Goal: Task Accomplishment & Management: Manage account settings

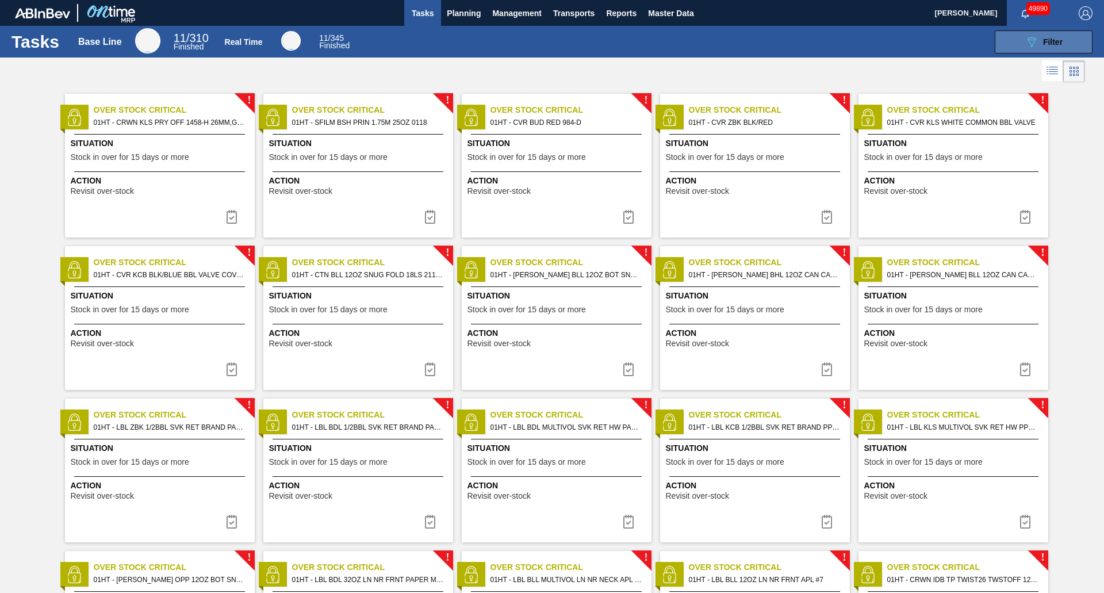
click at [1022, 47] on button "089F7B8B-B2A5-4AFE-B5C0-19BA573D28AC Filter" at bounding box center [1044, 41] width 98 height 23
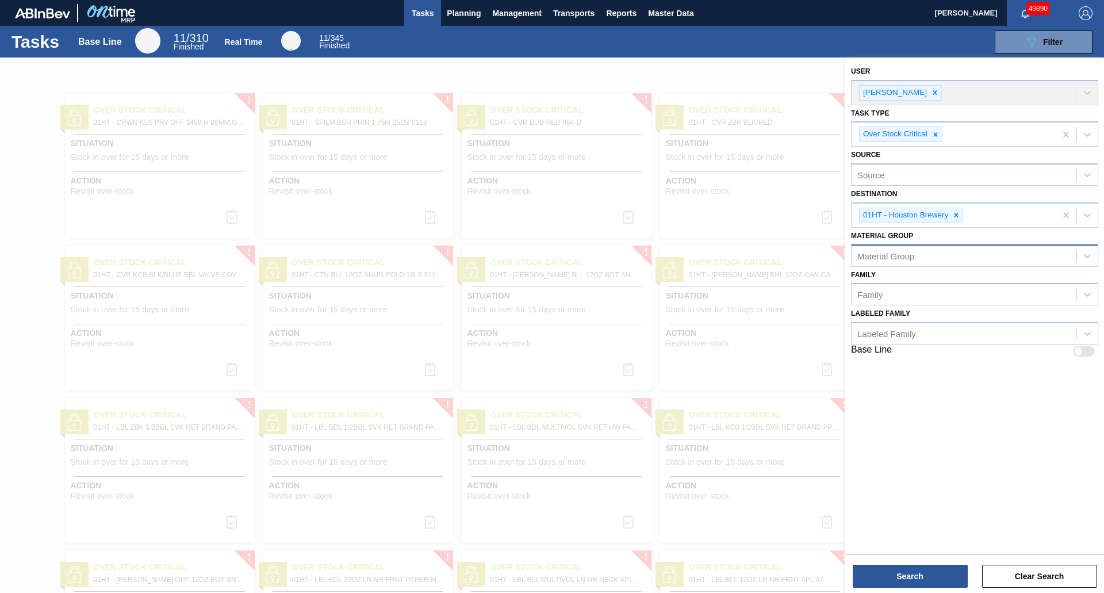
click at [664, 68] on div at bounding box center [552, 354] width 1104 height 593
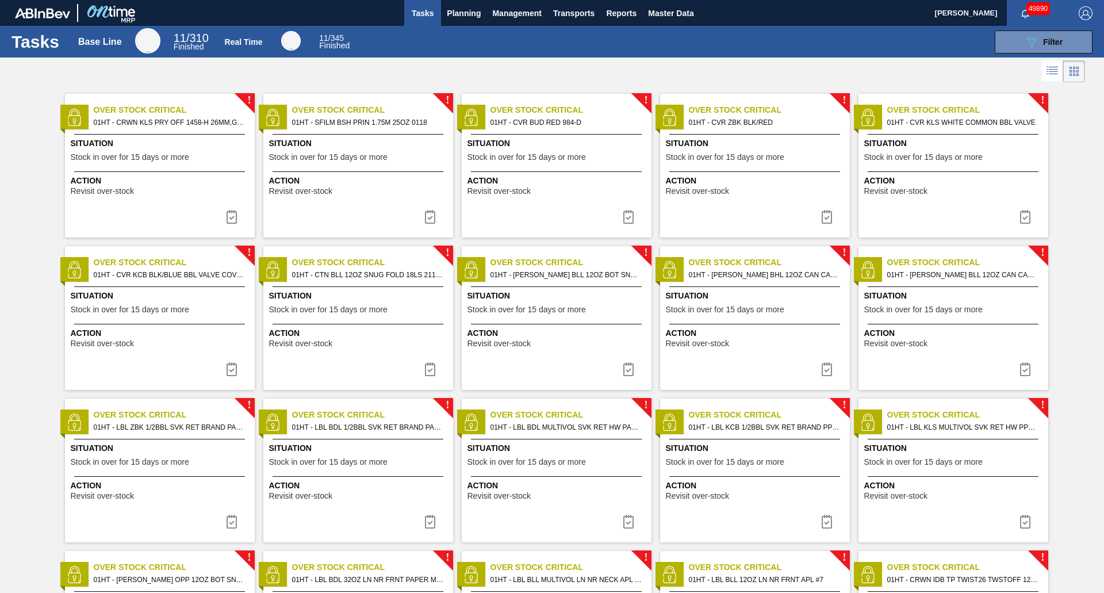
click at [1052, 67] on icon at bounding box center [1053, 67] width 9 height 1
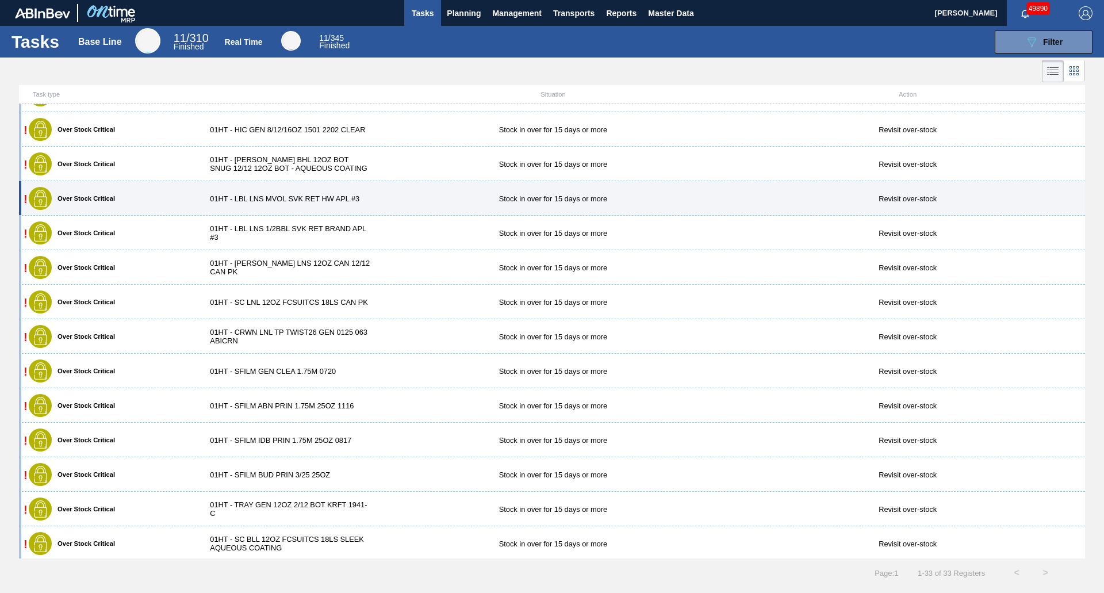
scroll to position [684, 0]
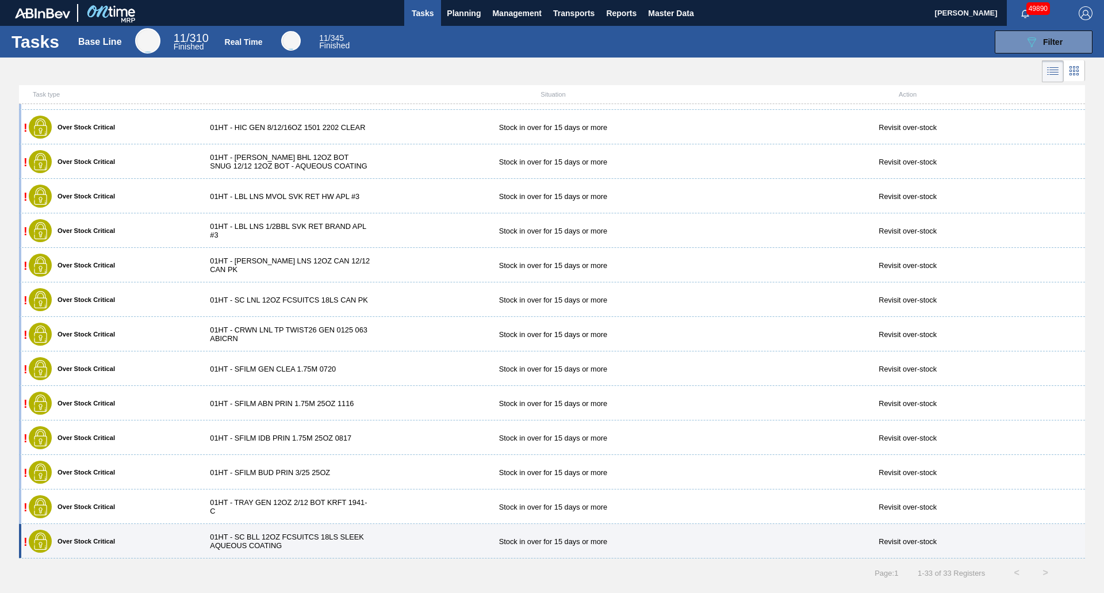
click at [304, 543] on div "01HT - SC BLL 12OZ FCSUITCS 18LS SLEEK AQUEOUS COATING" at bounding box center [286, 541] width 177 height 17
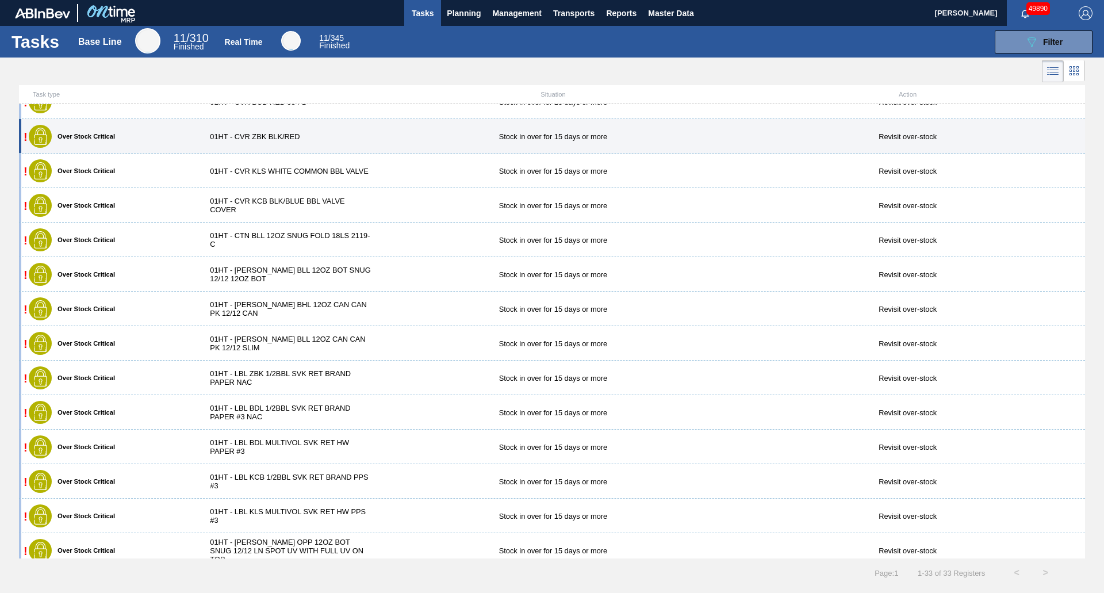
scroll to position [115, 0]
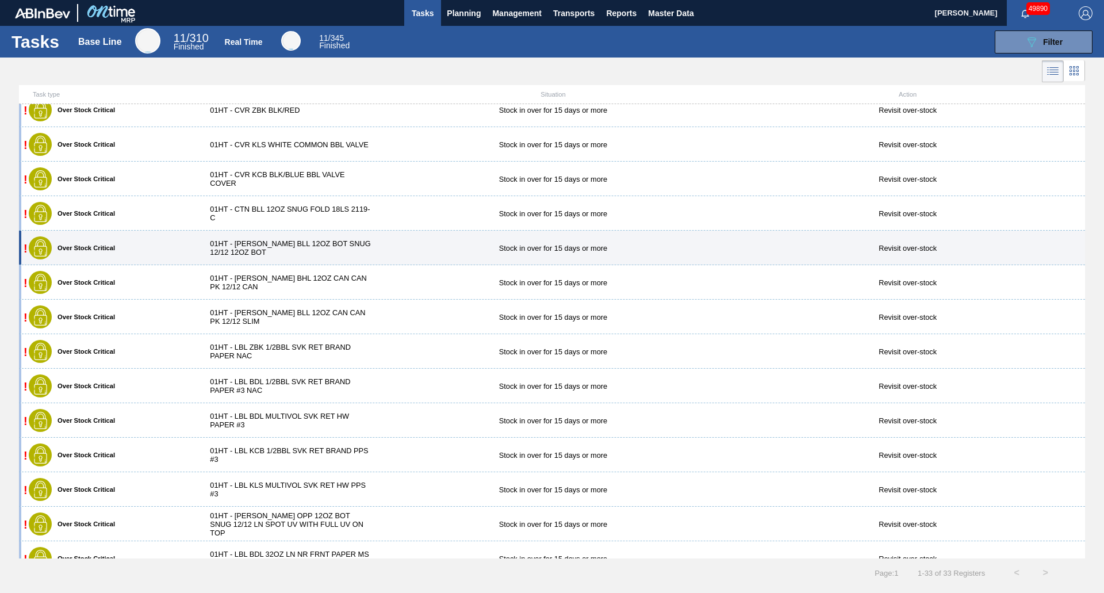
click at [325, 239] on div "! Over Stock Critical 01HT - [PERSON_NAME] BLL 12OZ BOT SNUG 12/12 12OZ BOT Sto…" at bounding box center [552, 248] width 1066 height 35
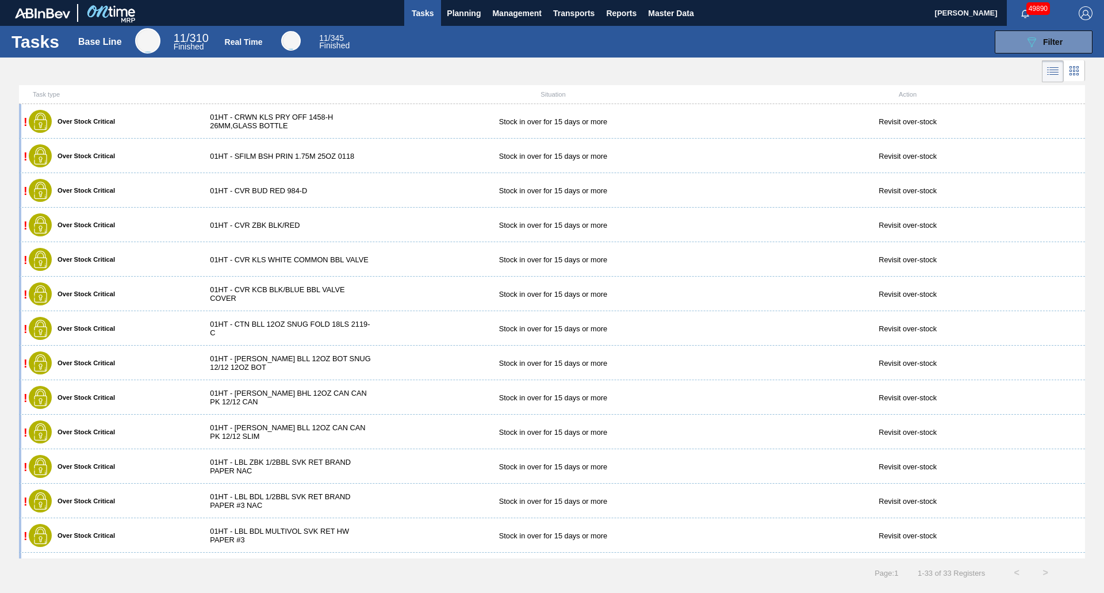
click at [271, 369] on div "01HT - [PERSON_NAME] BLL 12OZ BOT SNUG 12/12 12OZ BOT" at bounding box center [286, 362] width 177 height 17
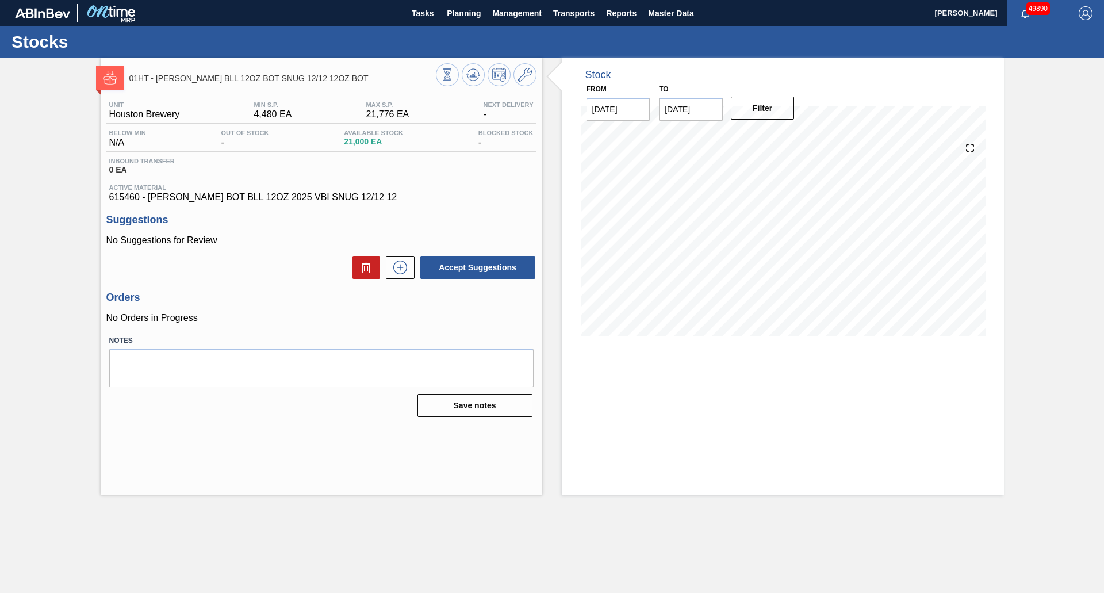
click at [134, 177] on div "Inbound Transfer 0 EA" at bounding box center [321, 168] width 430 height 21
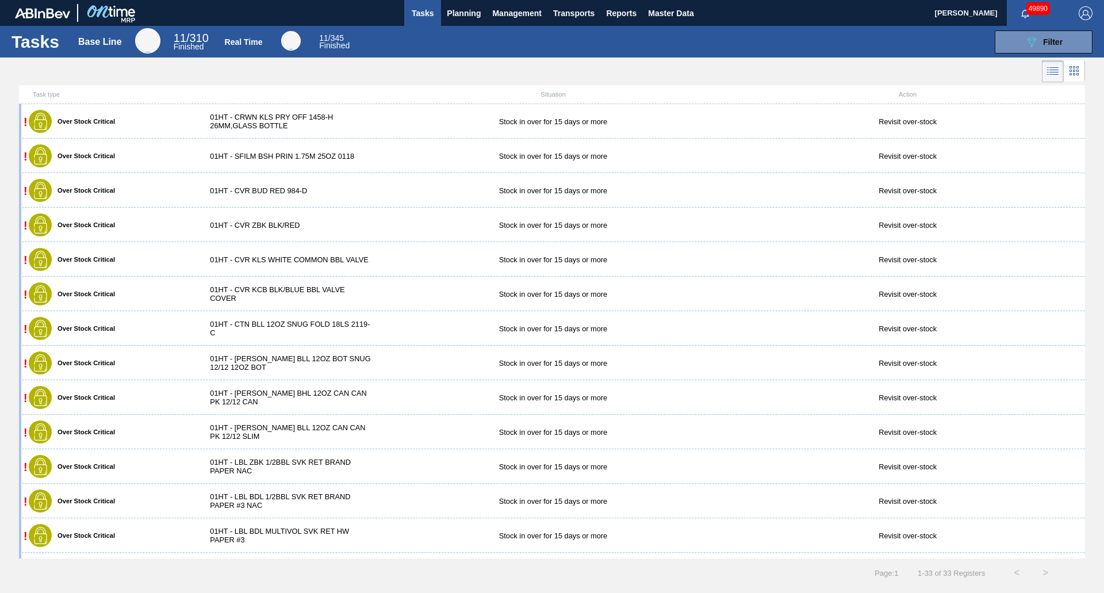
click at [1070, 73] on icon at bounding box center [1074, 71] width 14 height 14
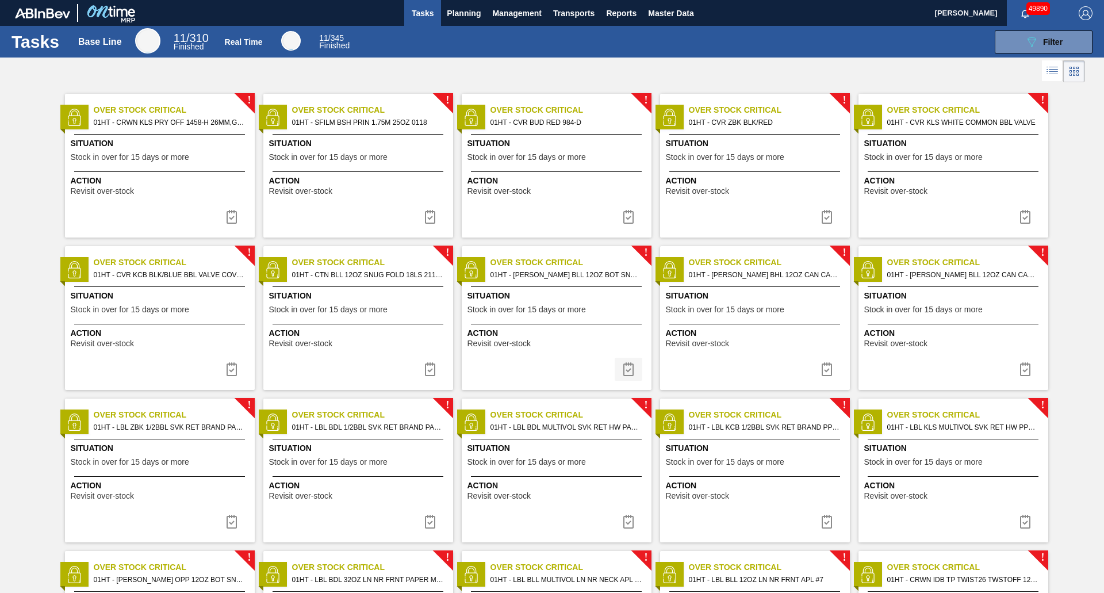
click at [632, 369] on img at bounding box center [629, 369] width 14 height 14
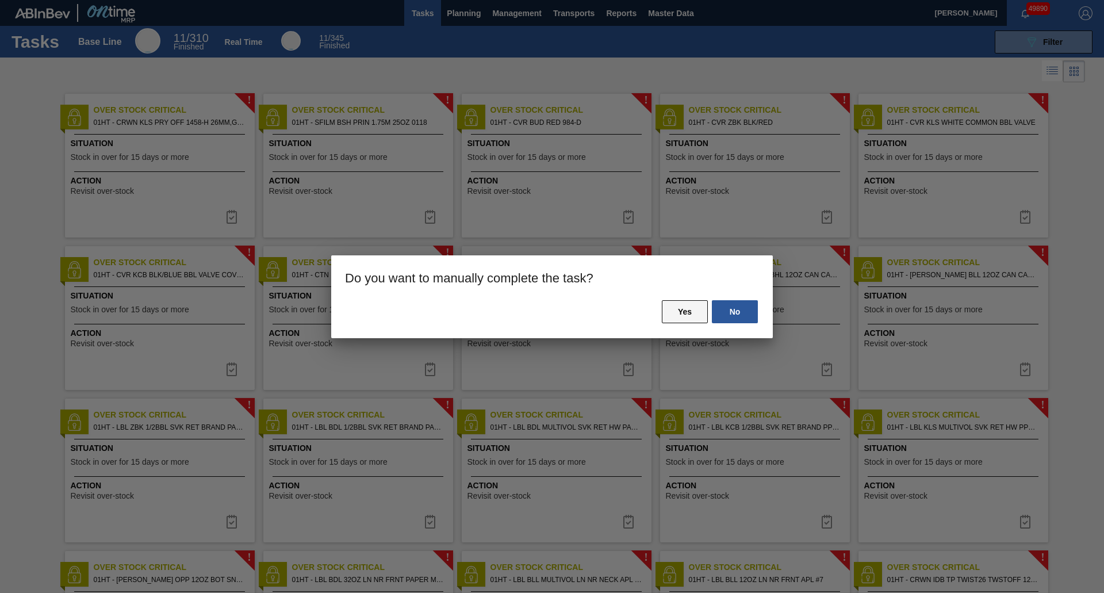
click at [685, 303] on button "Yes" at bounding box center [685, 311] width 46 height 23
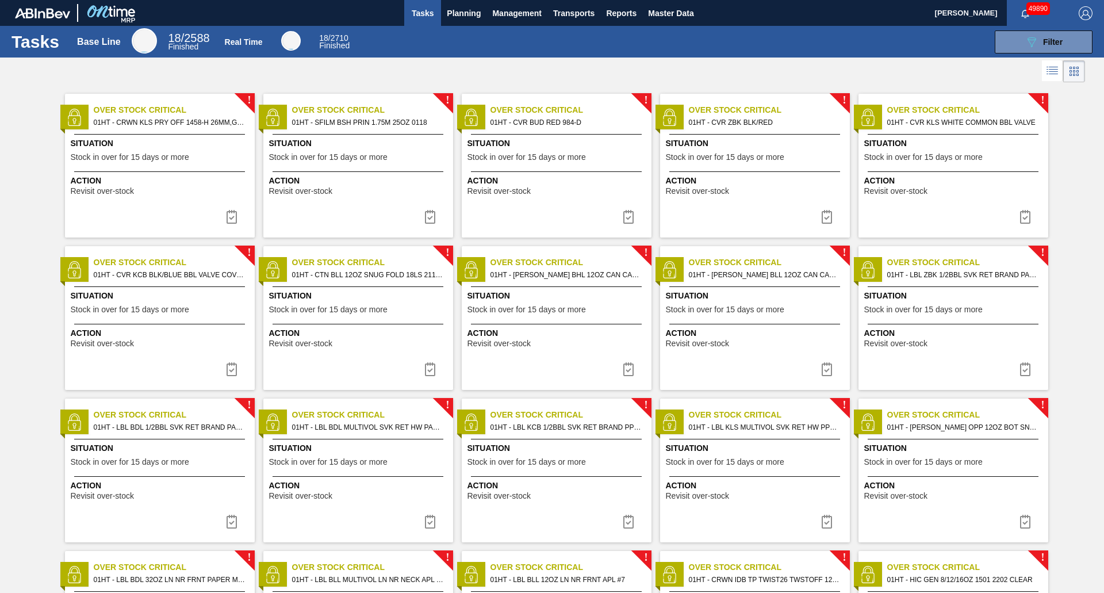
click at [543, 298] on span "Situation" at bounding box center [558, 296] width 181 height 12
click at [1036, 47] on icon "089F7B8B-B2A5-4AFE-B5C0-19BA573D28AC" at bounding box center [1032, 42] width 14 height 14
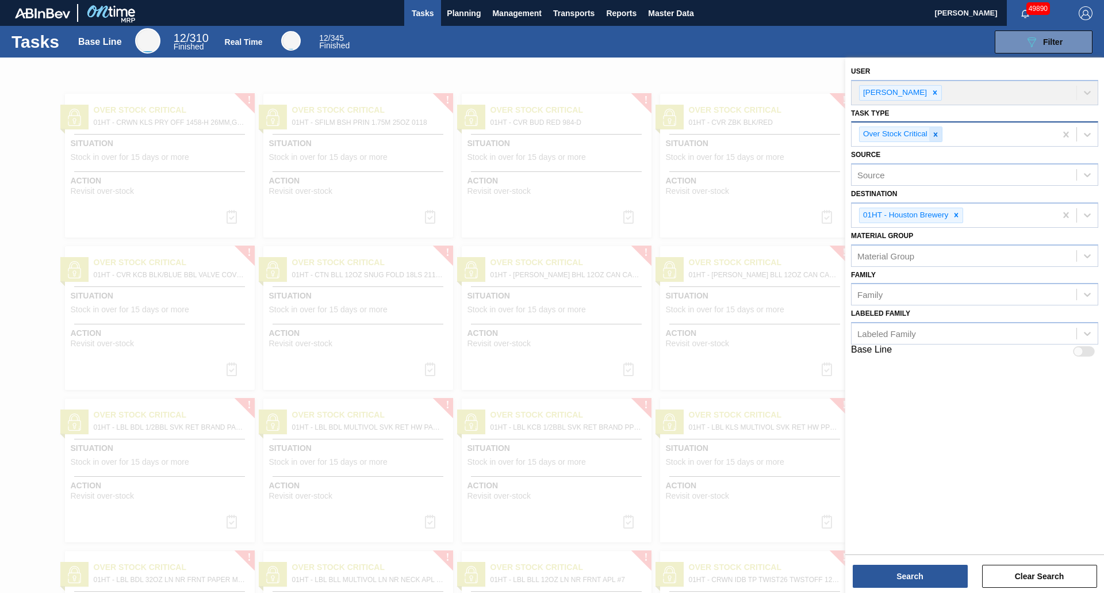
click at [936, 136] on icon at bounding box center [935, 134] width 4 height 4
click at [936, 135] on div "Over Stock Critical" at bounding box center [954, 134] width 204 height 24
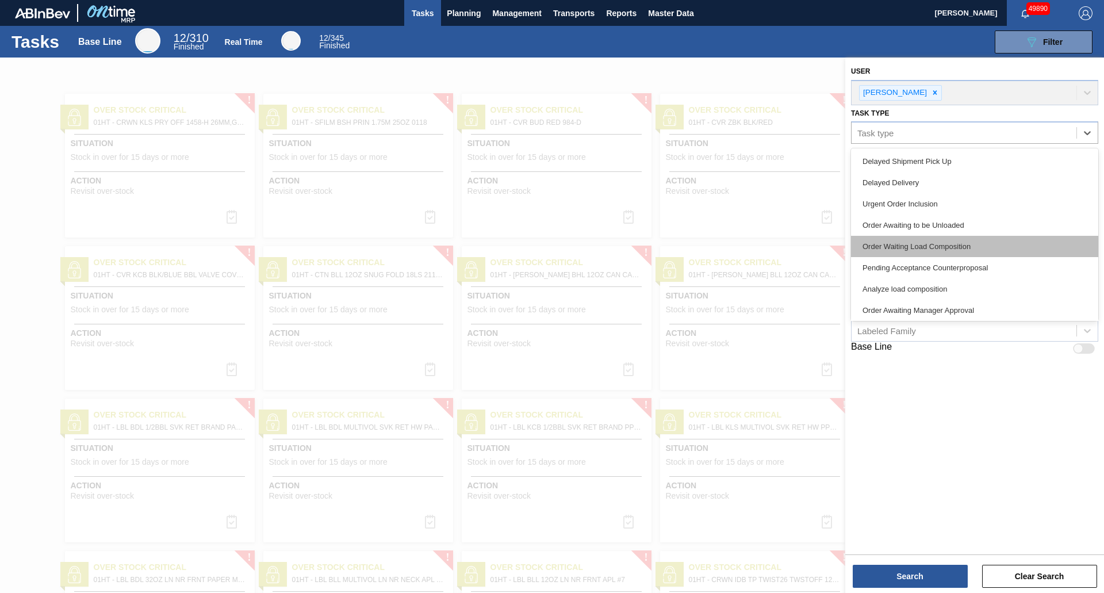
click at [934, 244] on div "Order Waiting Load Composition" at bounding box center [974, 246] width 247 height 21
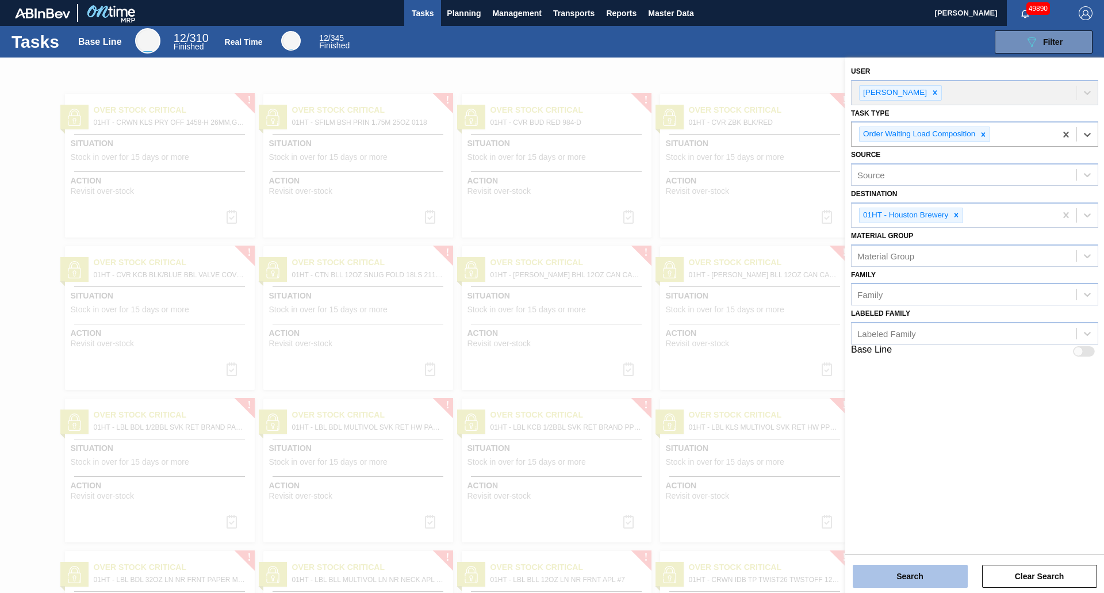
click at [939, 575] on button "Search" at bounding box center [910, 576] width 115 height 23
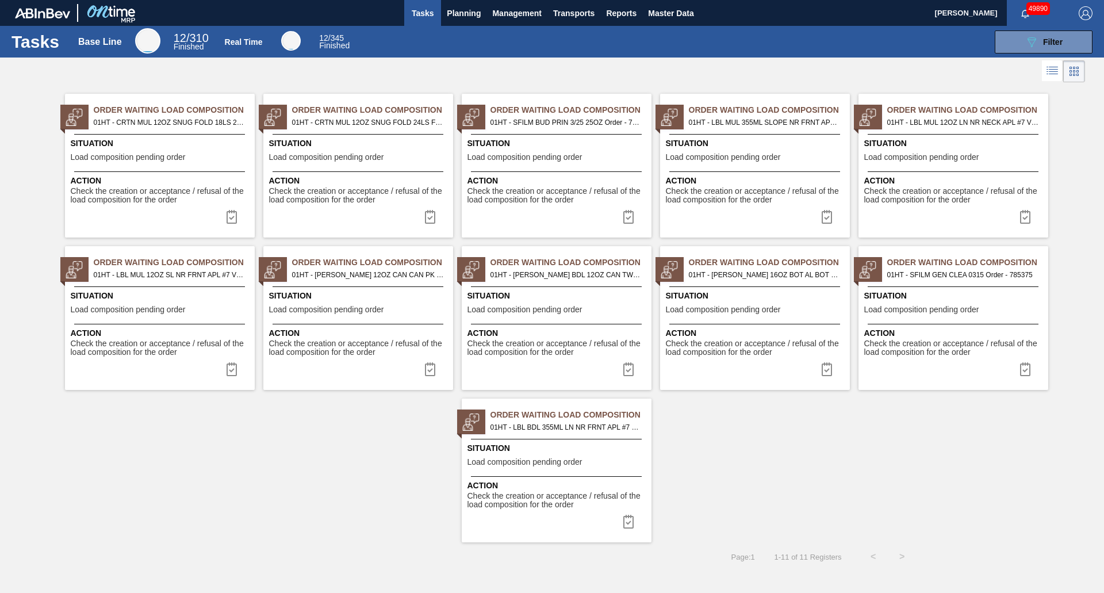
click at [567, 154] on span "Load composition pending order" at bounding box center [525, 157] width 115 height 9
click at [648, 2] on button "Master Data" at bounding box center [670, 13] width 57 height 26
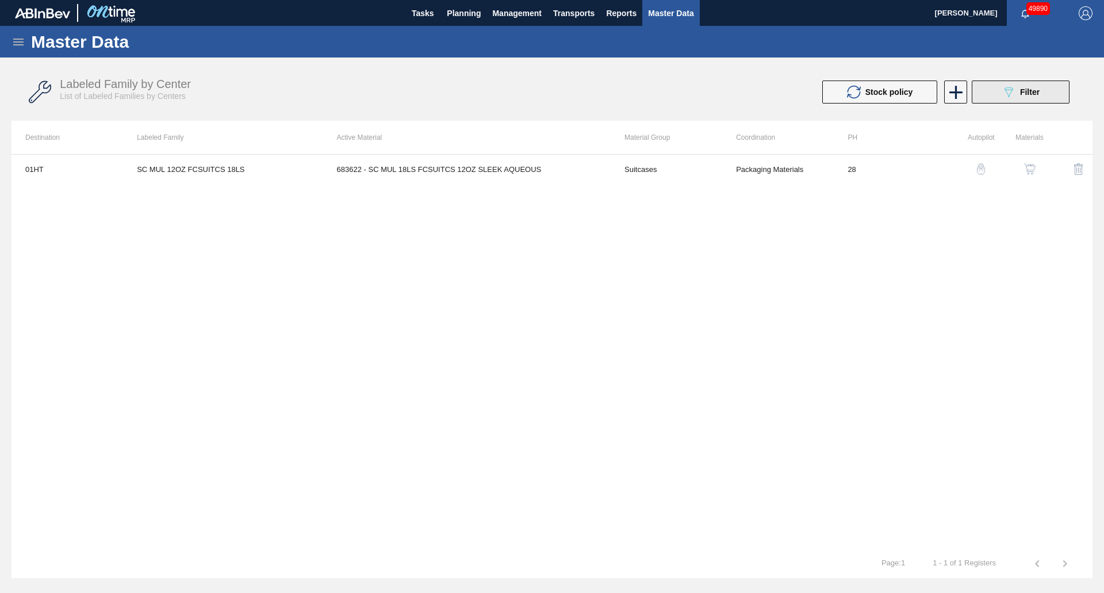
click at [1032, 85] on div "089F7B8B-B2A5-4AFE-B5C0-19BA573D28AC Filter" at bounding box center [1021, 92] width 38 height 14
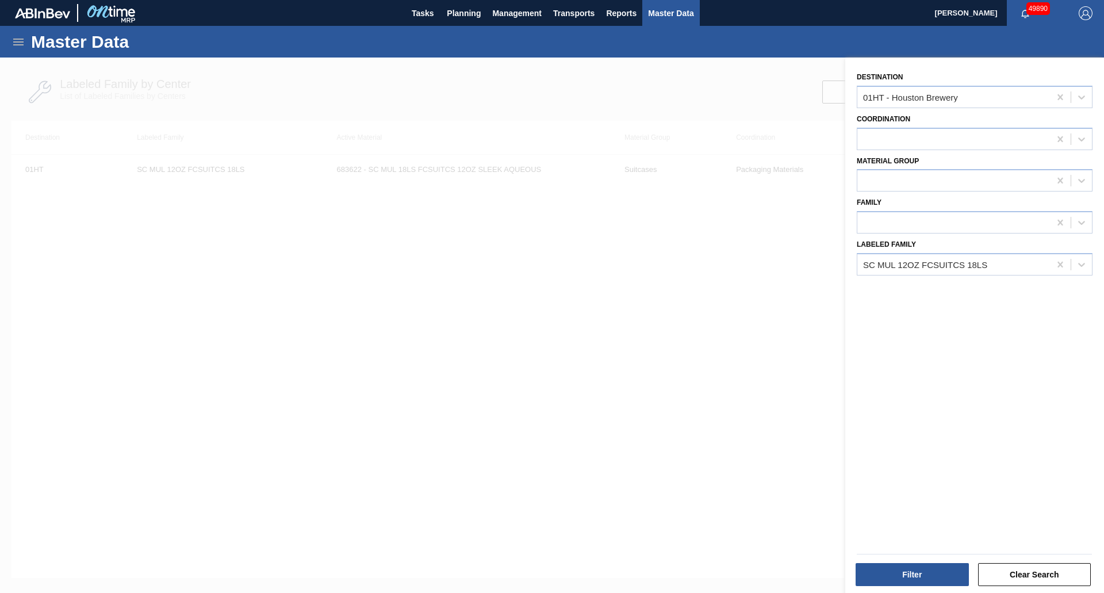
click at [460, 102] on div at bounding box center [552, 354] width 1104 height 593
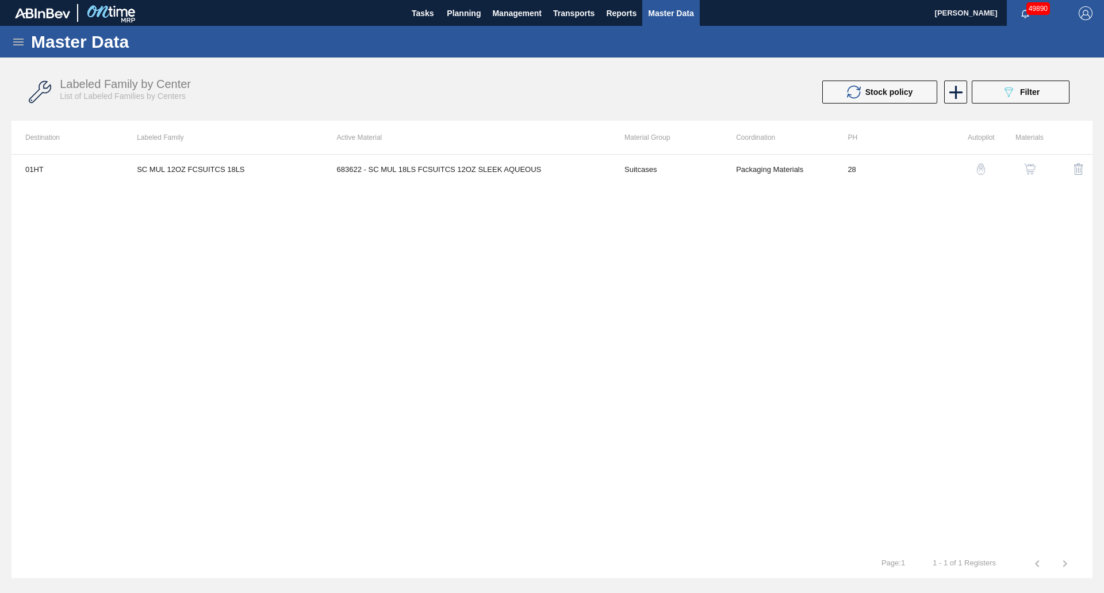
click at [648, 25] on button "Master Data" at bounding box center [670, 13] width 57 height 26
click at [18, 35] on icon at bounding box center [19, 42] width 14 height 14
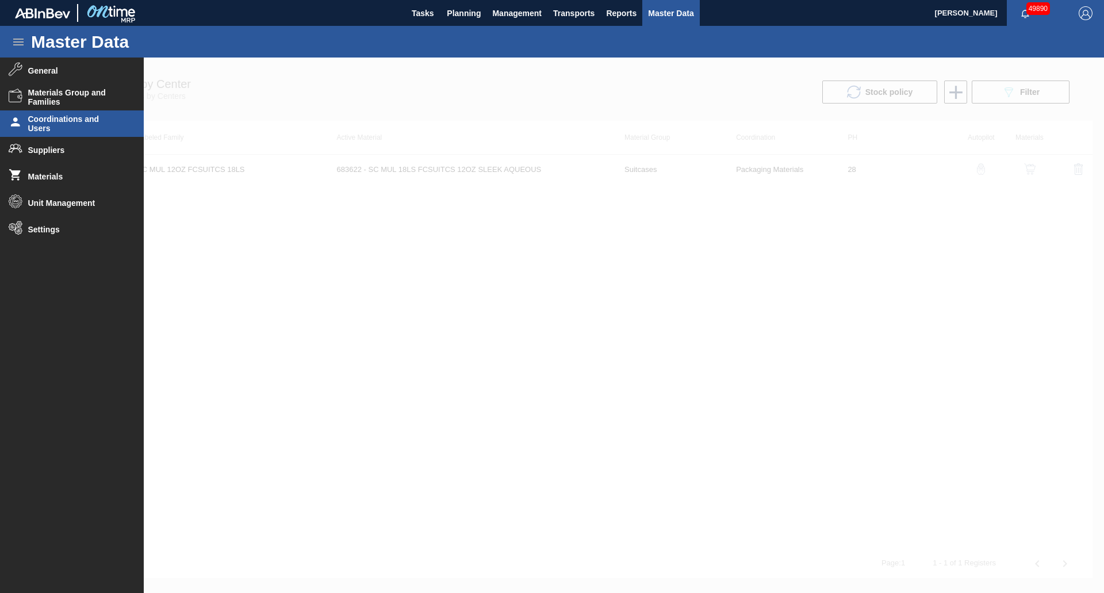
click at [48, 120] on span "Coordinations and Users" at bounding box center [75, 123] width 95 height 18
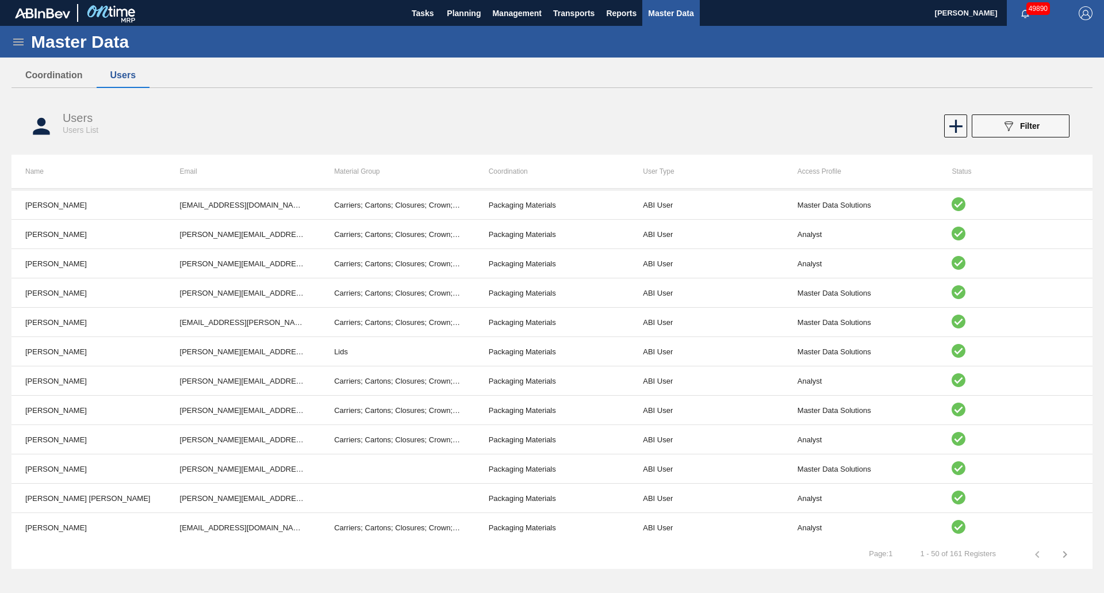
scroll to position [863, 0]
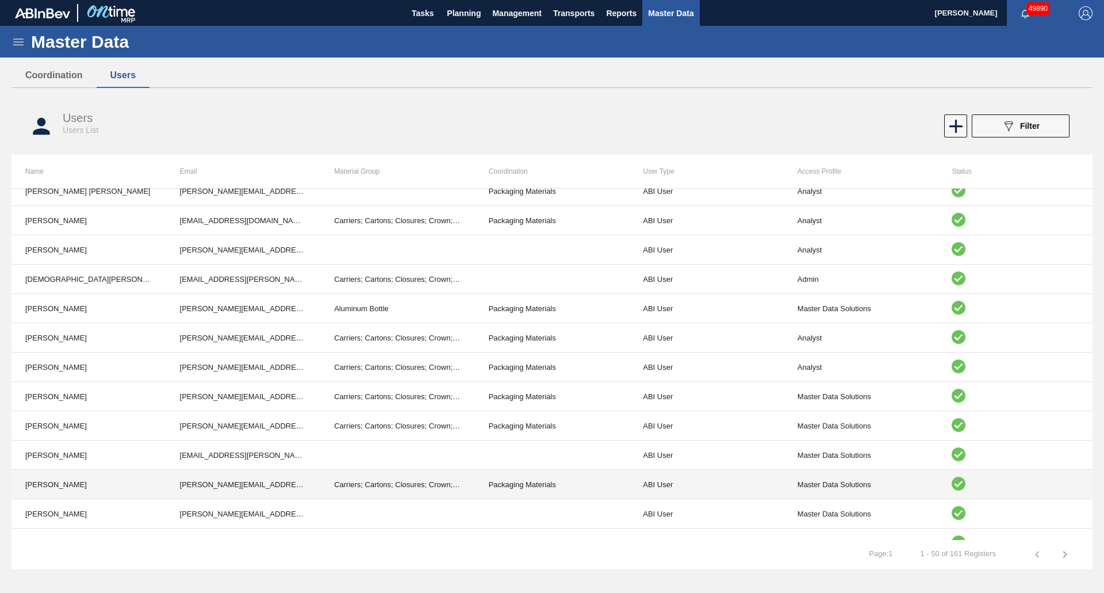
click at [413, 482] on td "Carriers; Cartons; Closures; Crown; Hicone; Keg Covers; Labels; Lids; Pads; Par…" at bounding box center [397, 484] width 155 height 29
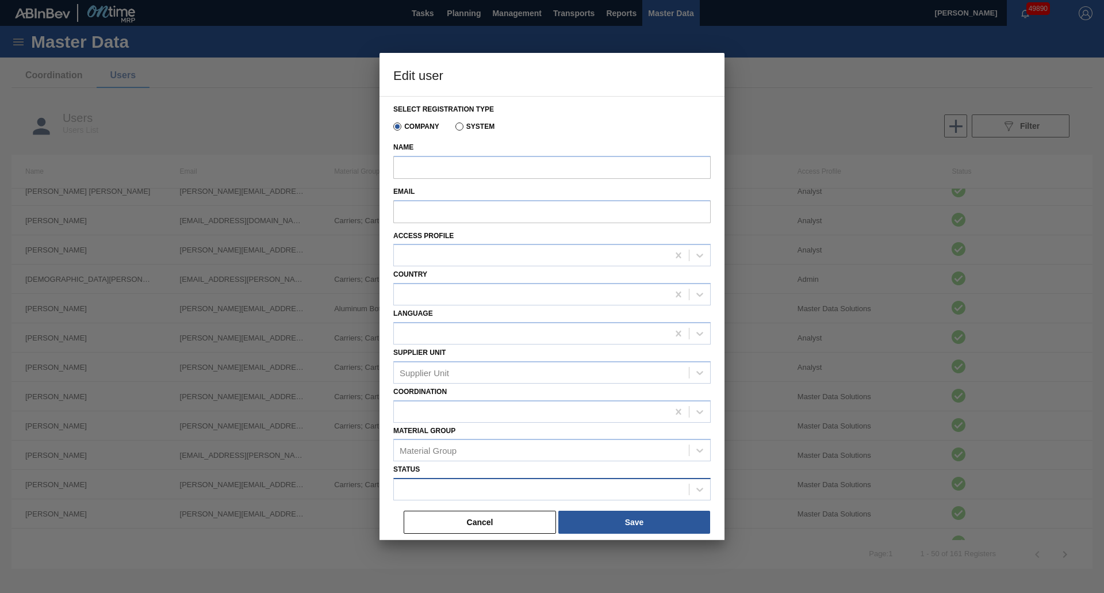
type input "[PERSON_NAME]"
type input "[PERSON_NAME][EMAIL_ADDRESS][PERSON_NAME][DOMAIN_NAME][PERSON_NAME]"
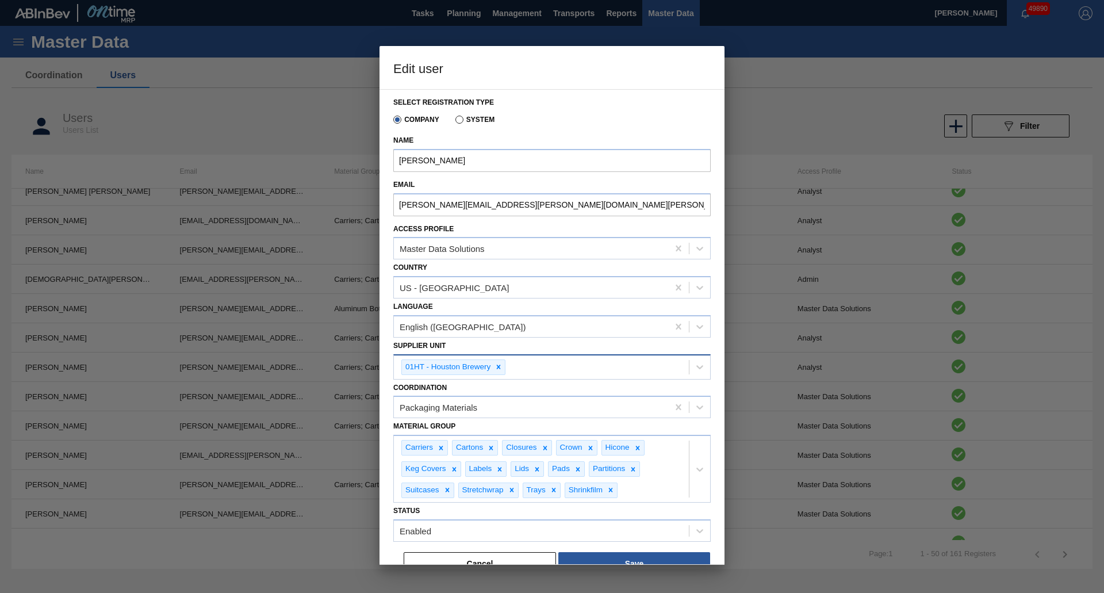
scroll to position [17, 0]
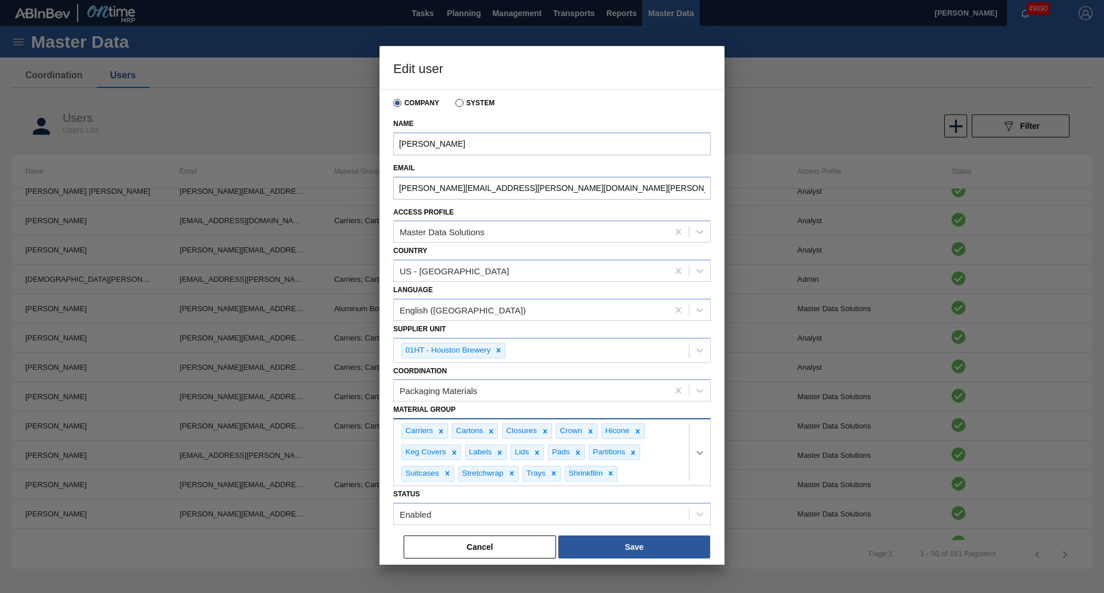
click at [692, 445] on div at bounding box center [700, 452] width 21 height 21
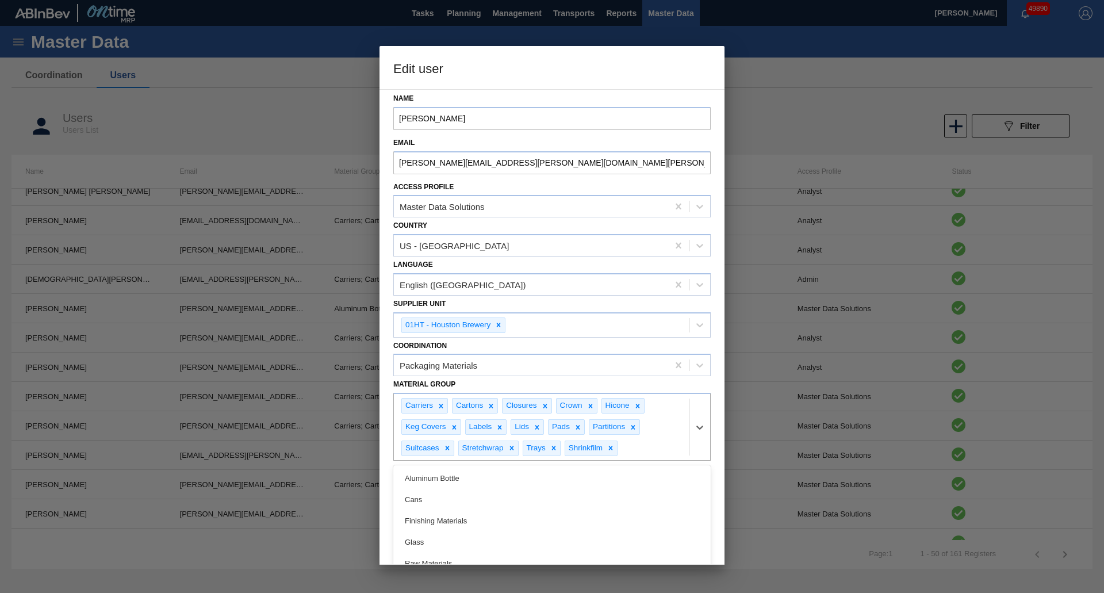
scroll to position [54, 0]
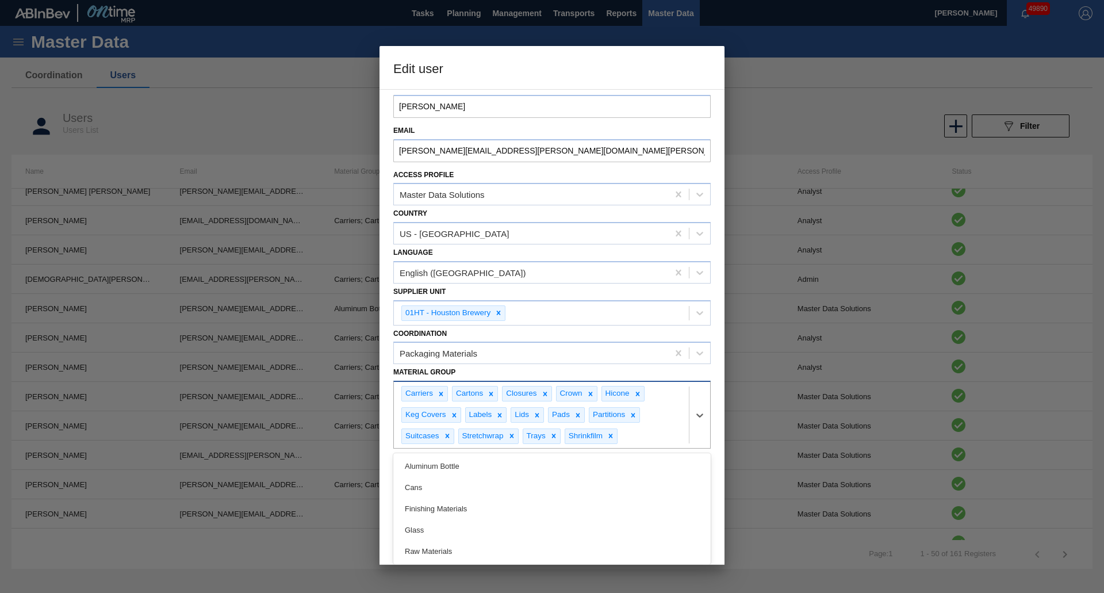
click at [703, 427] on div at bounding box center [699, 415] width 21 height 66
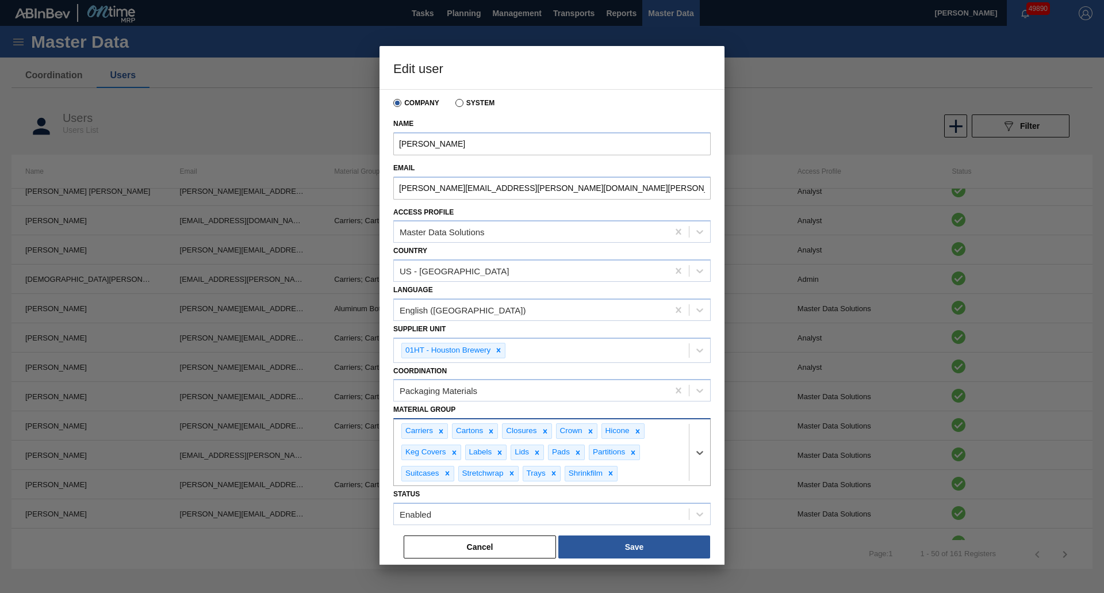
scroll to position [17, 0]
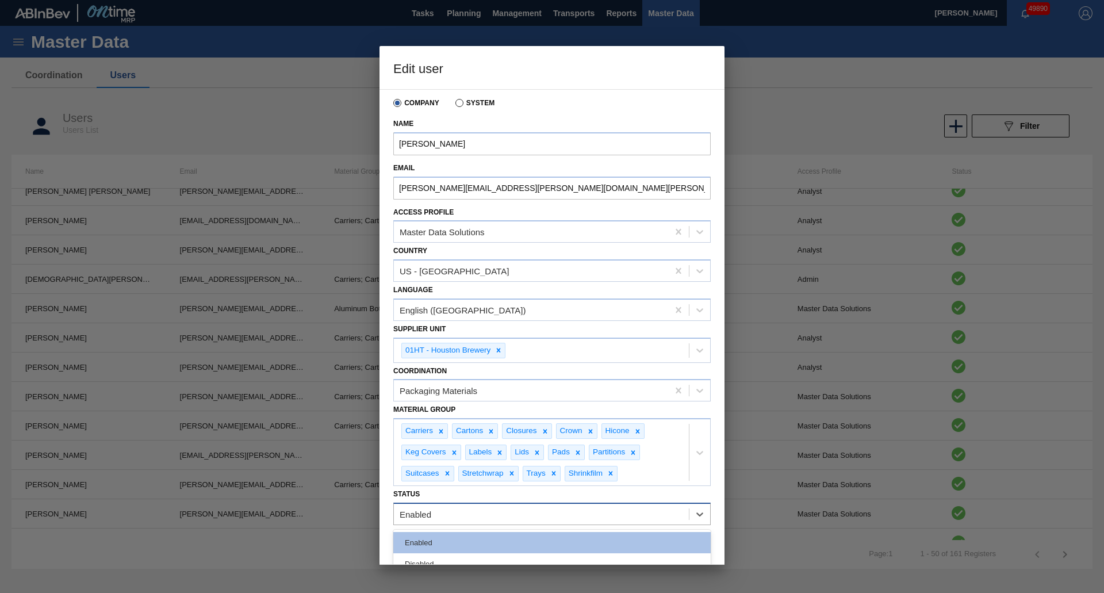
click at [497, 515] on div "Enabled" at bounding box center [541, 513] width 295 height 17
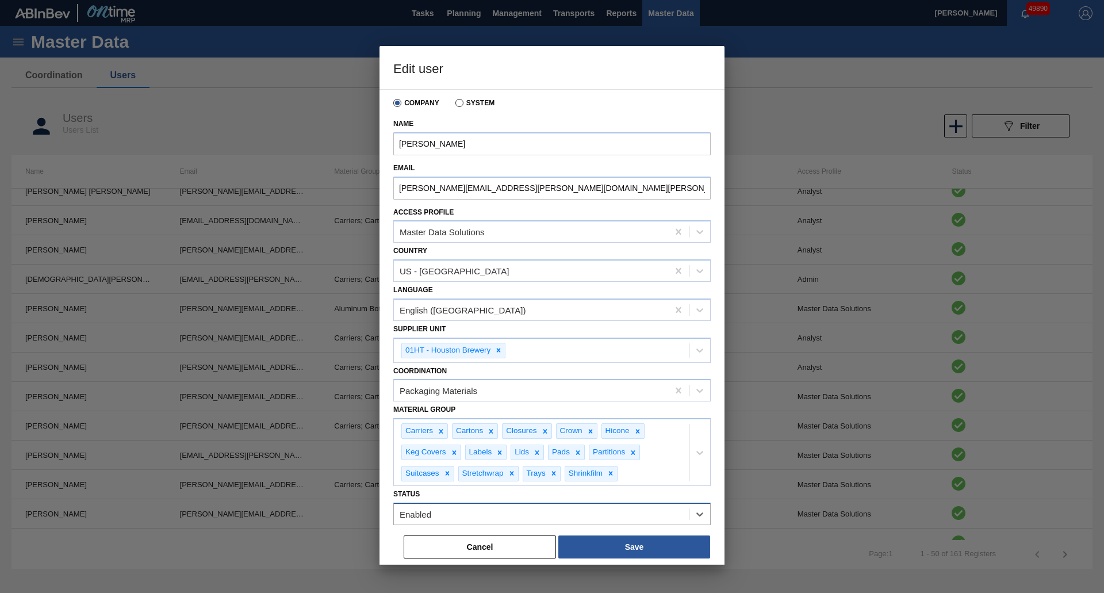
click at [497, 515] on div "Enabled" at bounding box center [541, 513] width 295 height 17
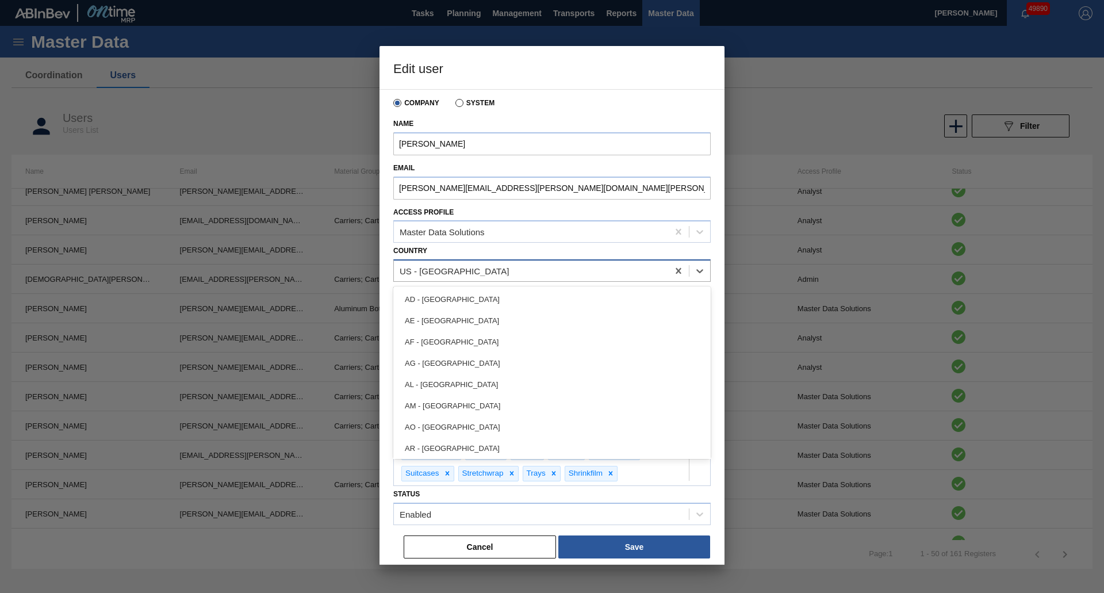
click at [495, 266] on div "US - [GEOGRAPHIC_DATA]" at bounding box center [531, 271] width 274 height 17
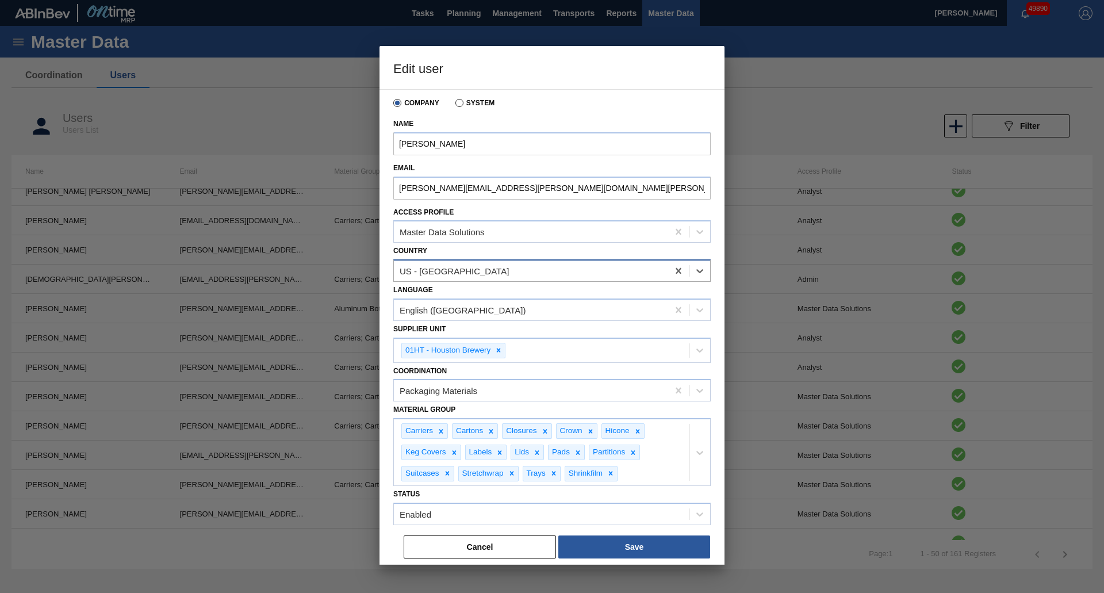
click at [495, 266] on div "US - [GEOGRAPHIC_DATA]" at bounding box center [531, 271] width 274 height 17
click at [614, 539] on button "Save" at bounding box center [634, 546] width 152 height 23
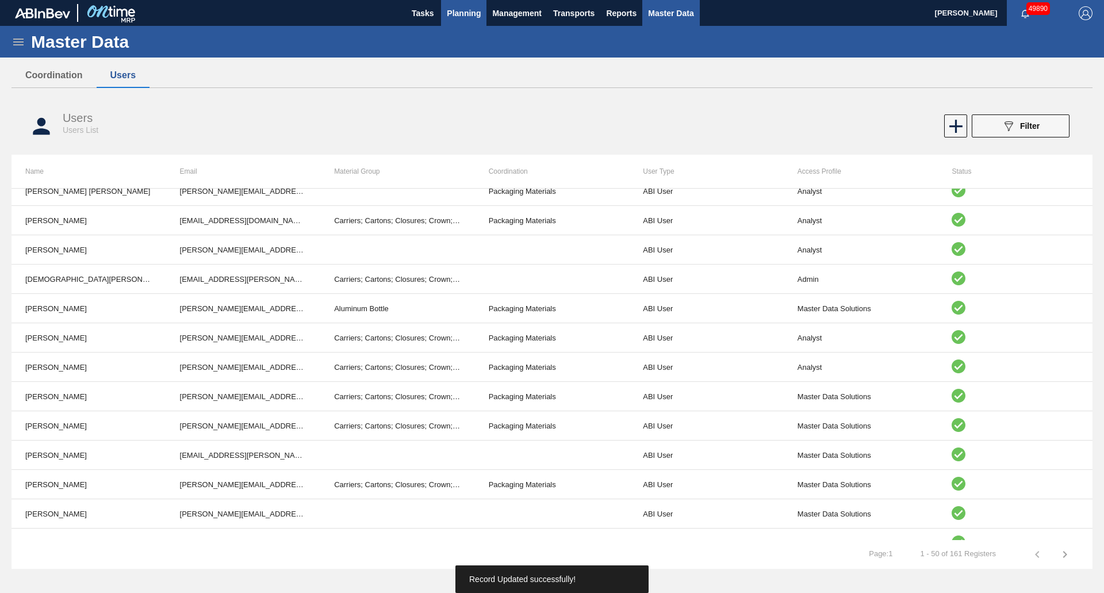
click at [451, 11] on span "Planning" at bounding box center [464, 13] width 34 height 14
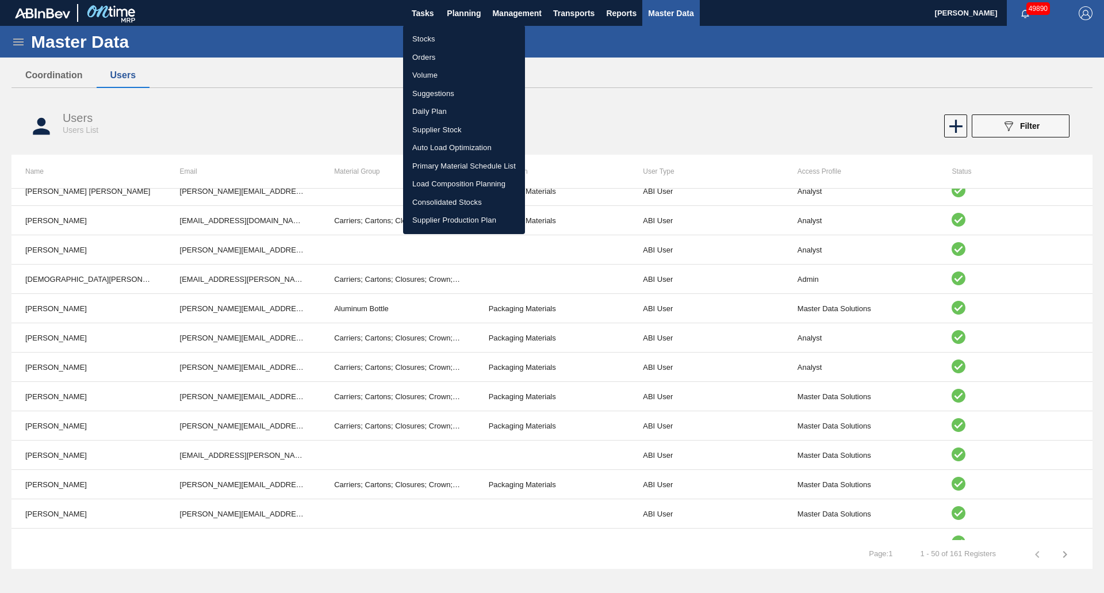
click at [429, 58] on li "Orders" at bounding box center [464, 57] width 122 height 18
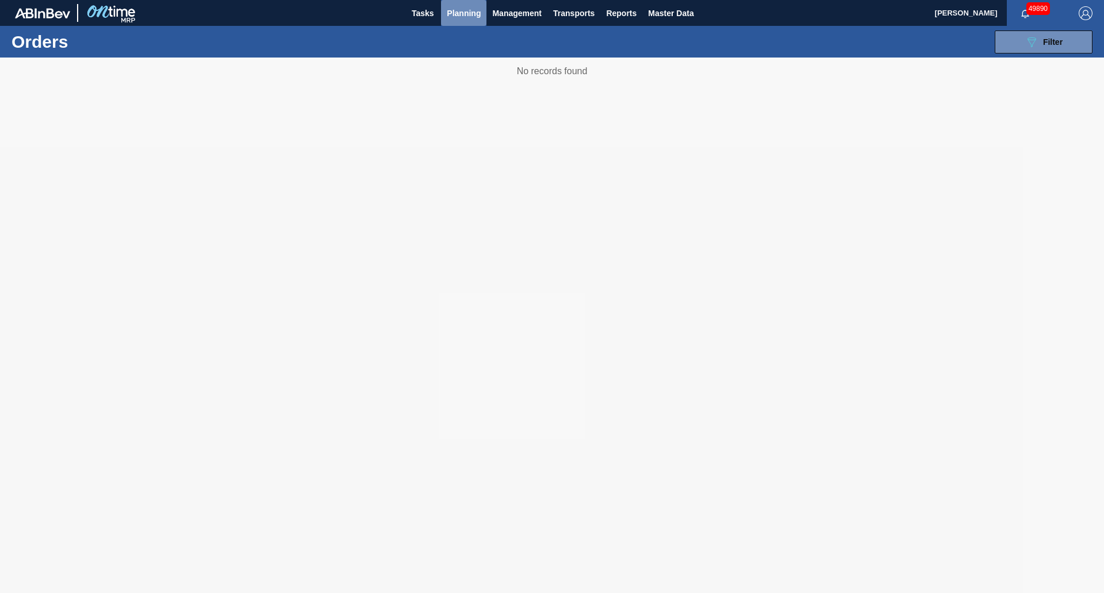
click at [470, 9] on span "Planning" at bounding box center [464, 13] width 34 height 14
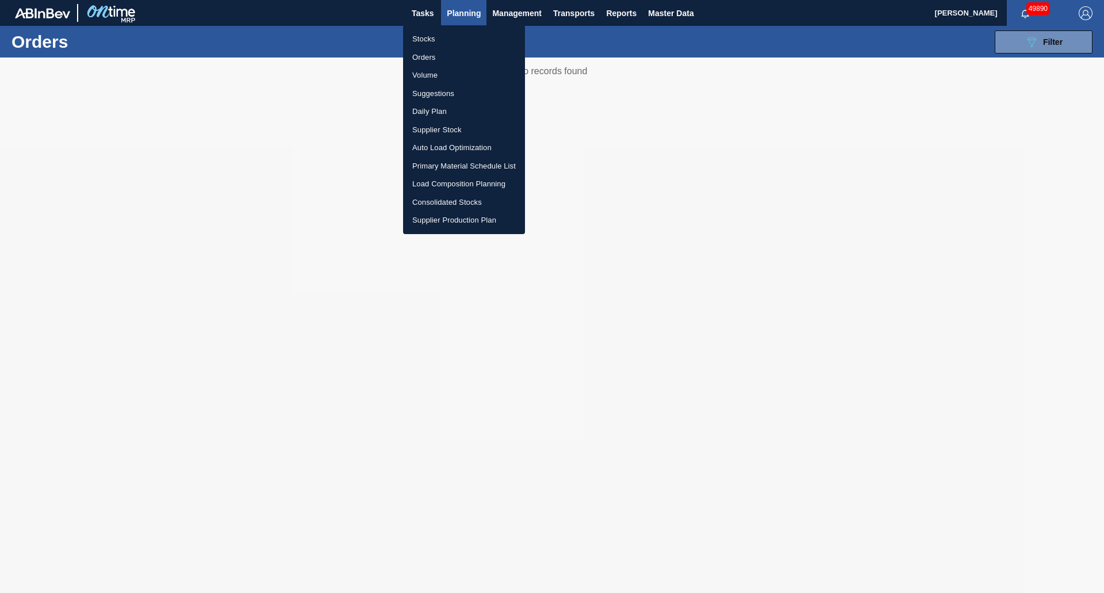
click at [457, 181] on li "Load Composition Planning" at bounding box center [464, 184] width 122 height 18
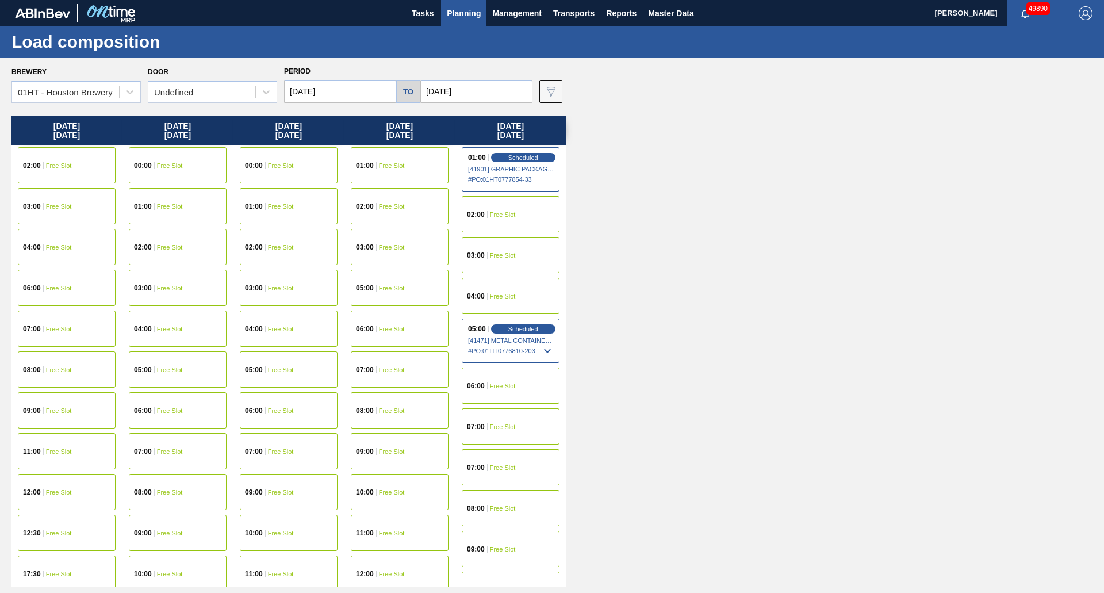
click at [411, 162] on div "01:00 Free Slot" at bounding box center [400, 165] width 98 height 36
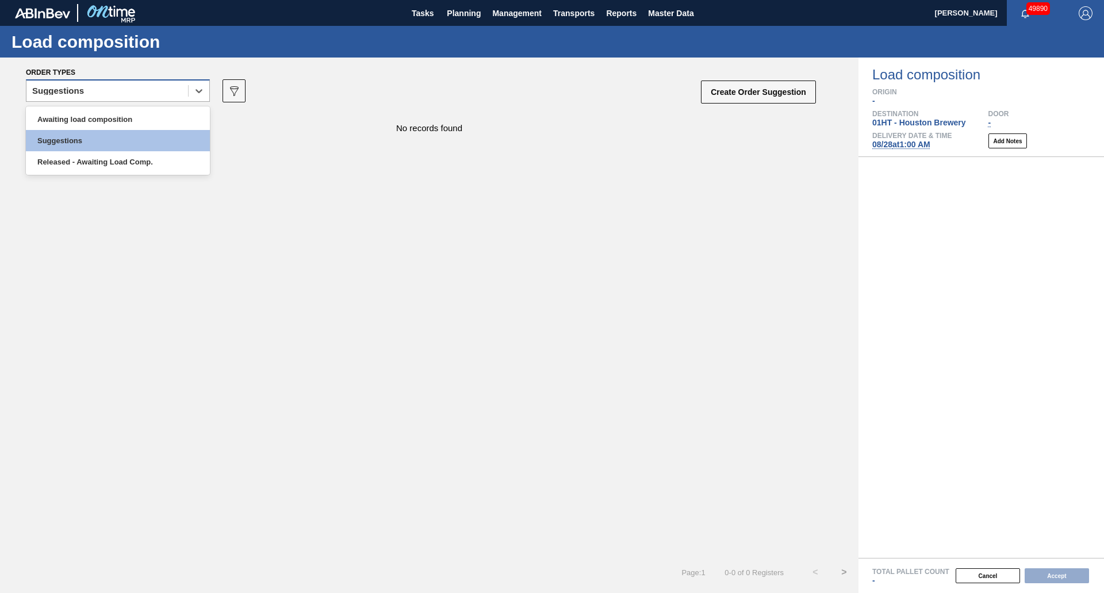
click at [120, 89] on div "Suggestions" at bounding box center [107, 91] width 162 height 17
click at [104, 118] on div "Awaiting load composition" at bounding box center [118, 119] width 184 height 21
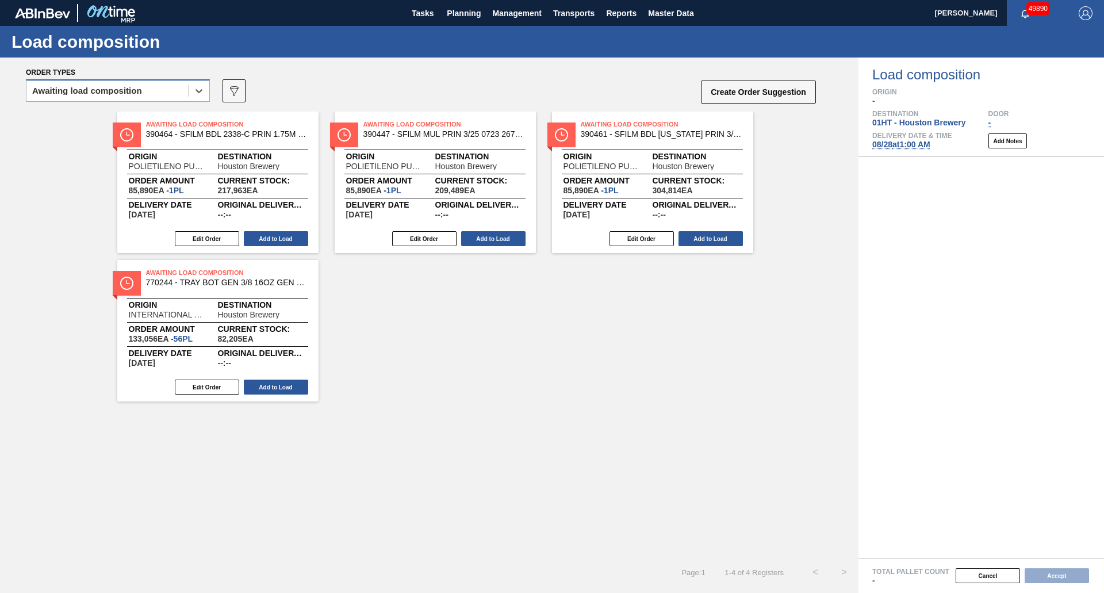
click at [115, 93] on div "Awaiting load composition" at bounding box center [87, 91] width 110 height 8
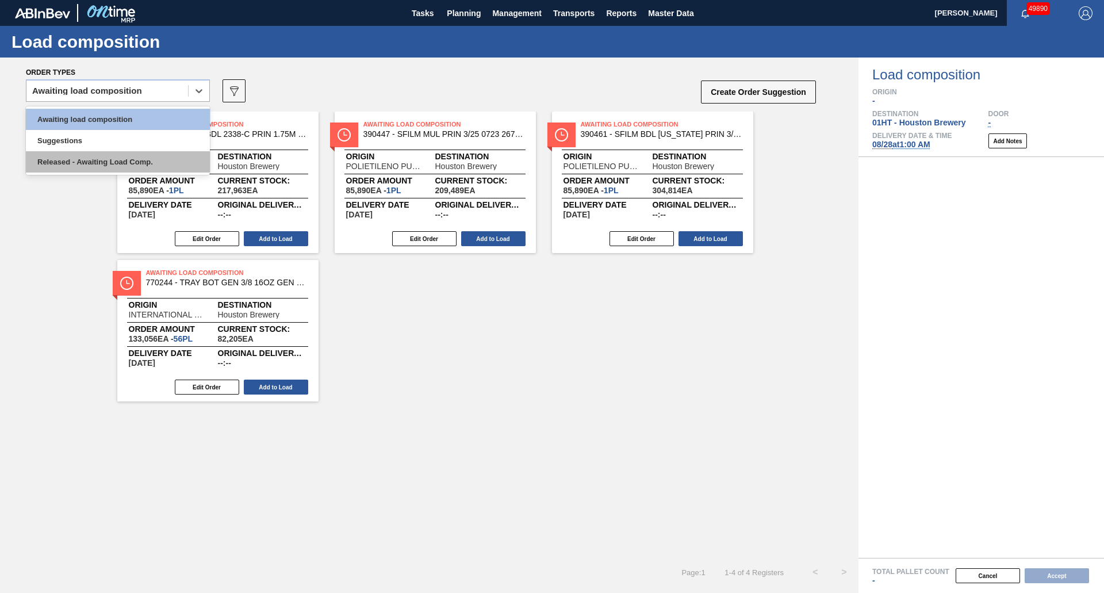
click at [107, 166] on div "Released - Awaiting Load Comp." at bounding box center [118, 161] width 184 height 21
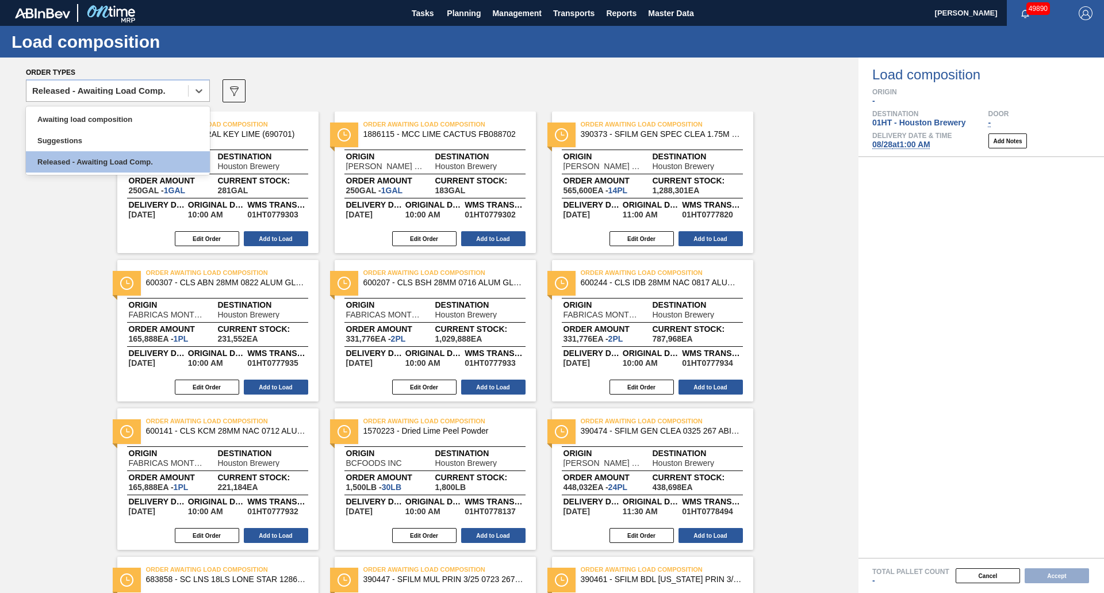
click at [145, 85] on div "Released - Awaiting Load Comp." at bounding box center [107, 91] width 162 height 17
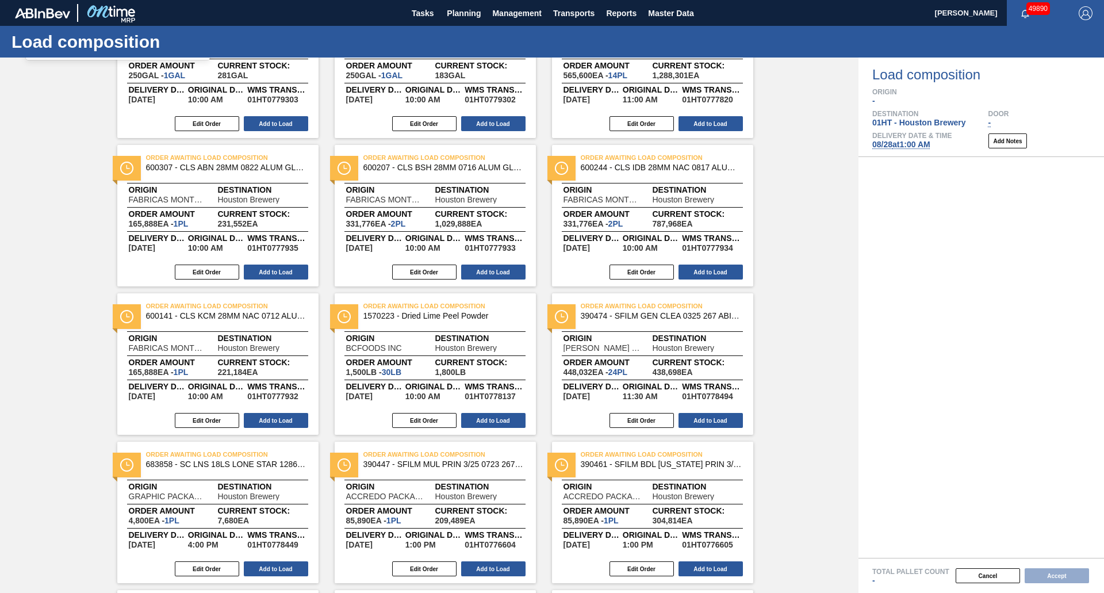
click at [829, 348] on div "Order Awaiting Load Composition 1632145 - NATURAL KEY LIME (690701) Origin GIVA…" at bounding box center [429, 513] width 859 height 1032
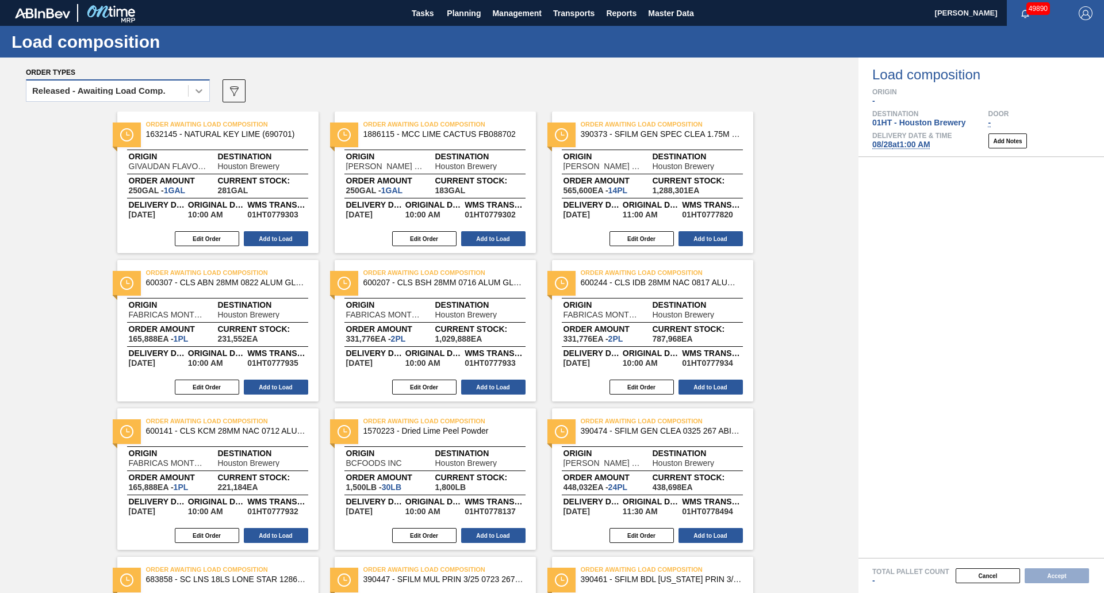
click at [195, 86] on icon at bounding box center [199, 91] width 12 height 12
click at [197, 96] on icon at bounding box center [199, 91] width 12 height 12
click at [667, 18] on span "Master Data" at bounding box center [670, 13] width 45 height 14
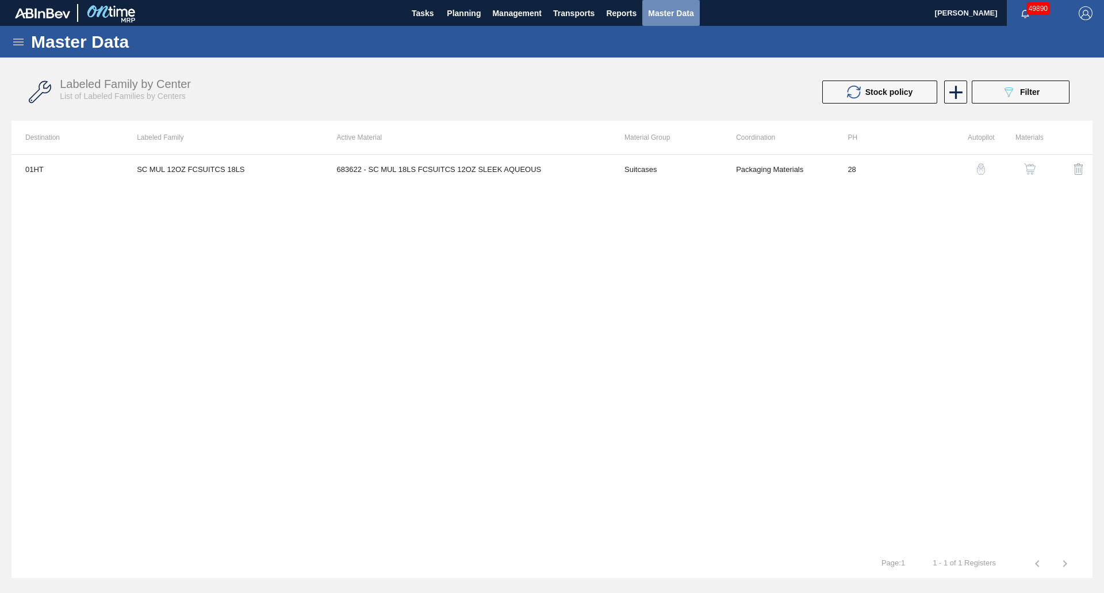
click at [675, 8] on span "Master Data" at bounding box center [670, 13] width 45 height 14
click at [11, 29] on div "Master Data" at bounding box center [552, 42] width 1104 height 32
click at [13, 36] on icon at bounding box center [19, 42] width 14 height 14
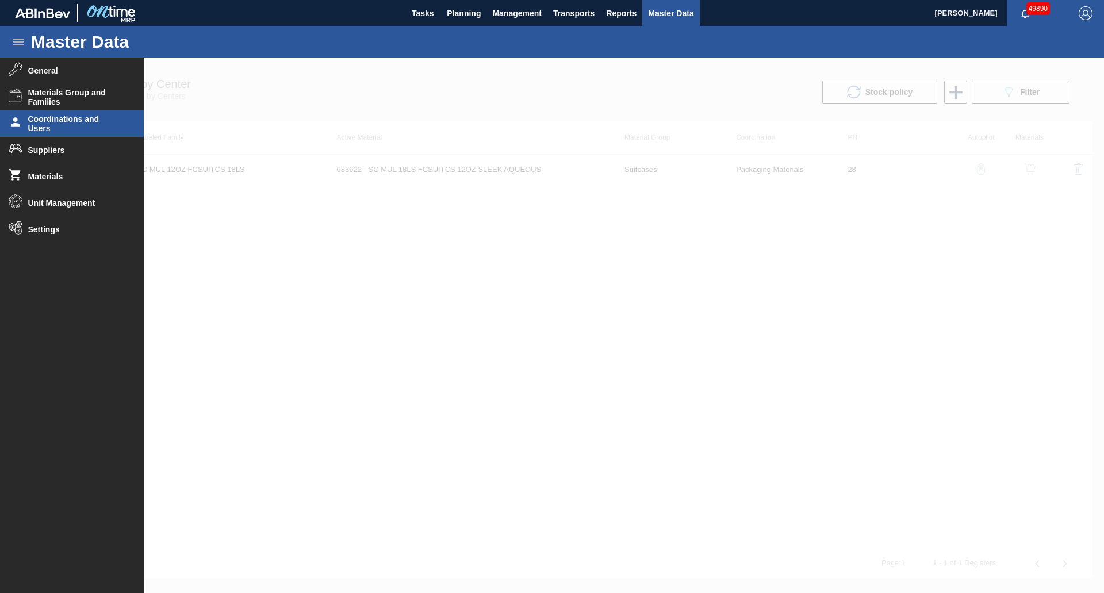
drag, startPoint x: 72, startPoint y: 157, endPoint x: 78, endPoint y: 124, distance: 33.9
click at [78, 124] on ul "General Materials Group and Families Coordinations and Users Suppliers Material…" at bounding box center [72, 321] width 144 height 526
click at [78, 124] on span "Coordinations and Users" at bounding box center [75, 123] width 95 height 18
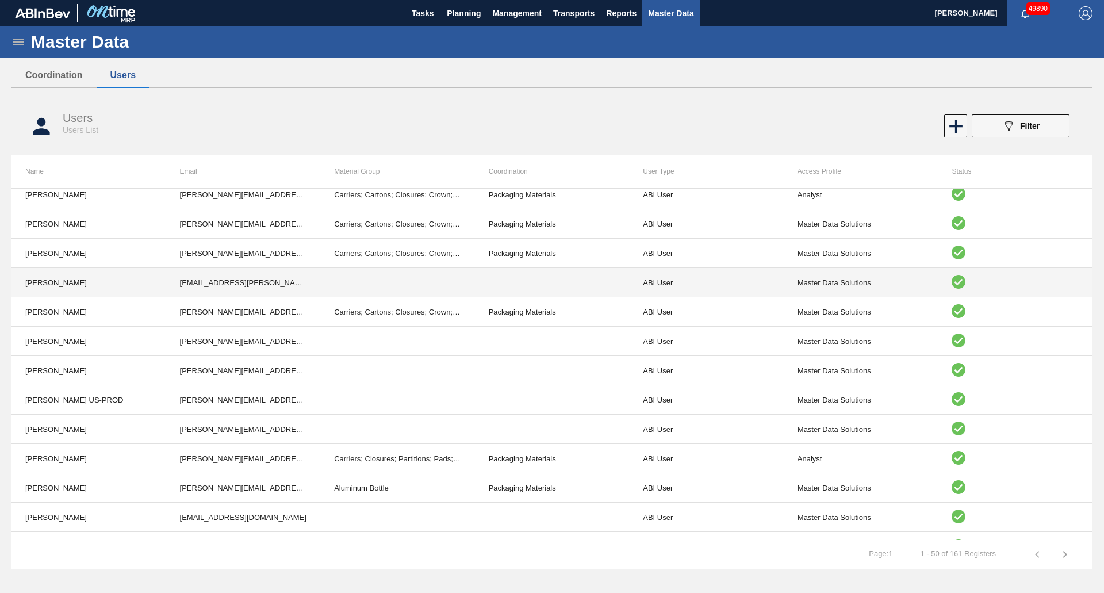
scroll to position [978, 0]
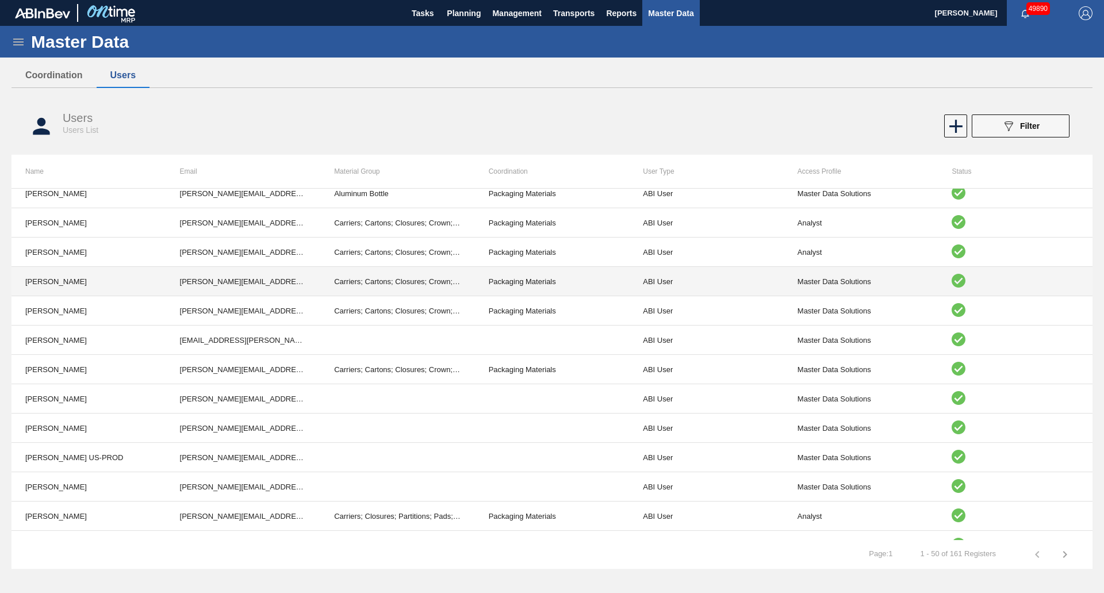
click at [179, 282] on td "[PERSON_NAME][EMAIL_ADDRESS][PERSON_NAME][DOMAIN_NAME][PERSON_NAME]" at bounding box center [243, 281] width 155 height 29
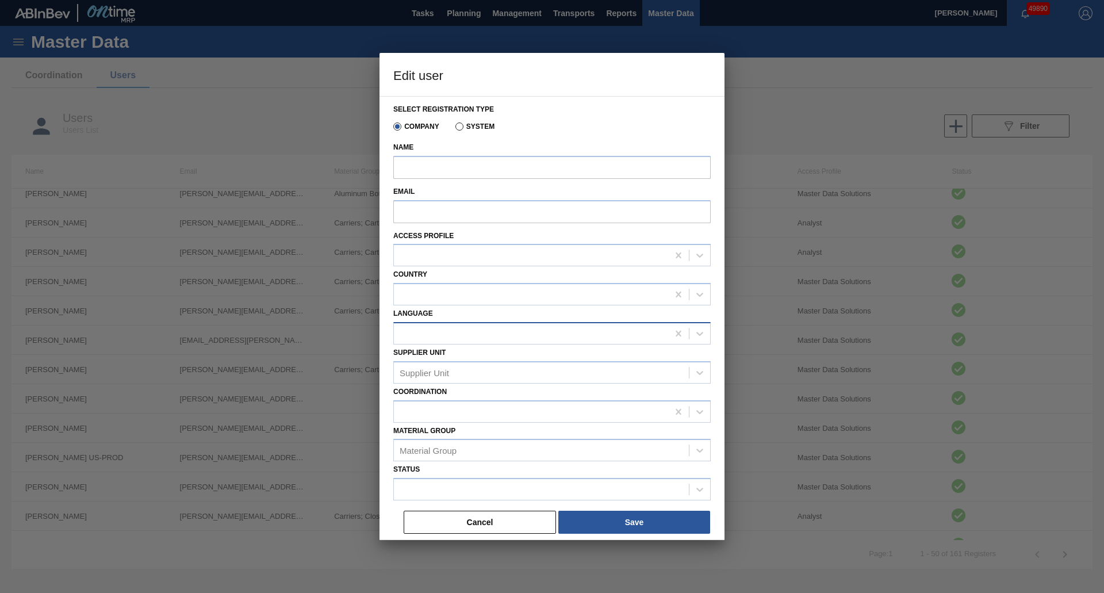
type input "[PERSON_NAME]"
type input "[PERSON_NAME][EMAIL_ADDRESS][PERSON_NAME][DOMAIN_NAME][PERSON_NAME]"
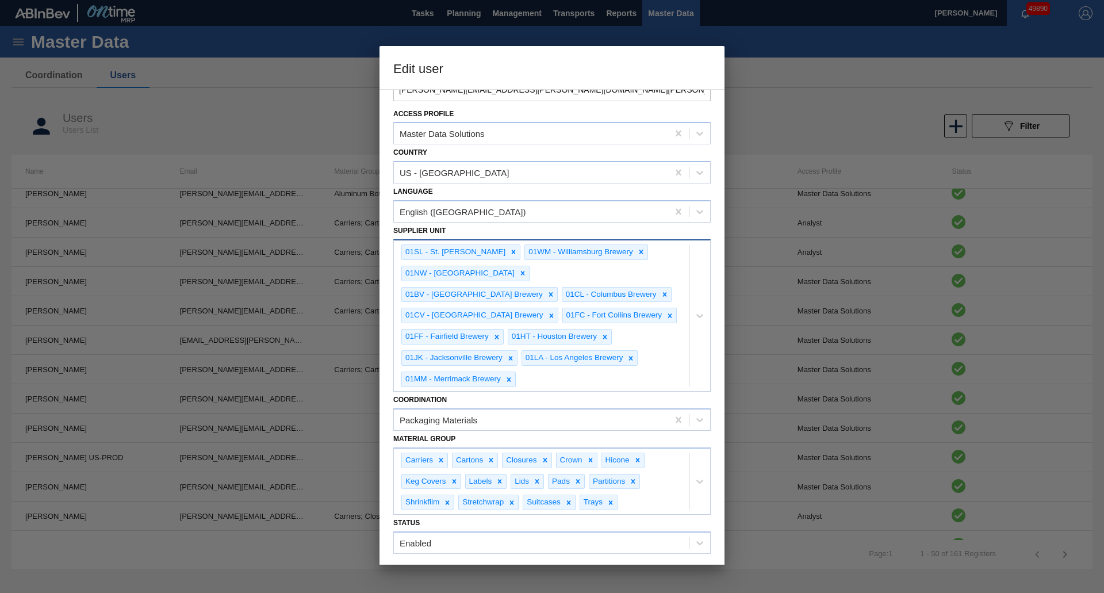
scroll to position [122, 0]
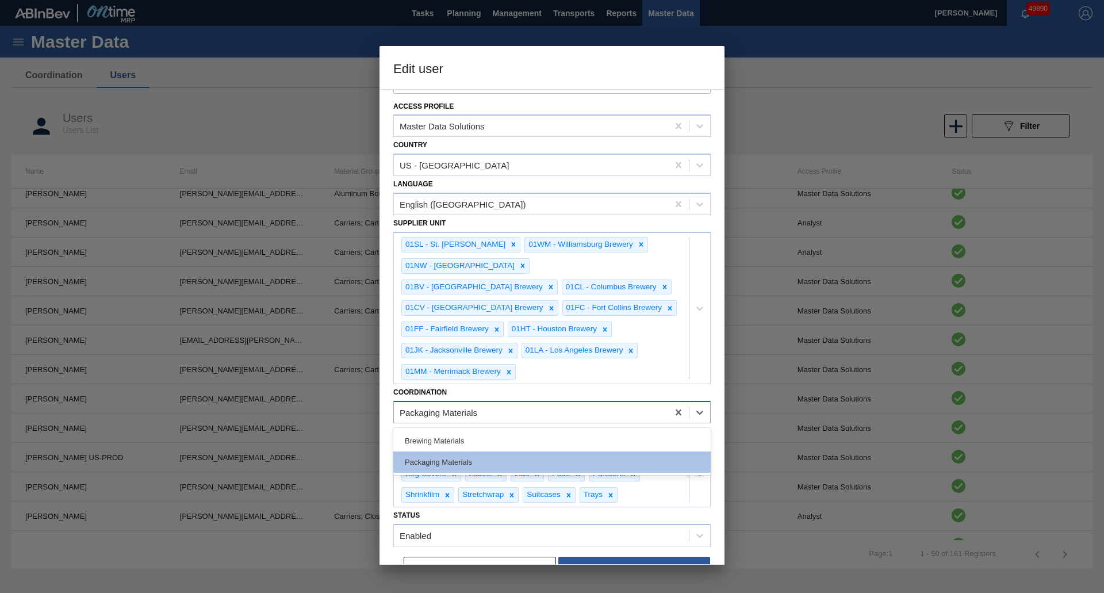
click at [566, 401] on div "Packaging Materials" at bounding box center [551, 412] width 317 height 22
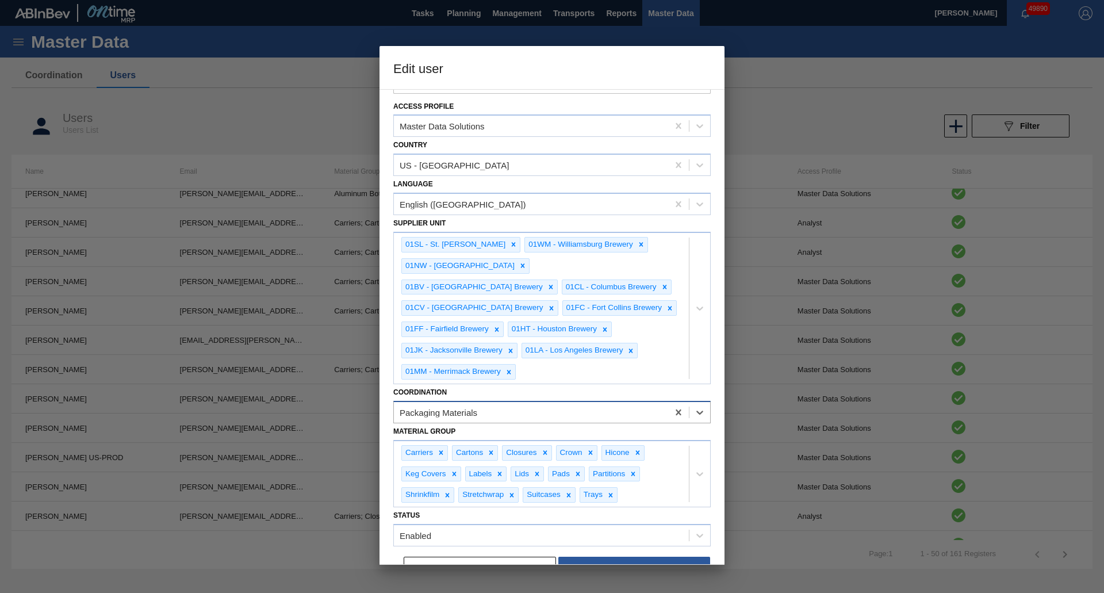
click at [569, 401] on div "Packaging Materials" at bounding box center [551, 412] width 317 height 22
click at [516, 557] on button "Cancel" at bounding box center [480, 568] width 152 height 23
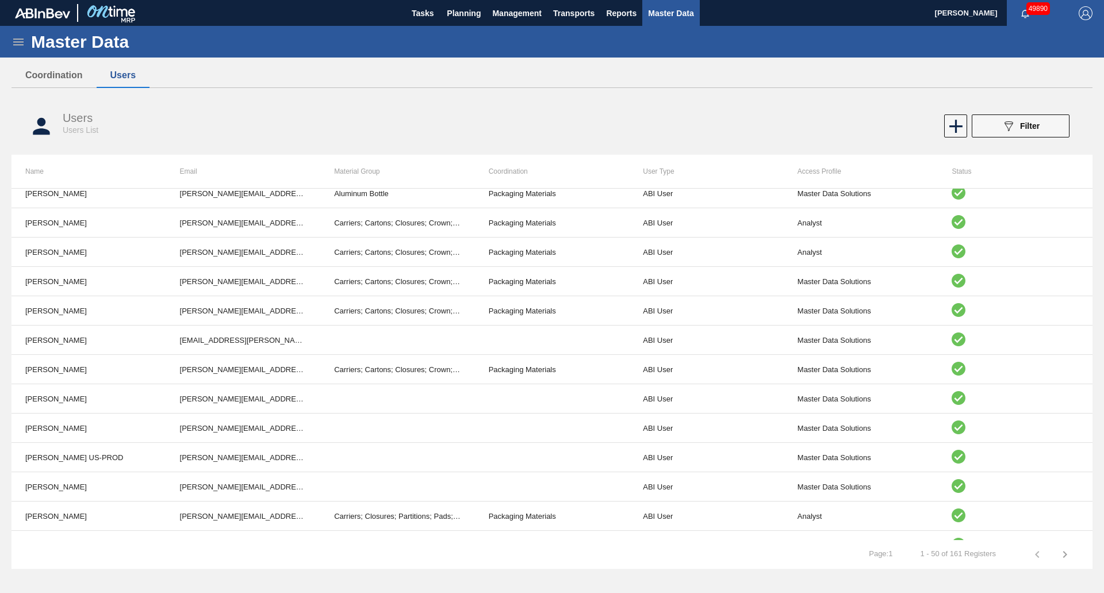
click at [20, 39] on icon at bounding box center [18, 42] width 10 height 7
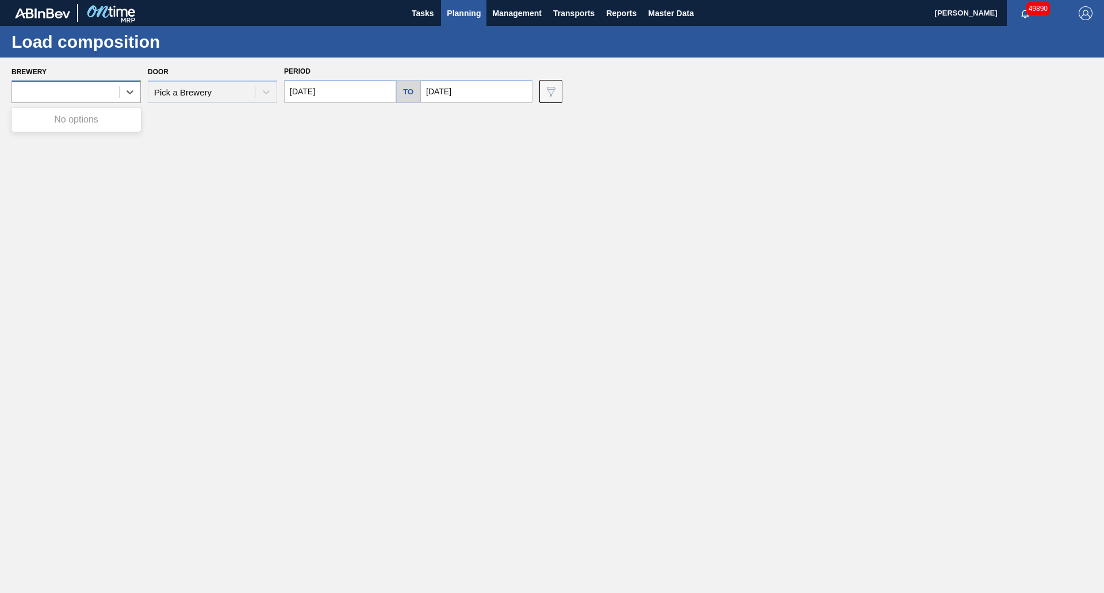
click at [103, 87] on div at bounding box center [65, 92] width 107 height 17
drag, startPoint x: 295, startPoint y: 117, endPoint x: 311, endPoint y: 117, distance: 16.1
click at [307, 117] on main "Tasks Planning Management Transports Reports Master Data [PERSON_NAME] 49890 Ma…" at bounding box center [552, 296] width 1104 height 593
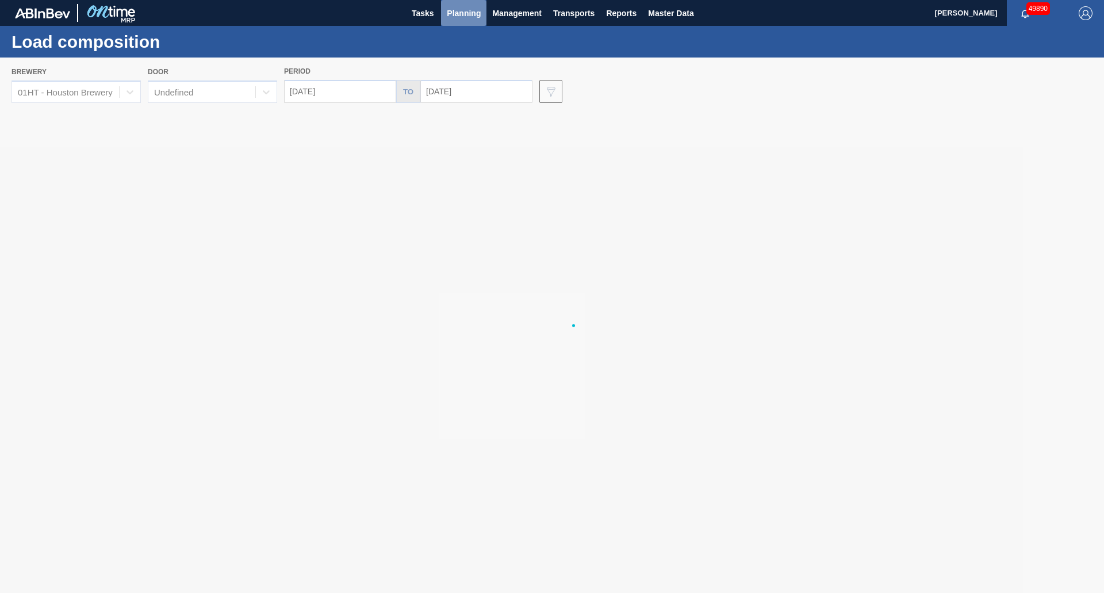
click at [461, 16] on span "Planning" at bounding box center [464, 13] width 34 height 14
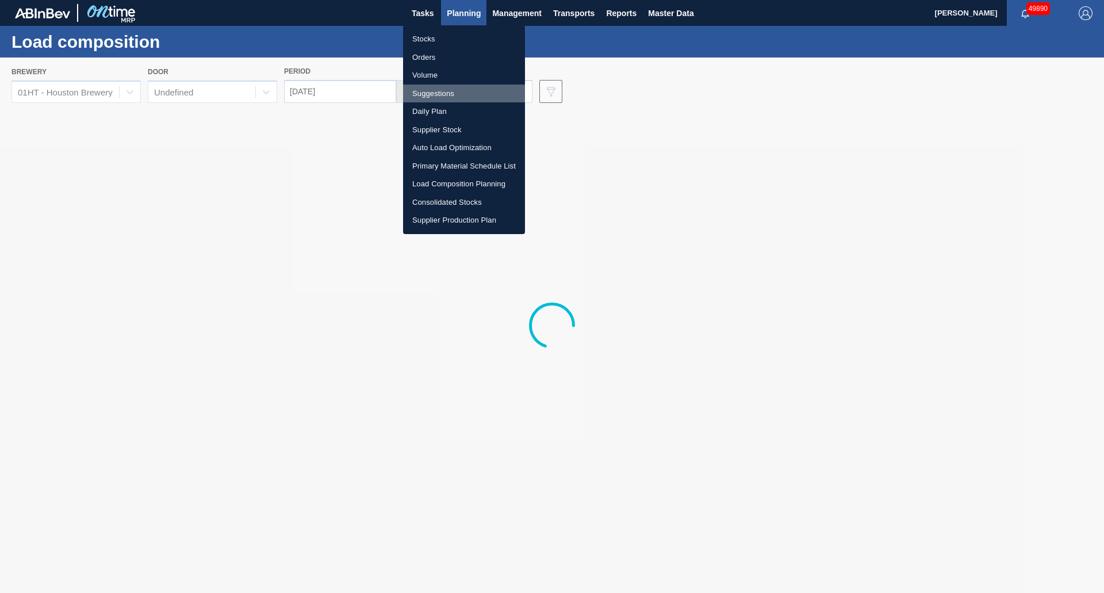
click at [447, 97] on li "Suggestions" at bounding box center [464, 94] width 122 height 18
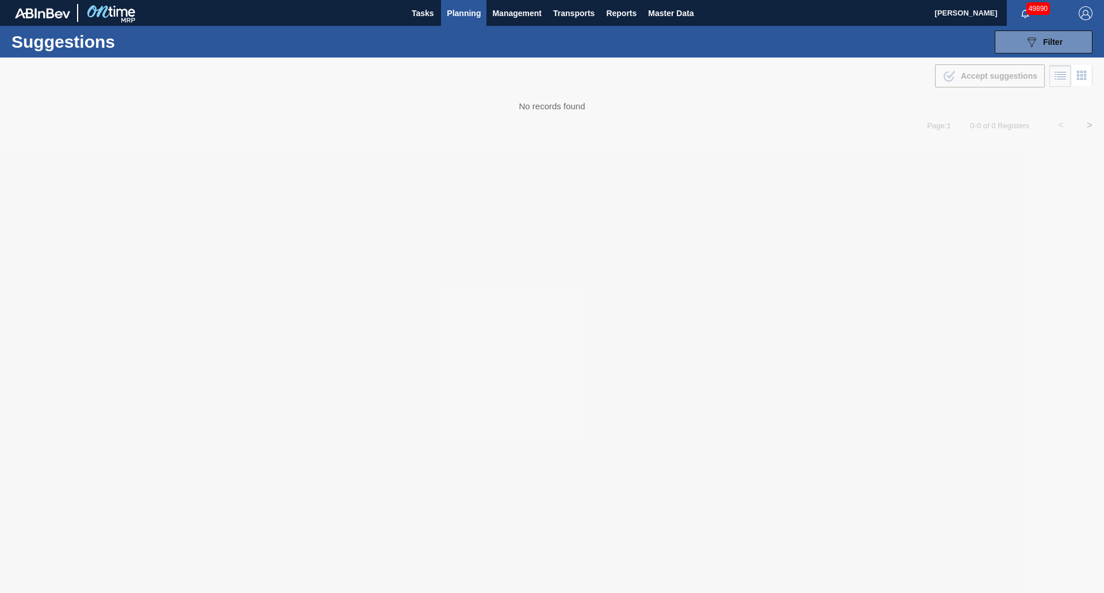
click at [481, 13] on button "Planning" at bounding box center [463, 13] width 45 height 26
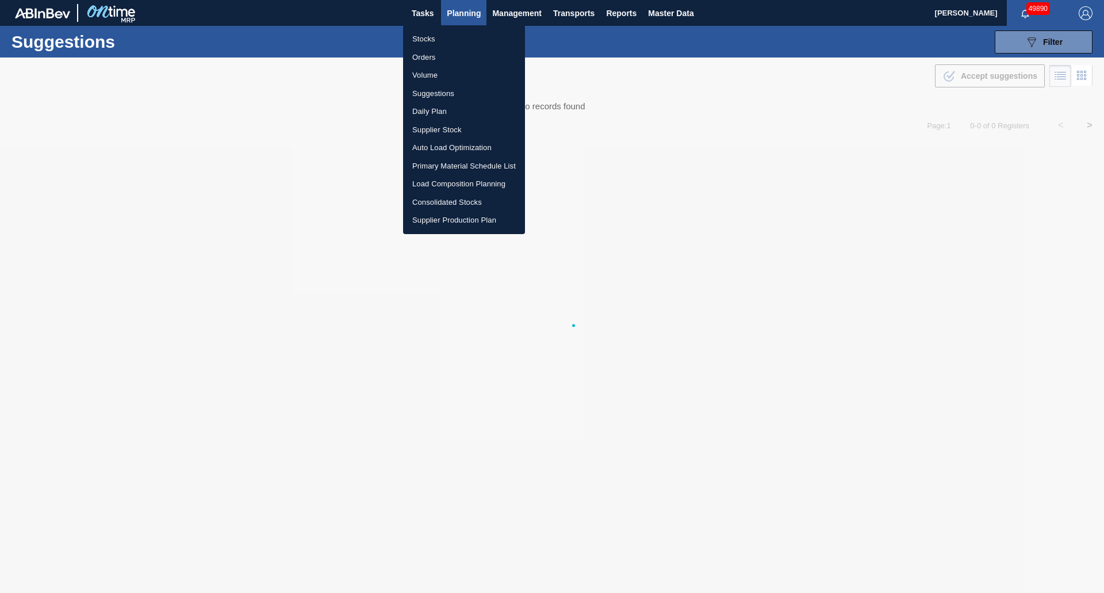
type from "[DATE]"
type to "[DATE]"
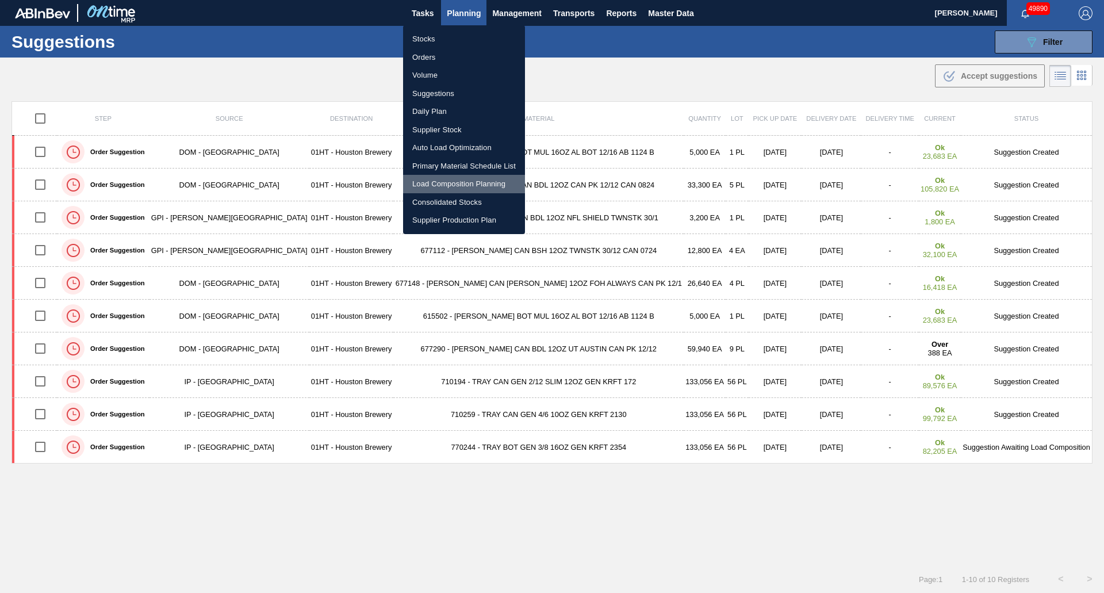
click at [448, 176] on li "Load Composition Planning" at bounding box center [464, 184] width 122 height 18
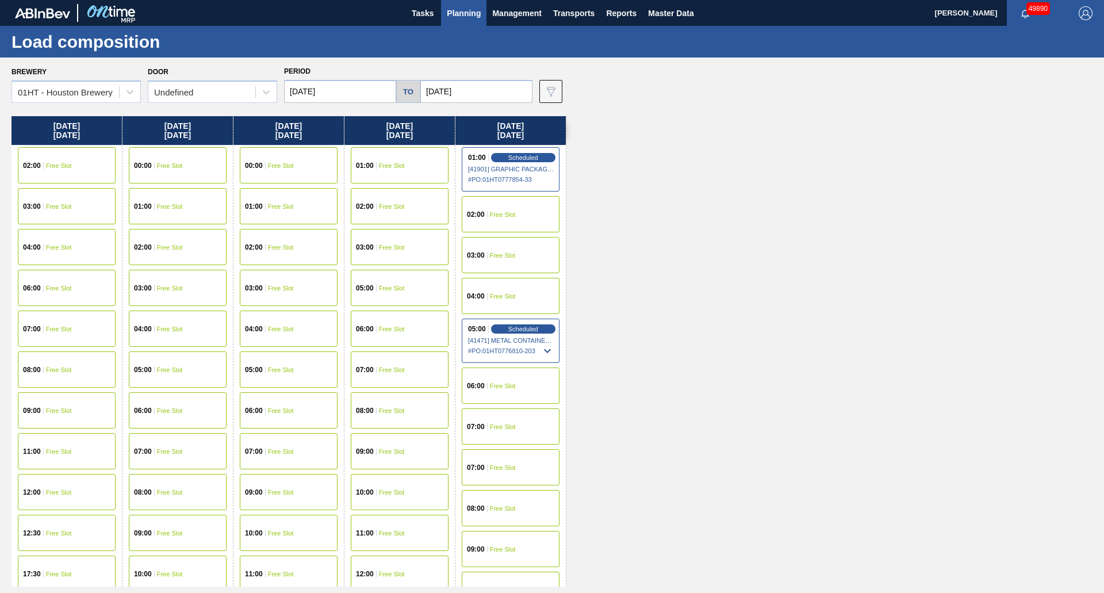
click at [419, 167] on div "01:00 Free Slot" at bounding box center [400, 165] width 98 height 36
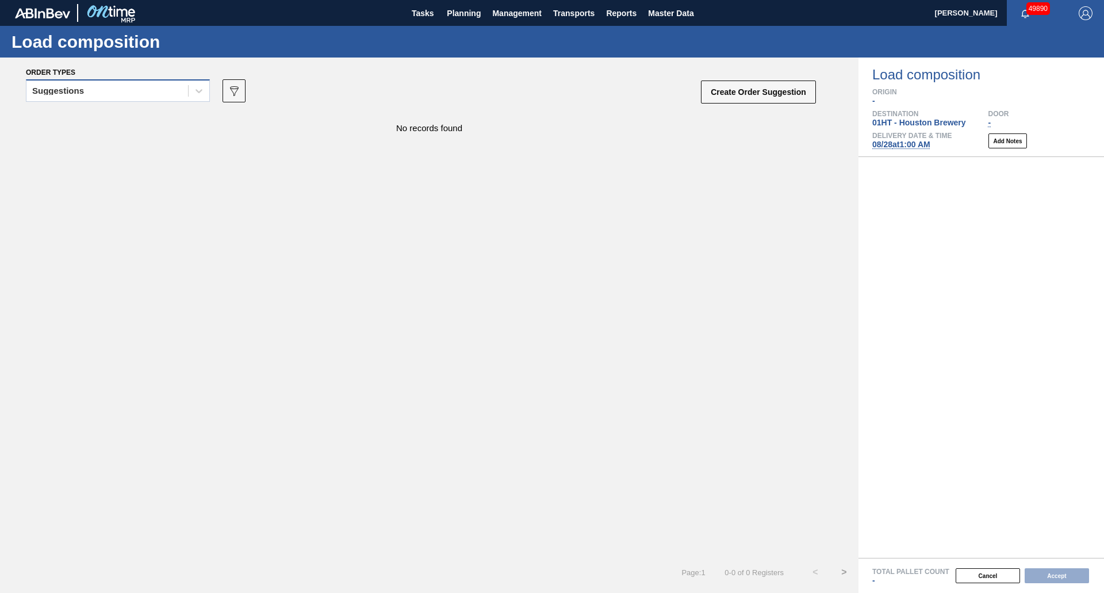
click at [170, 87] on div "Suggestions" at bounding box center [107, 91] width 162 height 17
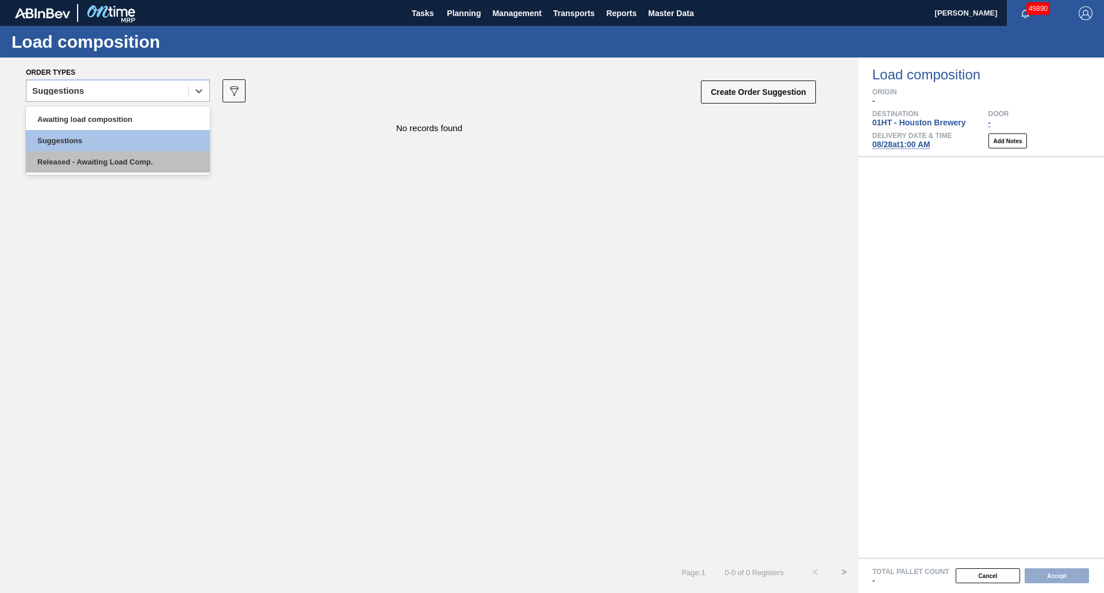
click at [113, 151] on div "Released - Awaiting Load Comp." at bounding box center [118, 161] width 184 height 21
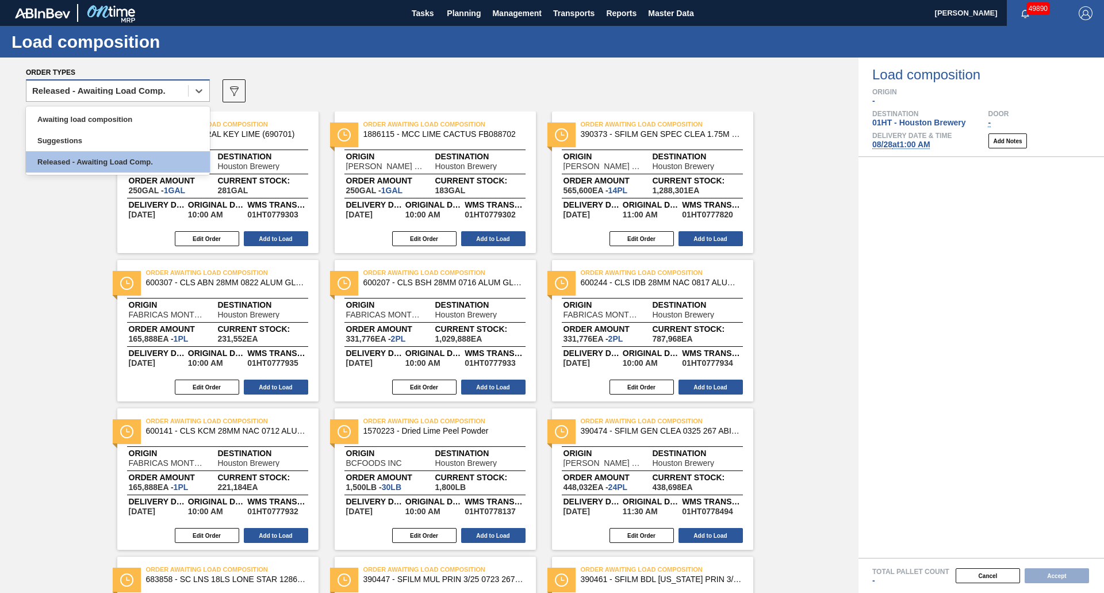
click at [99, 81] on div "Released - Awaiting Load Comp." at bounding box center [118, 90] width 184 height 22
click at [93, 123] on div "Awaiting load composition" at bounding box center [118, 119] width 184 height 21
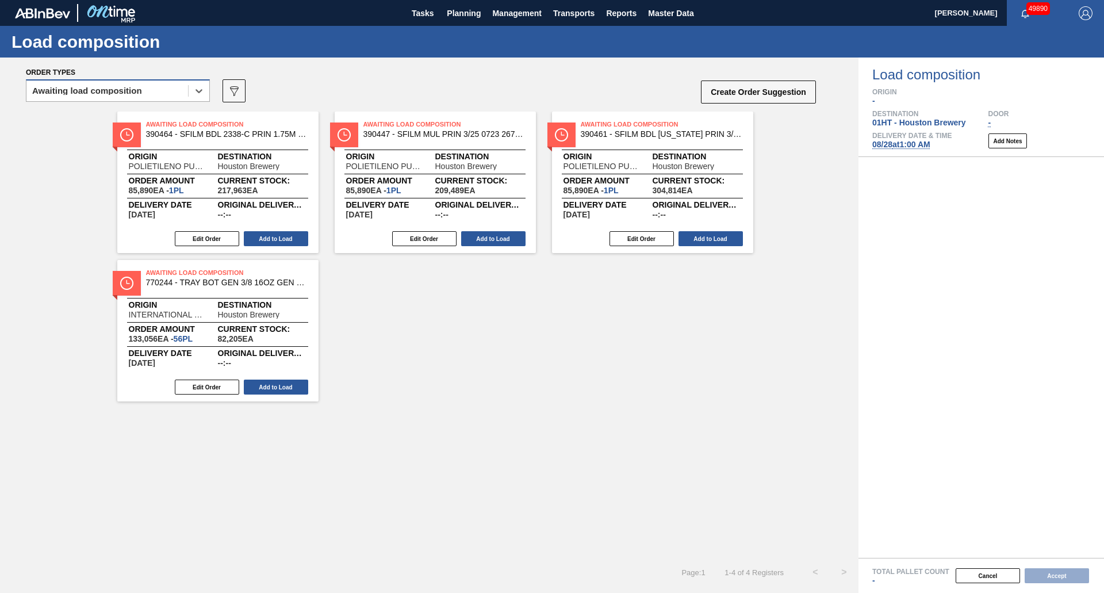
click at [142, 95] on div "Awaiting load composition" at bounding box center [107, 91] width 162 height 17
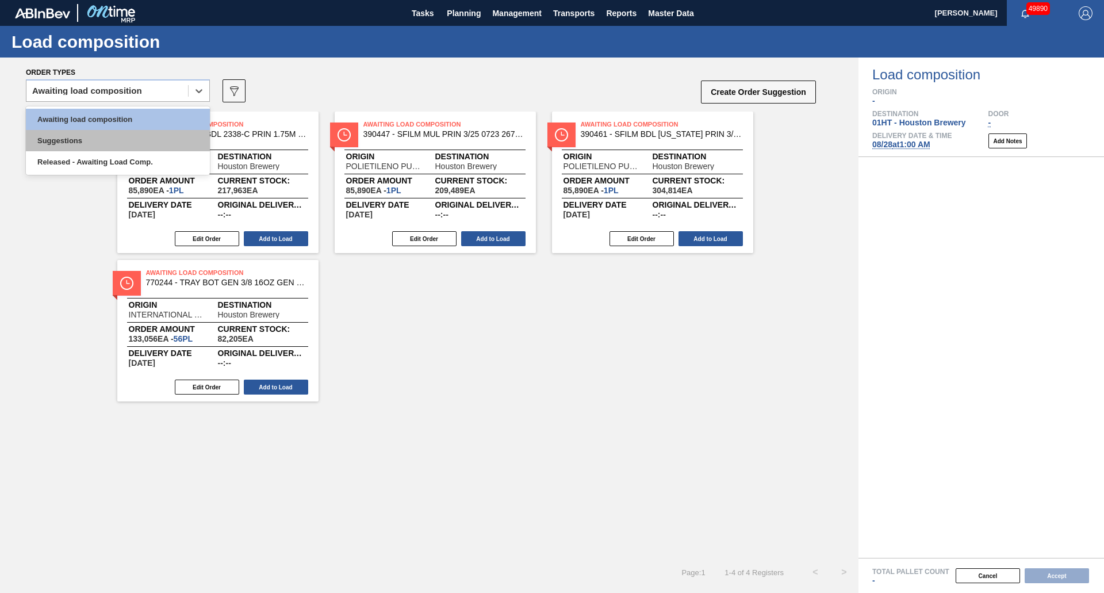
click at [94, 139] on div "Suggestions" at bounding box center [118, 140] width 184 height 21
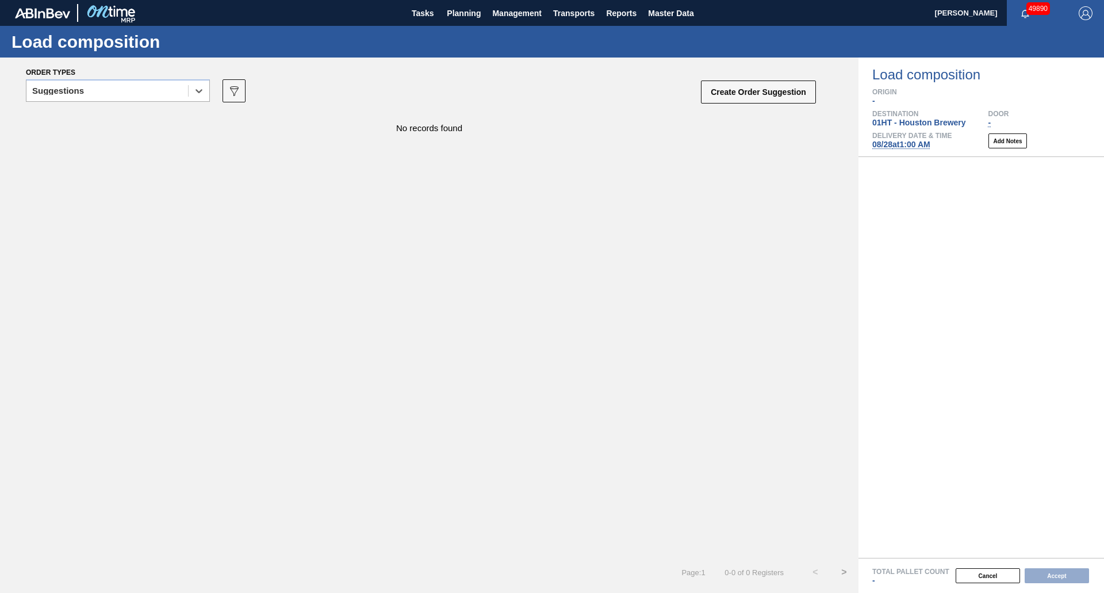
click at [919, 144] on span "[DATE] 1:00 AM" at bounding box center [901, 144] width 58 height 9
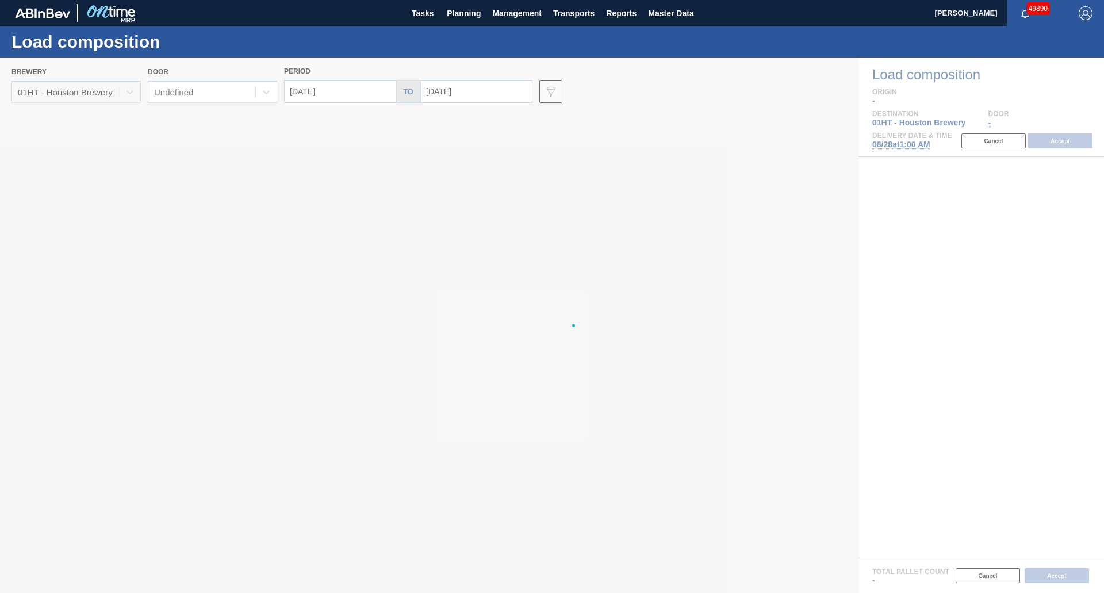
type input "[DATE]"
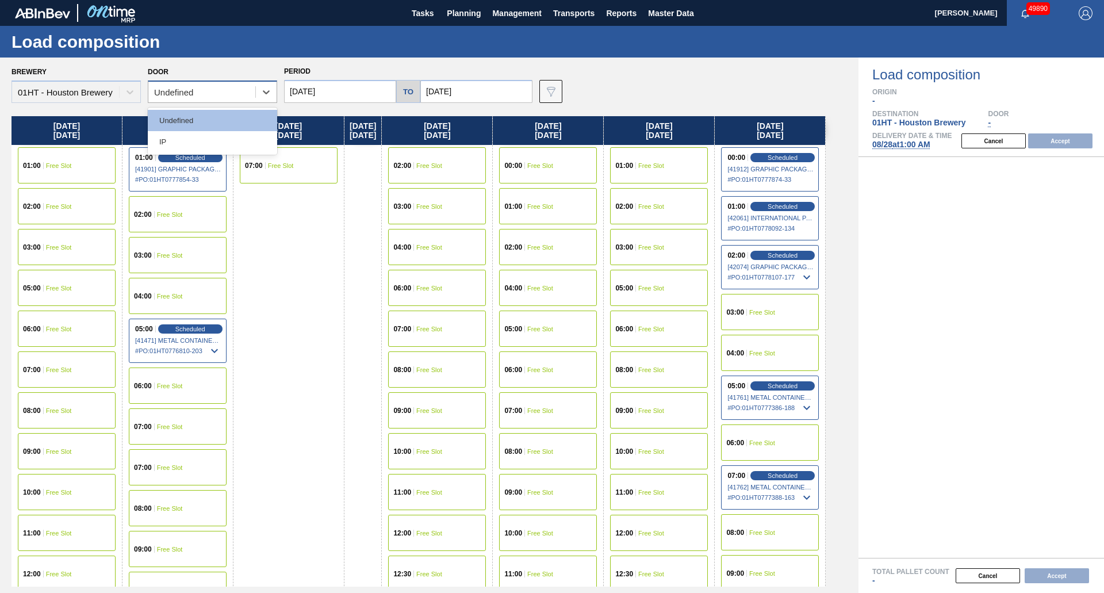
click at [194, 98] on div "Undefined" at bounding box center [201, 92] width 107 height 17
click at [377, 89] on input "[DATE]" at bounding box center [340, 91] width 112 height 23
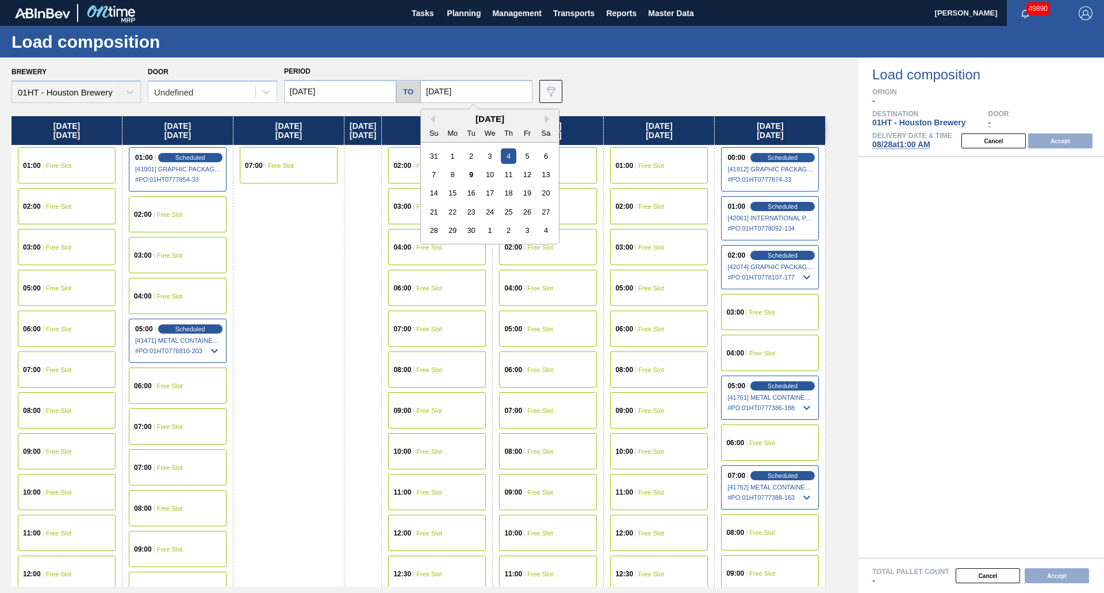
click at [450, 91] on input "[DATE]" at bounding box center [476, 91] width 112 height 23
click at [331, 95] on input "[DATE]" at bounding box center [340, 91] width 112 height 23
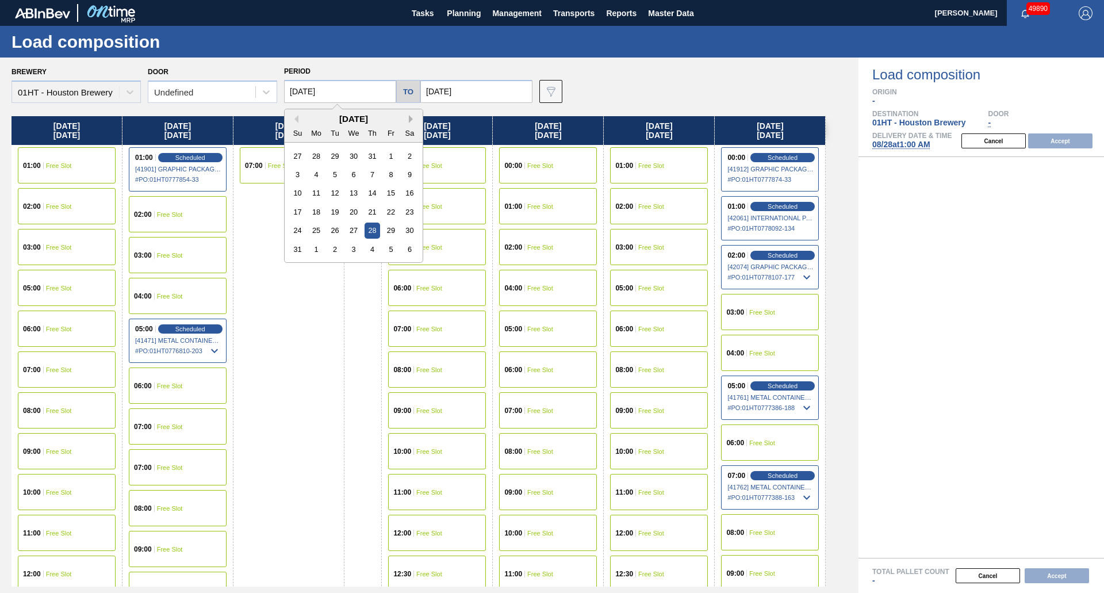
click at [411, 121] on button "Next Month" at bounding box center [413, 119] width 8 height 8
drag, startPoint x: 324, startPoint y: 173, endPoint x: 336, endPoint y: 172, distance: 12.7
click at [331, 172] on div "7 8 9 10 11 12 13" at bounding box center [353, 174] width 131 height 18
click at [336, 172] on div "9" at bounding box center [335, 175] width 16 height 16
type input "[DATE]"
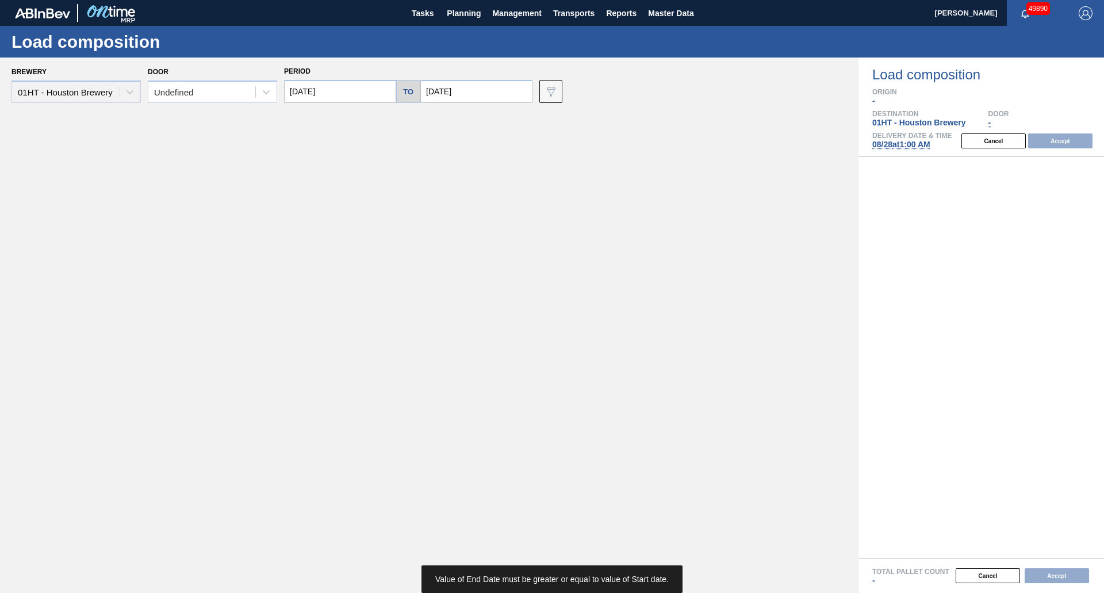
click at [460, 93] on input "[DATE]" at bounding box center [476, 91] width 112 height 23
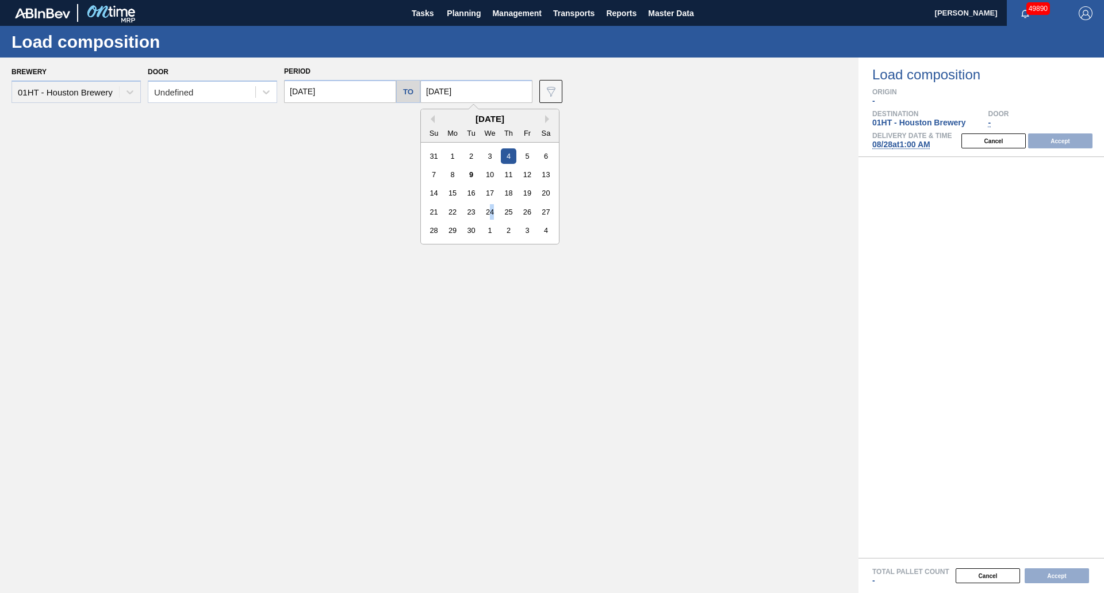
click at [489, 210] on div "24" at bounding box center [490, 212] width 16 height 16
type input "[DATE]"
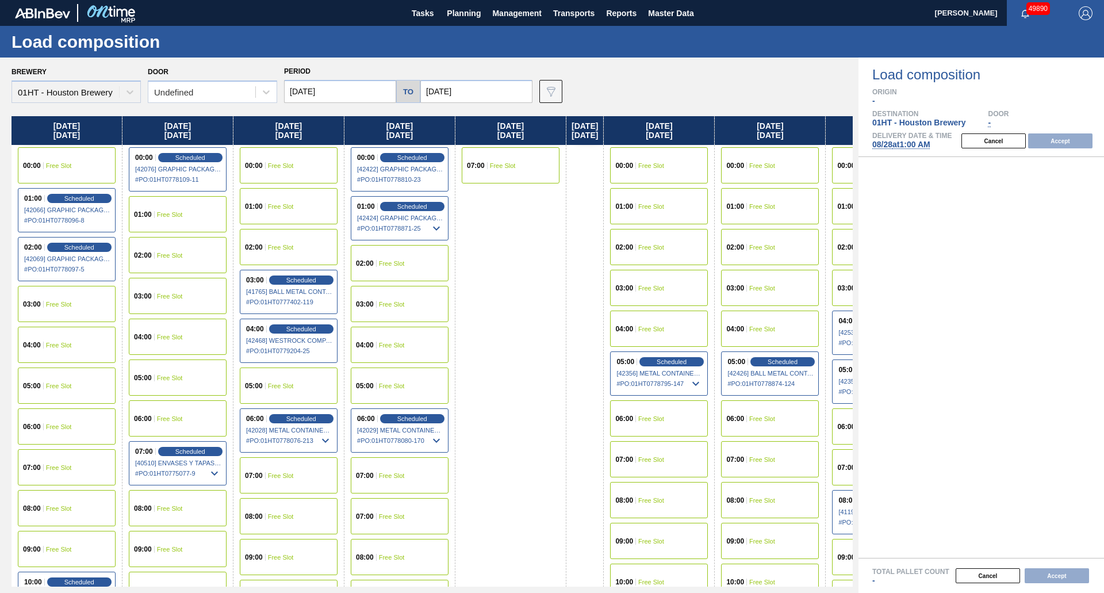
click at [275, 168] on span "Free Slot" at bounding box center [281, 165] width 26 height 7
click at [279, 170] on div "00:00 Free Slot" at bounding box center [289, 165] width 98 height 36
click at [288, 176] on div "00:00 Free Slot" at bounding box center [289, 165] width 98 height 36
click at [983, 141] on button "Cancel" at bounding box center [994, 140] width 64 height 15
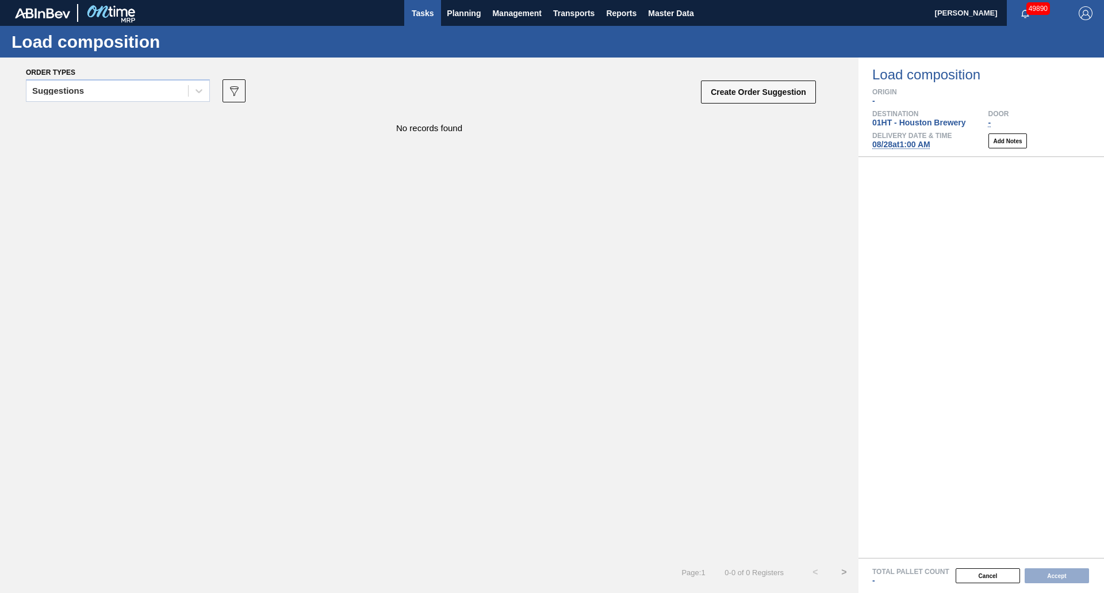
click at [432, 13] on span "Tasks" at bounding box center [422, 13] width 25 height 14
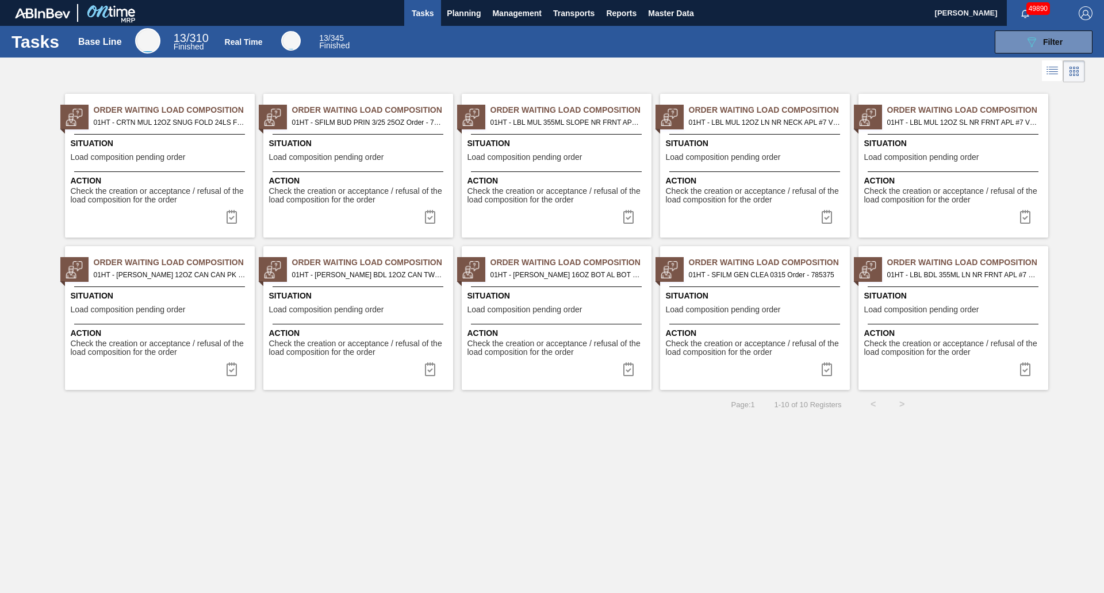
click at [968, 151] on div "Situation Load composition pending order" at bounding box center [954, 151] width 181 height 28
click at [496, 166] on div "Order Waiting Load Composition 01HT - LBL MUL 355ML SLOPE NR FRNT APL #7 HONDUR…" at bounding box center [557, 166] width 190 height 144
drag, startPoint x: 650, startPoint y: 24, endPoint x: 665, endPoint y: 21, distance: 14.8
click at [652, 24] on button "Master Data" at bounding box center [670, 13] width 57 height 26
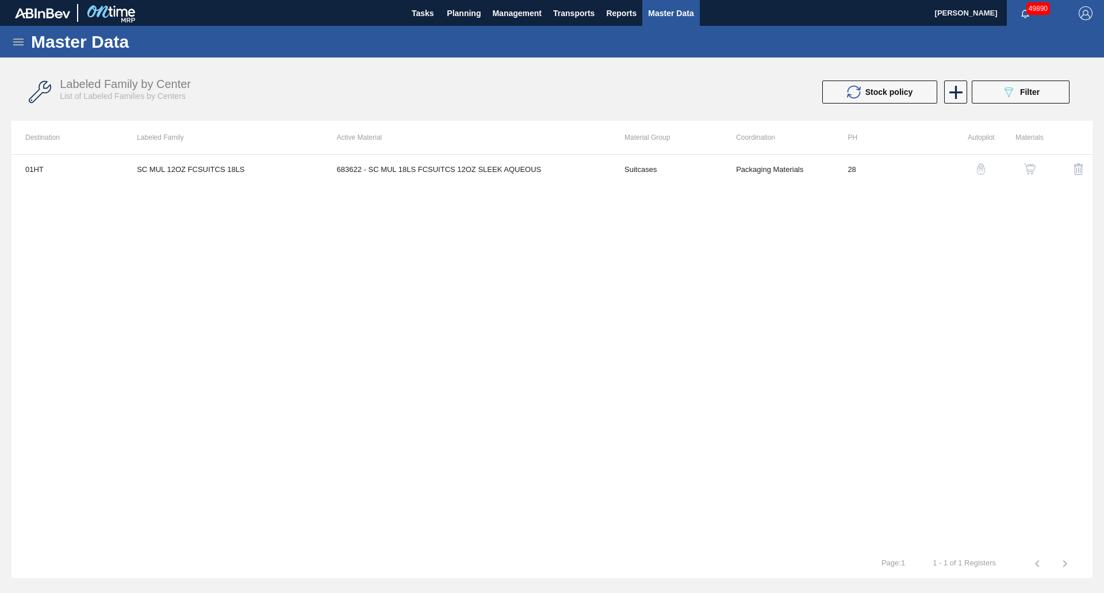
click at [12, 41] on div "Master Data" at bounding box center [552, 42] width 1104 height 32
click at [16, 41] on icon at bounding box center [18, 42] width 10 height 7
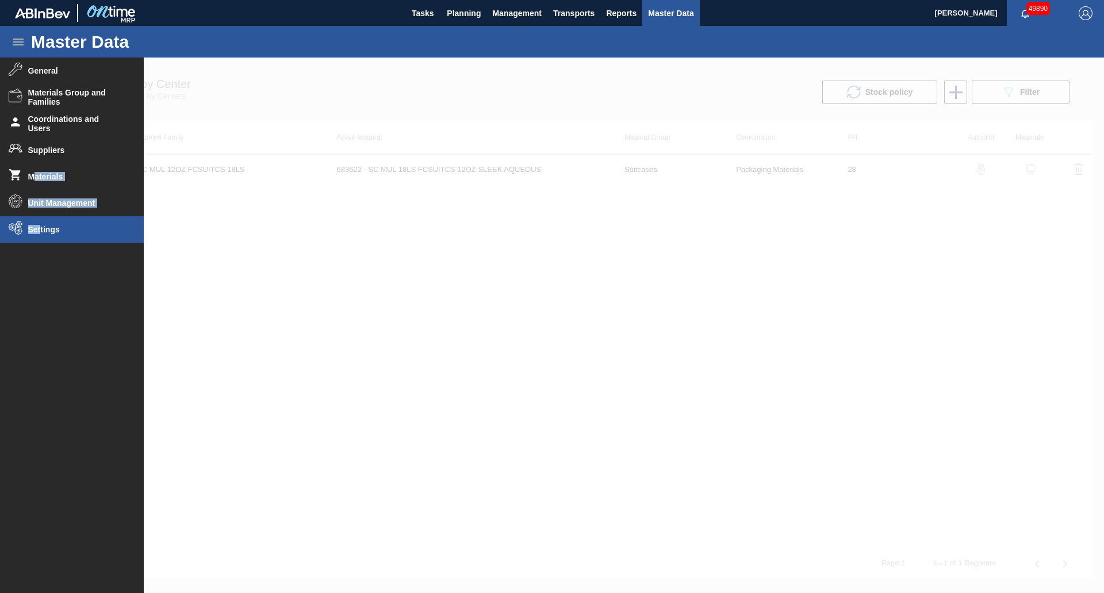
drag, startPoint x: 36, startPoint y: 177, endPoint x: 40, endPoint y: 219, distance: 42.7
click at [40, 219] on ul "General Materials Group and Families Coordinations and Users Suppliers Material…" at bounding box center [72, 321] width 144 height 526
click at [40, 226] on span "Settings" at bounding box center [75, 229] width 95 height 9
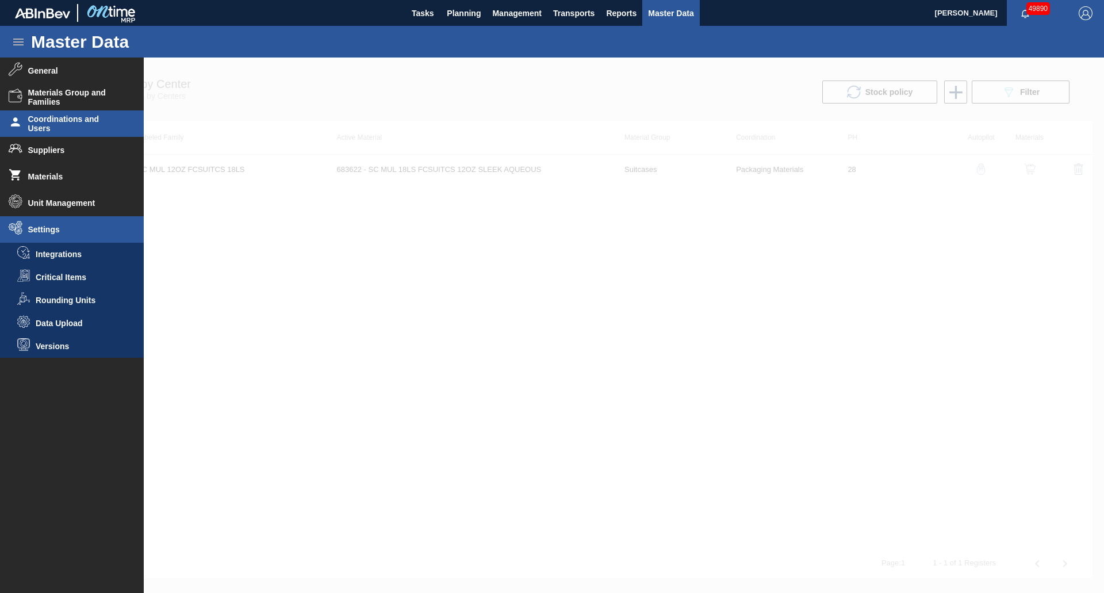
click at [59, 124] on span "Coordinations and Users" at bounding box center [75, 123] width 95 height 18
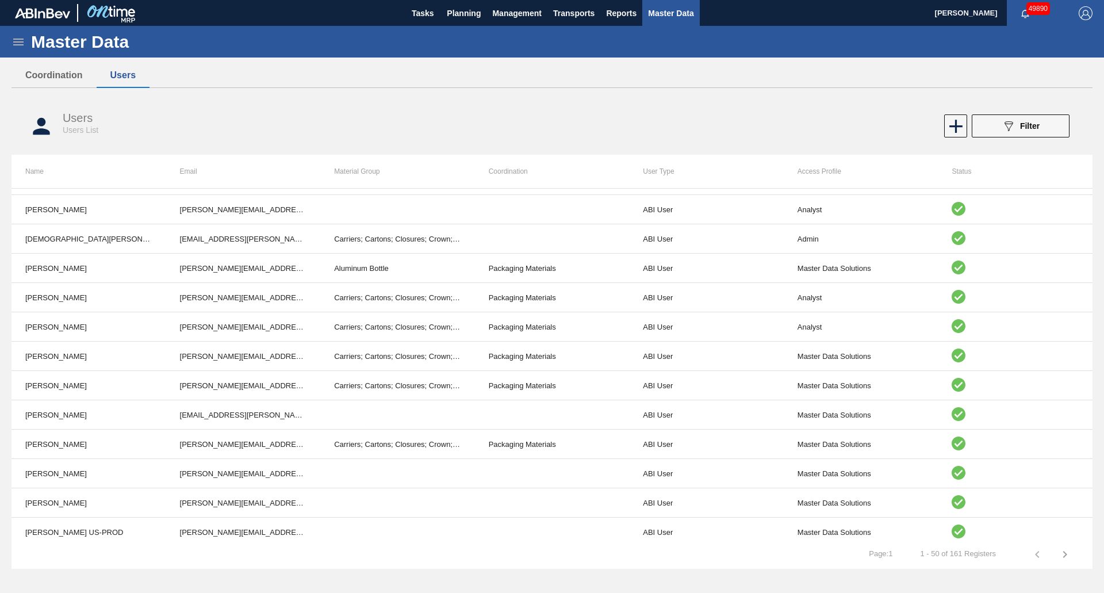
scroll to position [920, 0]
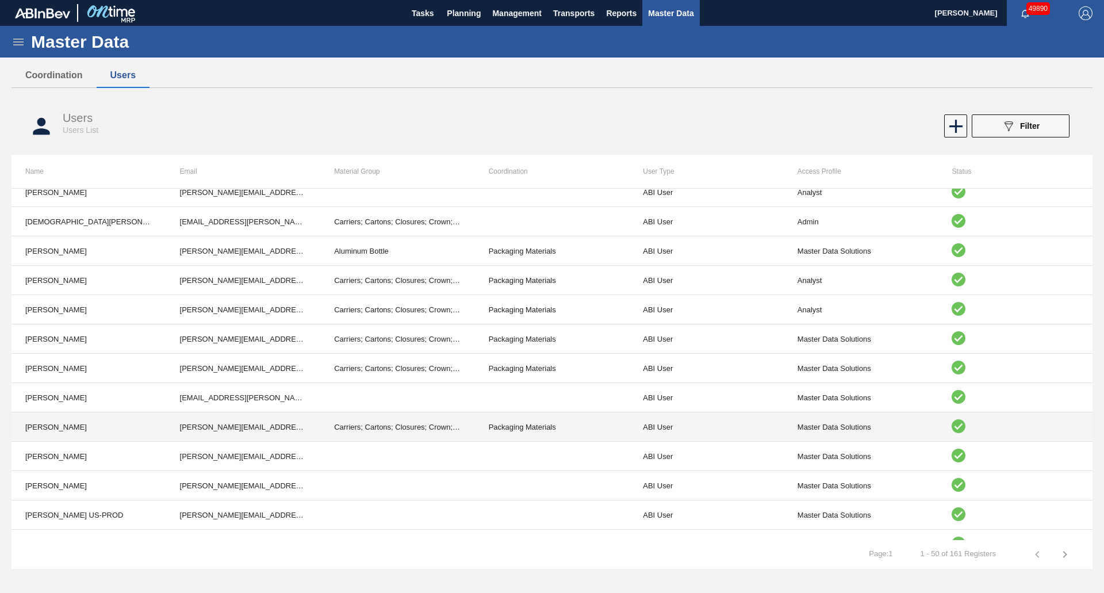
click at [242, 419] on td "[PERSON_NAME][EMAIL_ADDRESS][PERSON_NAME][DOMAIN_NAME][PERSON_NAME]" at bounding box center [243, 426] width 155 height 29
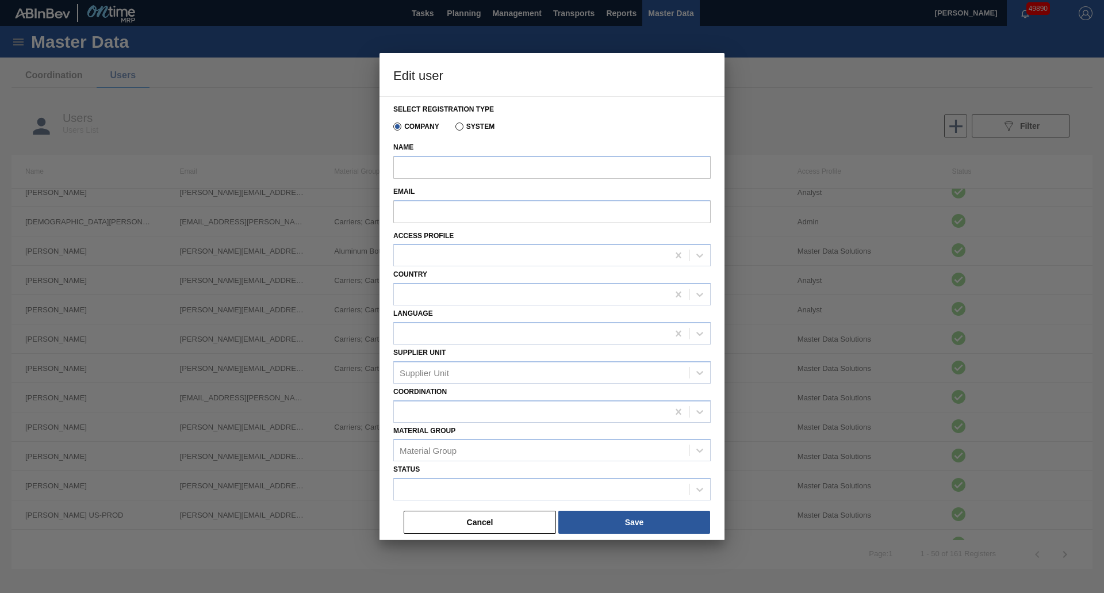
type input "[PERSON_NAME]"
type input "[PERSON_NAME][EMAIL_ADDRESS][PERSON_NAME][DOMAIN_NAME][PERSON_NAME]"
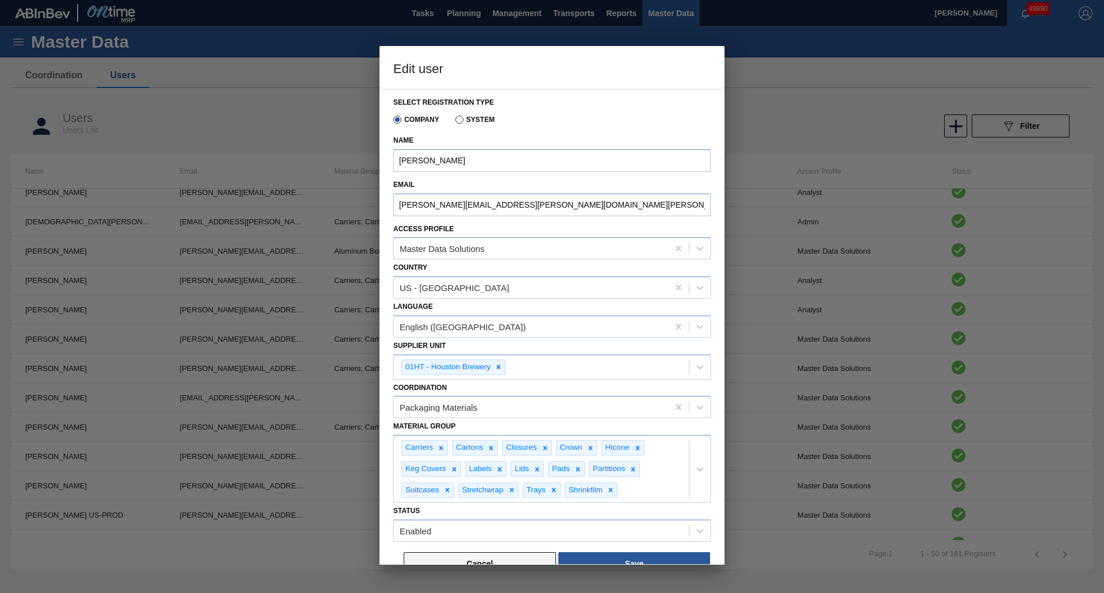
click at [464, 559] on button "Cancel" at bounding box center [480, 563] width 152 height 23
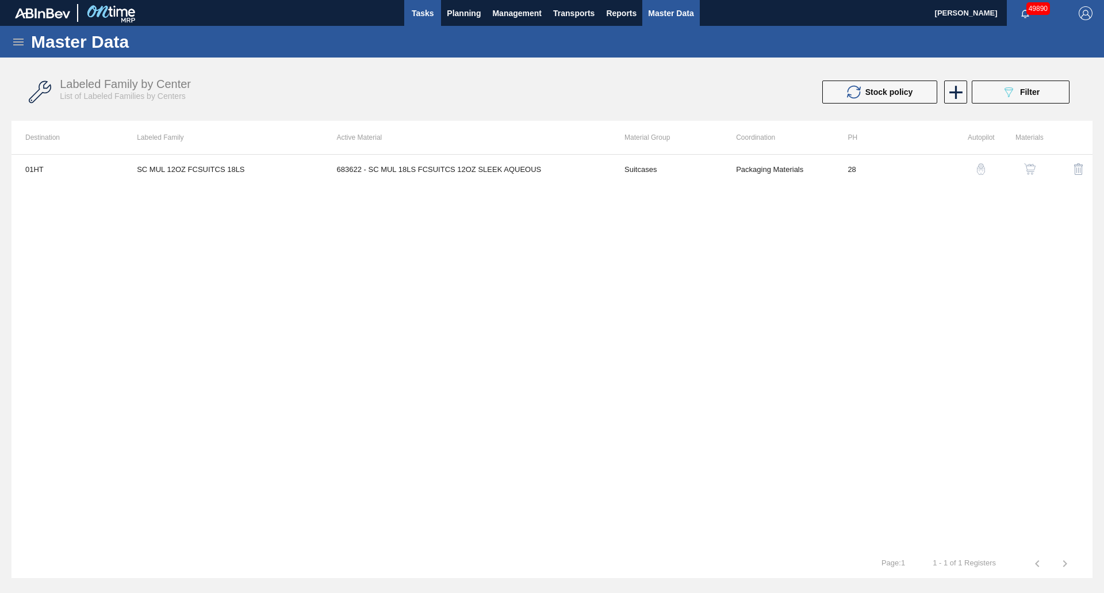
click at [416, 19] on span "Tasks" at bounding box center [422, 13] width 25 height 14
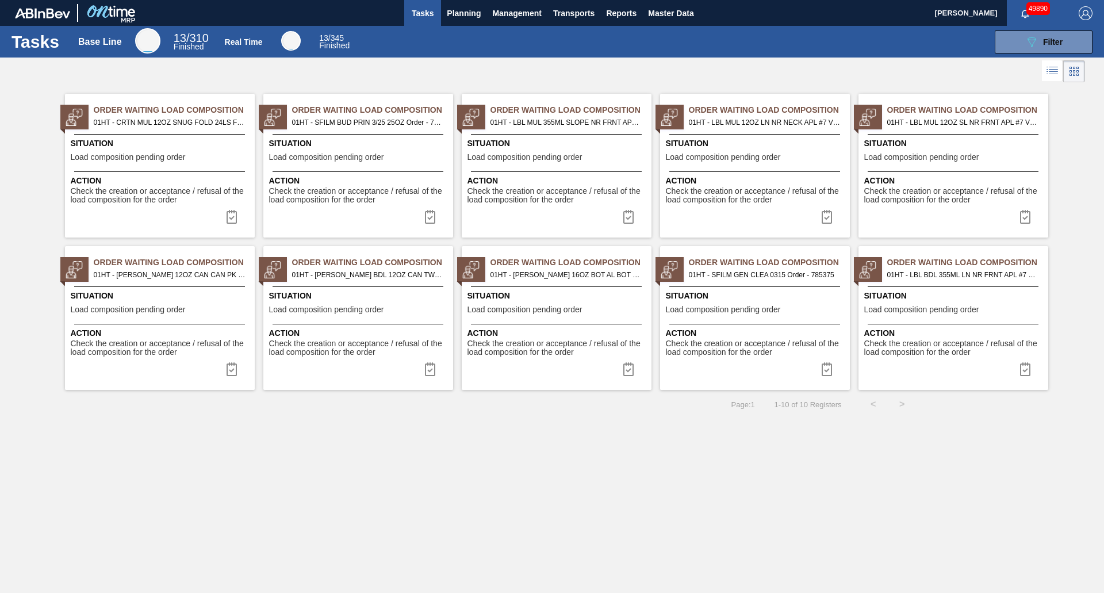
click at [304, 142] on span "Situation" at bounding box center [359, 143] width 181 height 12
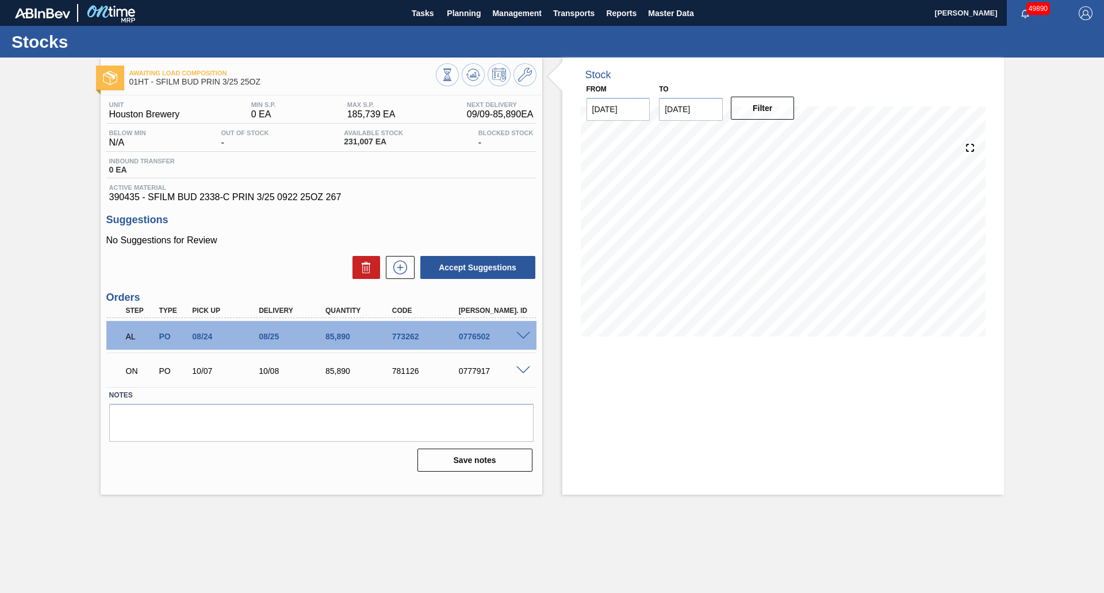
click at [524, 337] on span at bounding box center [523, 336] width 14 height 9
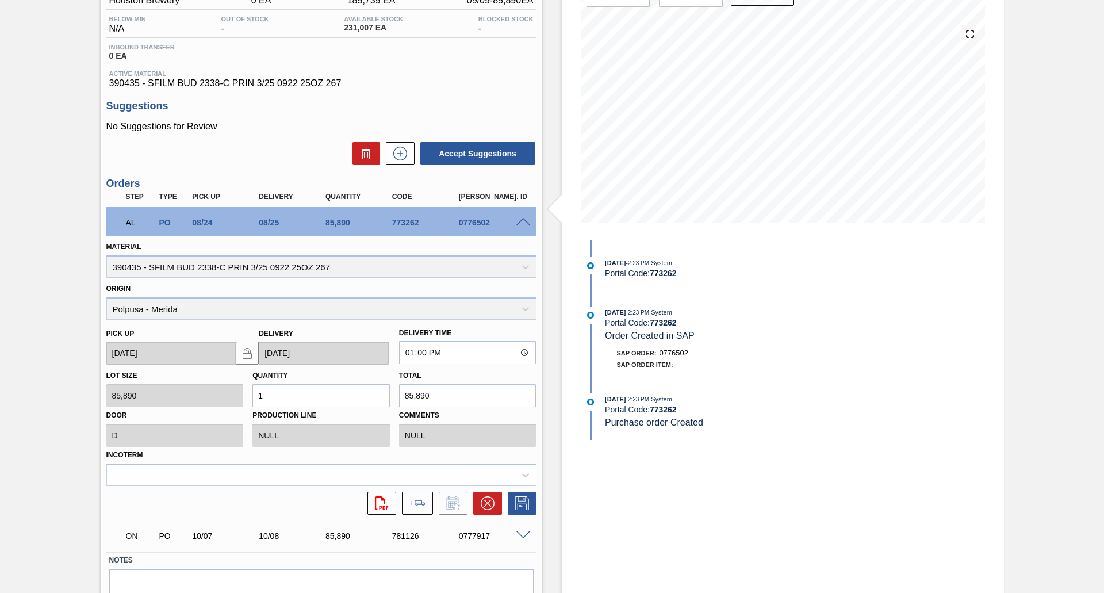
scroll to position [115, 0]
click at [1, 251] on div "Awaiting Load Composition 01HT - SFILM BUD PRIN 3/25 25OZ Unit Houston Brewery …" at bounding box center [552, 293] width 1104 height 703
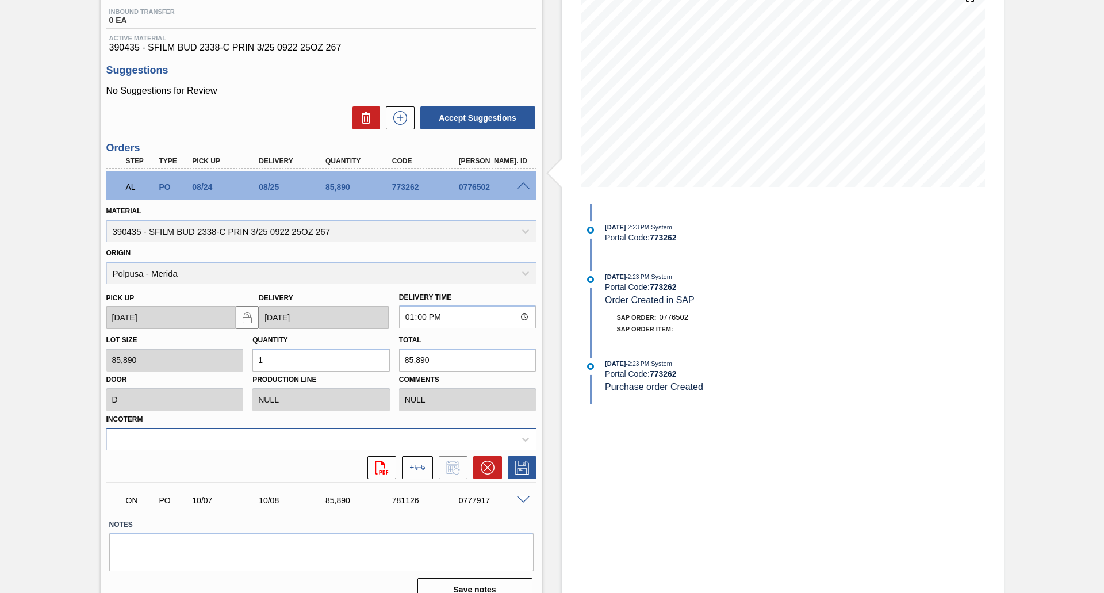
scroll to position [167, 0]
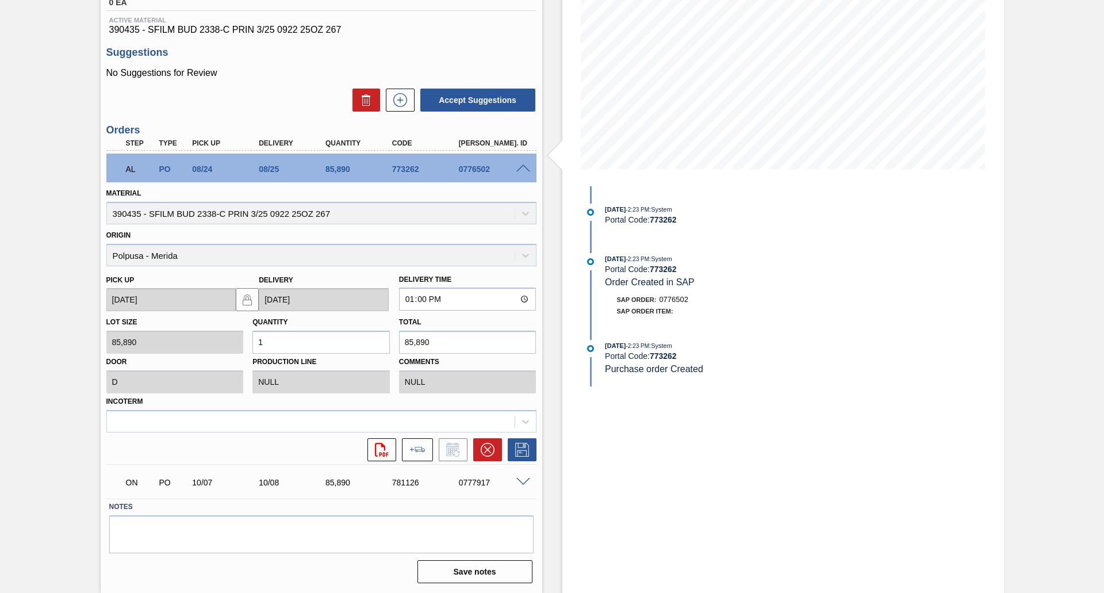
click at [158, 514] on label "Notes" at bounding box center [321, 507] width 424 height 17
click at [161, 516] on textarea at bounding box center [321, 534] width 424 height 38
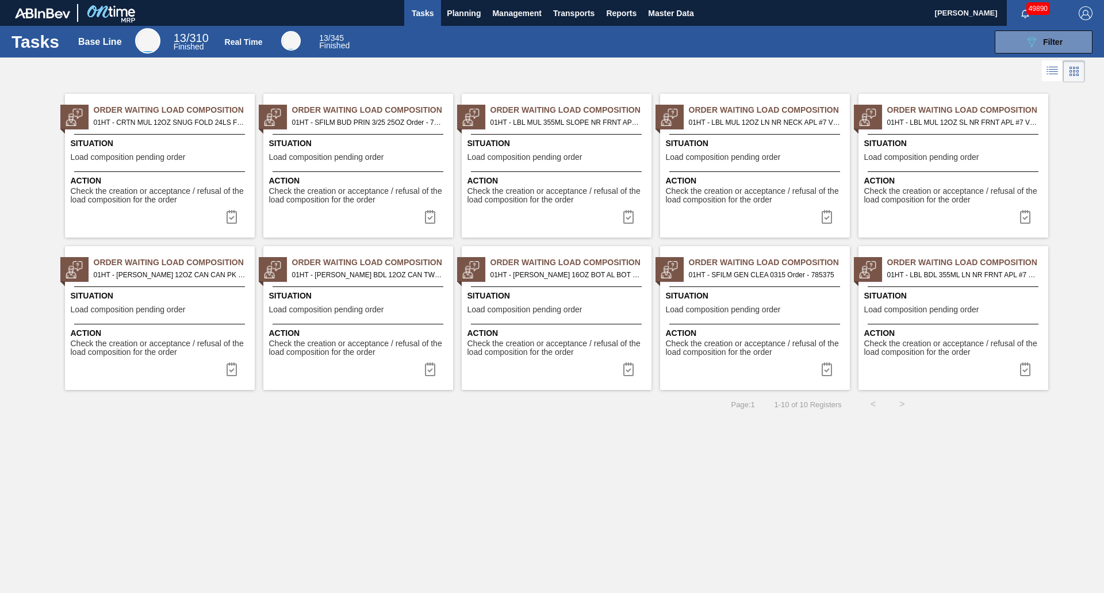
drag, startPoint x: 360, startPoint y: 285, endPoint x: 366, endPoint y: 288, distance: 6.9
click at [361, 285] on div "Order Waiting Load Composition 01HT - [PERSON_NAME] BDL 12OZ CAN TWNSTK 30/12 C…" at bounding box center [358, 318] width 190 height 144
click at [426, 217] on img at bounding box center [430, 217] width 14 height 14
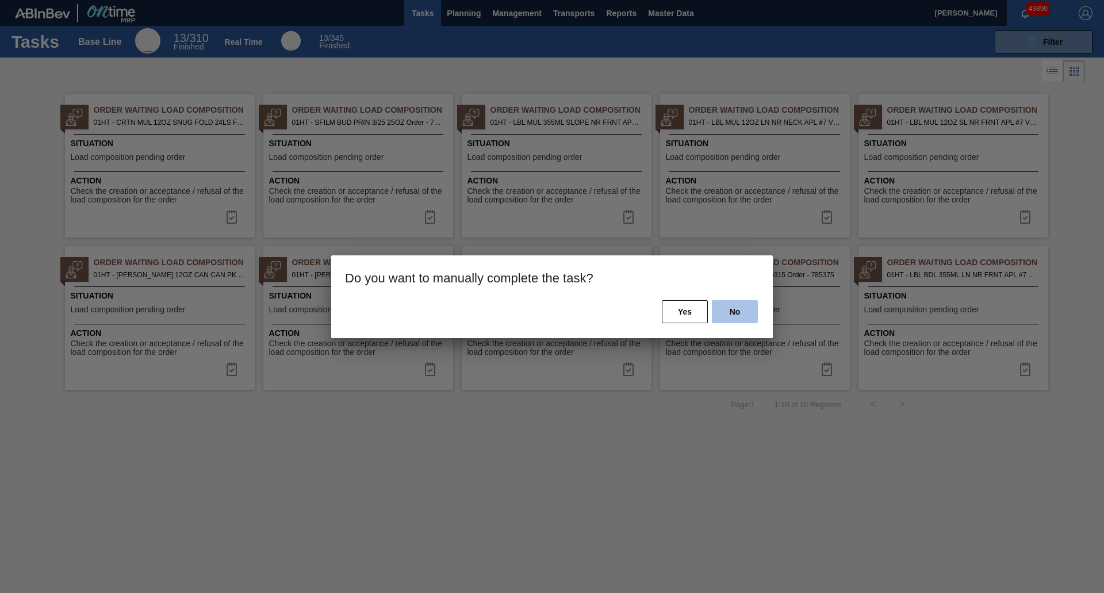
click at [745, 306] on button "No" at bounding box center [735, 311] width 46 height 23
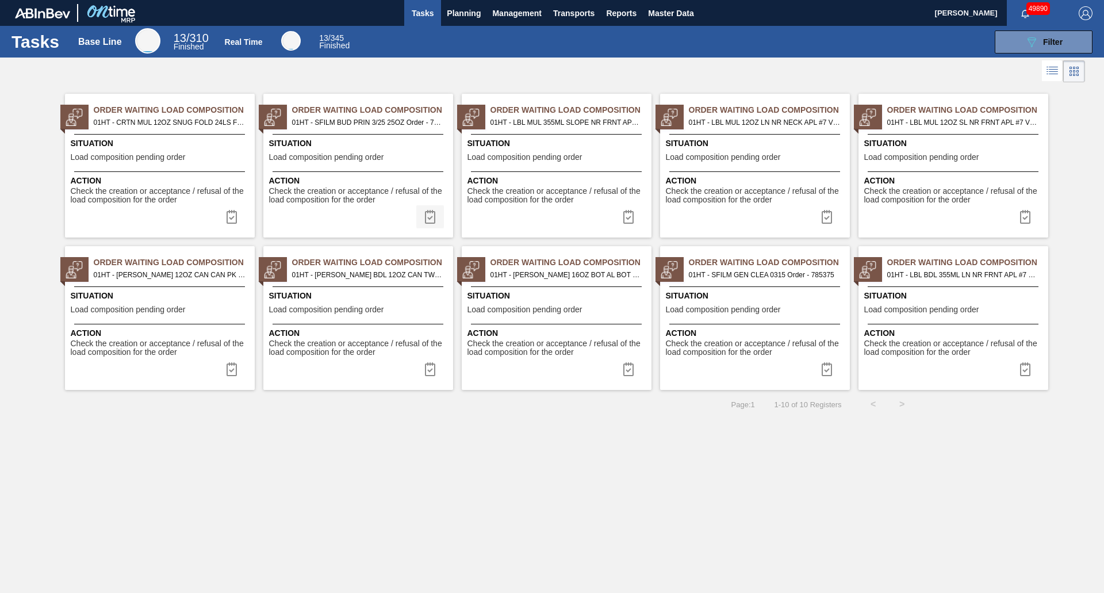
click at [432, 214] on img at bounding box center [430, 217] width 14 height 14
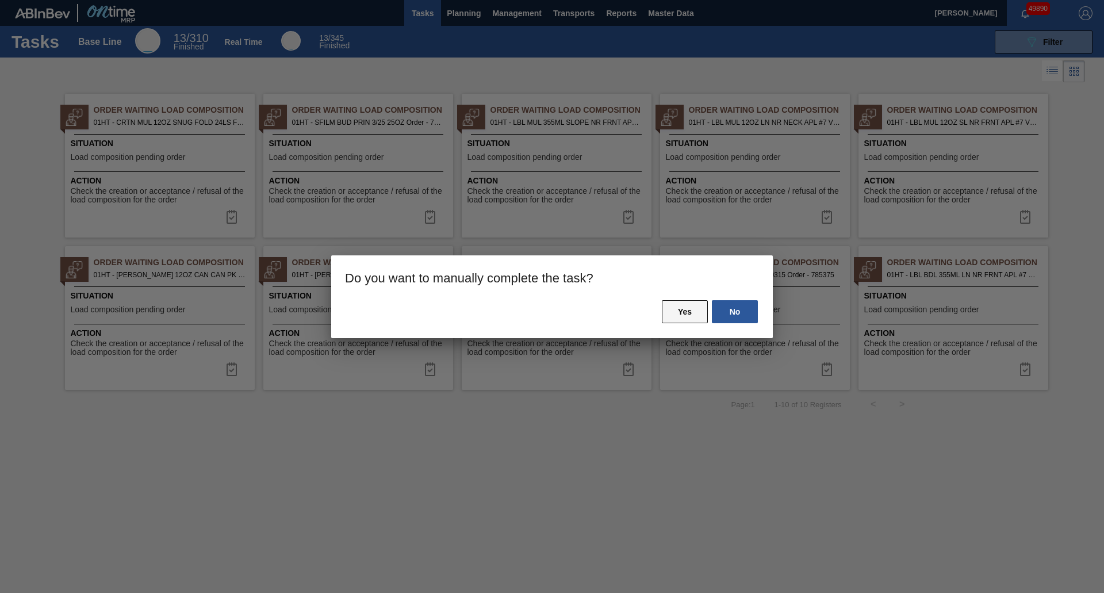
click at [684, 315] on button "Yes" at bounding box center [685, 311] width 46 height 23
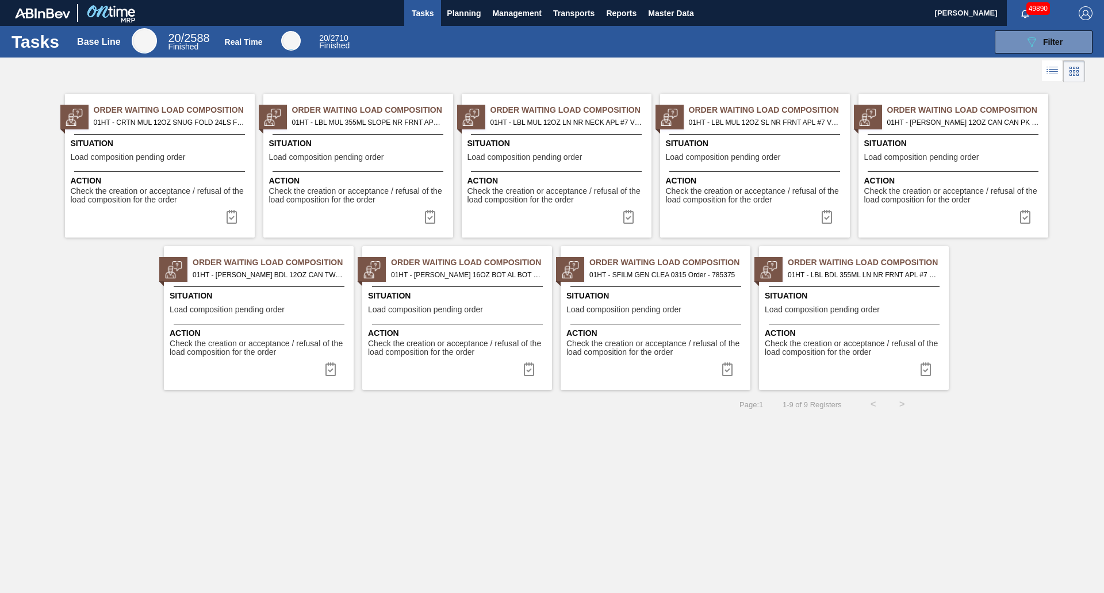
click at [699, 302] on div "Situation Load composition pending order" at bounding box center [656, 304] width 181 height 28
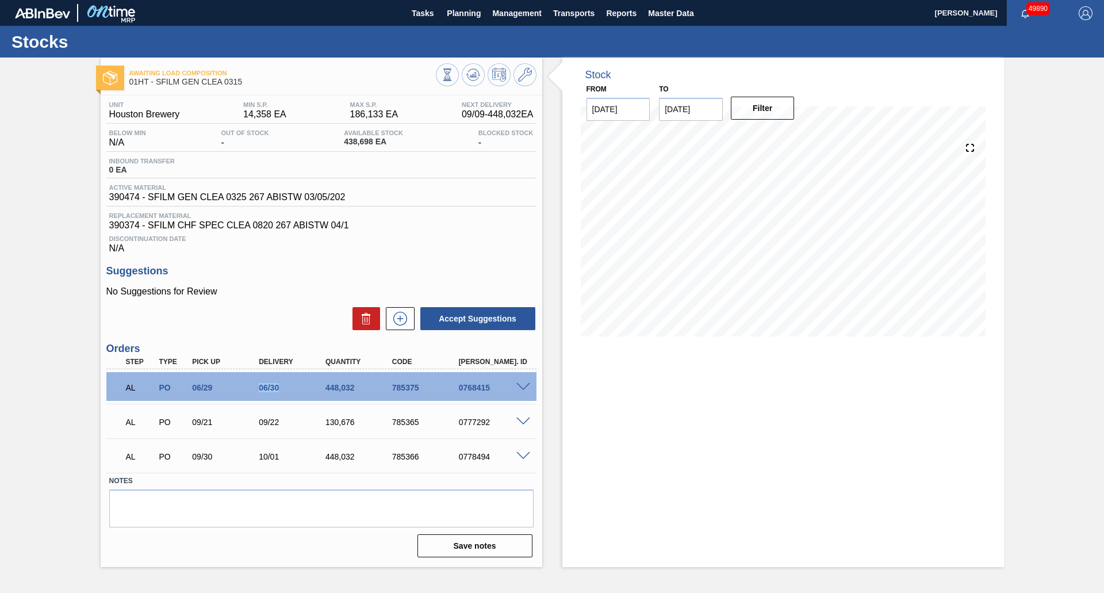
drag, startPoint x: 275, startPoint y: 388, endPoint x: 420, endPoint y: 392, distance: 145.0
click at [316, 392] on div "06/30" at bounding box center [293, 387] width 75 height 9
click at [519, 385] on span at bounding box center [523, 387] width 14 height 9
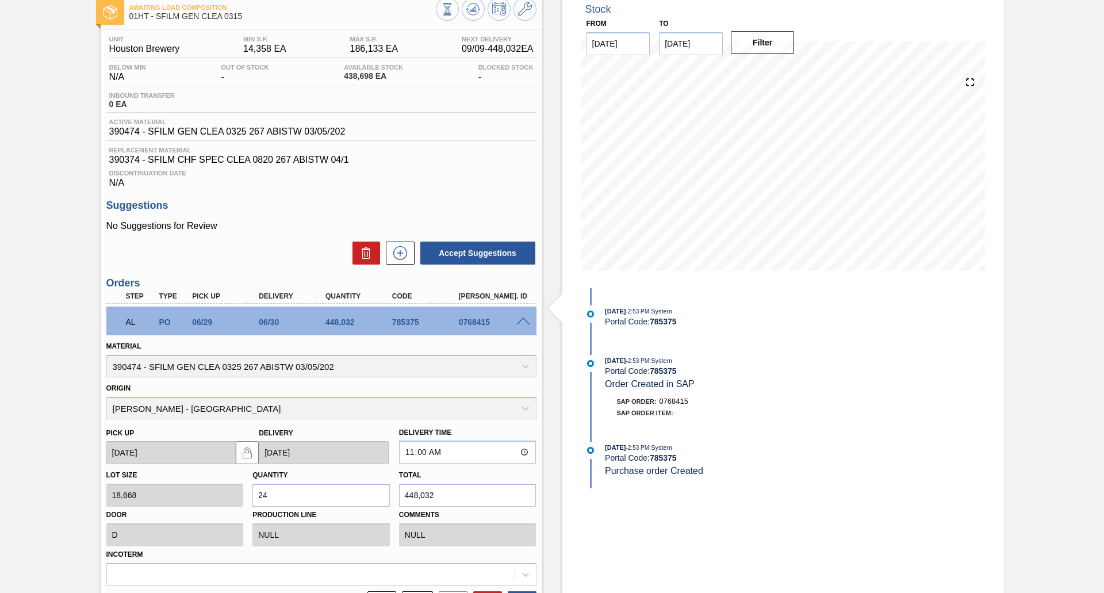
scroll to position [253, 0]
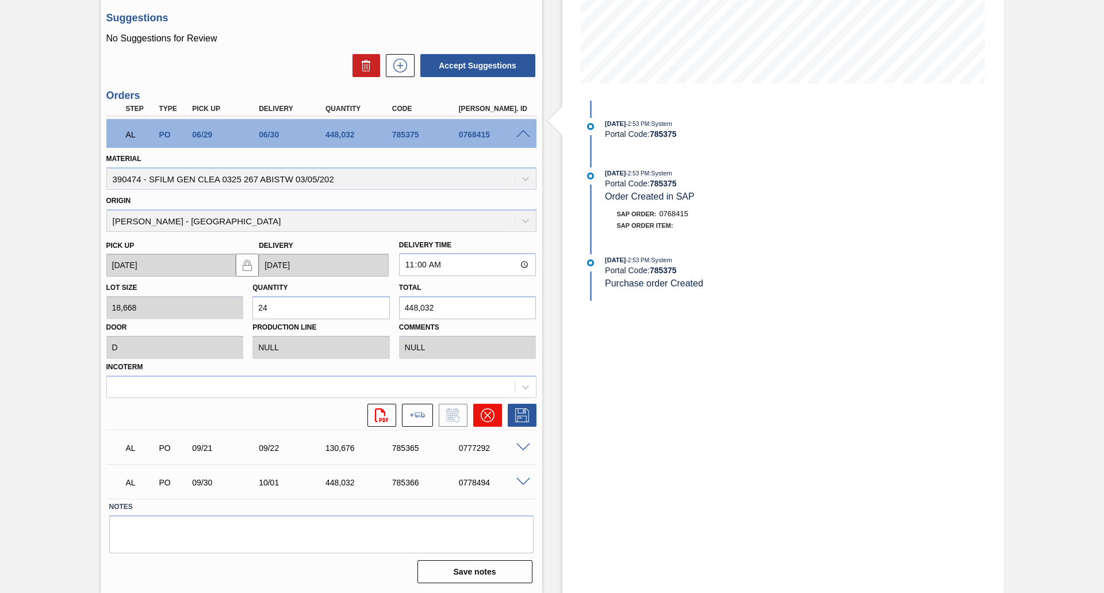
click at [485, 418] on icon at bounding box center [488, 415] width 14 height 14
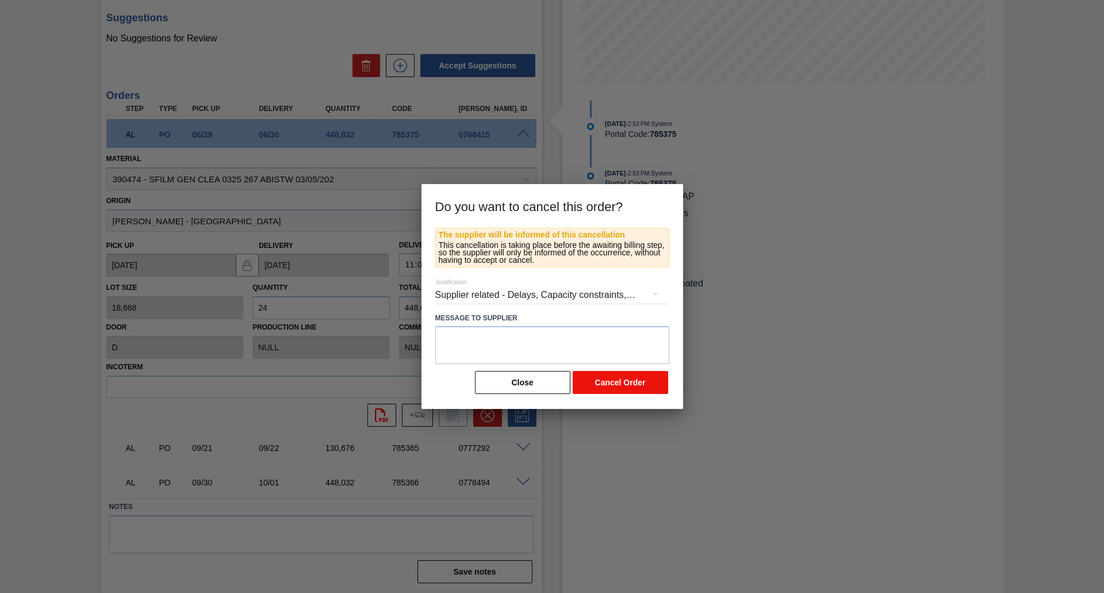
click at [598, 389] on button "Cancel Order" at bounding box center [620, 382] width 95 height 23
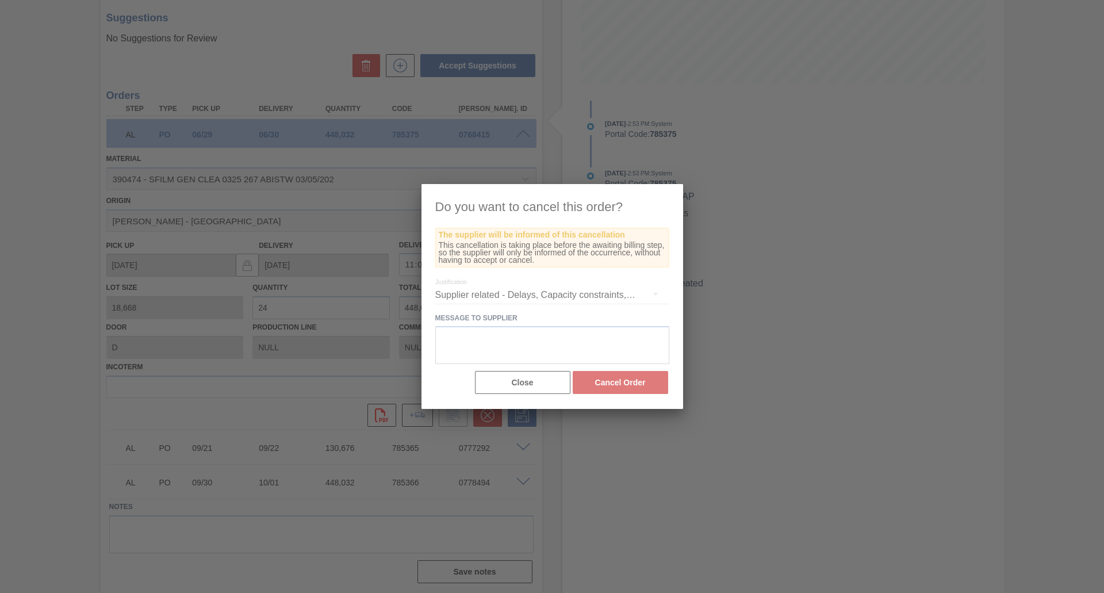
scroll to position [0, 0]
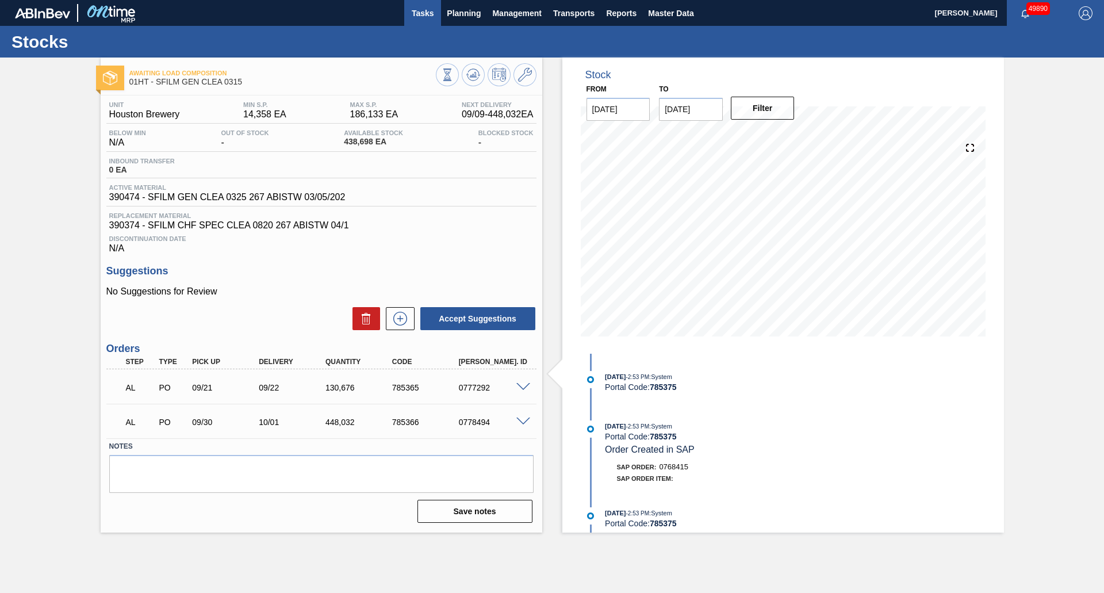
click at [427, 14] on span "Tasks" at bounding box center [422, 13] width 25 height 14
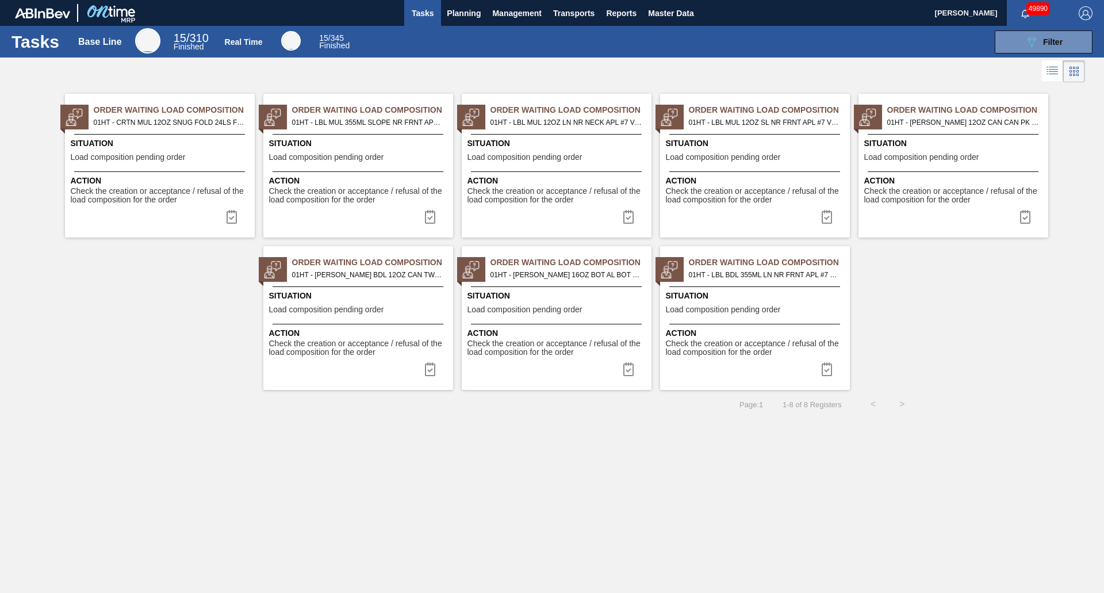
click at [170, 145] on span "Situation" at bounding box center [161, 143] width 181 height 12
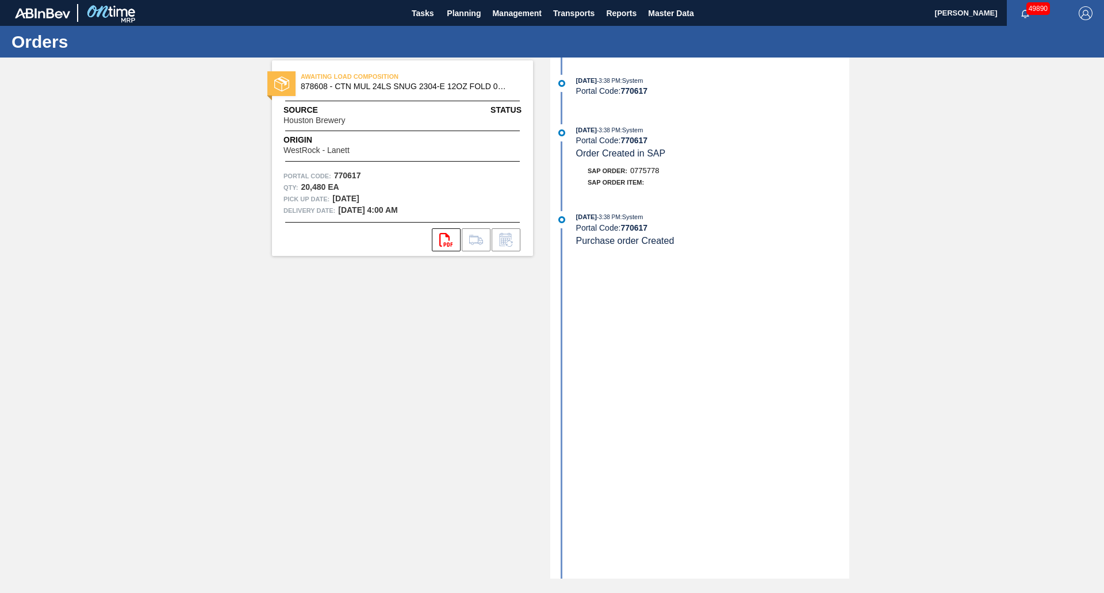
click at [447, 98] on div "AWAITING LOAD COMPOSITION 878608 - CTN MUL 24LS SNUG 2304-E 12OZ FOLD 0424 Sour…" at bounding box center [402, 158] width 261 height 196
click at [401, 89] on span "878608 - CTN MUL 24LS SNUG 2304-E 12OZ FOLD 0424" at bounding box center [405, 86] width 209 height 9
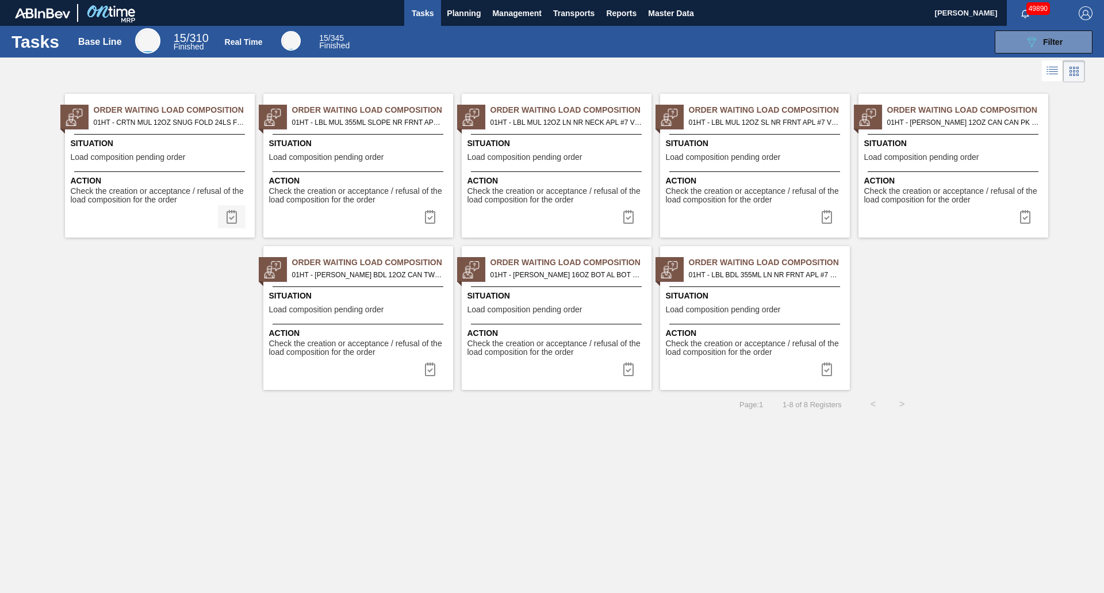
click at [228, 214] on img at bounding box center [232, 217] width 14 height 14
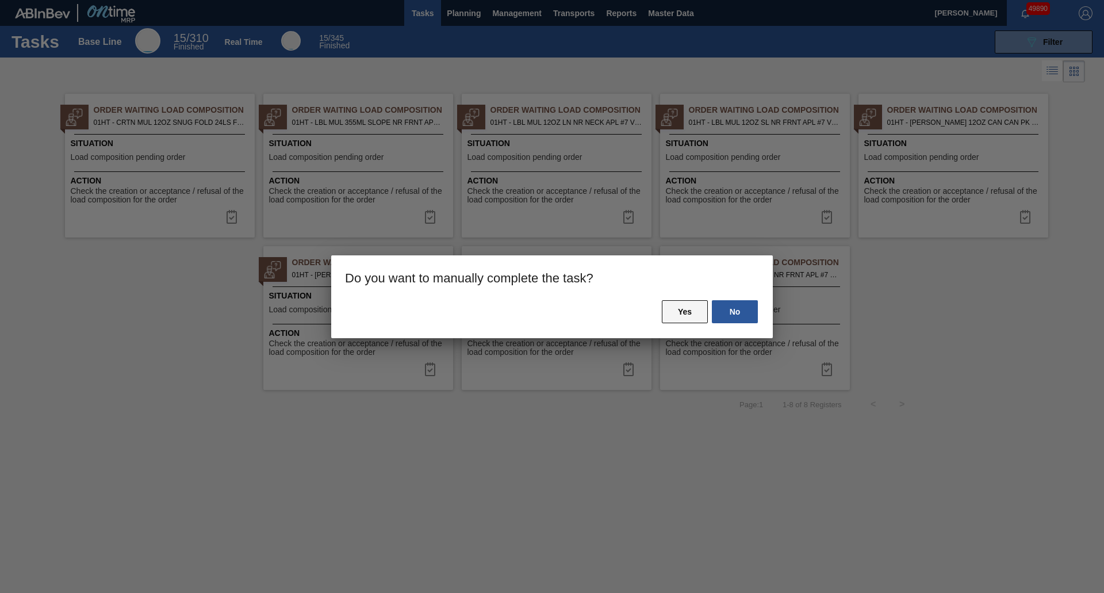
click at [695, 312] on button "Yes" at bounding box center [685, 311] width 46 height 23
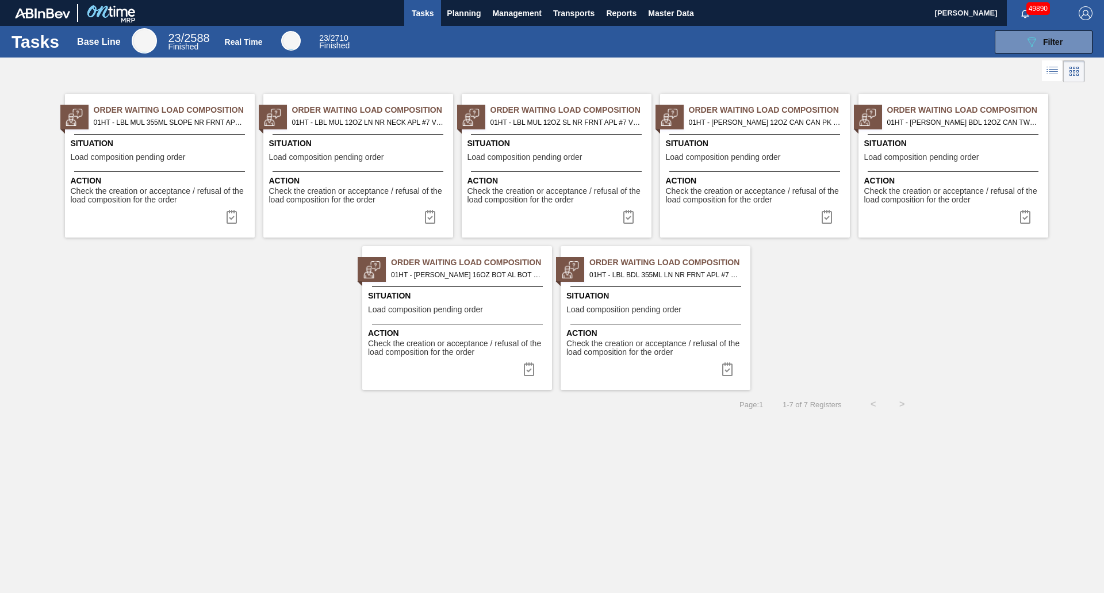
click at [892, 168] on div "Order Waiting Load Composition 01HT - [PERSON_NAME] BDL 12OZ CAN TWNSTK 30/12 C…" at bounding box center [954, 166] width 190 height 144
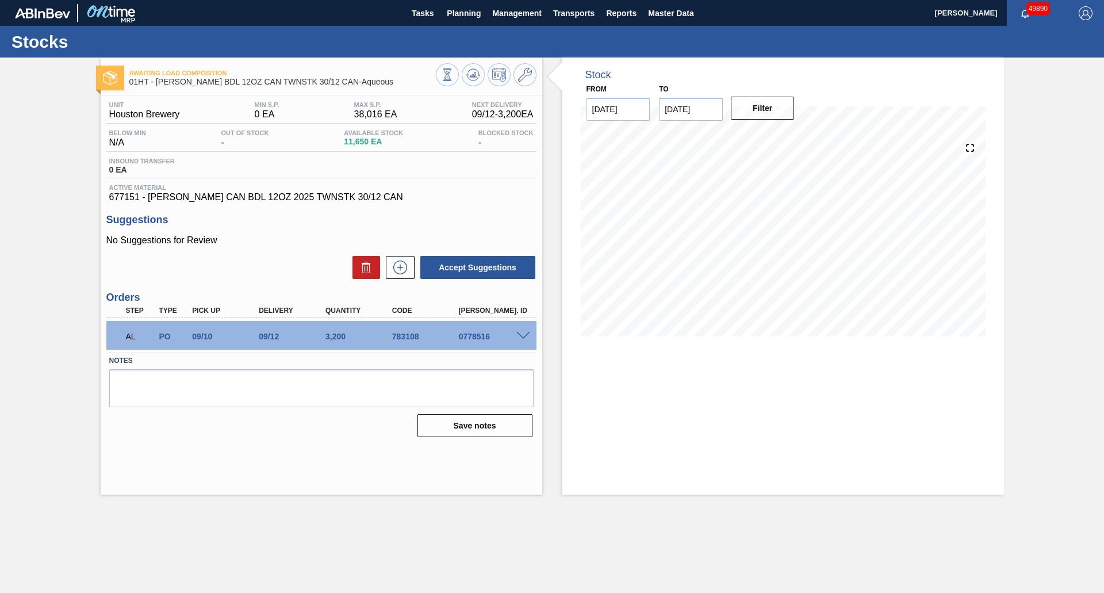
click at [522, 338] on span at bounding box center [523, 336] width 14 height 9
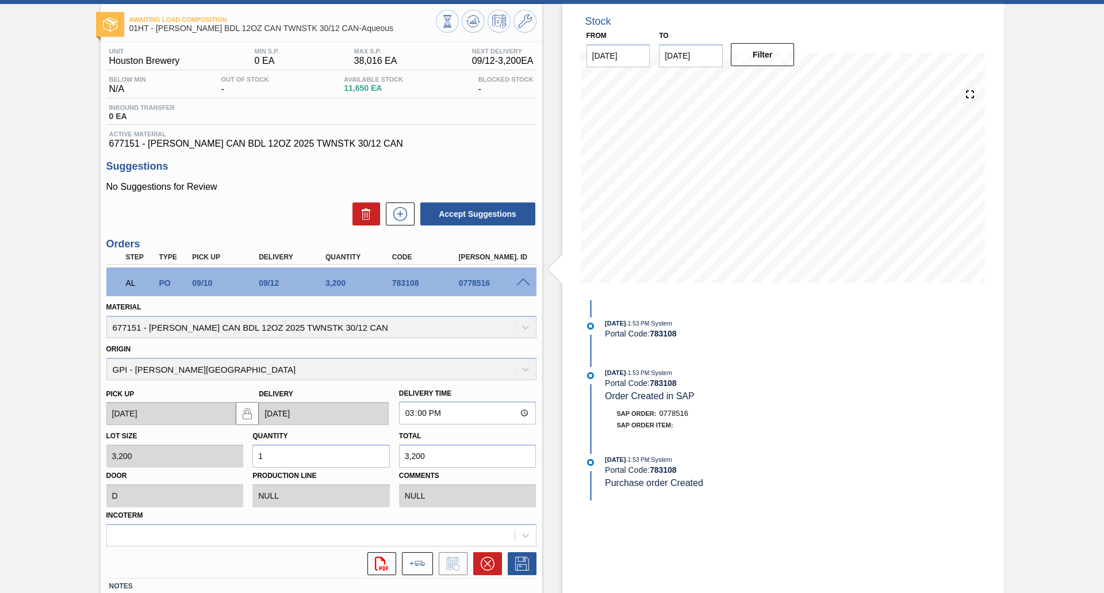
scroll to position [133, 0]
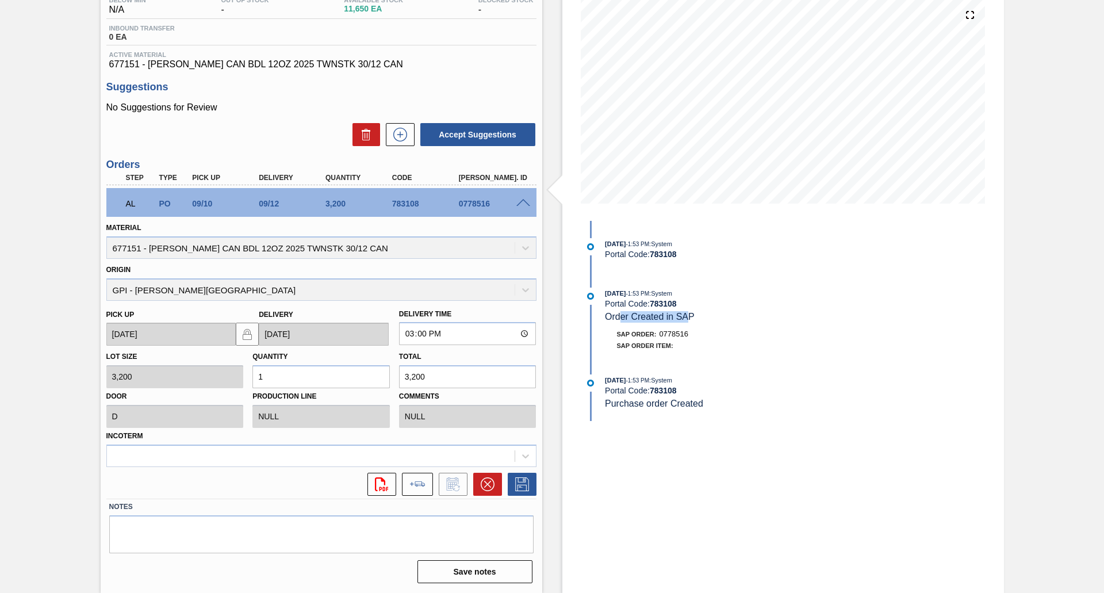
drag, startPoint x: 623, startPoint y: 317, endPoint x: 690, endPoint y: 325, distance: 66.6
click at [690, 325] on div "[DATE] 1:53 PM : System Portal Code: 783108 Order Created in SAP SAP Order: 077…" at bounding box center [731, 323] width 296 height 70
click at [627, 327] on div "[DATE] 1:53 PM : System Portal Code: 783108 Order Created in SAP SAP Order: 077…" at bounding box center [731, 323] width 296 height 70
drag, startPoint x: 607, startPoint y: 312, endPoint x: 688, endPoint y: 309, distance: 81.1
click at [691, 309] on div "[DATE] 1:53 PM : System Portal Code: 783108 Order Created in SAP" at bounding box center [741, 305] width 273 height 35
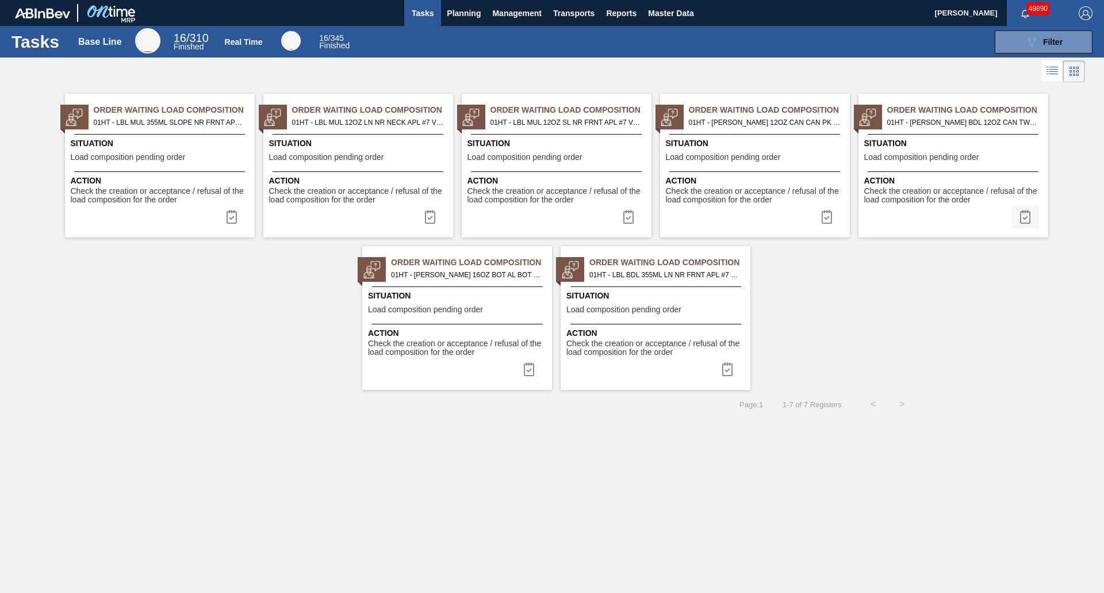
click at [1031, 219] on img at bounding box center [1025, 217] width 14 height 14
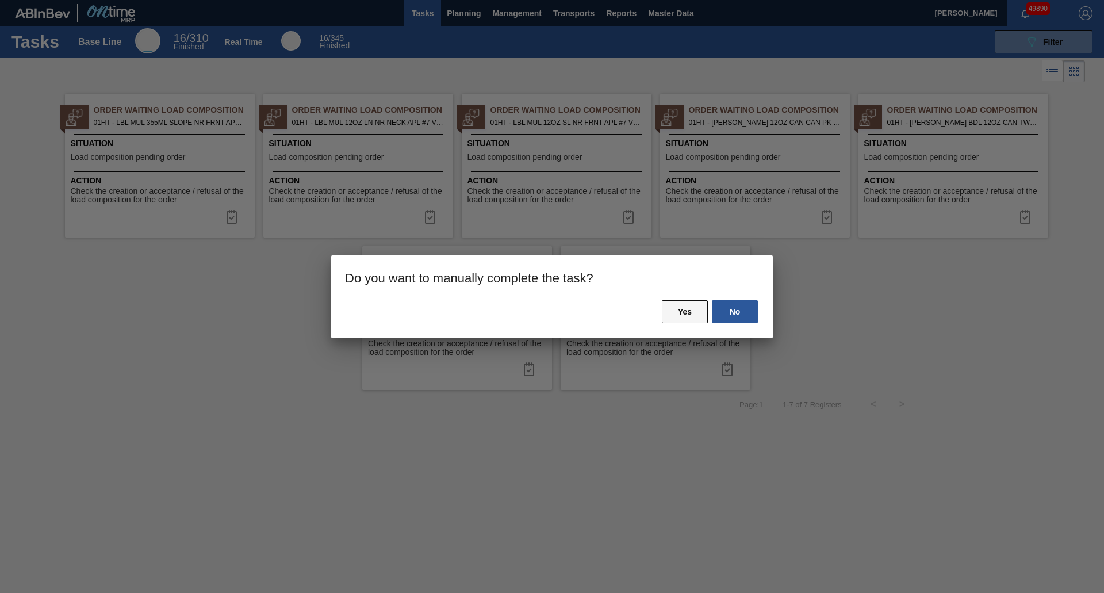
click at [700, 320] on button "Yes" at bounding box center [685, 311] width 46 height 23
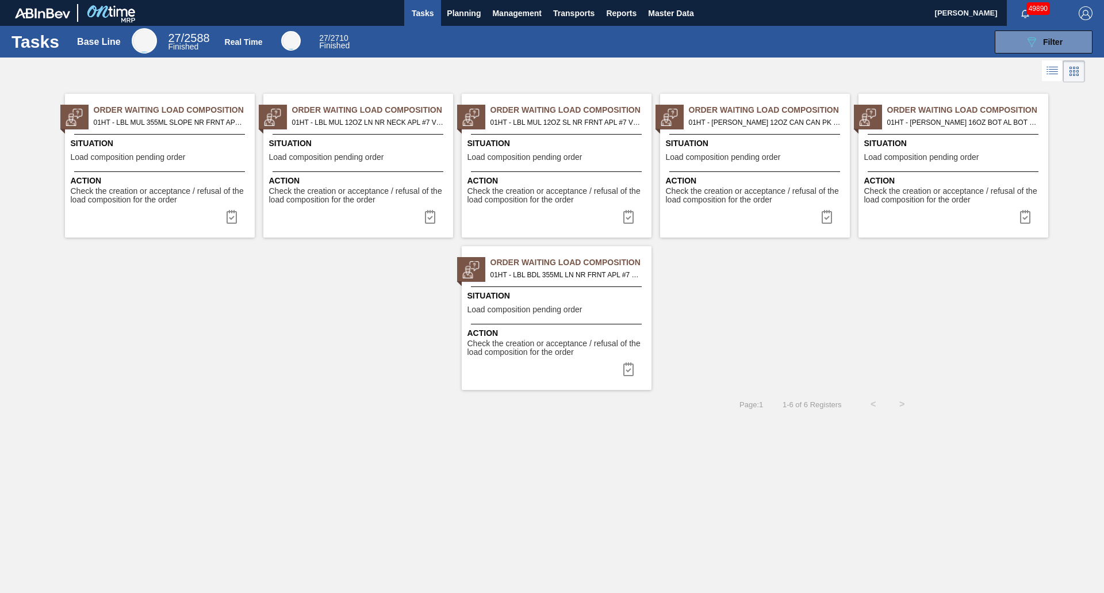
click at [741, 197] on span "Check the creation or acceptance / refusal of the load composition for the order" at bounding box center [756, 196] width 181 height 18
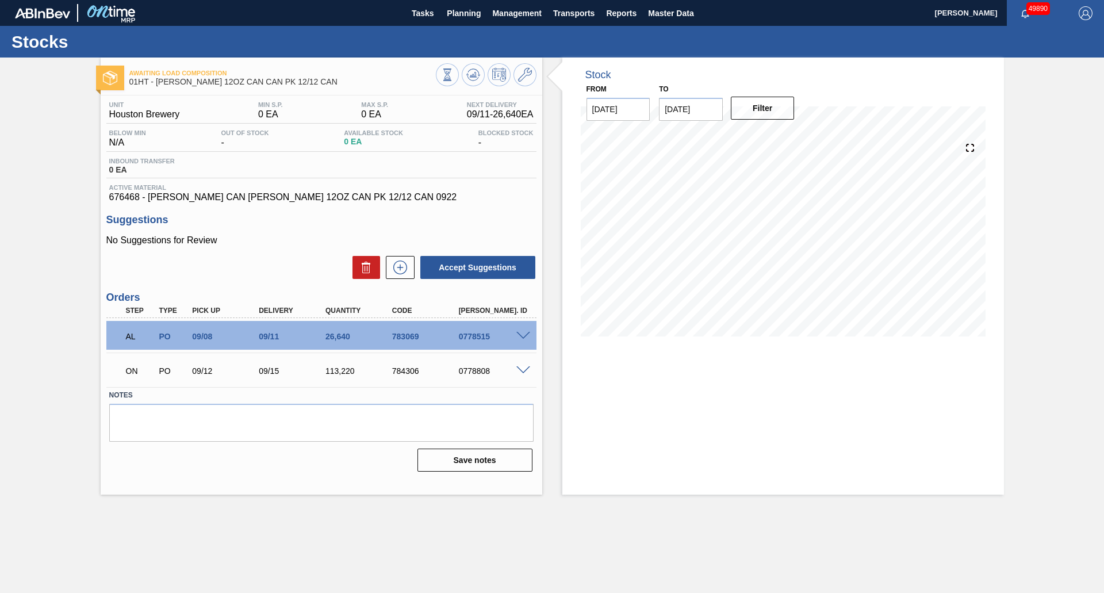
click at [308, 341] on div "AL PO 09/08 09/11 26,640 783069 0778515" at bounding box center [318, 335] width 400 height 23
click at [527, 336] on span at bounding box center [523, 336] width 14 height 9
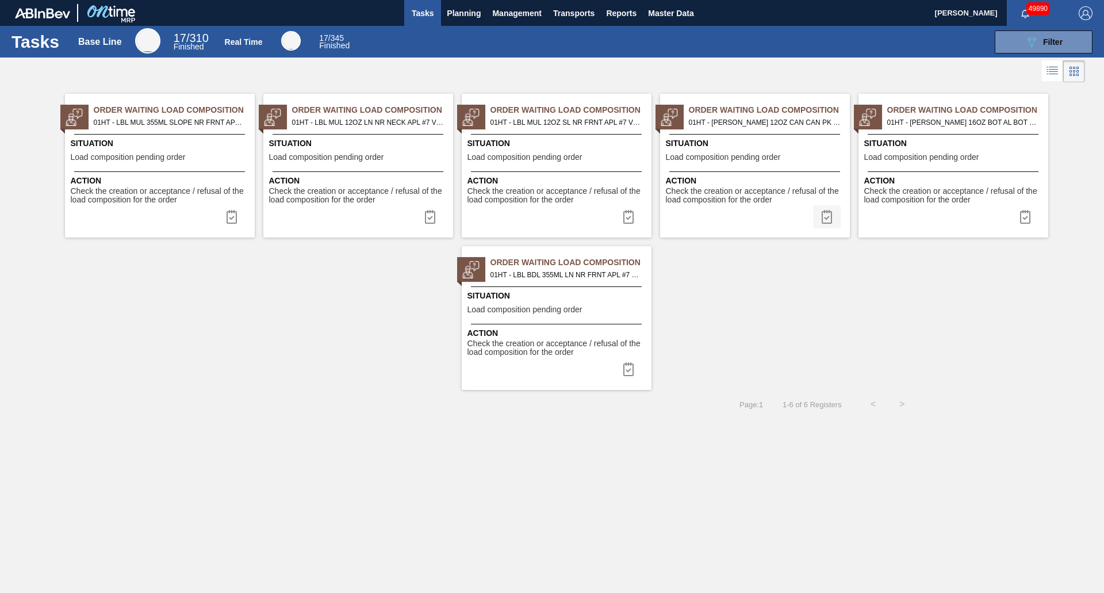
click at [822, 216] on img at bounding box center [827, 217] width 14 height 14
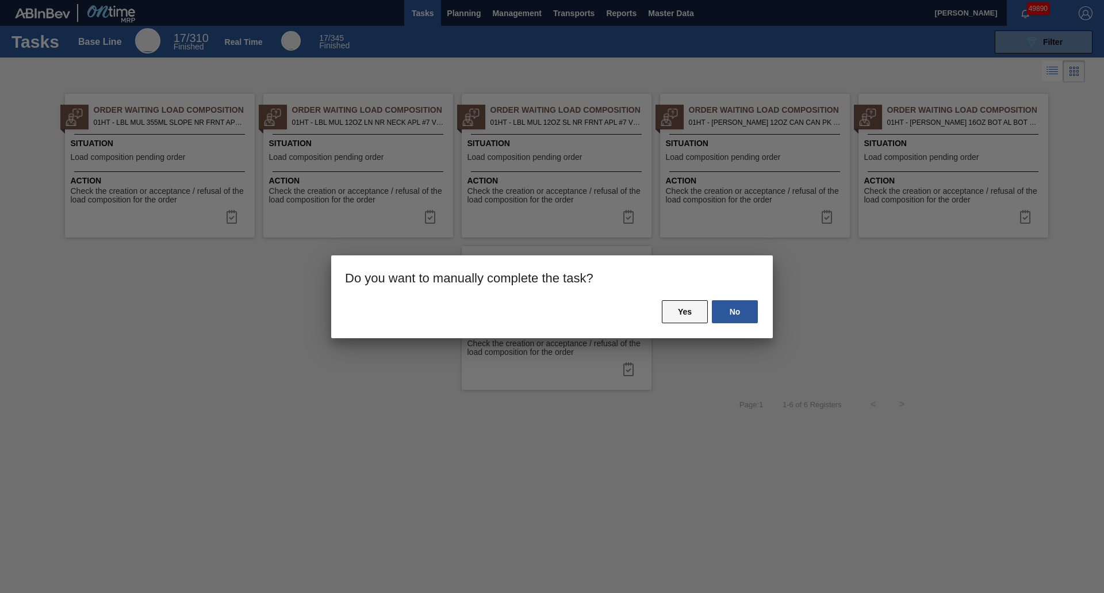
click at [676, 317] on button "Yes" at bounding box center [685, 311] width 46 height 23
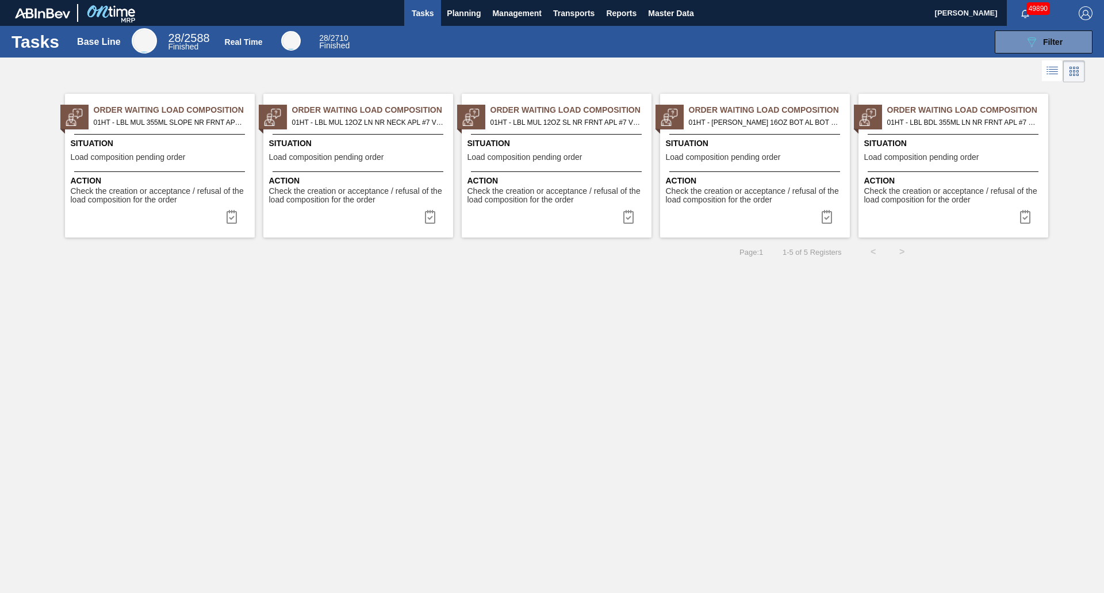
click at [733, 156] on span "Load composition pending order" at bounding box center [723, 157] width 115 height 9
click at [227, 219] on img at bounding box center [232, 217] width 14 height 14
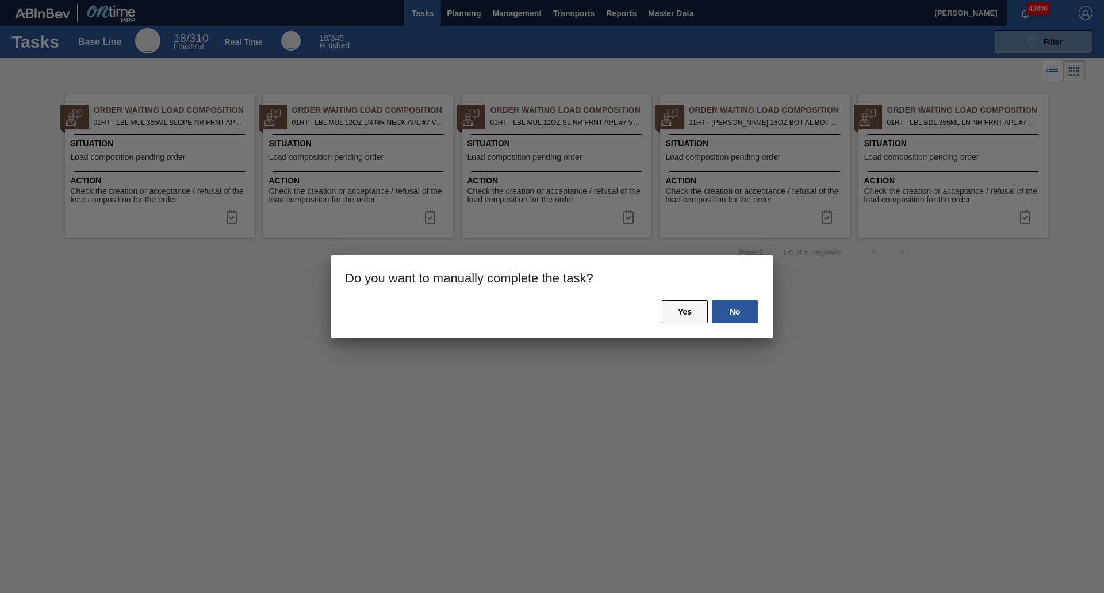
click at [685, 319] on button "Yes" at bounding box center [685, 311] width 46 height 23
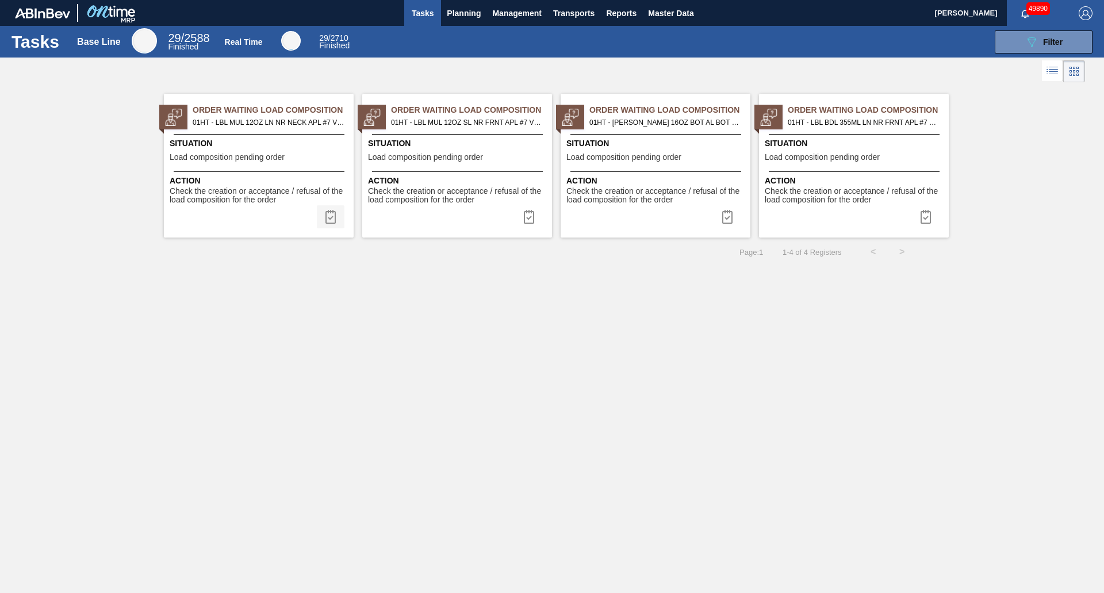
click at [338, 220] on button at bounding box center [331, 216] width 28 height 23
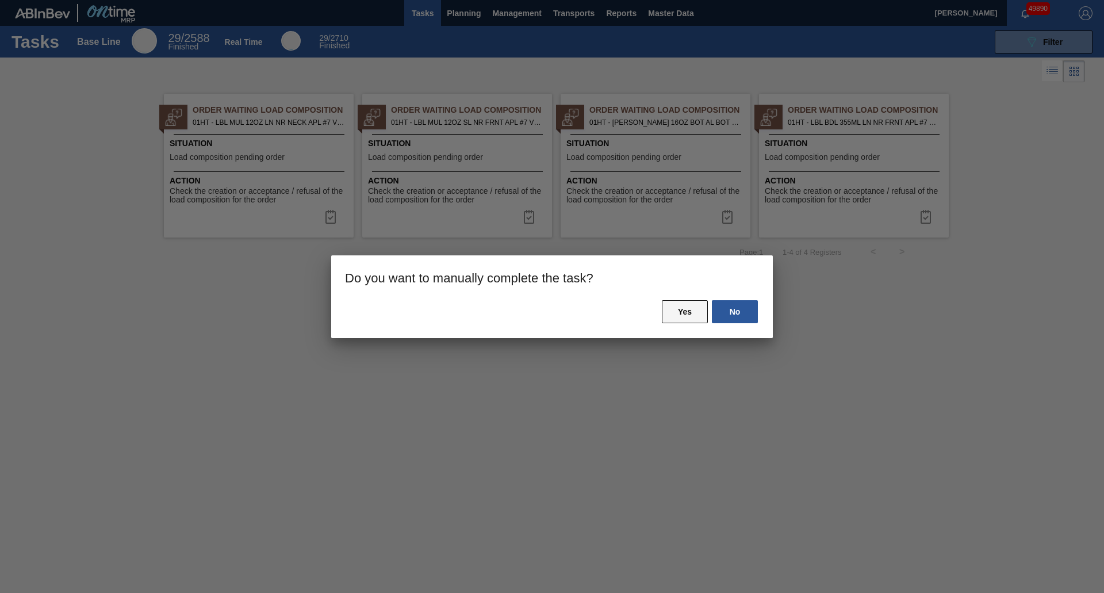
click at [671, 323] on button "Yes" at bounding box center [685, 311] width 46 height 23
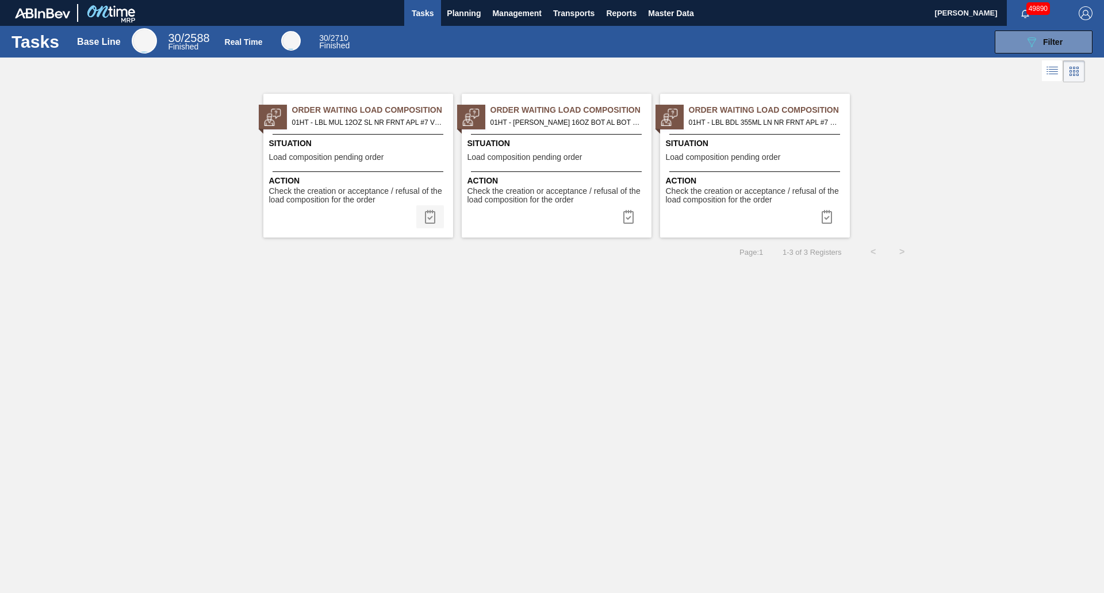
click at [435, 219] on img at bounding box center [430, 217] width 14 height 14
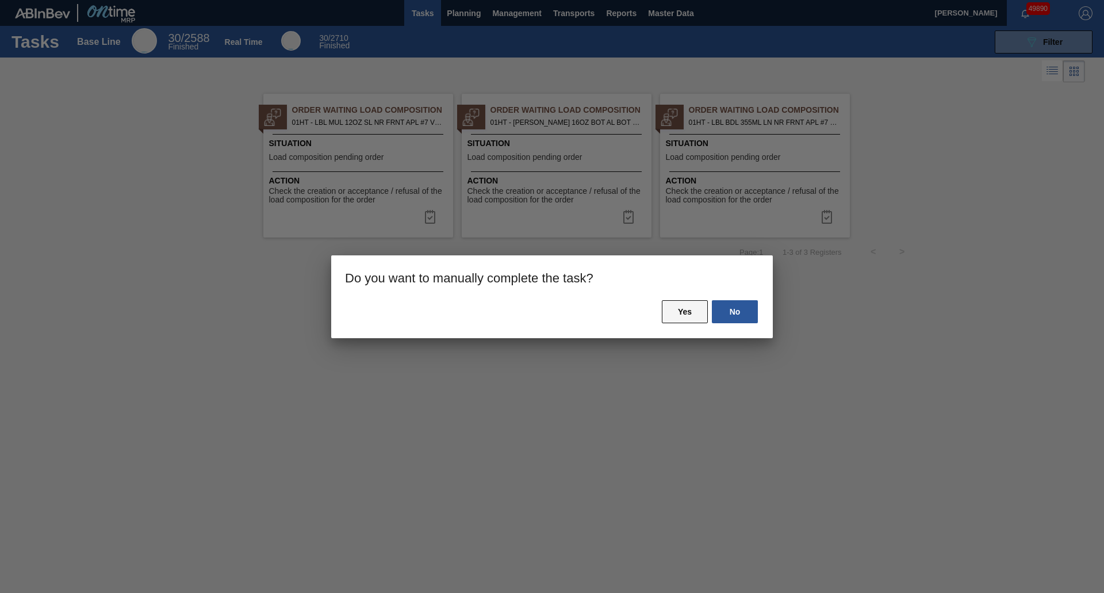
click at [689, 301] on button "Yes" at bounding box center [685, 311] width 46 height 23
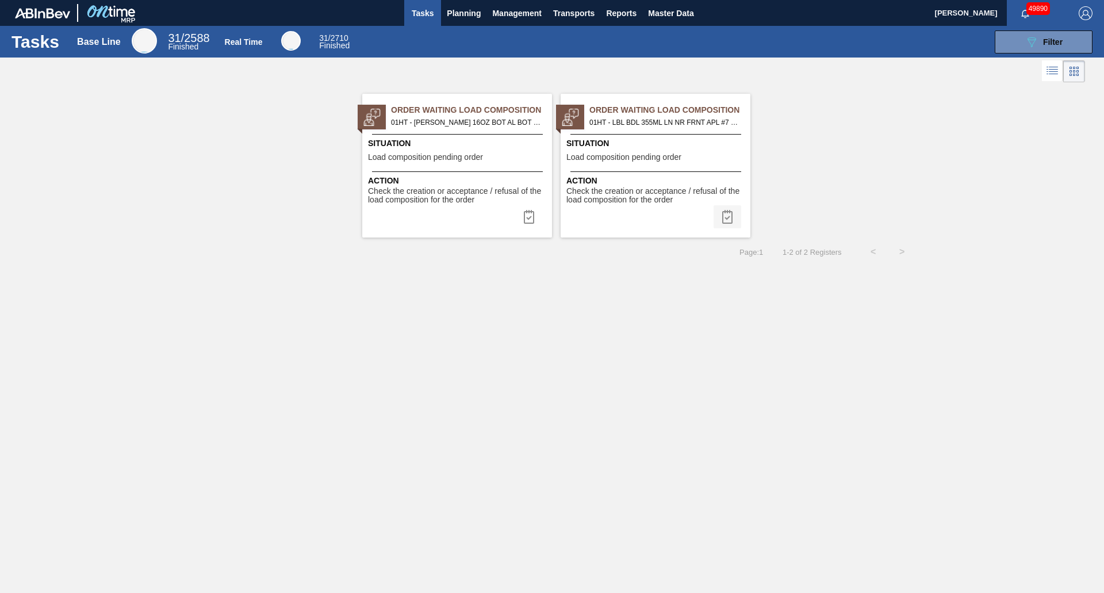
click at [729, 215] on img at bounding box center [728, 217] width 14 height 14
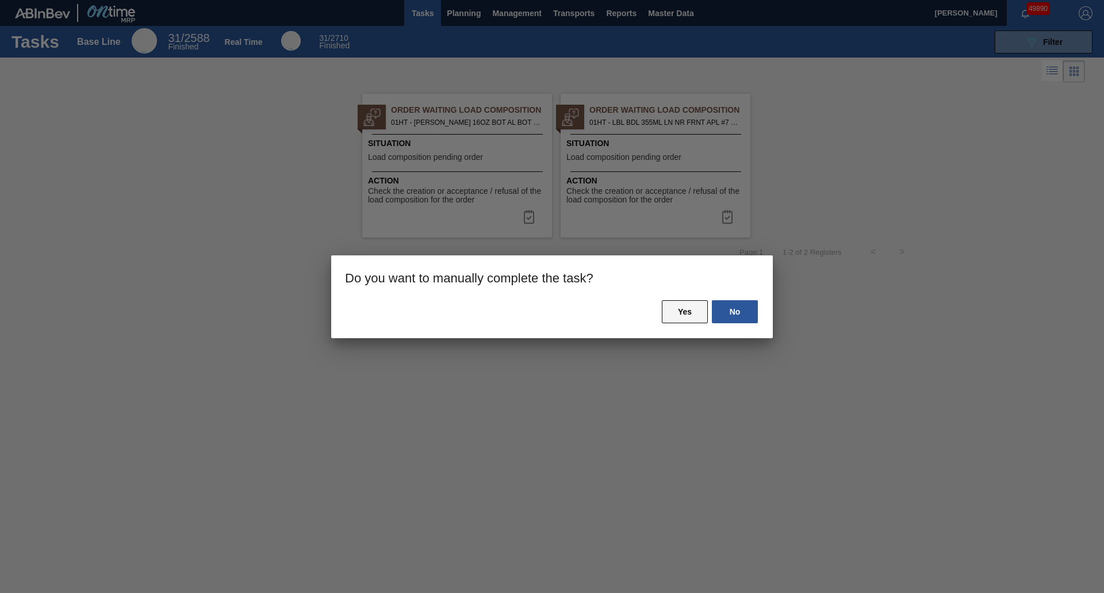
click at [676, 312] on button "Yes" at bounding box center [685, 311] width 46 height 23
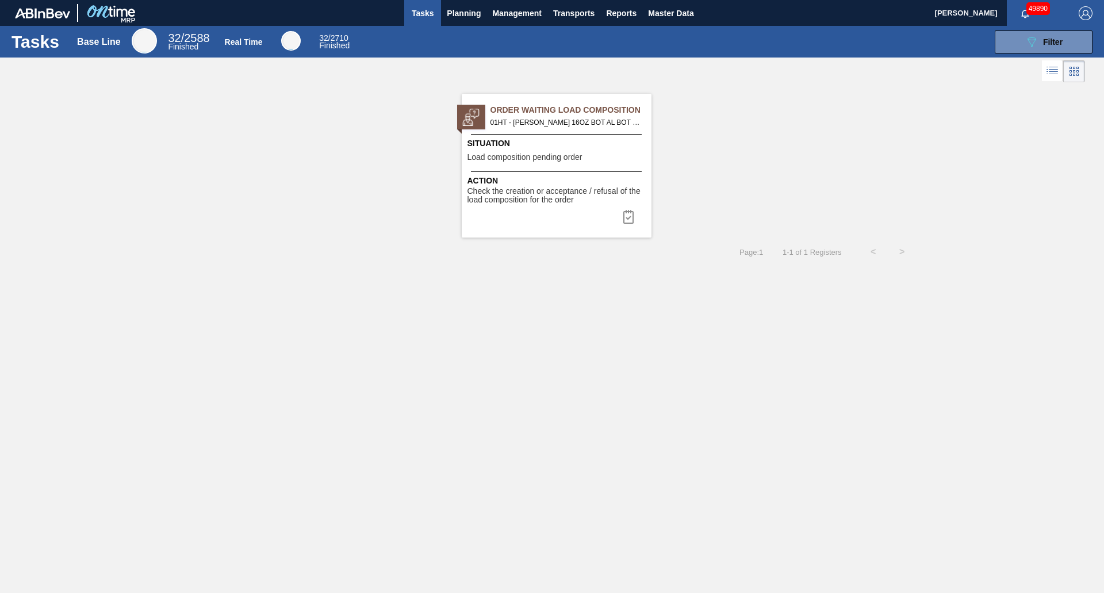
click at [568, 170] on div "Order Waiting Load Composition 01HT - [PERSON_NAME] 16OZ BOT AL BOT 20/16 AB Or…" at bounding box center [557, 166] width 190 height 144
click at [617, 212] on button at bounding box center [629, 216] width 28 height 23
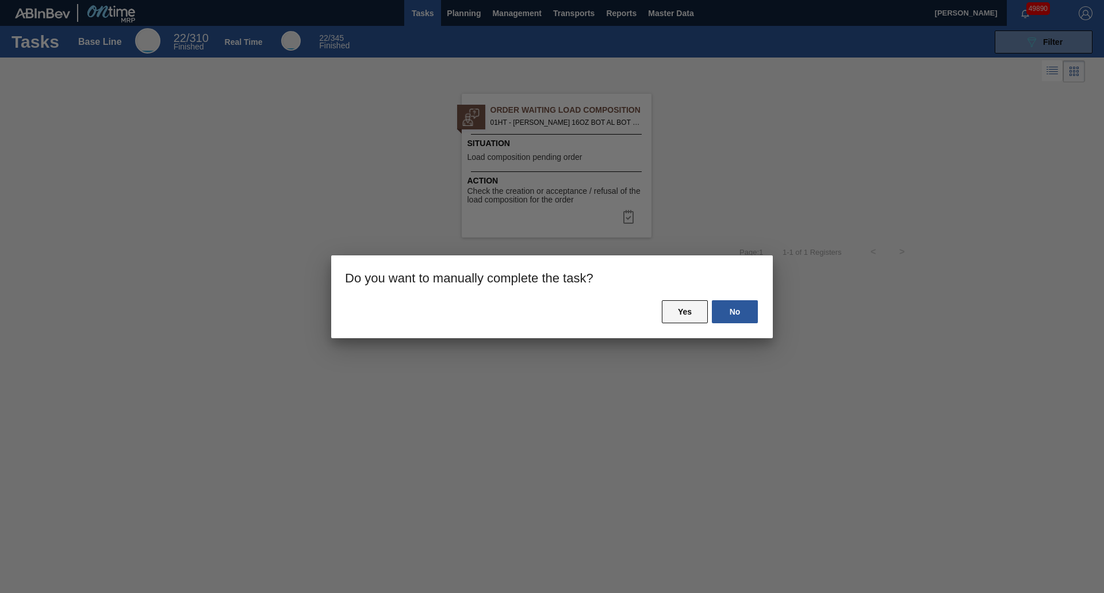
click at [691, 302] on button "Yes" at bounding box center [685, 311] width 46 height 23
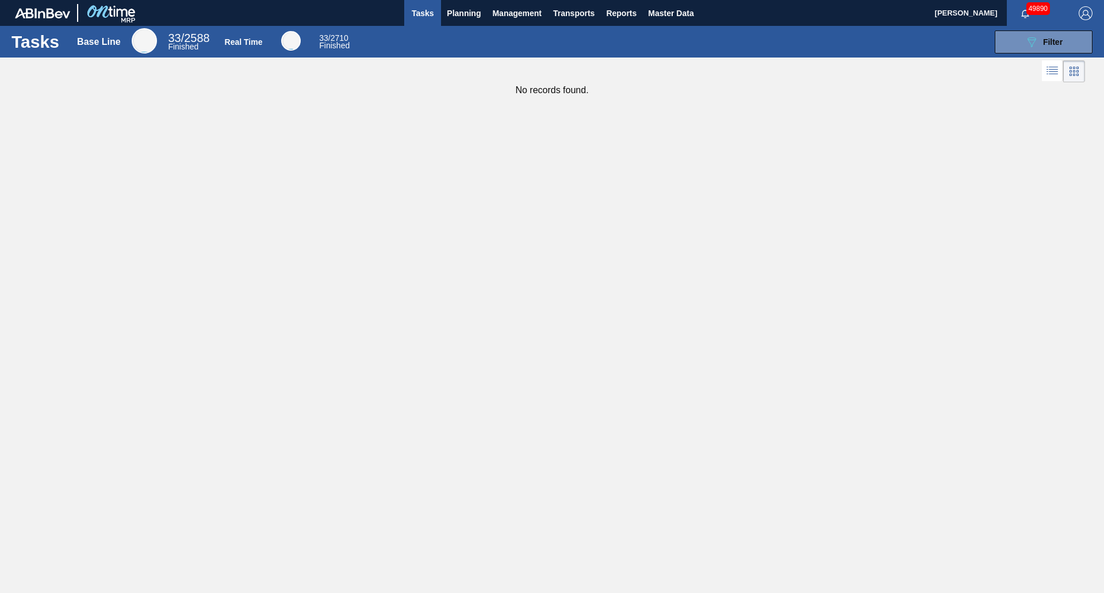
click at [423, 16] on span "Tasks" at bounding box center [422, 13] width 25 height 14
click at [1066, 45] on button "089F7B8B-B2A5-4AFE-B5C0-19BA573D28AC Filter" at bounding box center [1044, 41] width 98 height 23
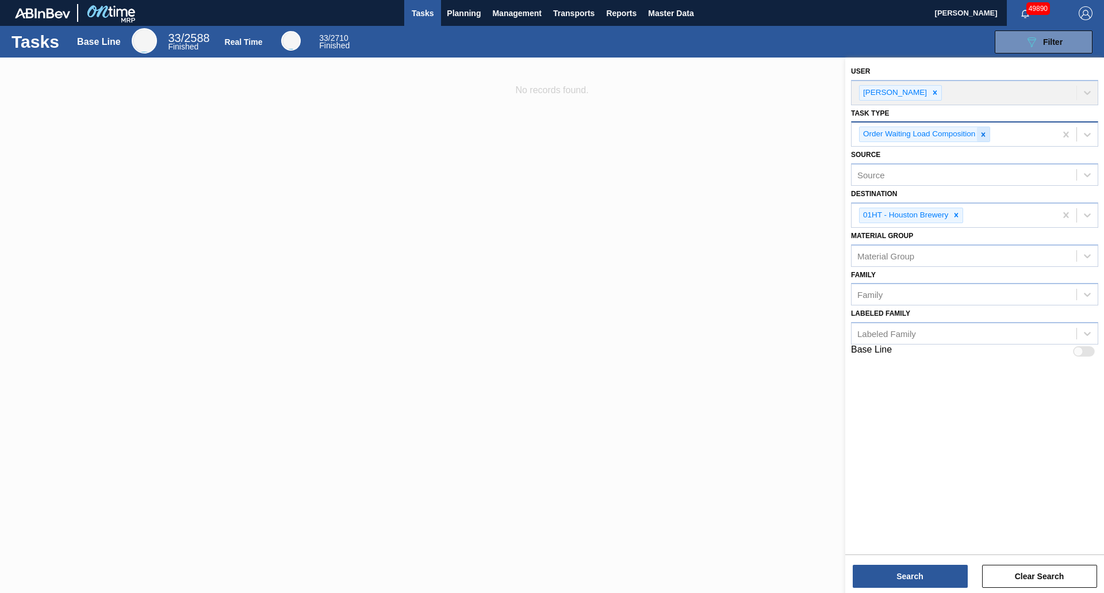
click at [990, 128] on div "Order Waiting Load Composition" at bounding box center [954, 134] width 204 height 24
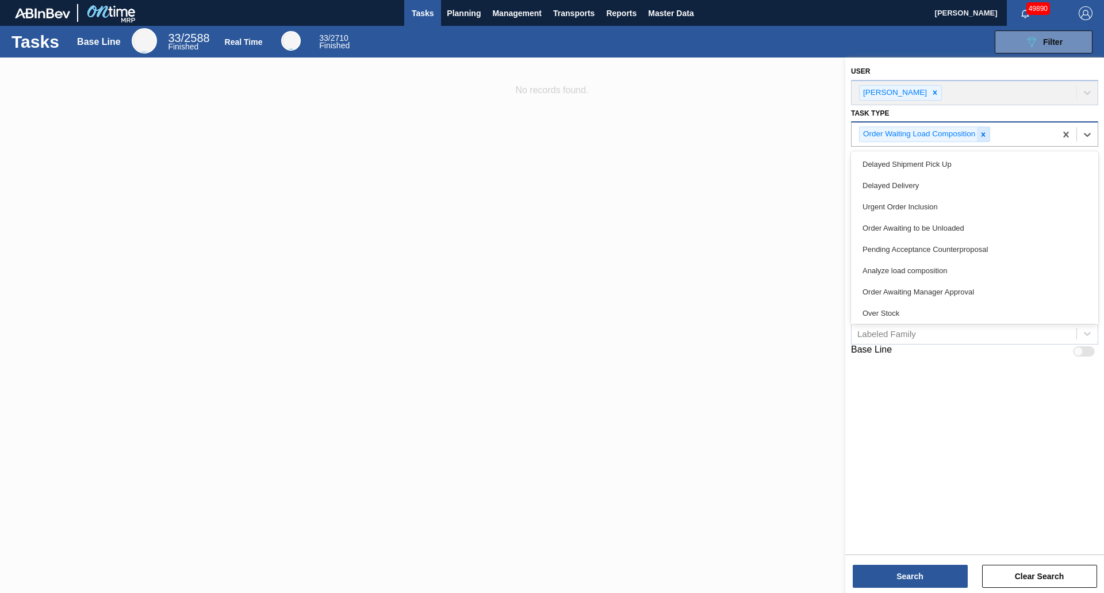
click at [988, 132] on div at bounding box center [983, 134] width 13 height 14
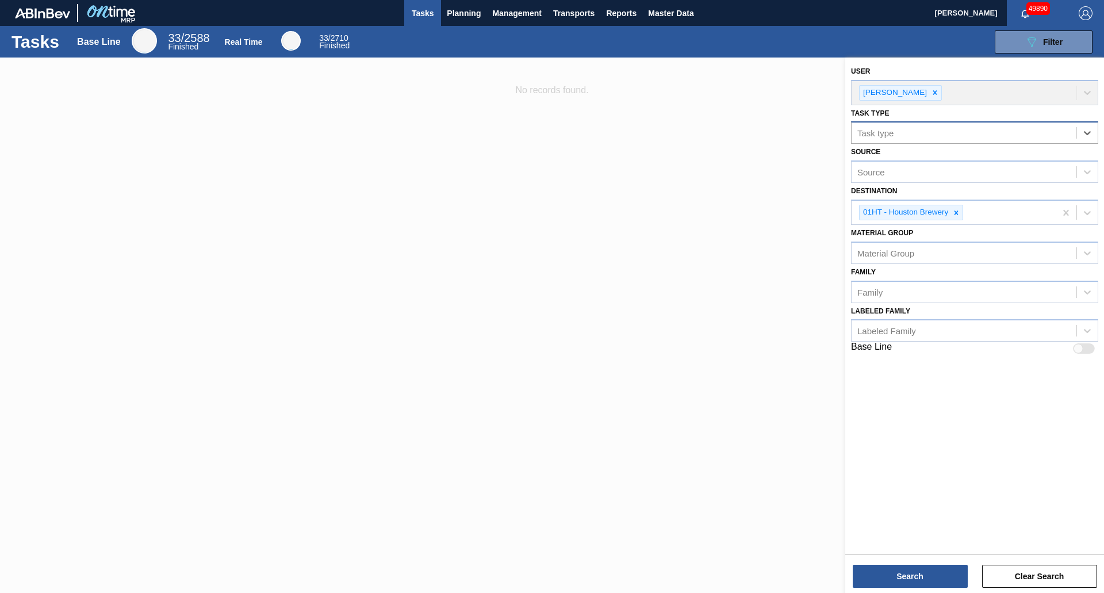
click at [987, 134] on div "Task type" at bounding box center [964, 133] width 225 height 17
click at [965, 135] on div "Task type" at bounding box center [964, 133] width 225 height 17
click at [865, 133] on div "Task type" at bounding box center [875, 133] width 36 height 10
click at [917, 574] on button "Search" at bounding box center [910, 576] width 115 height 23
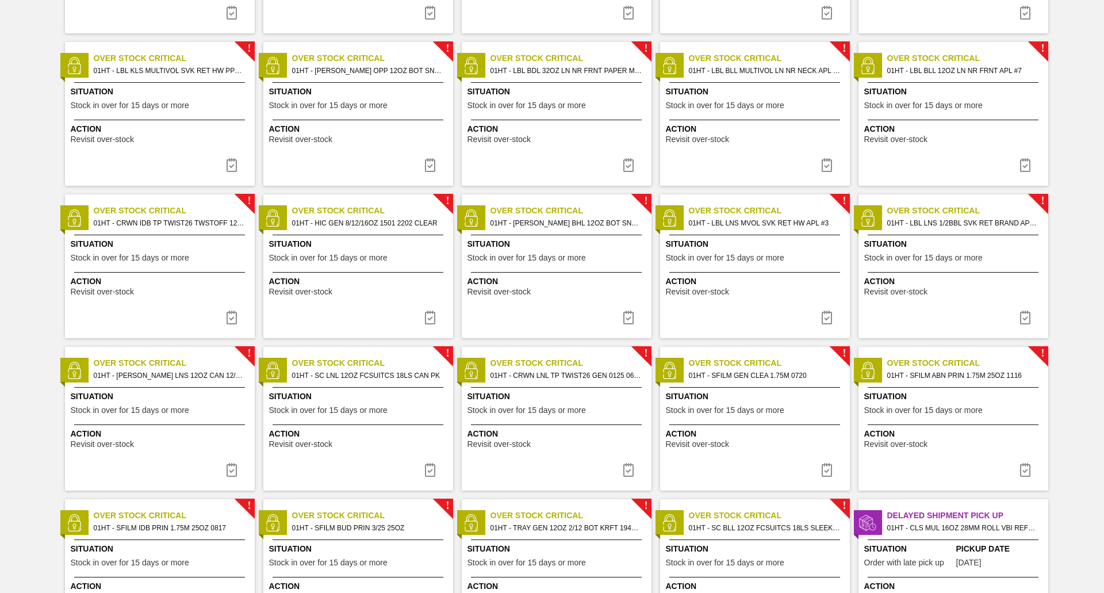
scroll to position [740, 0]
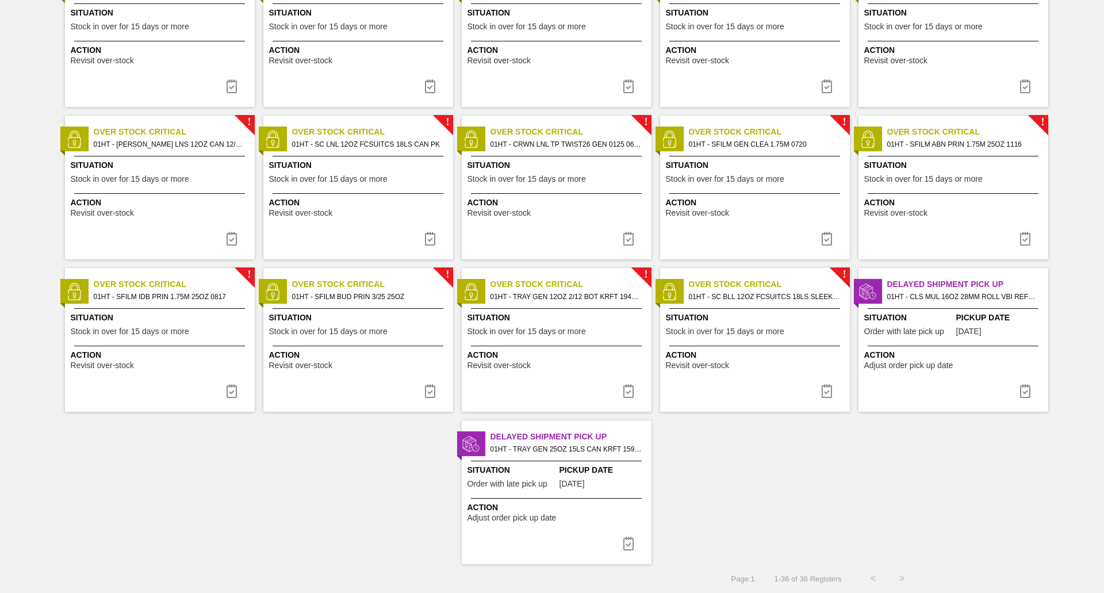
click at [571, 493] on div "Delayed Shipment Pick Up 01HT - TRAY GEN 25OZ 15LS CAN KRFT 1590-J Order - 7809…" at bounding box center [557, 492] width 190 height 144
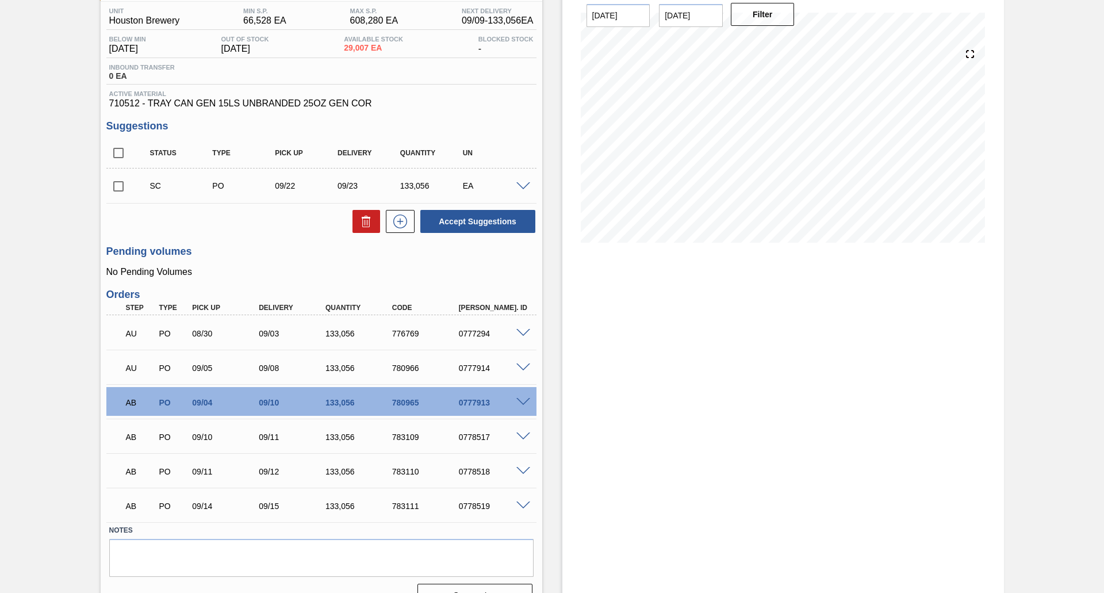
scroll to position [117, 0]
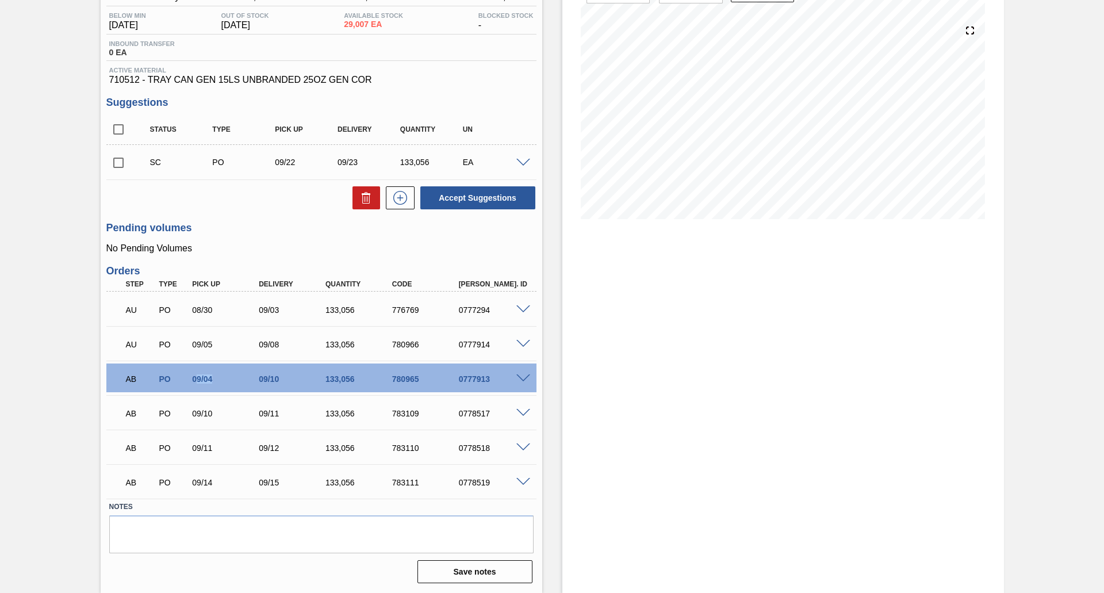
drag, startPoint x: 214, startPoint y: 380, endPoint x: 198, endPoint y: 380, distance: 15.5
click at [198, 380] on div "09/04" at bounding box center [226, 378] width 75 height 9
drag, startPoint x: 251, startPoint y: 378, endPoint x: 242, endPoint y: 378, distance: 9.2
click at [242, 378] on div "AB PO 09/04 09/10 133,056 780965 0777913" at bounding box center [318, 377] width 400 height 23
drag, startPoint x: 187, startPoint y: 412, endPoint x: 311, endPoint y: 419, distance: 123.8
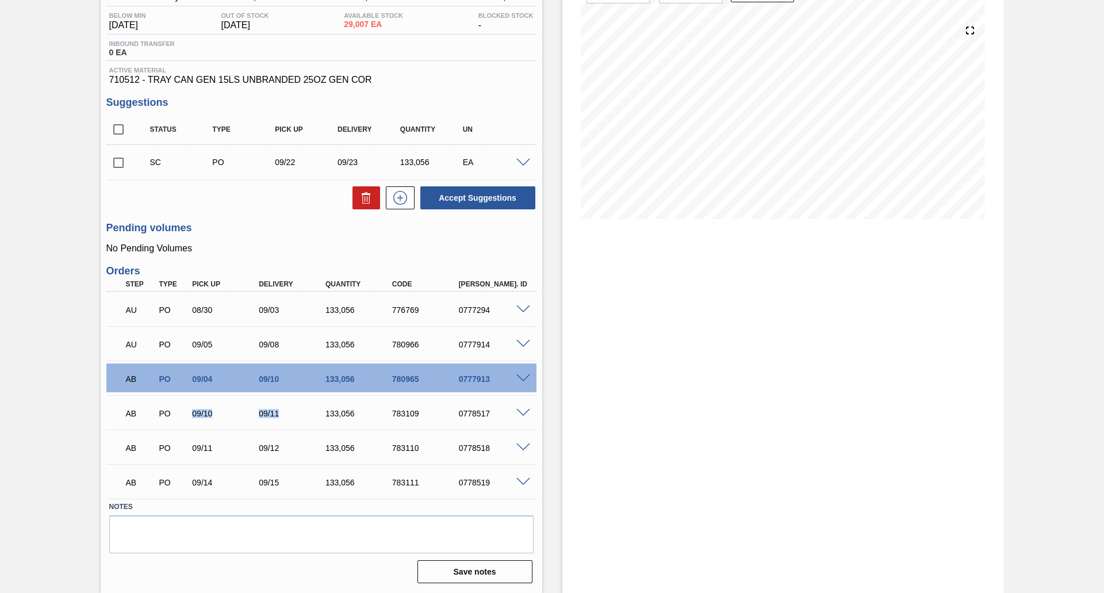
click at [311, 419] on div "AB PO 09/10 09/11 133,056 783109 0778517" at bounding box center [318, 412] width 400 height 23
drag, startPoint x: 292, startPoint y: 454, endPoint x: 327, endPoint y: 462, distance: 35.4
click at [330, 460] on div "AB PO 09/11 09/12 133,056 783110 0778518" at bounding box center [321, 446] width 430 height 29
click at [521, 383] on div "0777913" at bounding box center [493, 378] width 75 height 9
click at [522, 381] on span at bounding box center [523, 378] width 14 height 9
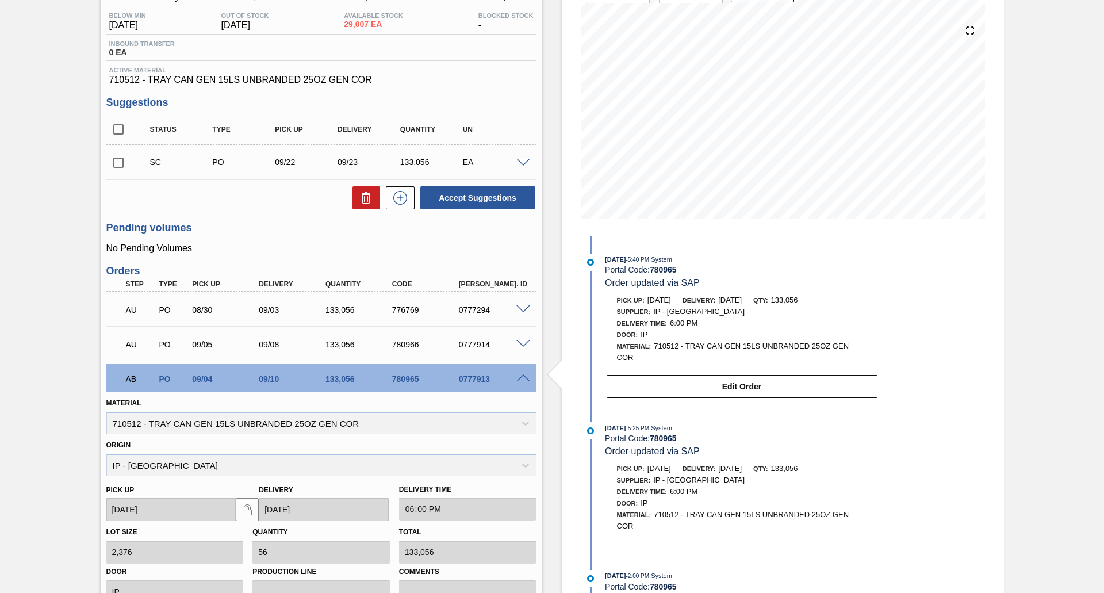
click at [522, 380] on span at bounding box center [523, 378] width 14 height 9
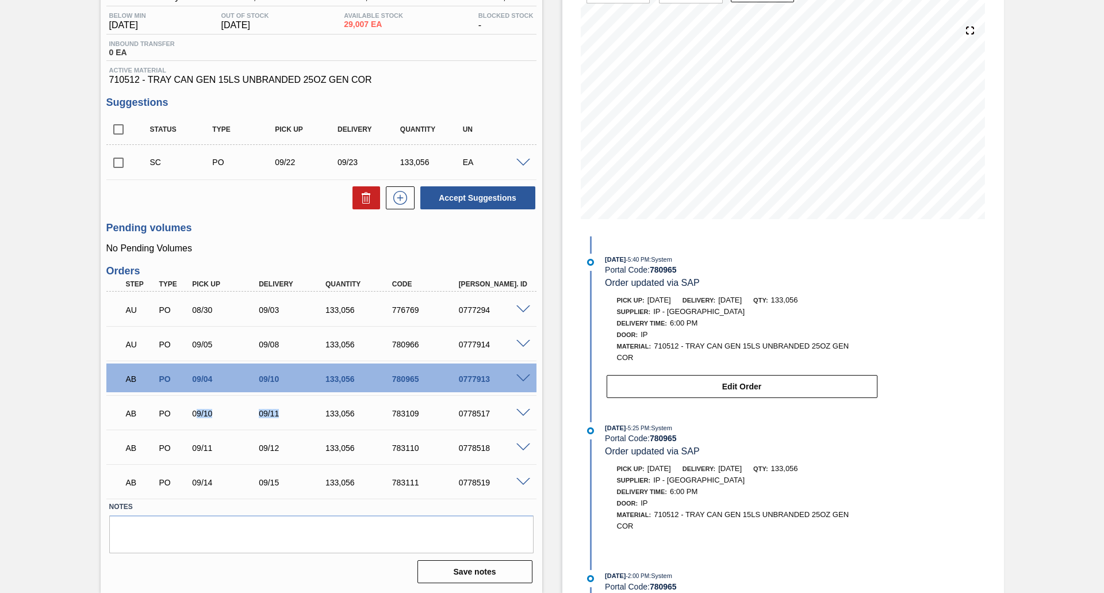
drag, startPoint x: 197, startPoint y: 416, endPoint x: 295, endPoint y: 416, distance: 98.3
click at [295, 416] on div "AB PO 09/10 09/11 133,056 783109 0778517" at bounding box center [318, 412] width 400 height 23
click at [189, 418] on div "09/10" at bounding box center [218, 413] width 67 height 9
drag, startPoint x: 192, startPoint y: 380, endPoint x: 300, endPoint y: 378, distance: 107.6
click at [300, 378] on div "AB PO 09/04 09/10 133,056 780965 0777913" at bounding box center [318, 377] width 400 height 23
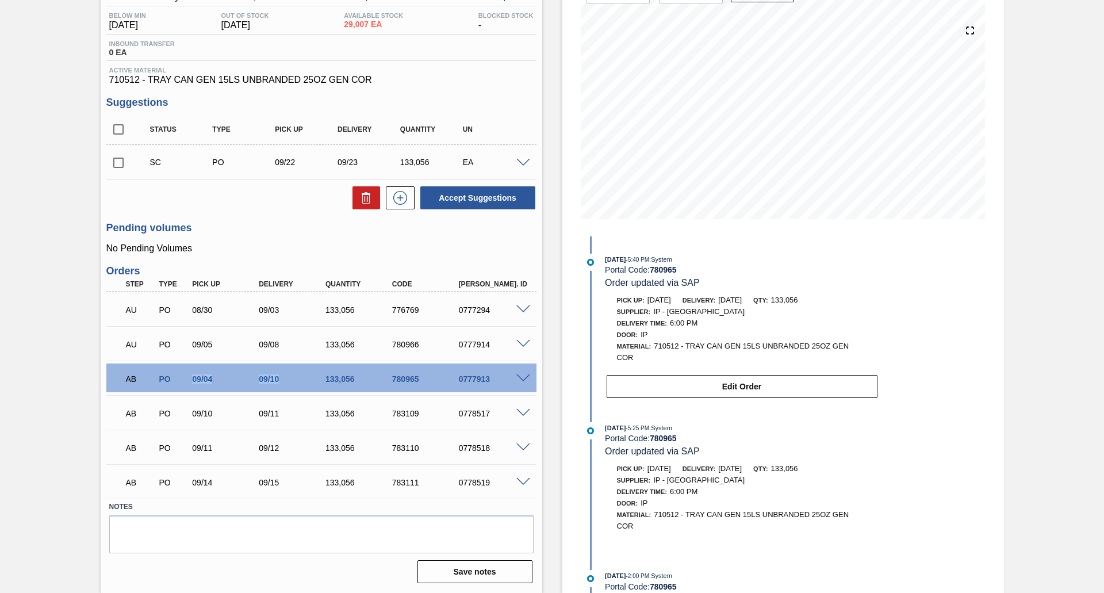
click at [261, 380] on div "09/10" at bounding box center [293, 378] width 75 height 9
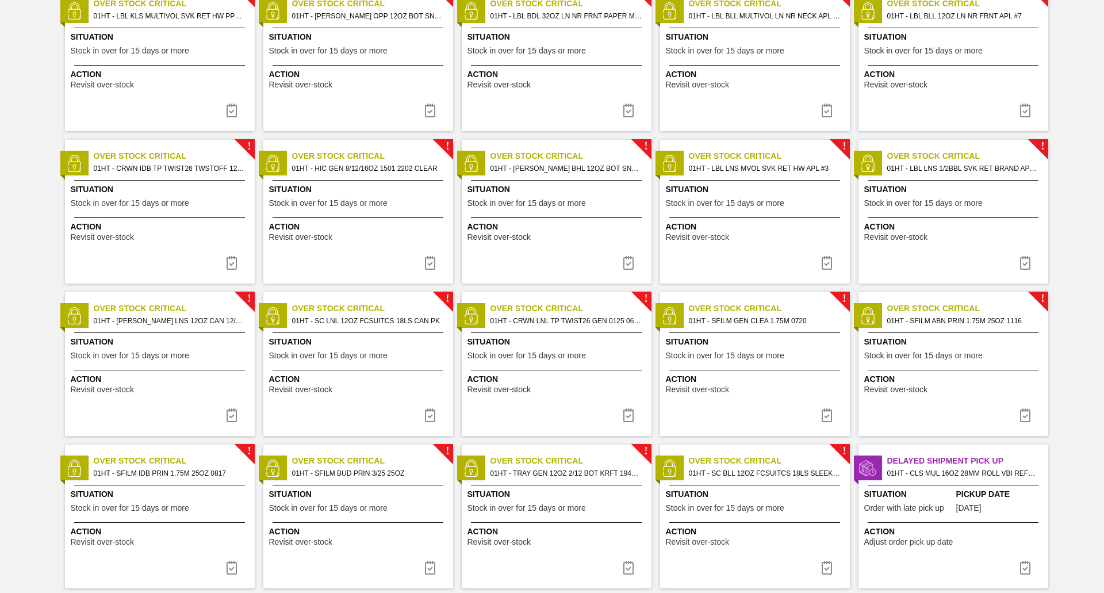
scroll to position [740, 0]
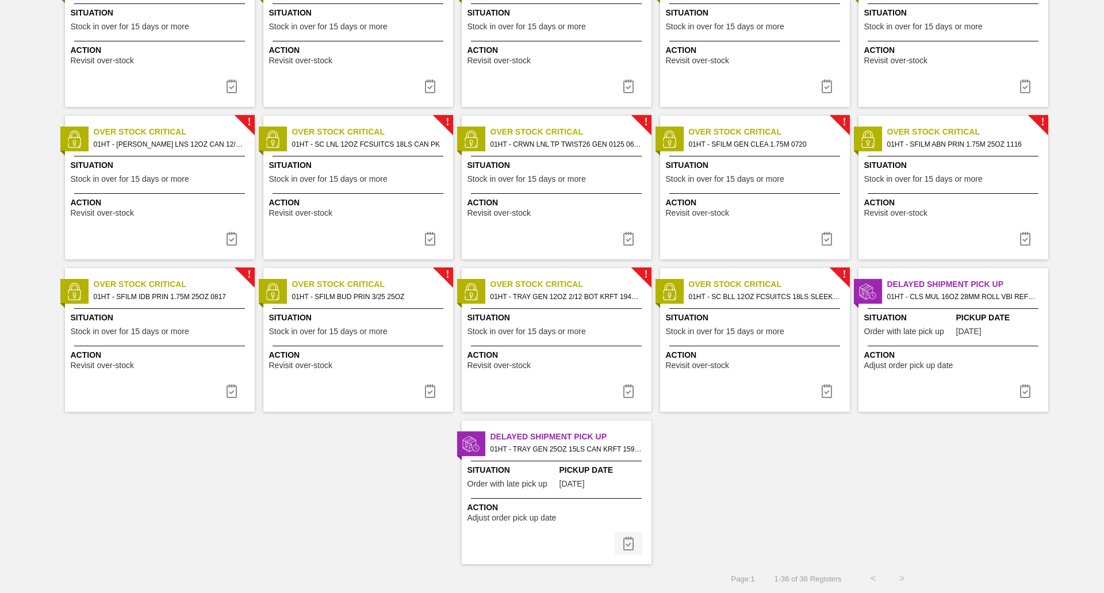
click at [626, 540] on img at bounding box center [629, 544] width 14 height 14
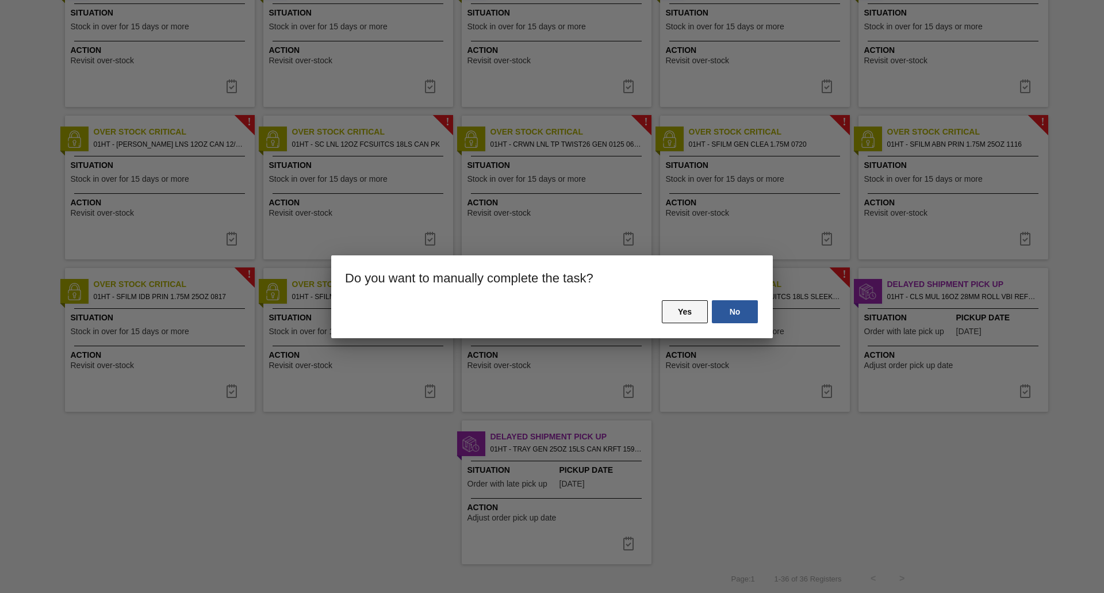
click at [675, 317] on button "Yes" at bounding box center [685, 311] width 46 height 23
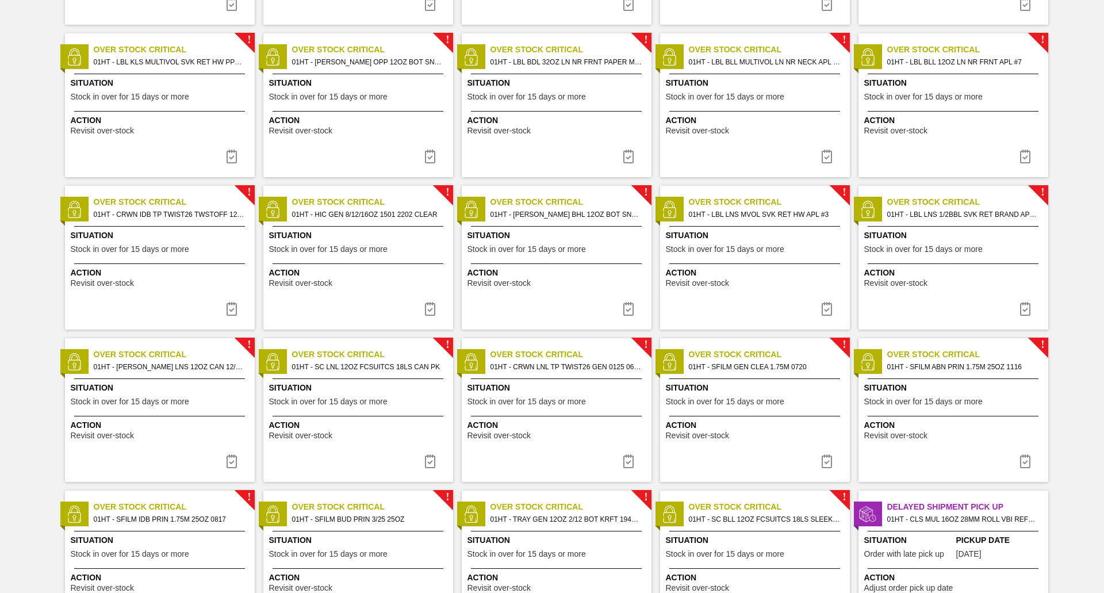
scroll to position [588, 0]
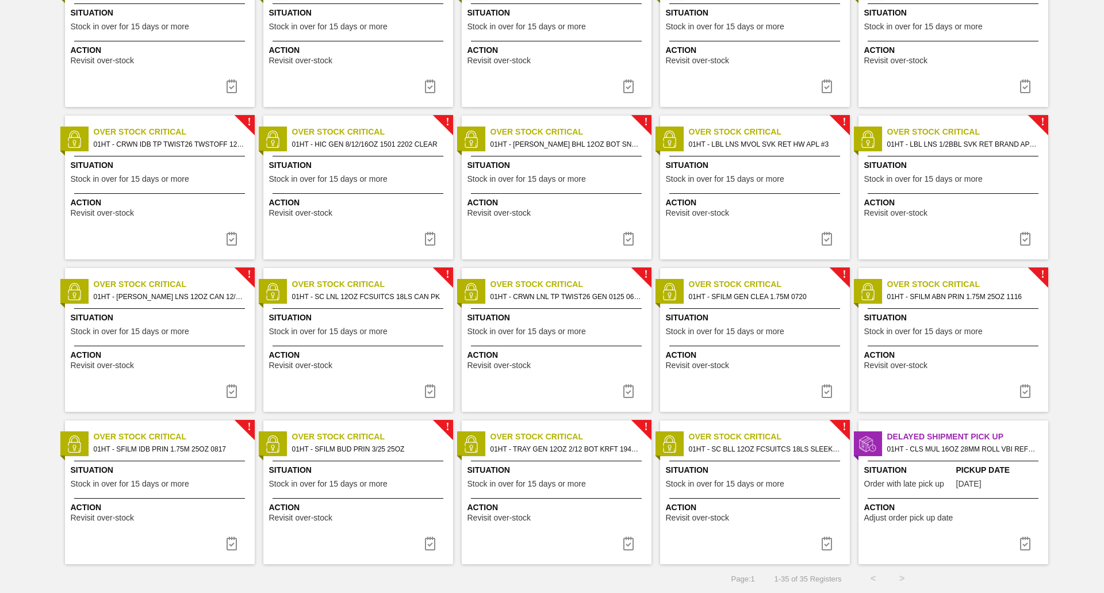
click at [955, 458] on div "Delayed Shipment Pick Up 01HT - CLS MUL 16OZ 28MM ROLL VBI REFRESH - PROJECT SW…" at bounding box center [954, 492] width 190 height 144
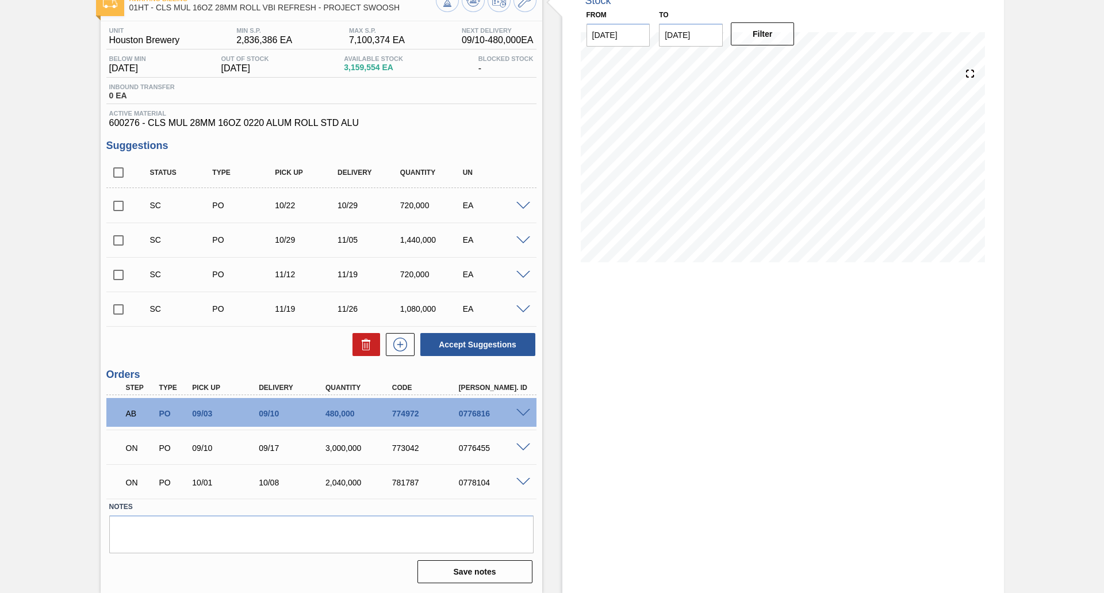
scroll to position [17, 0]
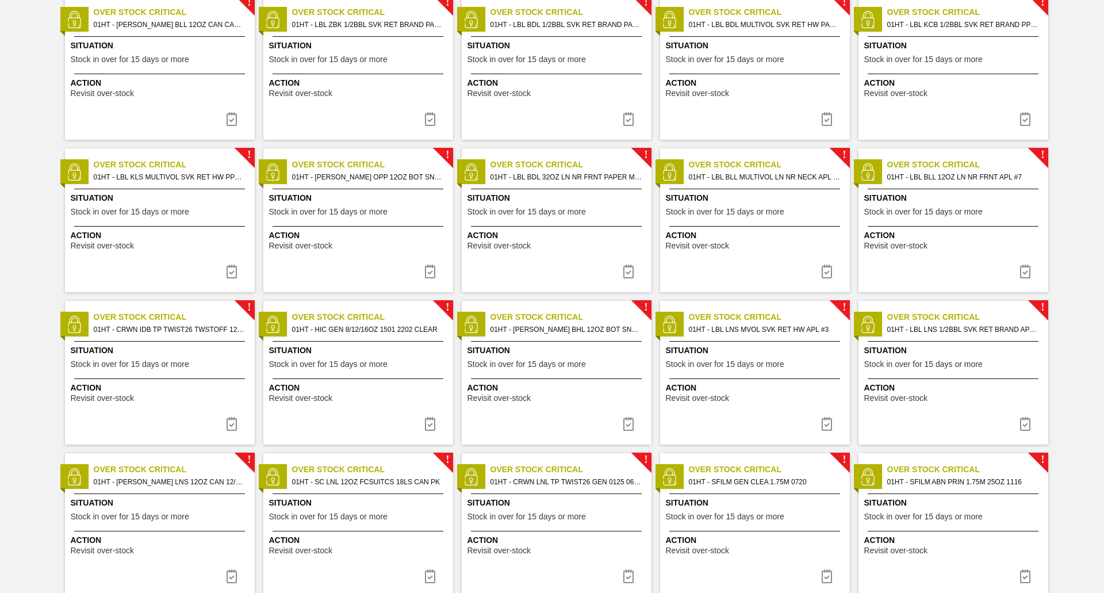
scroll to position [588, 0]
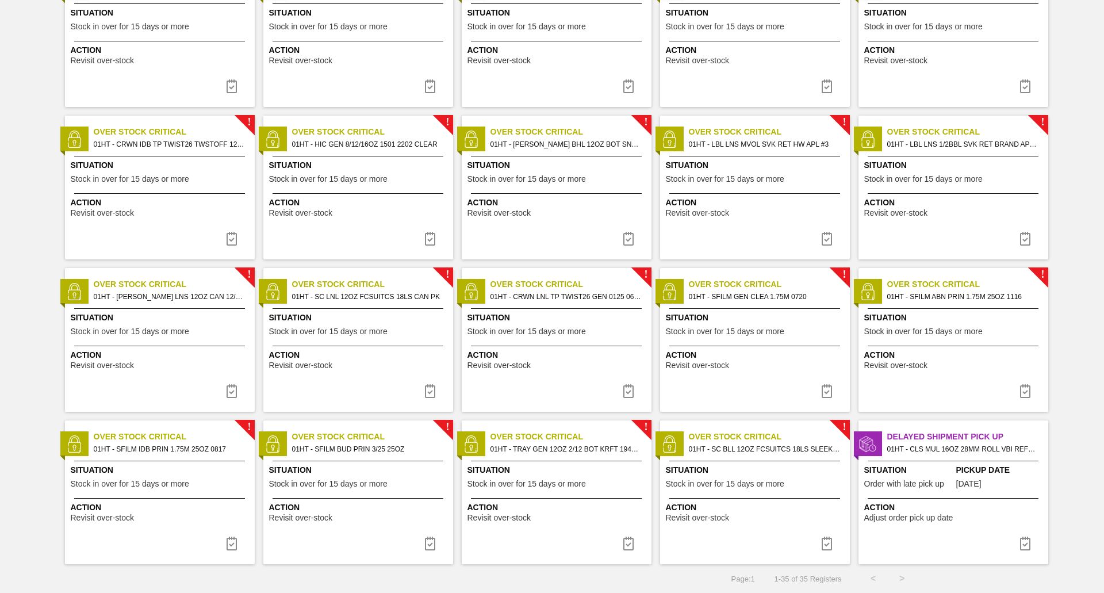
click at [966, 467] on span "Pickup Date" at bounding box center [1000, 470] width 89 height 12
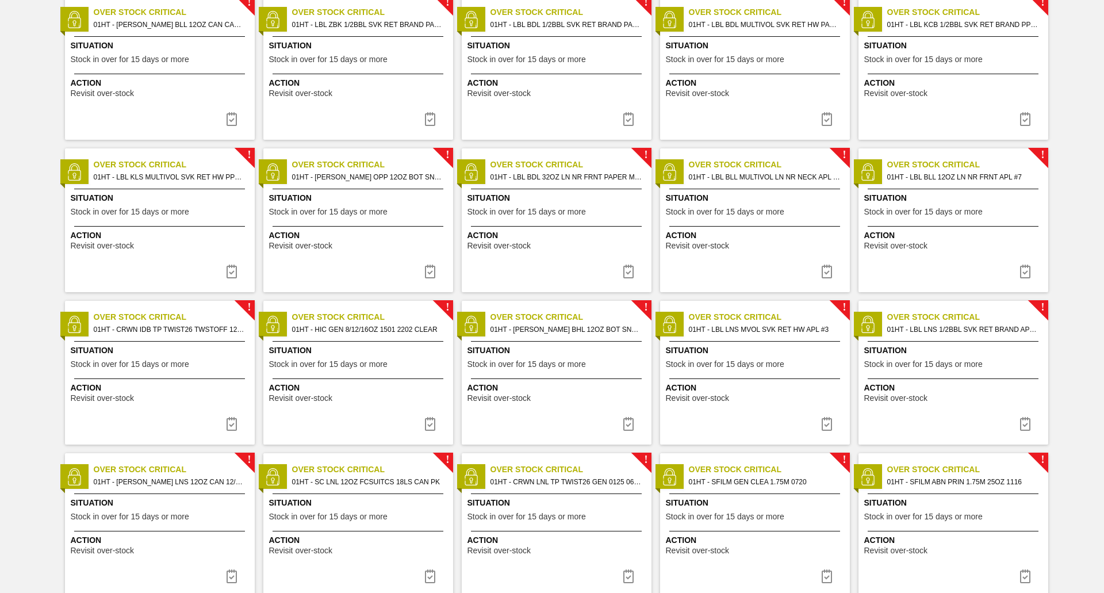
scroll to position [588, 0]
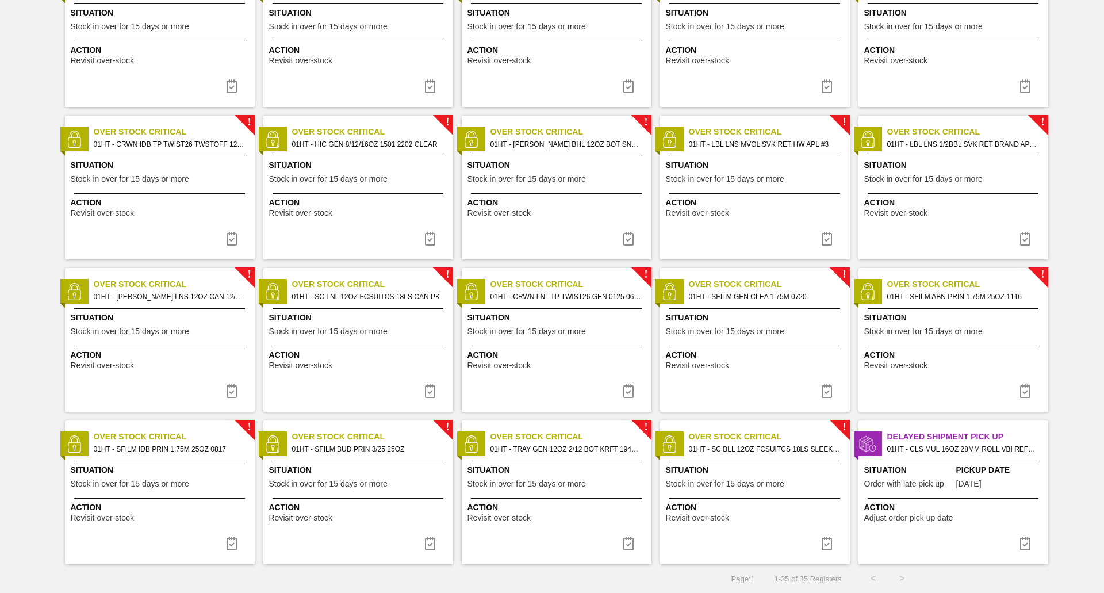
click at [571, 325] on div "Situation Stock in over for 15 days or more" at bounding box center [558, 326] width 181 height 28
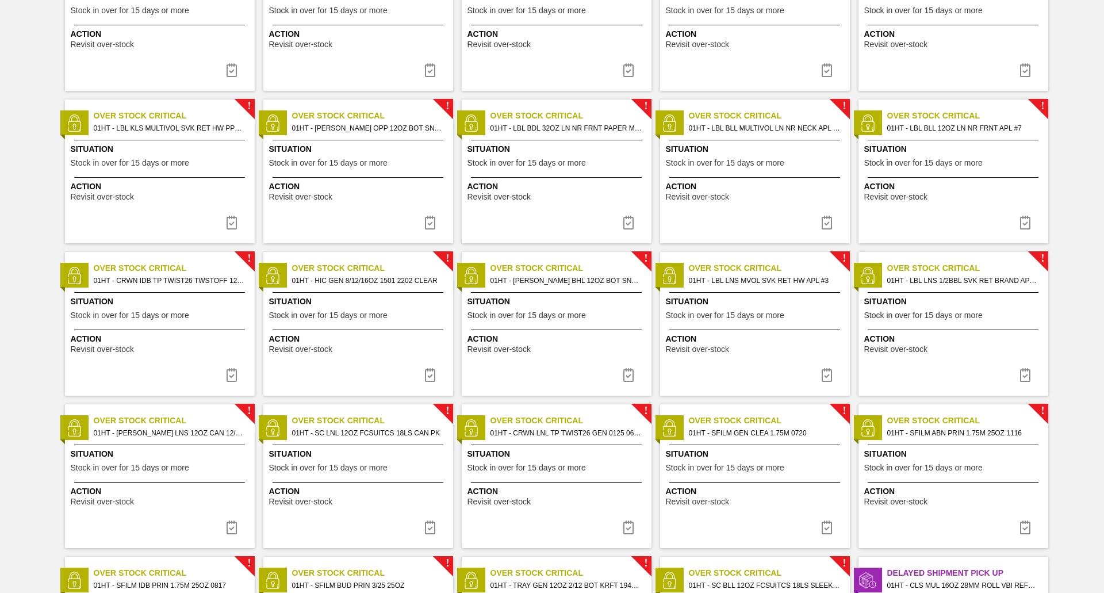
scroll to position [460, 0]
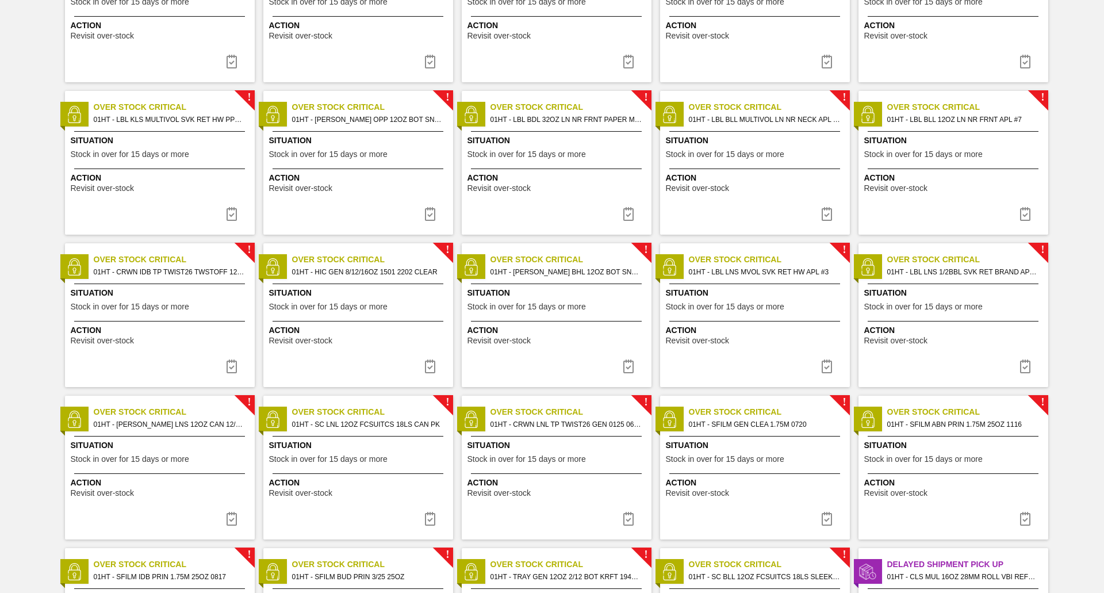
click at [166, 454] on div "Situation Stock in over for 15 days or more" at bounding box center [161, 453] width 181 height 28
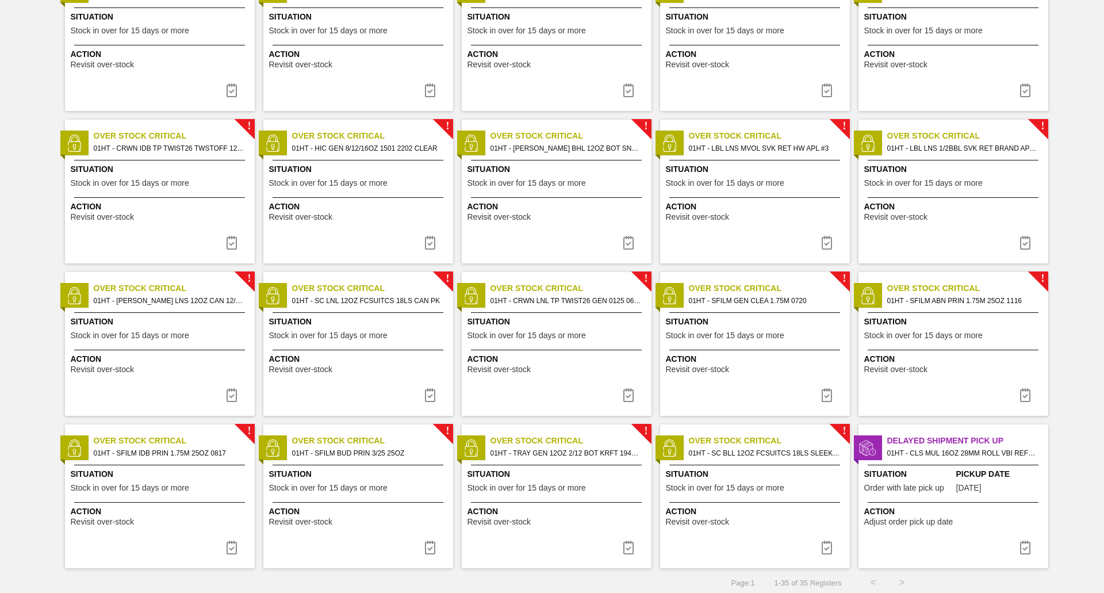
scroll to position [588, 0]
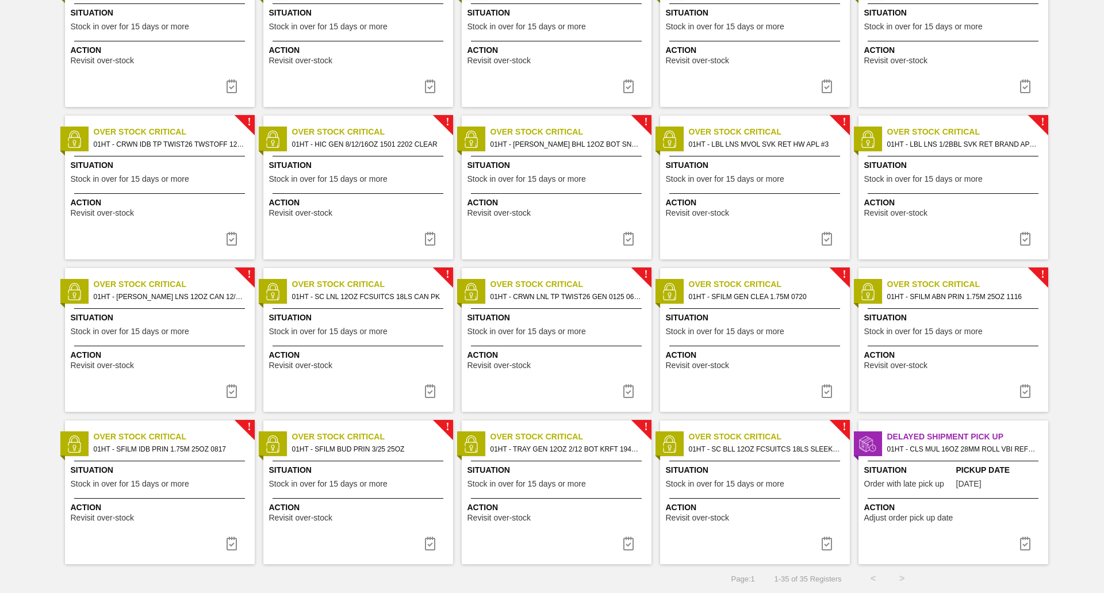
click at [610, 334] on div "Situation Stock in over for 15 days or more" at bounding box center [558, 326] width 181 height 28
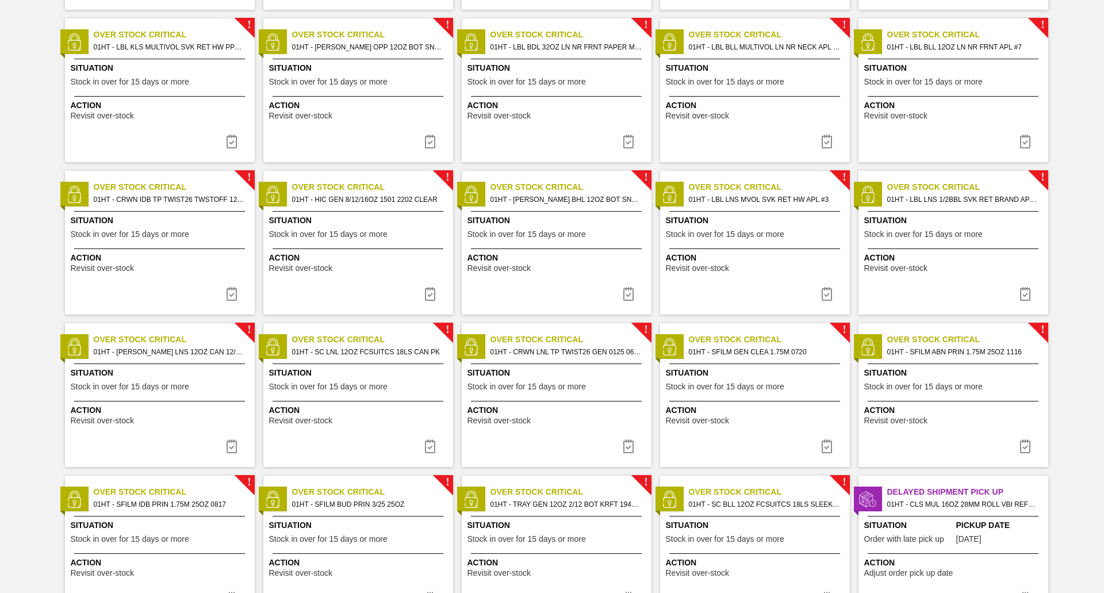
scroll to position [588, 0]
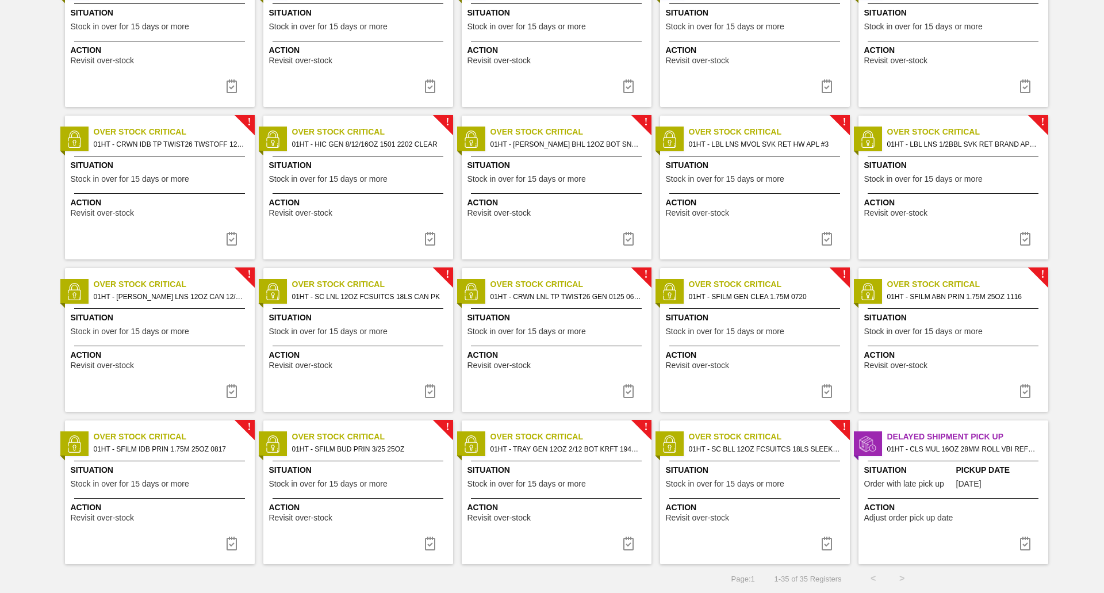
click at [353, 491] on div "Situation Stock in over for 15 days or more" at bounding box center [359, 478] width 181 height 28
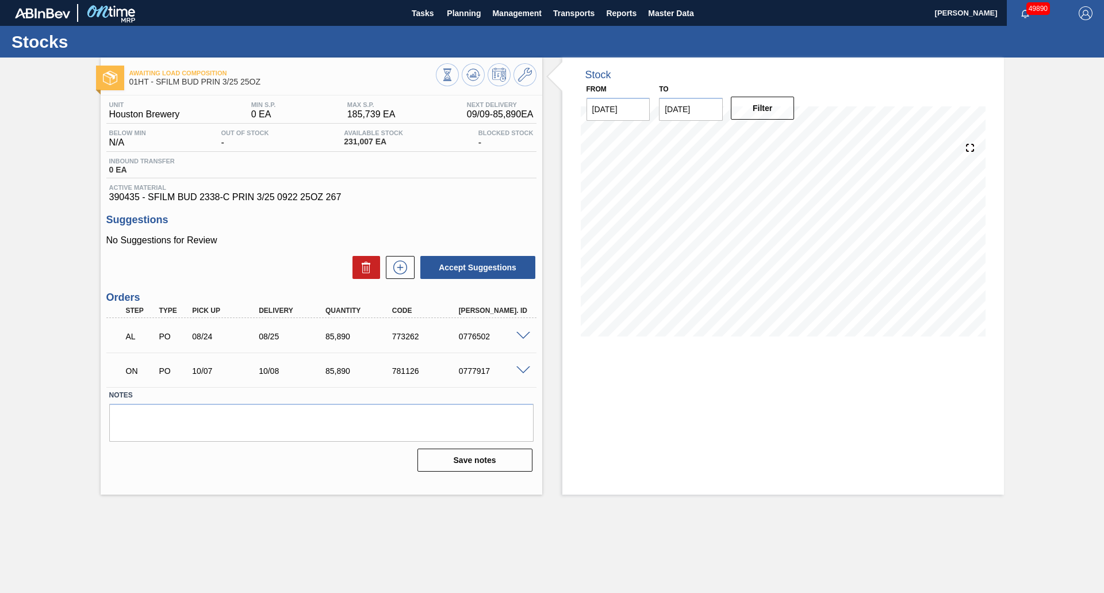
click at [521, 336] on span at bounding box center [523, 336] width 14 height 9
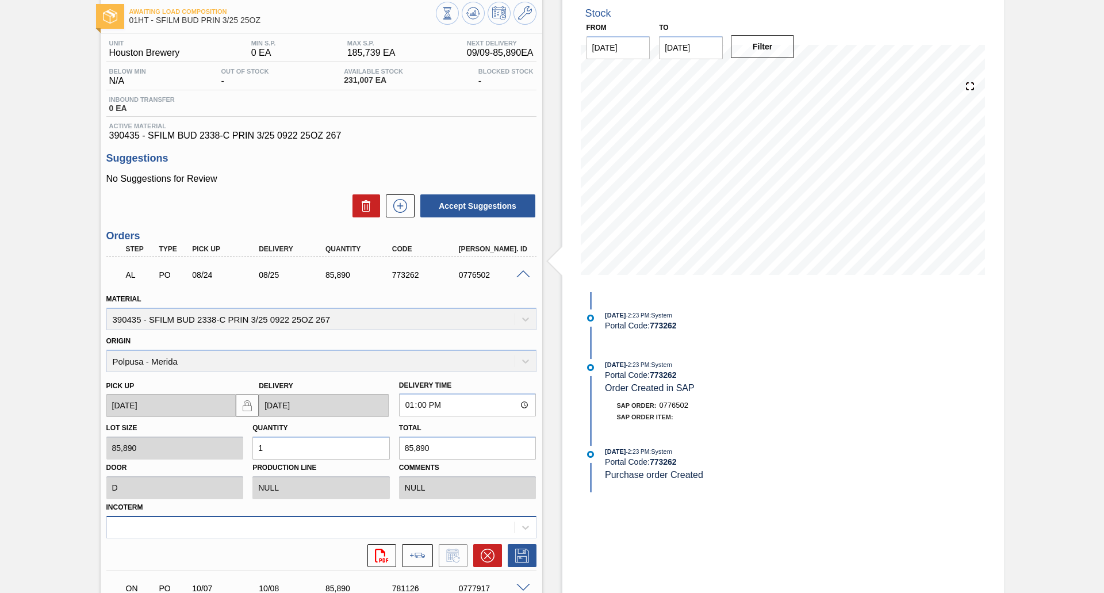
scroll to position [167, 0]
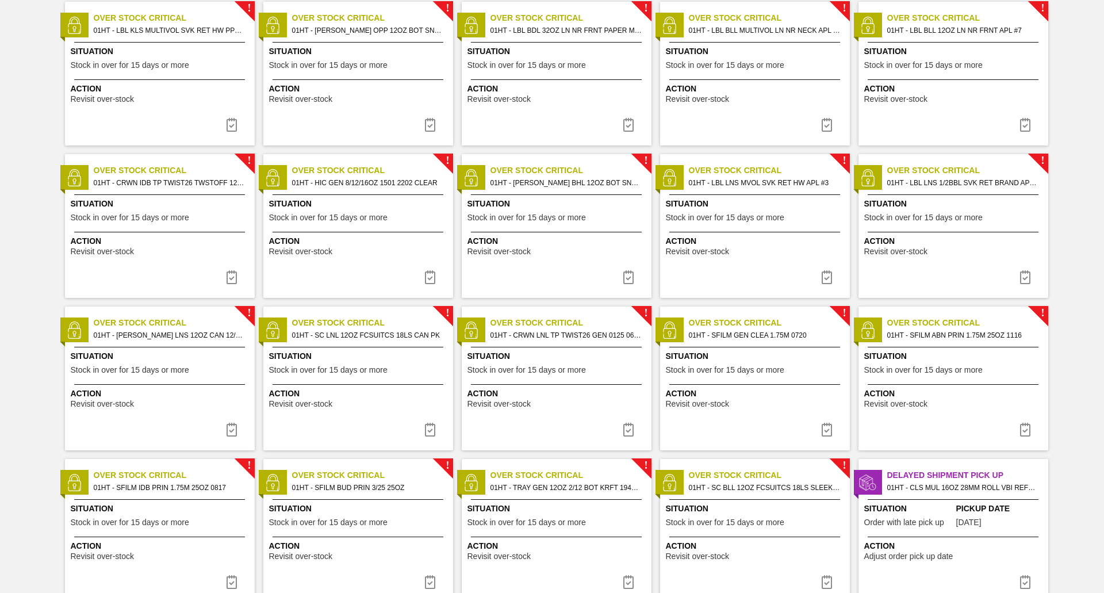
scroll to position [575, 0]
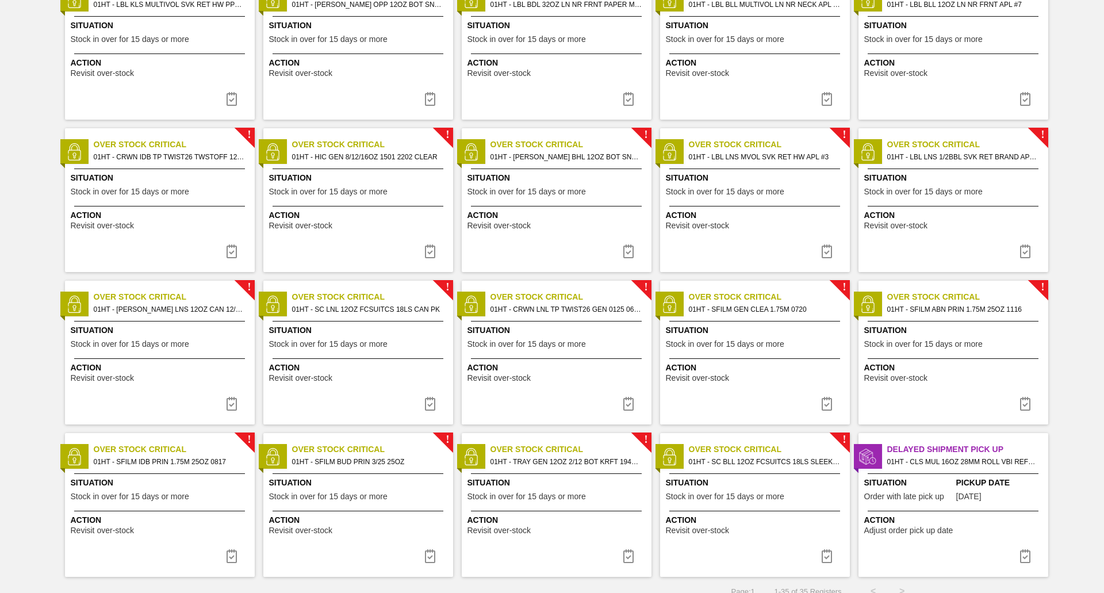
click at [761, 182] on span "Situation" at bounding box center [756, 178] width 181 height 12
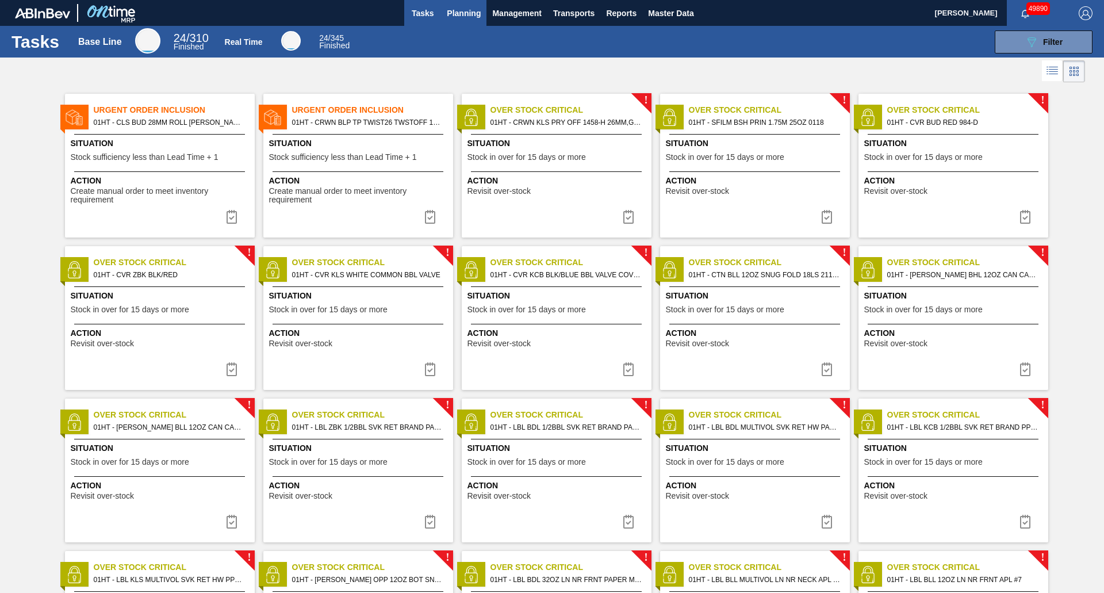
click at [483, 14] on button "Planning" at bounding box center [463, 13] width 45 height 26
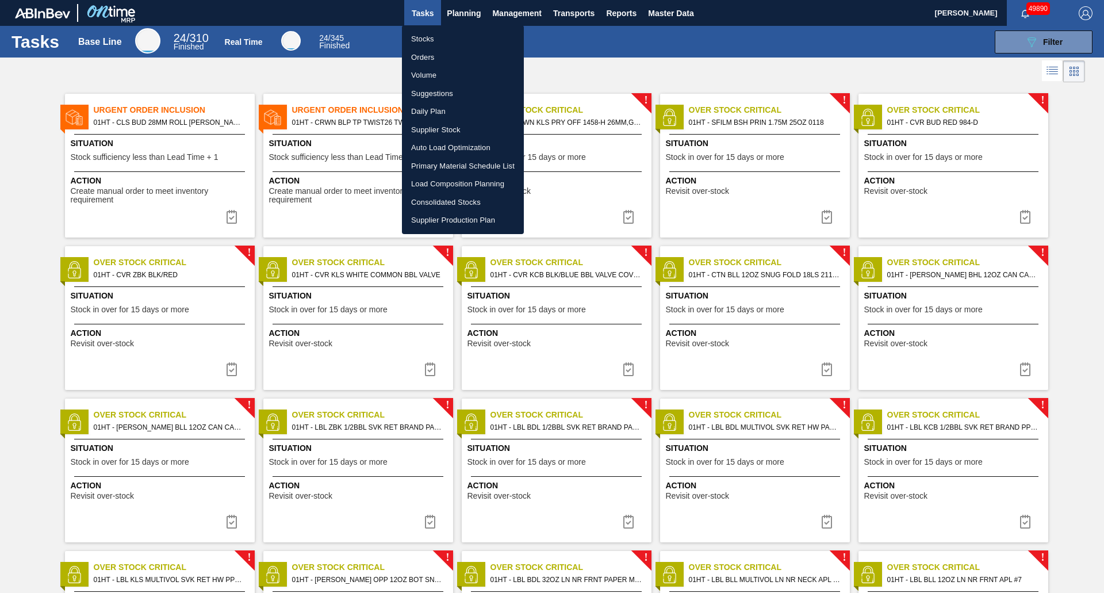
click at [455, 39] on li "Stocks" at bounding box center [463, 39] width 122 height 18
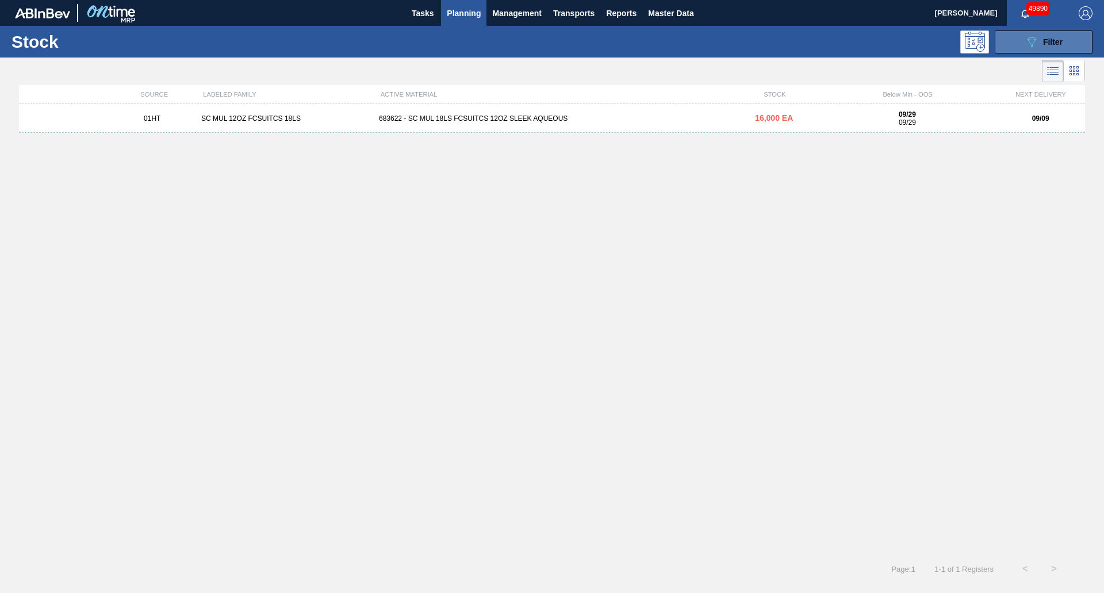
click at [1036, 34] on button "089F7B8B-B2A5-4AFE-B5C0-19BA573D28AC Filter" at bounding box center [1044, 41] width 98 height 23
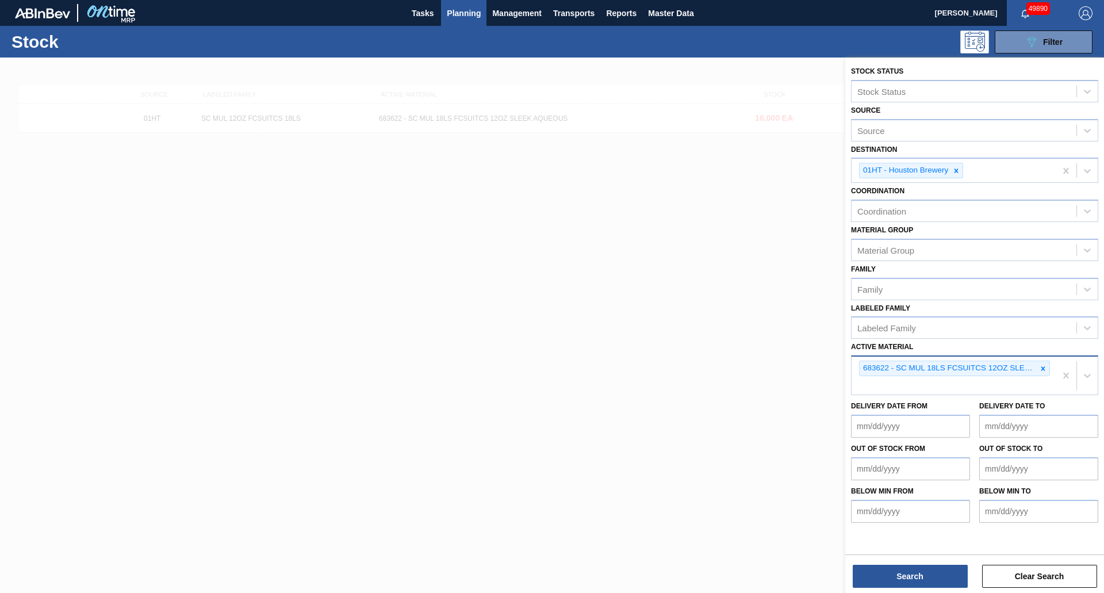
click at [1034, 367] on div "683622 - SC MUL 18LS FCSUITCS 12OZ SLEEK AQUEOUS" at bounding box center [948, 368] width 177 height 14
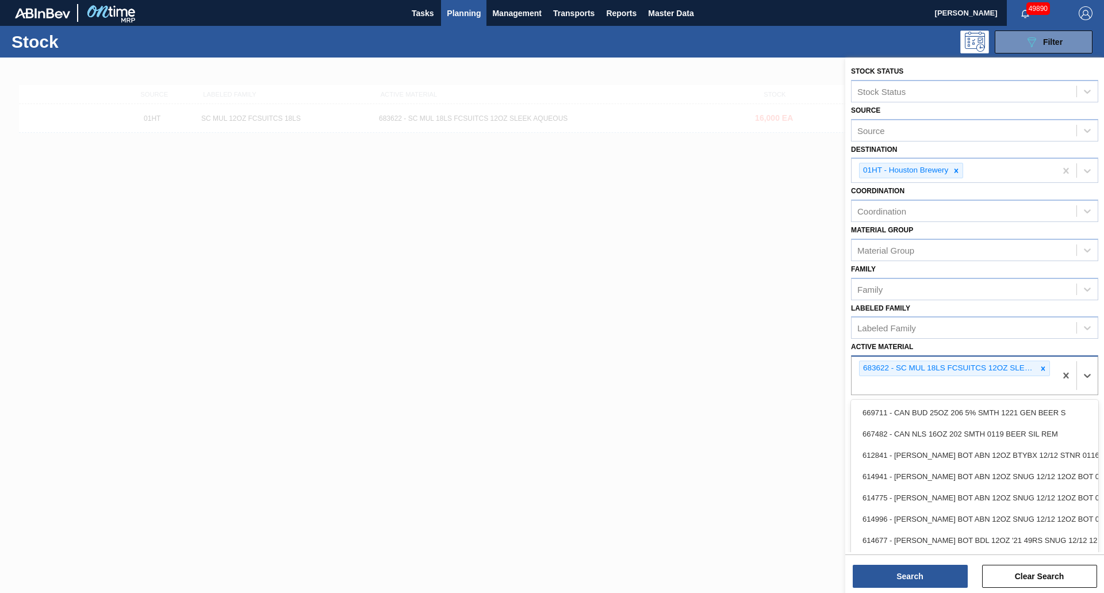
click at [1039, 366] on icon at bounding box center [1043, 369] width 8 height 8
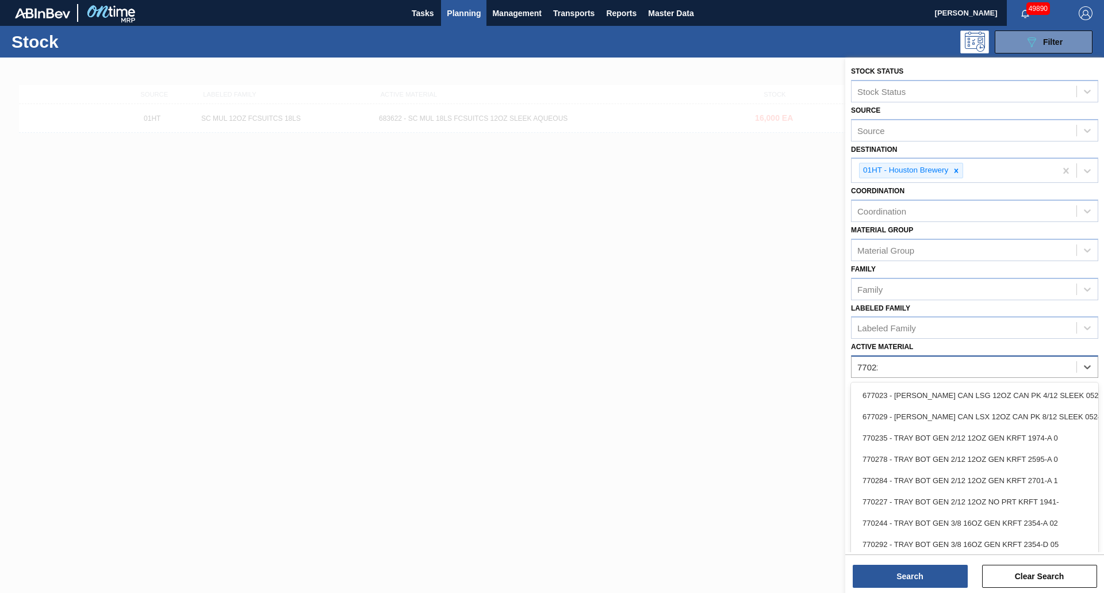
type Material "770227"
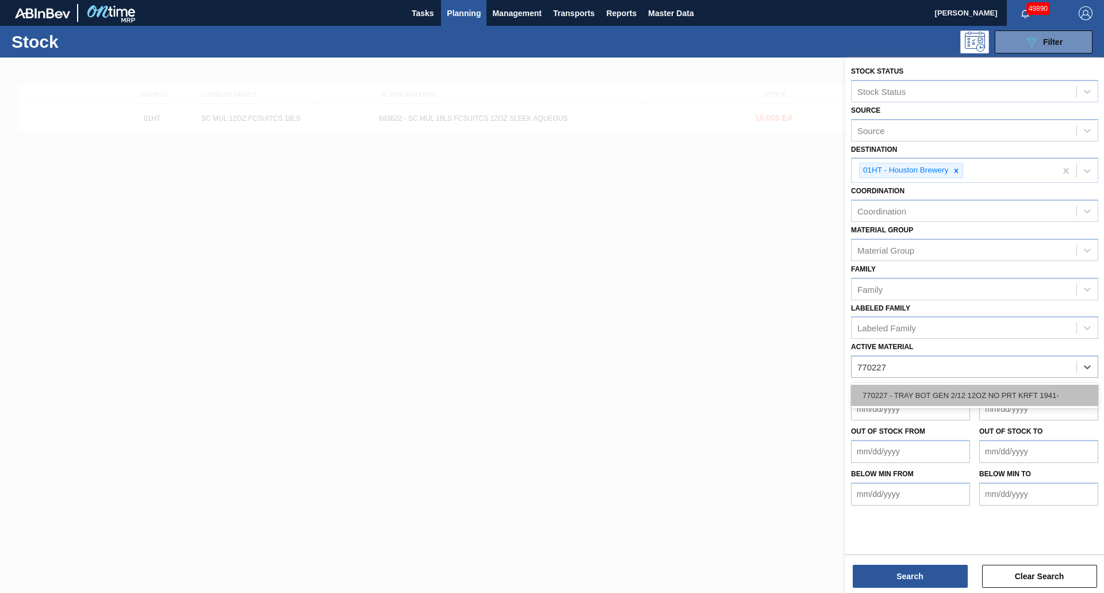
click at [989, 397] on div "770227 - TRAY BOT GEN 2/12 12OZ NO PRT KRFT 1941-" at bounding box center [974, 395] width 247 height 21
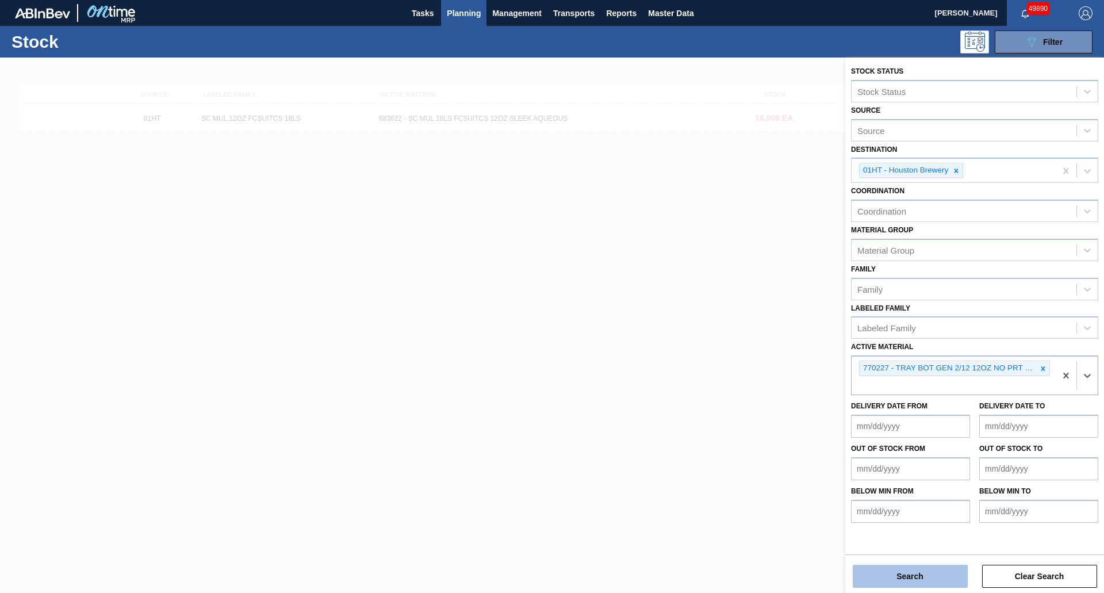
click at [907, 580] on button "Search" at bounding box center [910, 576] width 115 height 23
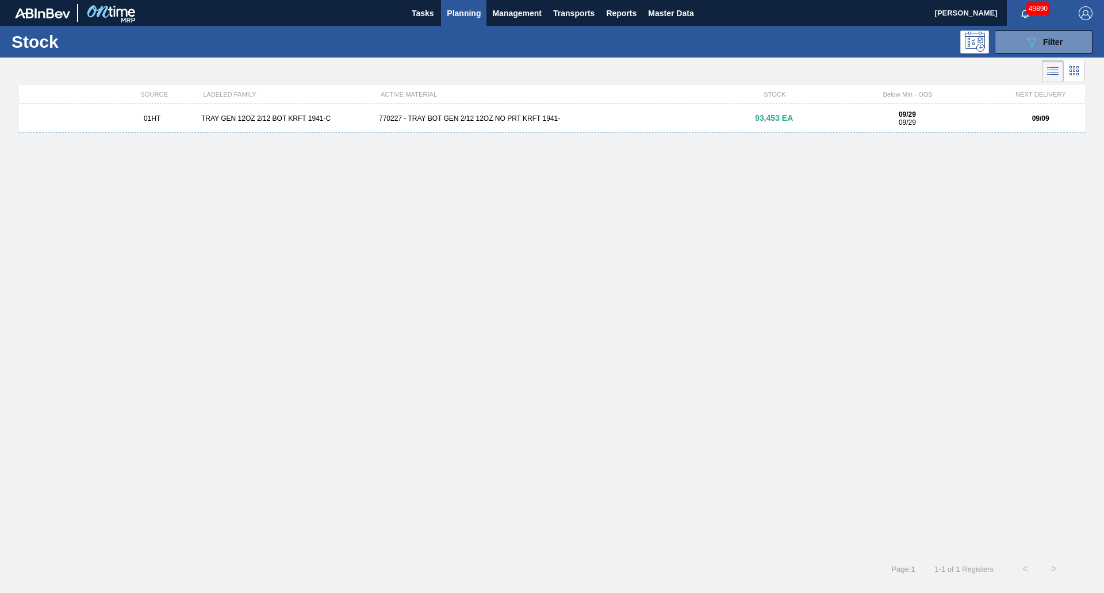
click at [649, 131] on div "01HT TRAY GEN 12OZ 2/12 BOT KRFT 1941-C 770227 - TRAY BOT GEN 2/12 12OZ NO PRT …" at bounding box center [552, 118] width 1066 height 29
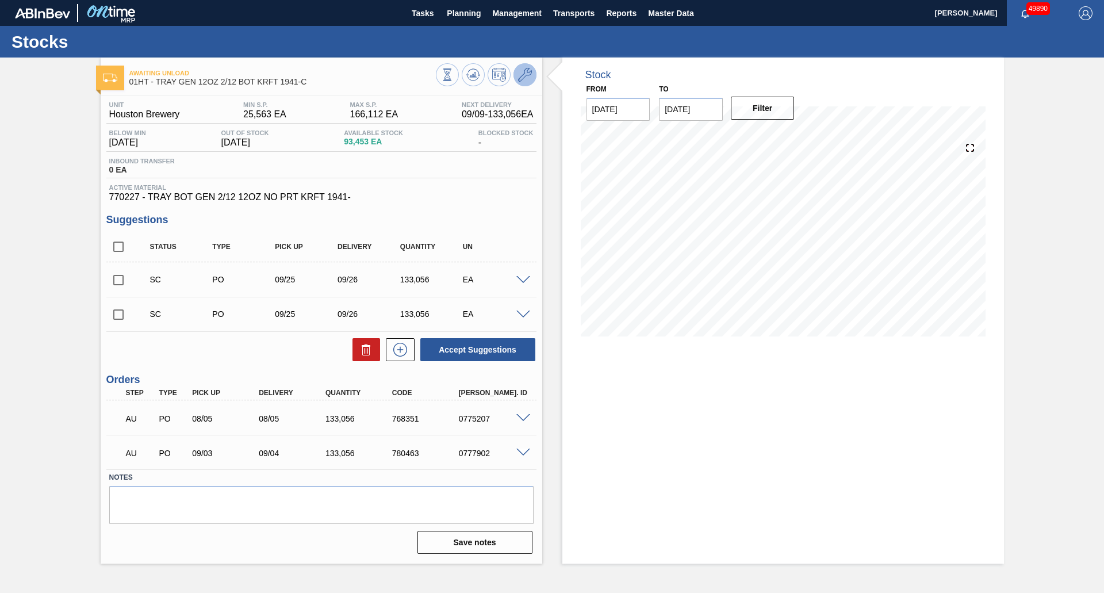
click at [535, 74] on button at bounding box center [525, 74] width 23 height 23
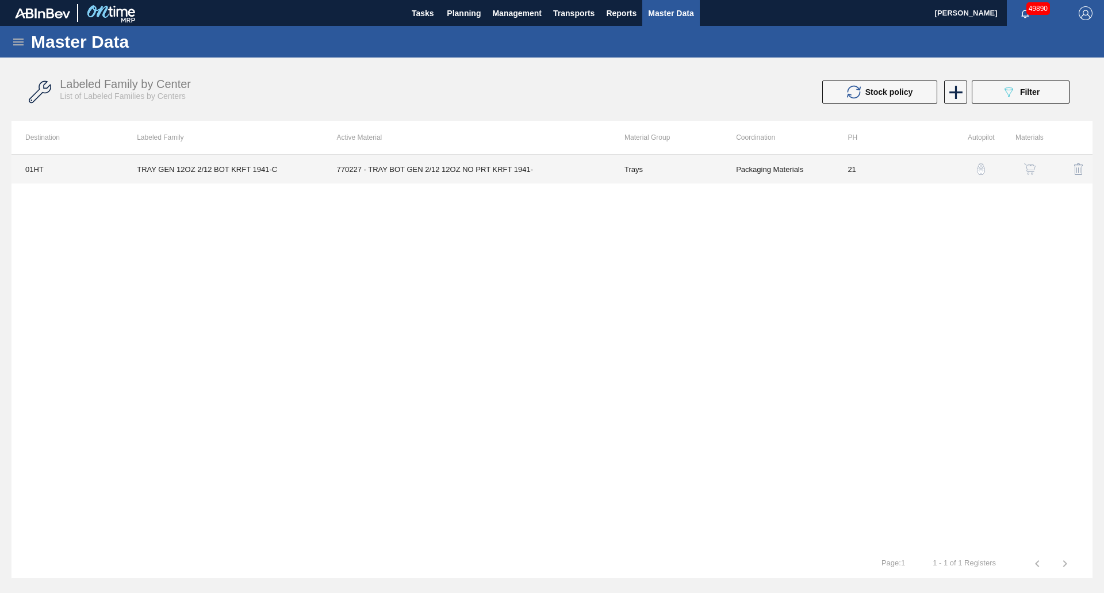
click at [871, 166] on td "21" at bounding box center [890, 169] width 112 height 29
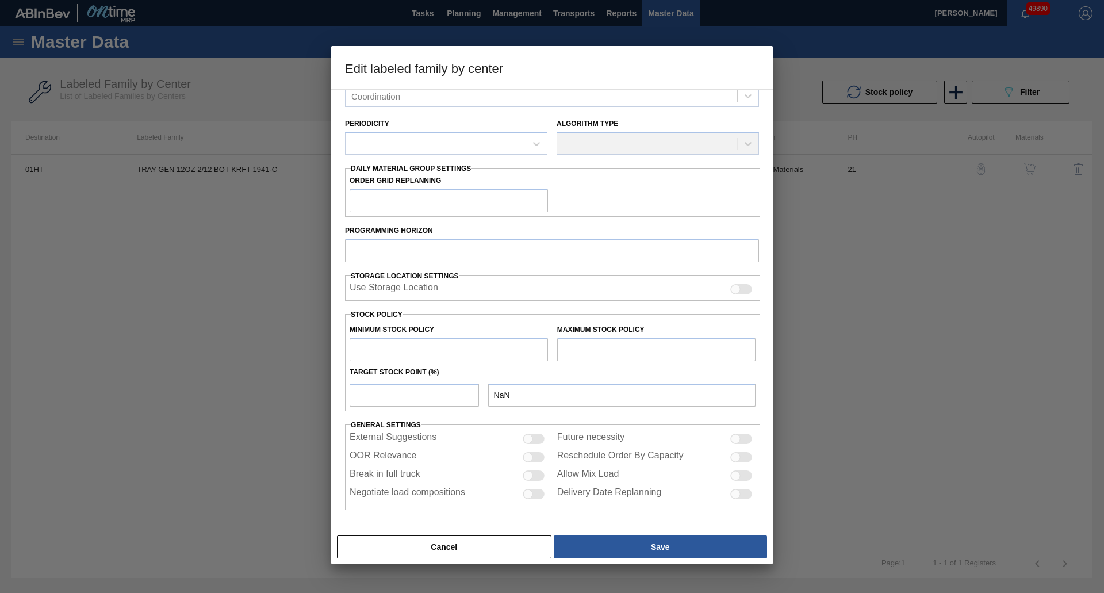
type input "Trays"
type input "TRAY GEN 12OZ 2/12 BOT KRFT 1941-C"
type input "01HT - Houston Brewery"
type input "21"
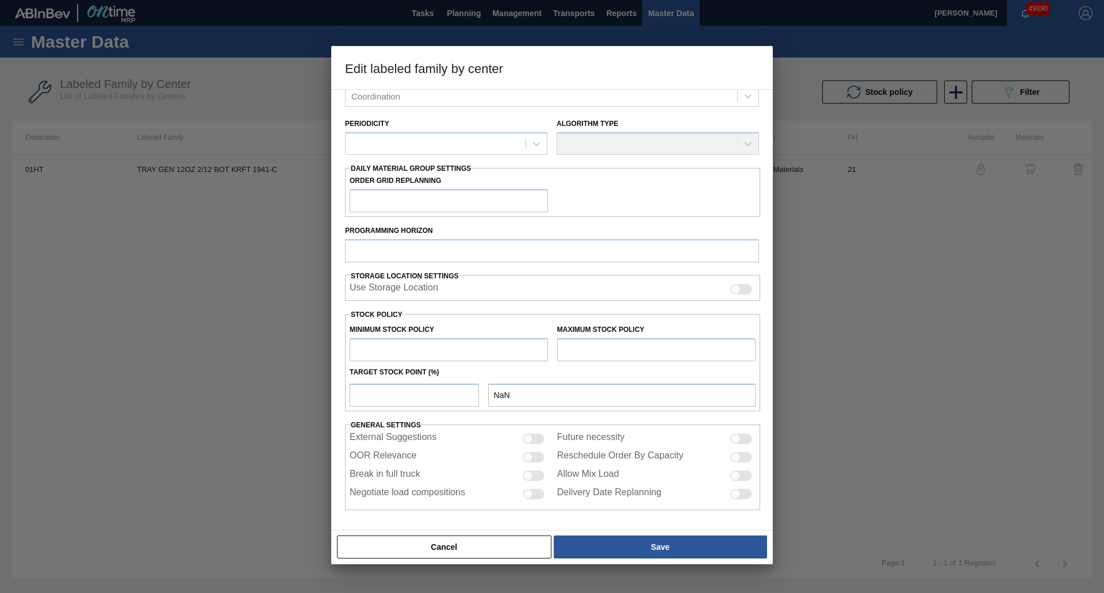
type input "25,563"
type input "166,112"
type input "30"
type input "67,728"
checkbox input "true"
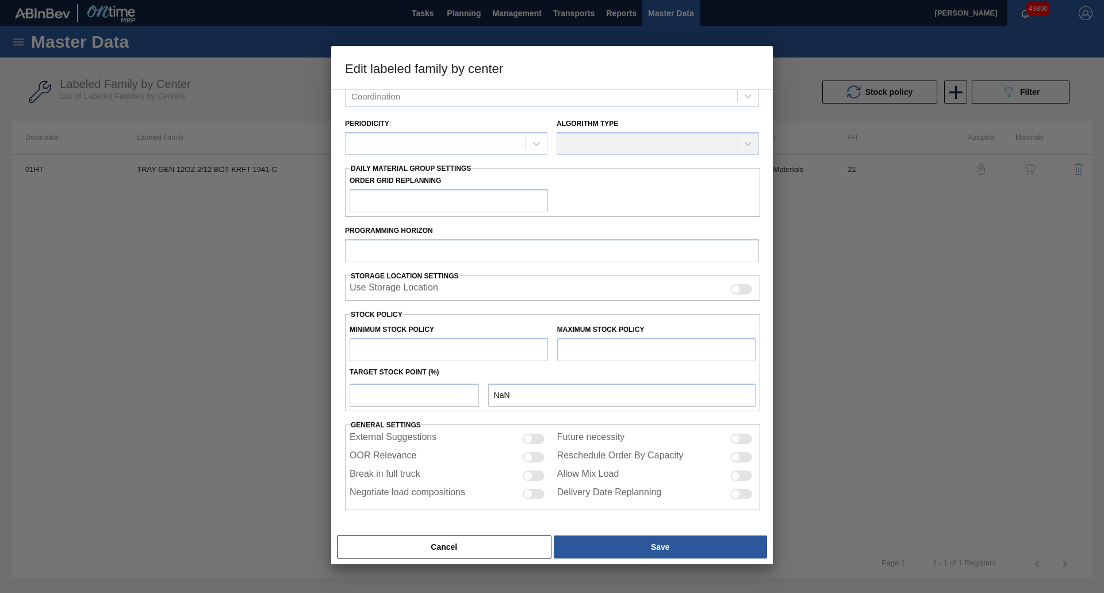
checkbox input "true"
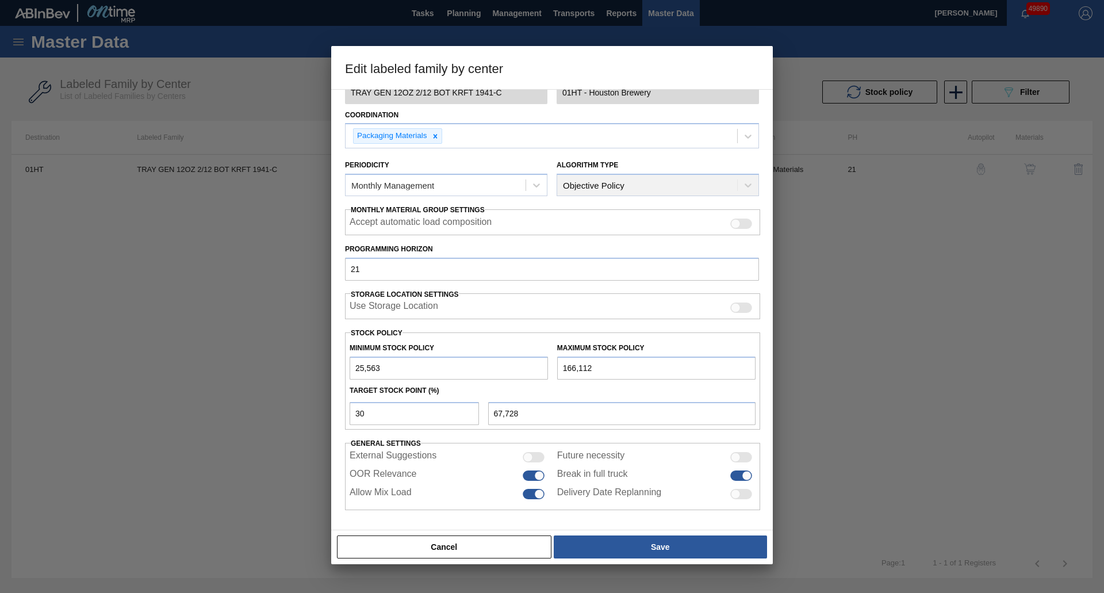
drag, startPoint x: 418, startPoint y: 372, endPoint x: 411, endPoint y: 374, distance: 7.3
click at [411, 374] on input "25,563" at bounding box center [449, 368] width 198 height 23
drag, startPoint x: 672, startPoint y: 376, endPoint x: 469, endPoint y: 361, distance: 203.5
click at [469, 361] on div "Minimum Stock Policy 25,563 Maximum Stock Policy 166,112" at bounding box center [552, 358] width 415 height 43
type input "1"
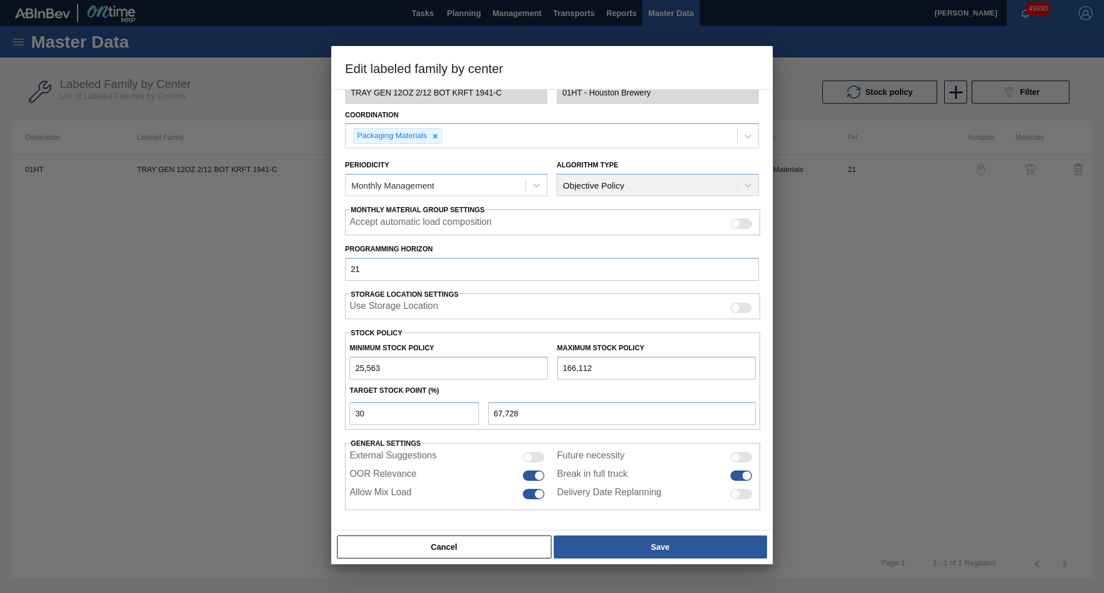
type input "17,894"
type input "18"
type input "17,900"
type input "184"
type input "17,949"
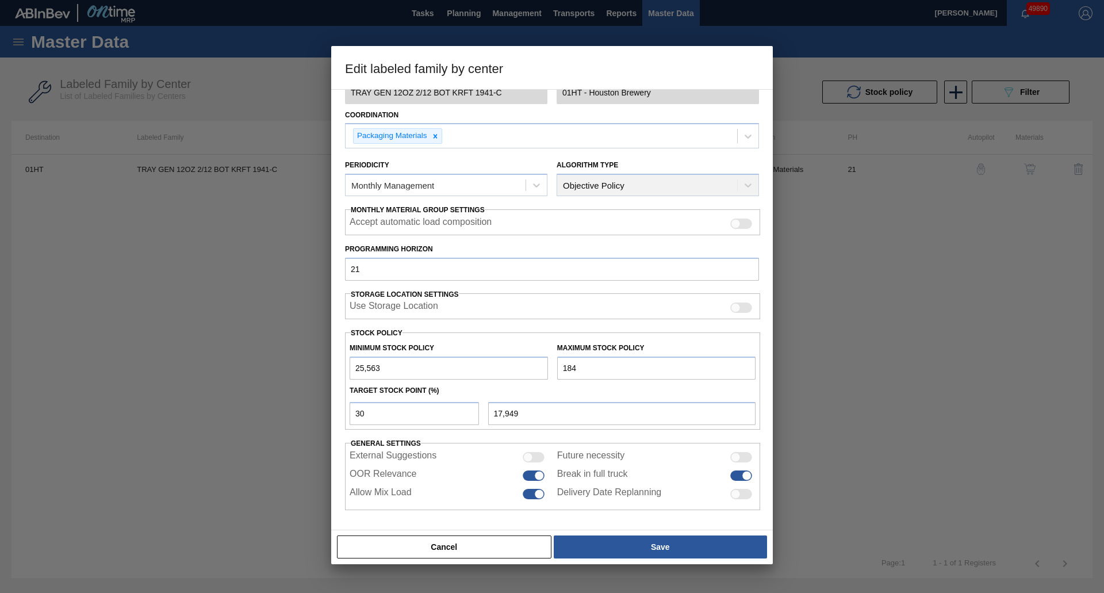
type input "1,841"
type input "18,446"
type input "18,416"
type input "23,419"
type input "184,162"
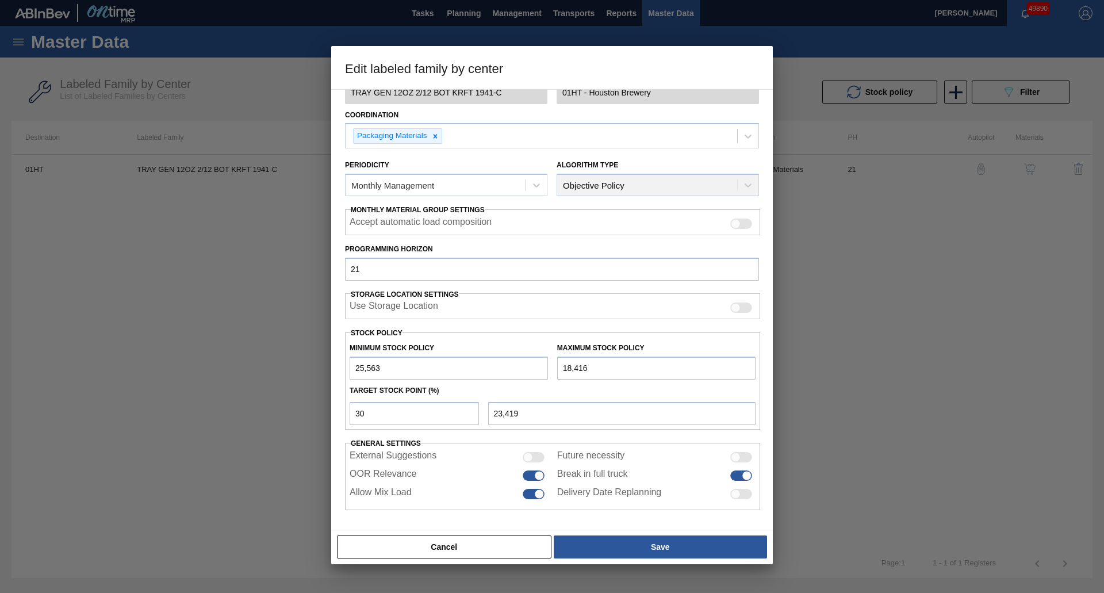
type input "73,143"
type input "184,162"
drag, startPoint x: 534, startPoint y: 415, endPoint x: 449, endPoint y: 407, distance: 85.0
click at [449, 407] on div "30 73,143" at bounding box center [552, 412] width 415 height 26
click at [404, 418] on input "30" at bounding box center [414, 413] width 129 height 23
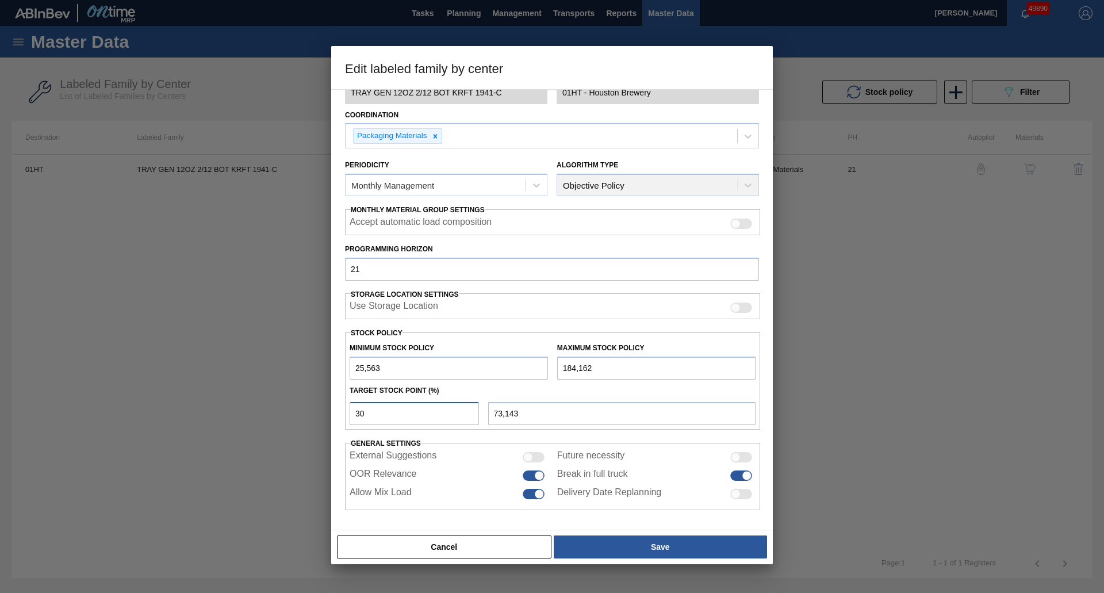
drag, startPoint x: 418, startPoint y: 416, endPoint x: 355, endPoint y: 409, distance: 63.6
click at [359, 409] on input "30" at bounding box center [414, 413] width 129 height 23
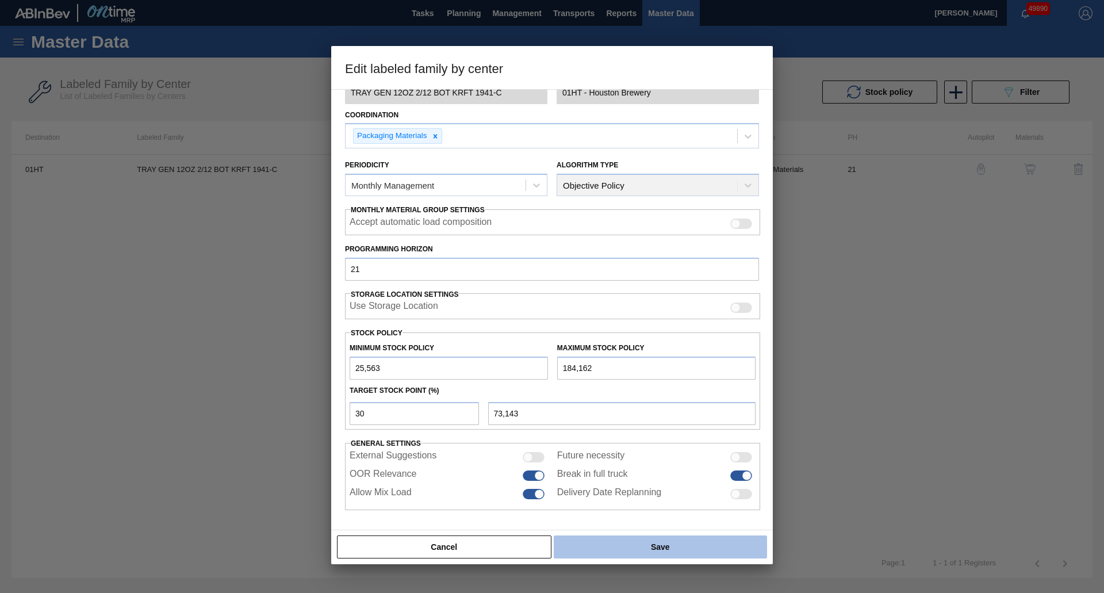
click at [684, 547] on button "Save" at bounding box center [660, 546] width 213 height 23
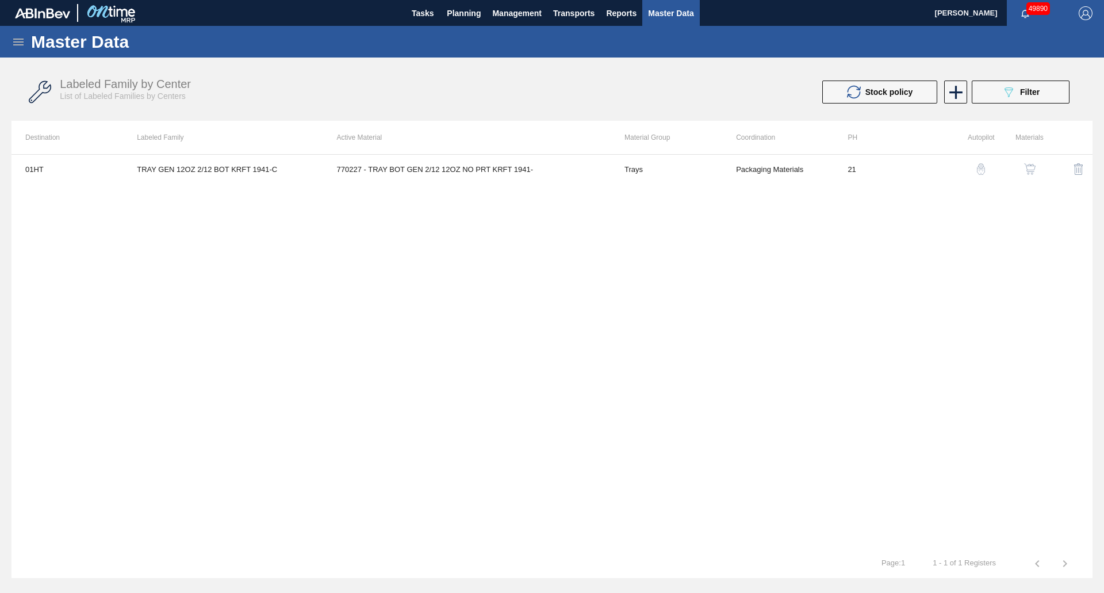
click at [669, 20] on span "Master Data" at bounding box center [670, 13] width 45 height 14
drag, startPoint x: 689, startPoint y: 4, endPoint x: 687, endPoint y: 10, distance: 6.0
click at [688, 5] on button "Master Data" at bounding box center [670, 13] width 57 height 26
click at [1009, 79] on div "Labeled Family by Center List of Labeled Families by Centers Stock policy 089F7…" at bounding box center [552, 92] width 1081 height 43
click at [1004, 89] on icon "089F7B8B-B2A5-4AFE-B5C0-19BA573D28AC" at bounding box center [1009, 92] width 14 height 14
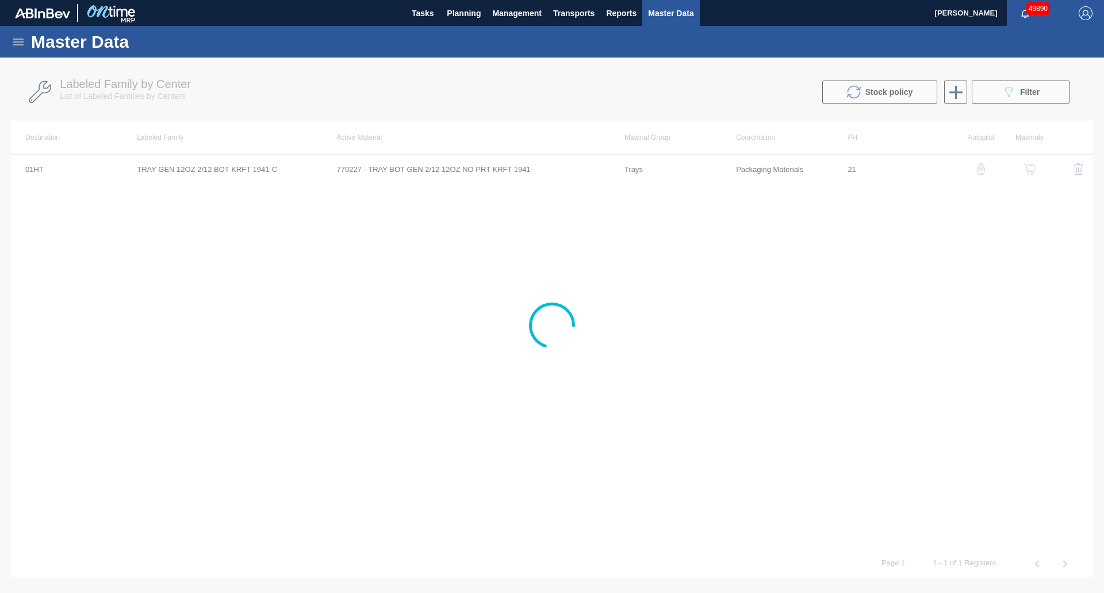
click at [413, 96] on div at bounding box center [552, 325] width 1104 height 535
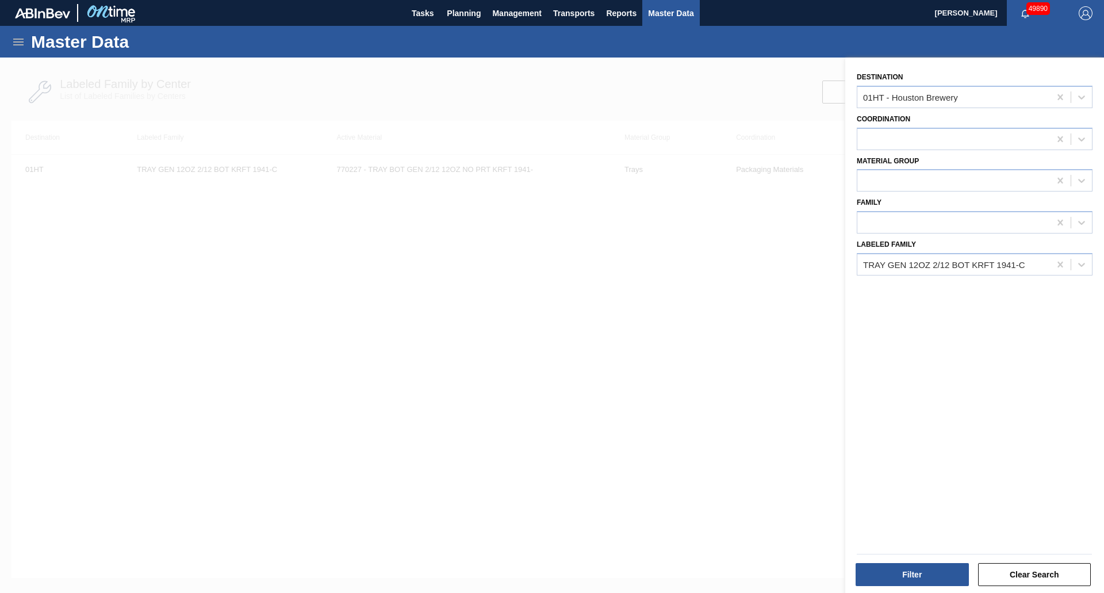
click at [103, 90] on div at bounding box center [552, 354] width 1104 height 593
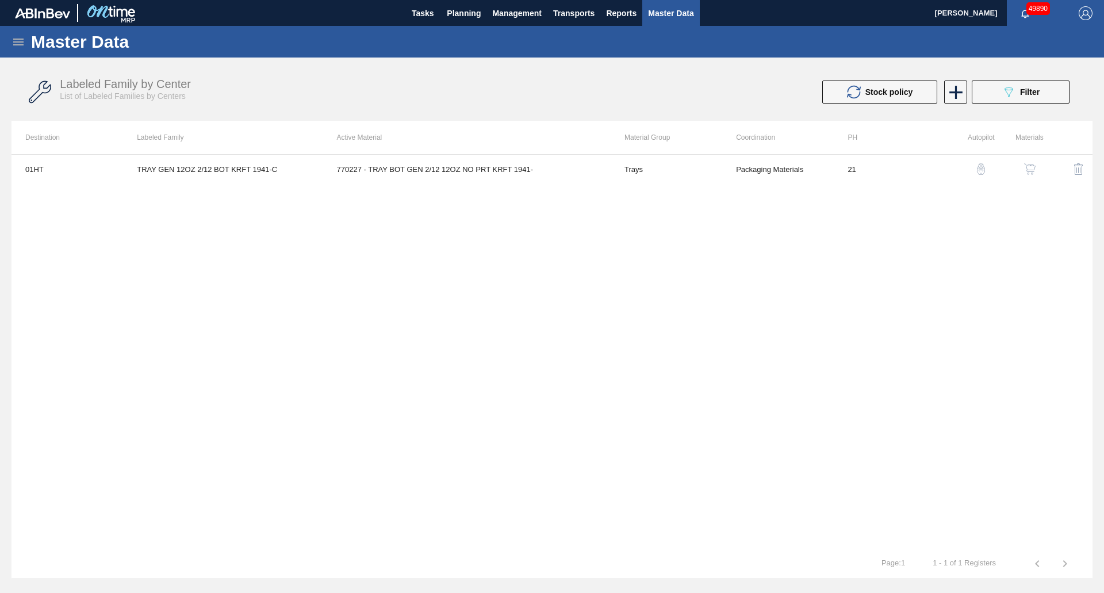
click at [17, 49] on div "Master Data" at bounding box center [552, 42] width 1104 height 32
click at [17, 43] on icon at bounding box center [19, 42] width 14 height 14
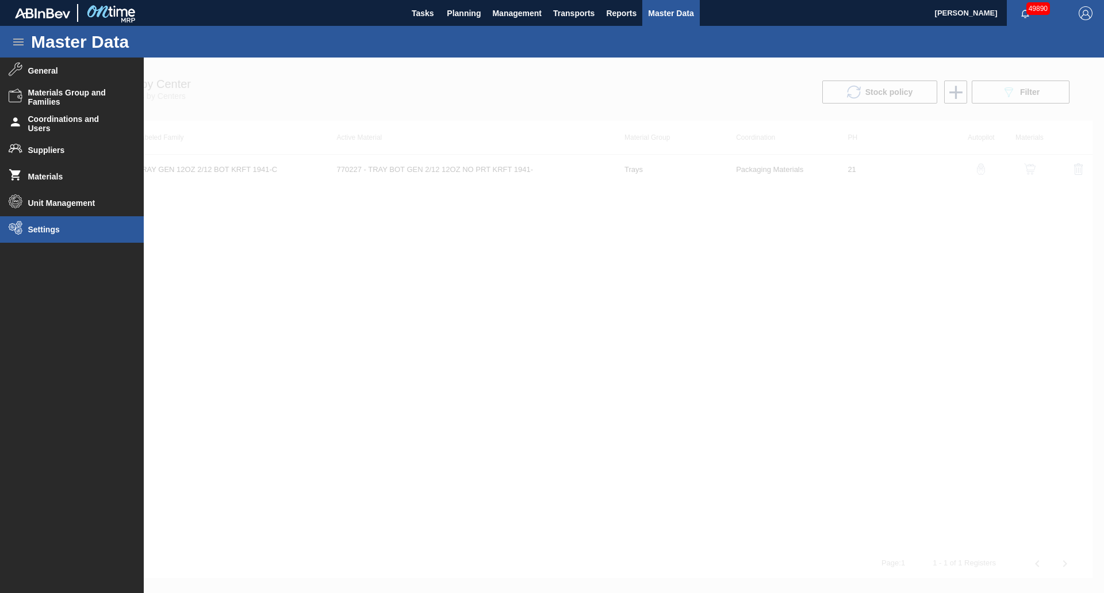
click at [39, 238] on li "Settings" at bounding box center [72, 229] width 144 height 26
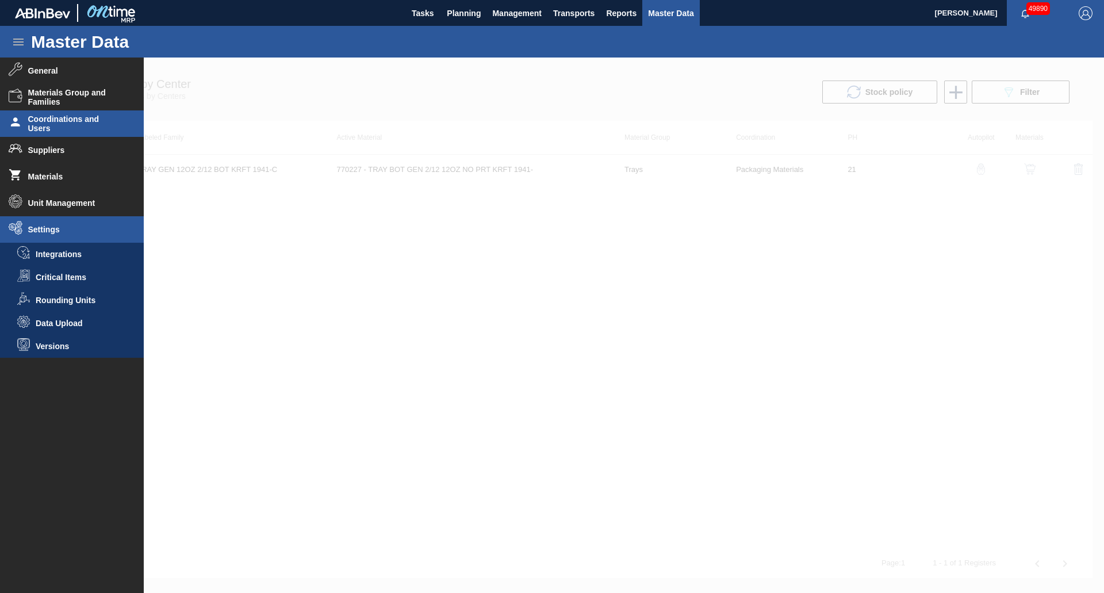
click at [50, 125] on span "Coordinations and Users" at bounding box center [75, 123] width 95 height 18
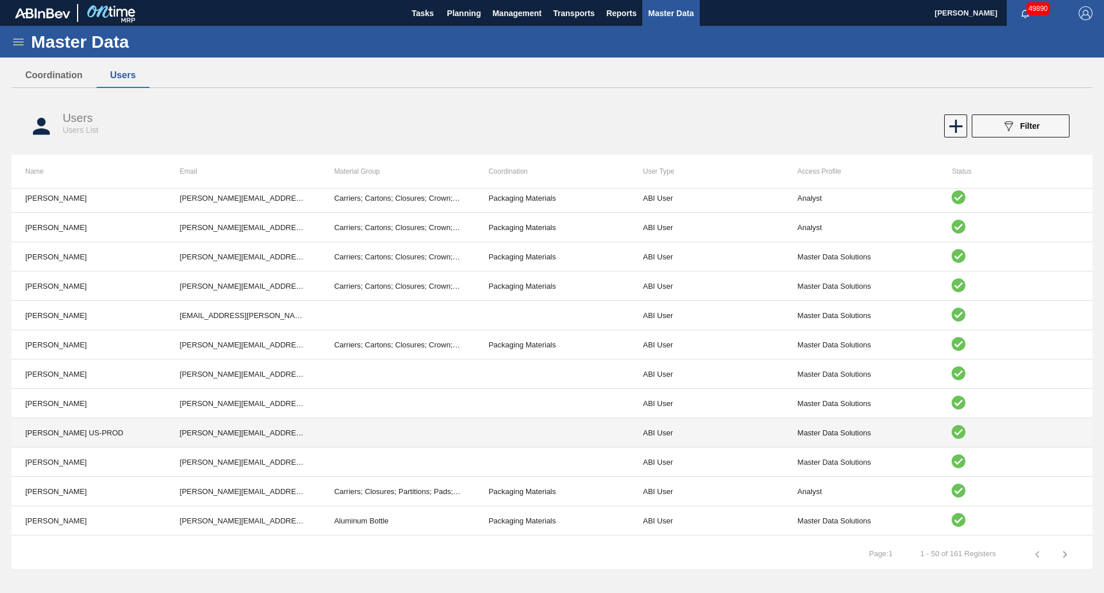
scroll to position [1115, 0]
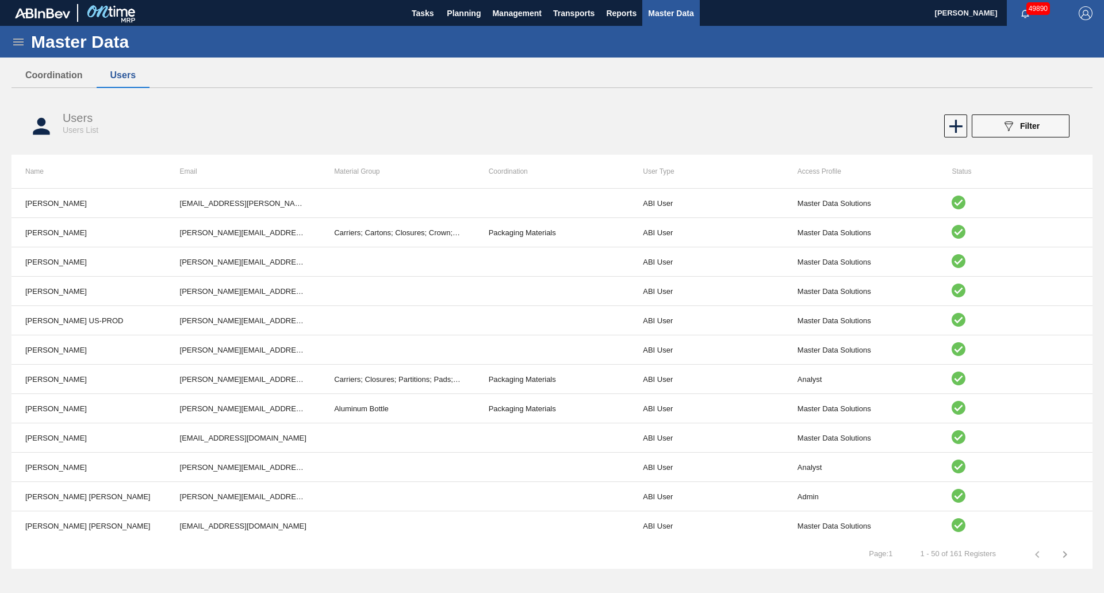
click at [1062, 554] on icon "button" at bounding box center [1065, 554] width 14 height 14
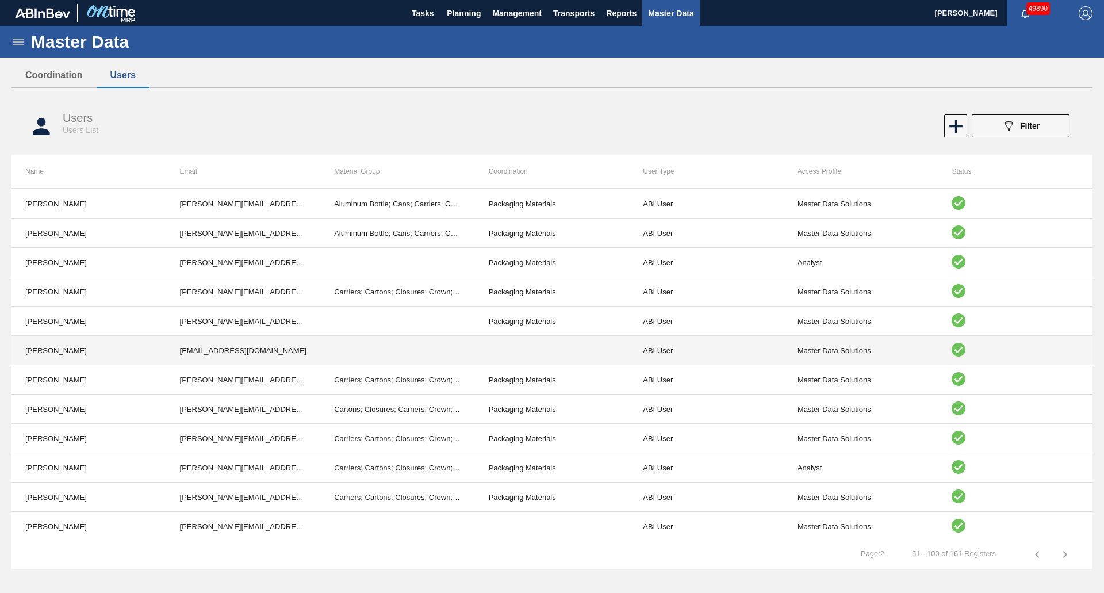
scroll to position [539, 0]
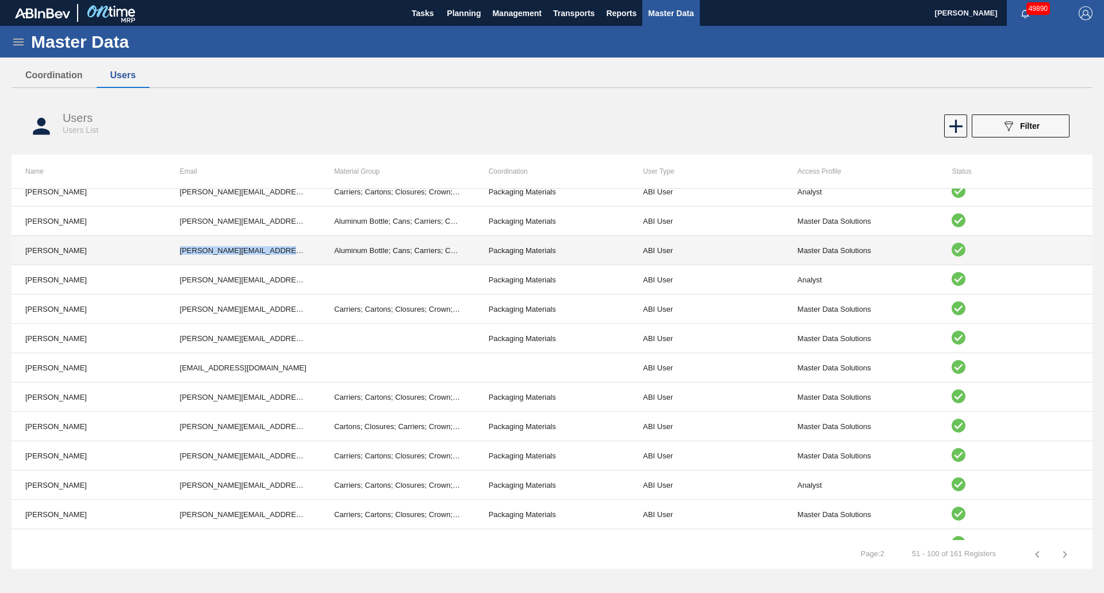
drag, startPoint x: 304, startPoint y: 248, endPoint x: 152, endPoint y: 244, distance: 151.9
click at [152, 244] on tr "[PERSON_NAME] [EMAIL_ADDRESS][DOMAIN_NAME][PERSON_NAME] Aluminum Bottle; Cans; …" at bounding box center [552, 250] width 1081 height 29
copy tr "[PERSON_NAME][EMAIL_ADDRESS][DOMAIN_NAME][PERSON_NAME]"
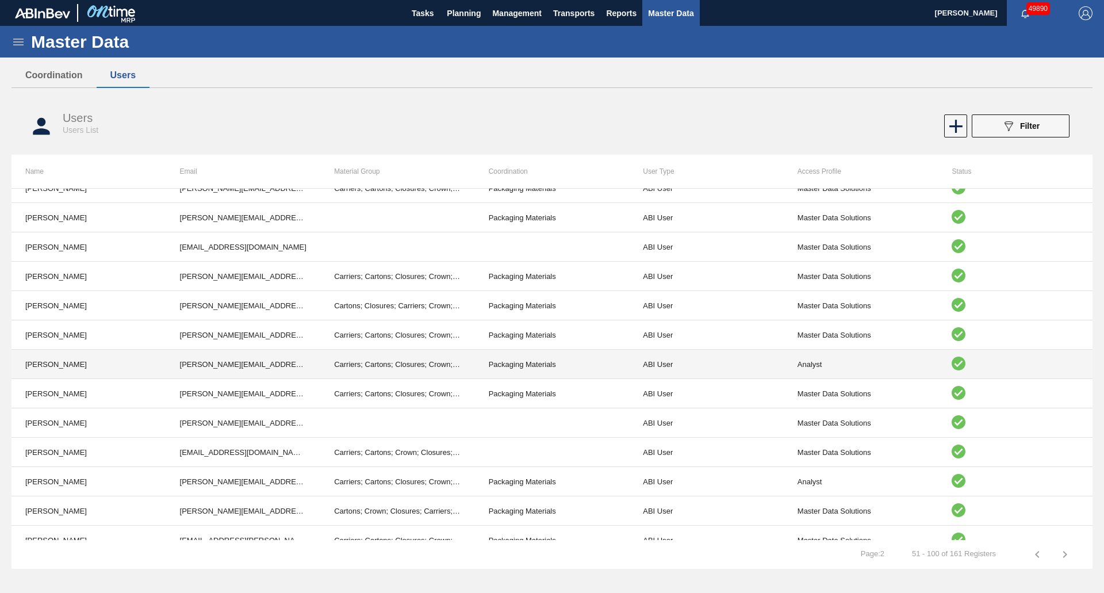
scroll to position [252, 0]
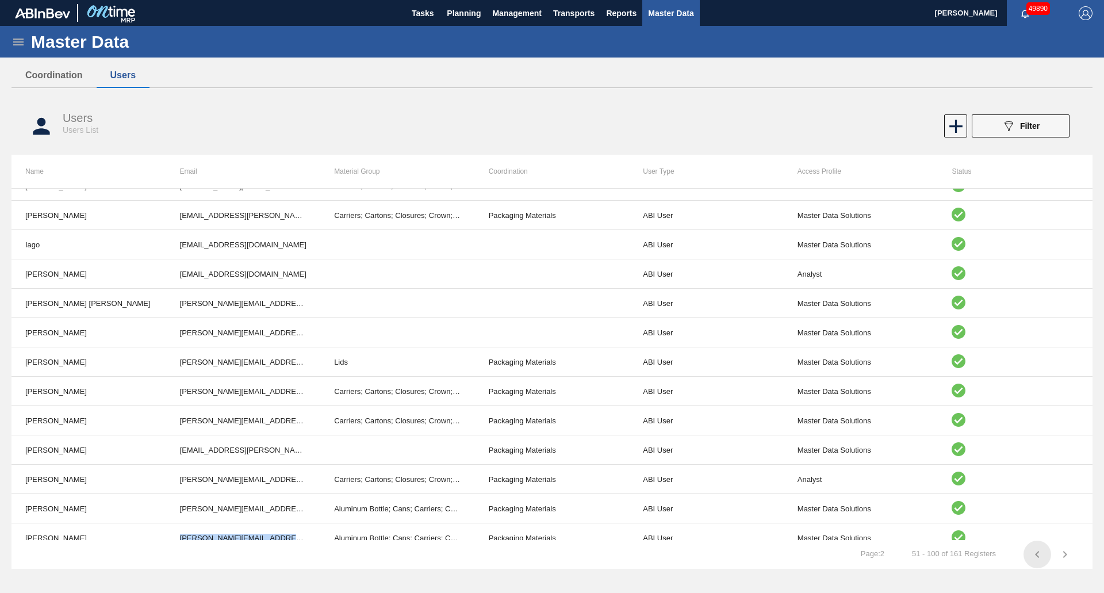
click at [1042, 555] on icon "button" at bounding box center [1038, 554] width 14 height 14
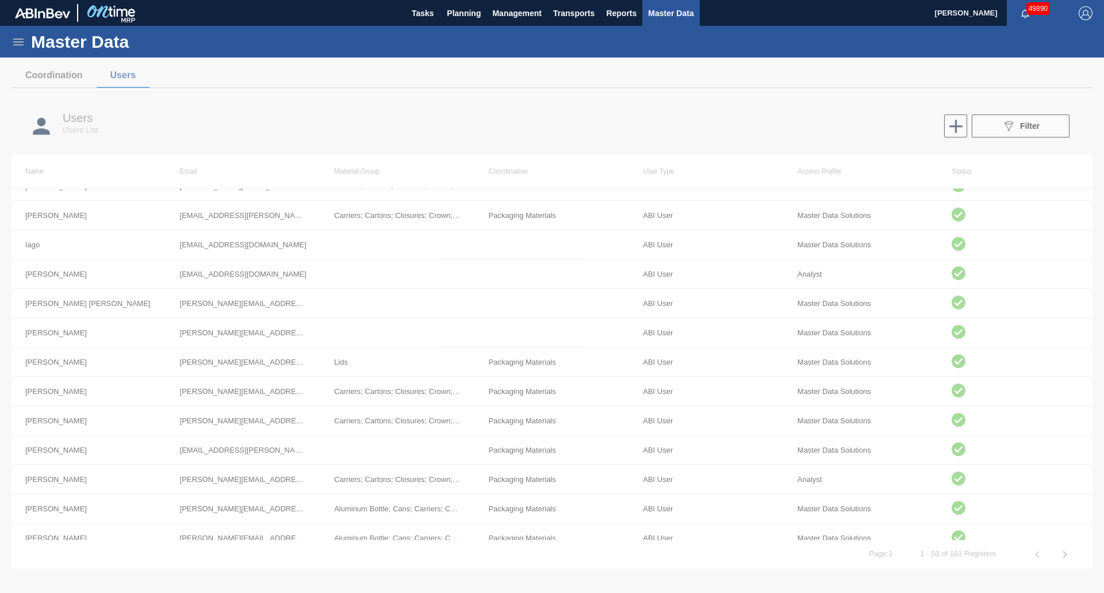
click at [443, 303] on div at bounding box center [552, 325] width 1104 height 535
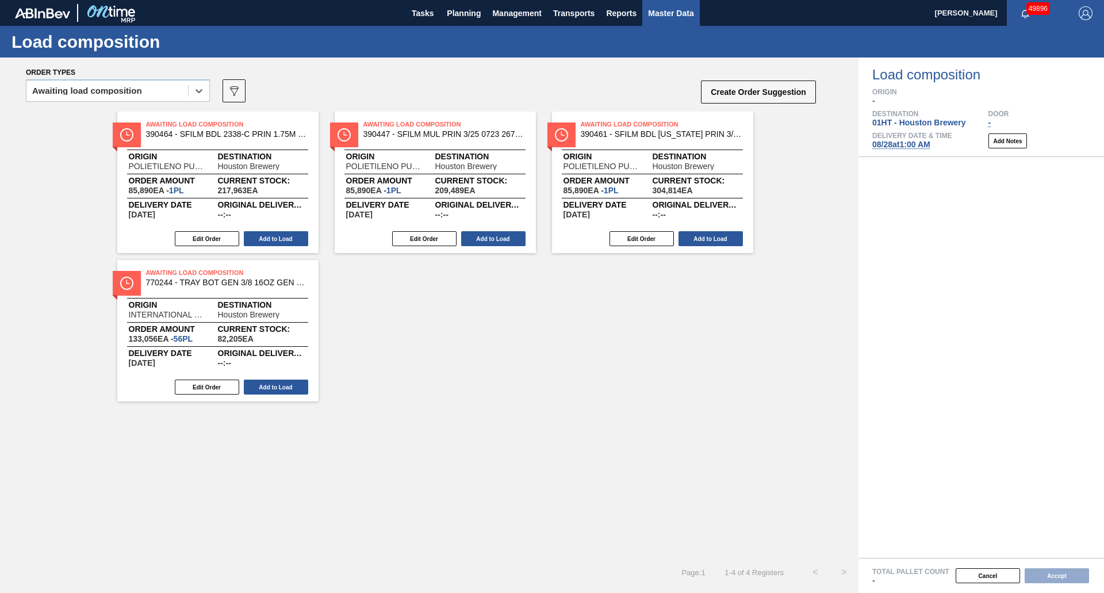
click at [687, 7] on span "Master Data" at bounding box center [670, 13] width 45 height 14
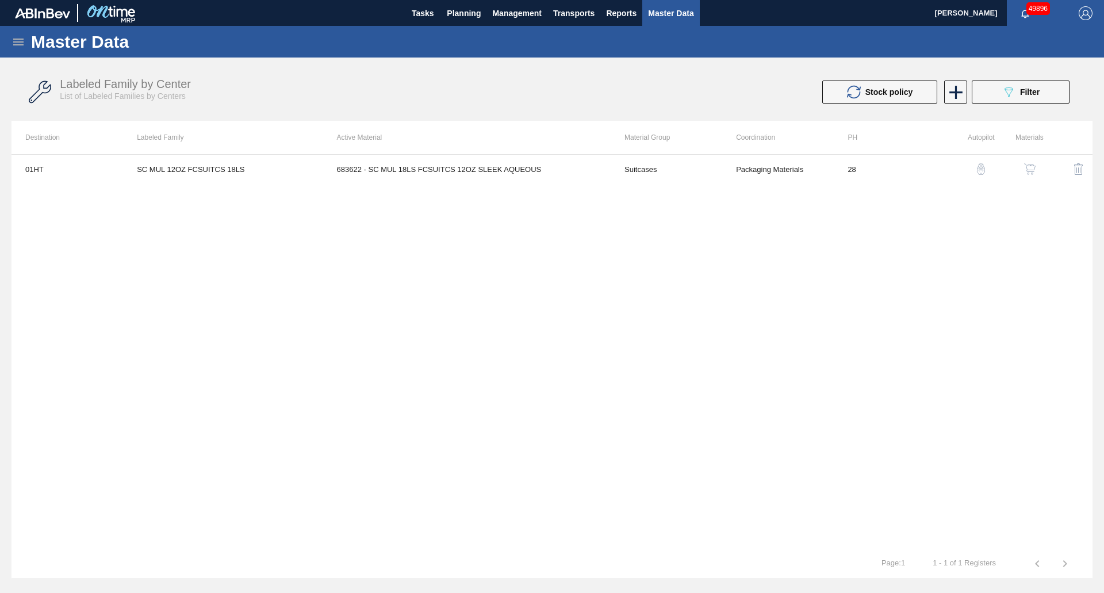
click at [28, 42] on div "Master Data" at bounding box center [552, 42] width 1104 height 32
click at [26, 43] on div "Master Data" at bounding box center [552, 42] width 1104 height 32
click at [25, 43] on icon at bounding box center [19, 42] width 14 height 14
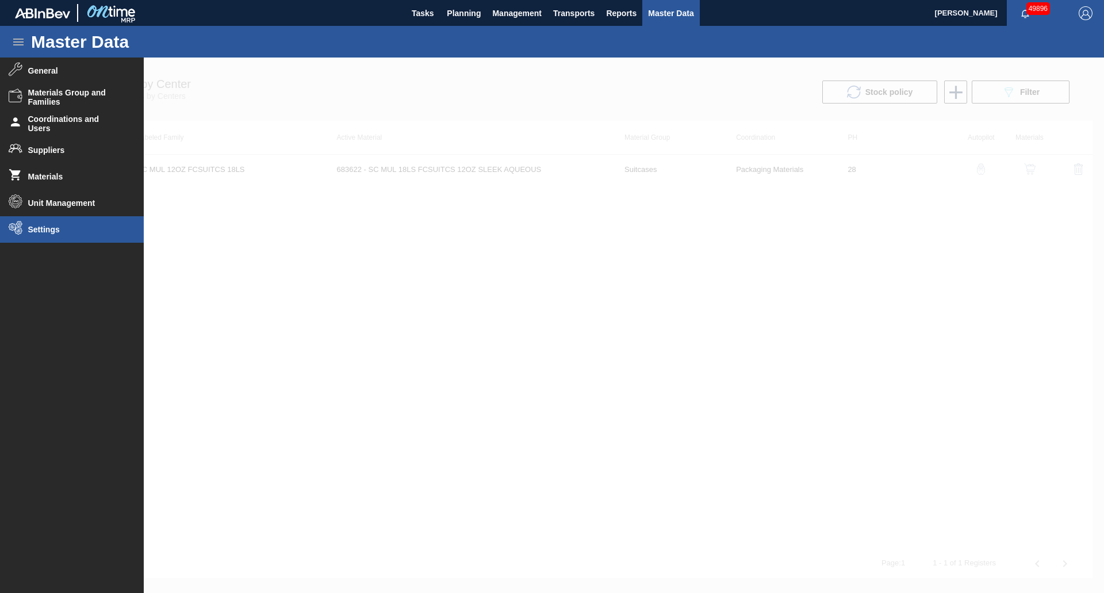
click at [56, 236] on li "Settings" at bounding box center [72, 229] width 144 height 26
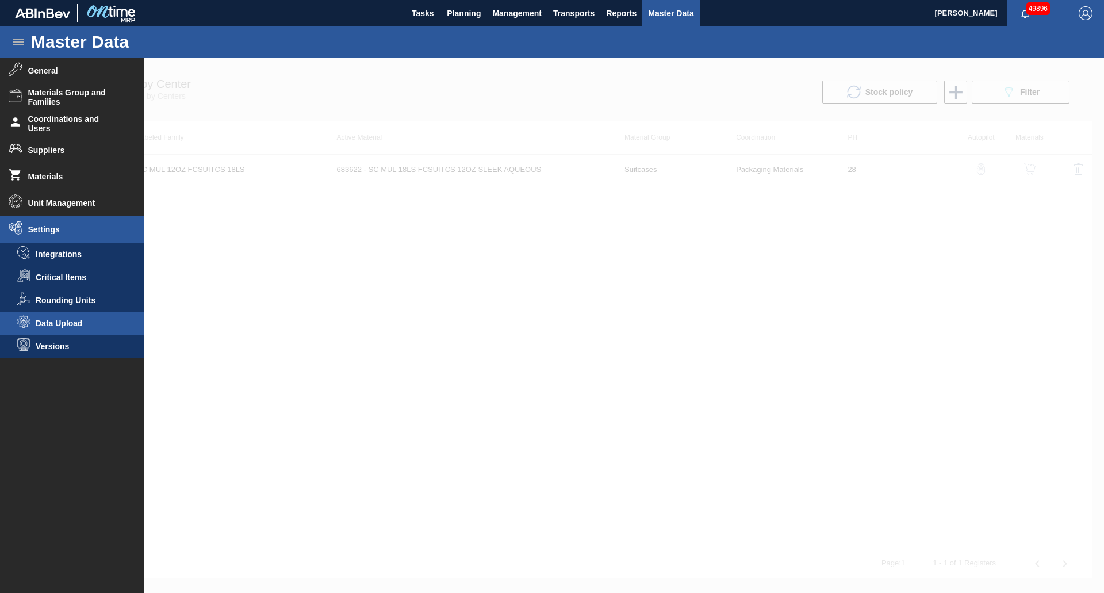
click at [45, 329] on li "Data Upload" at bounding box center [72, 323] width 144 height 23
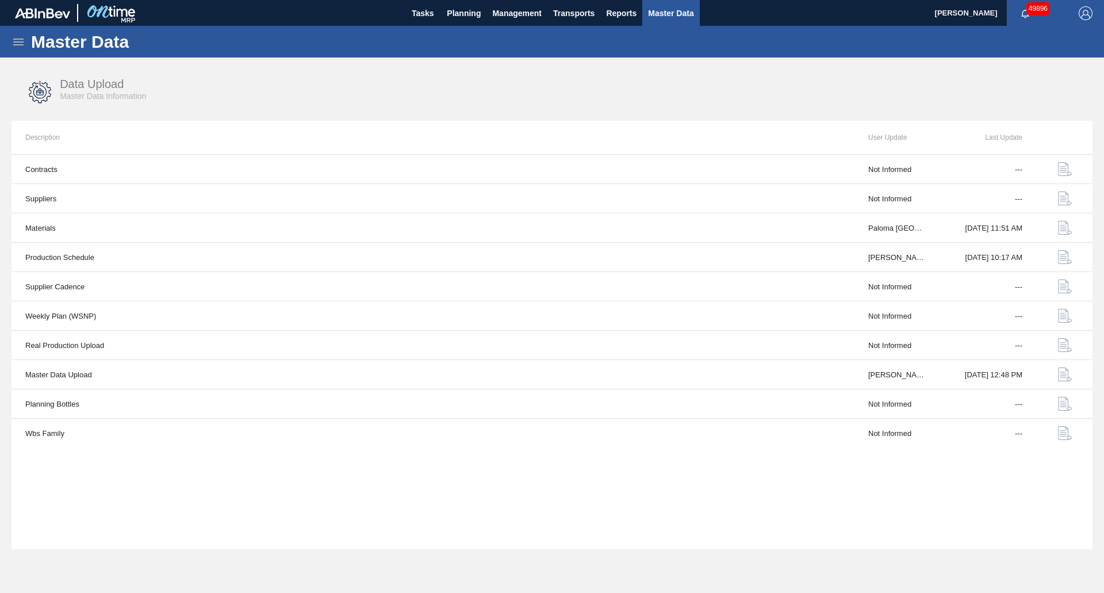
click at [11, 40] on div "Master Data" at bounding box center [552, 42] width 1104 height 32
click at [17, 43] on icon at bounding box center [19, 42] width 14 height 14
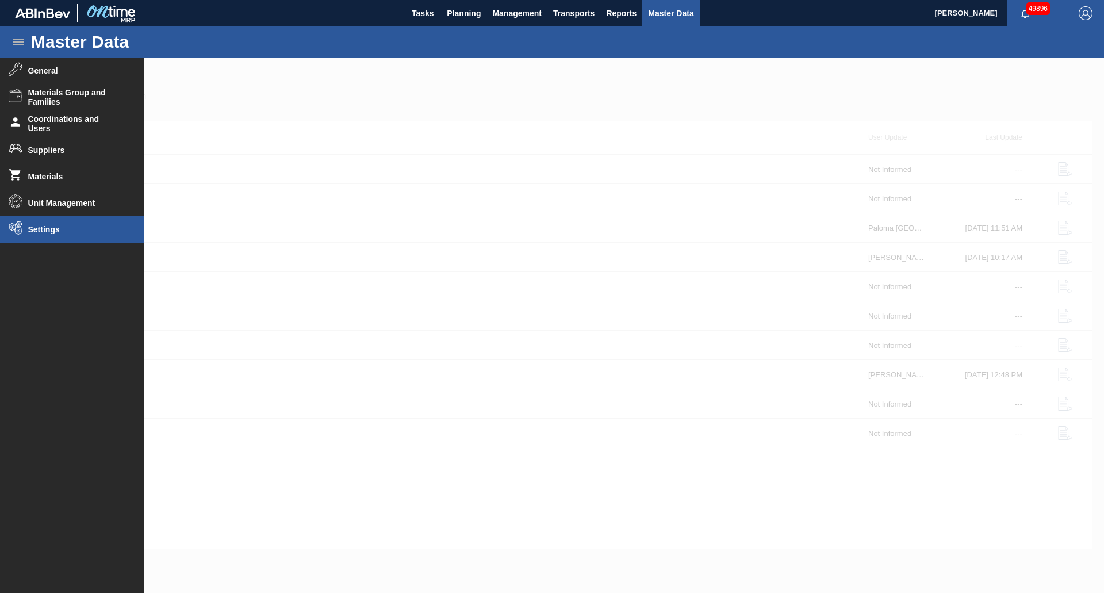
click at [75, 227] on span "Settings" at bounding box center [75, 229] width 95 height 9
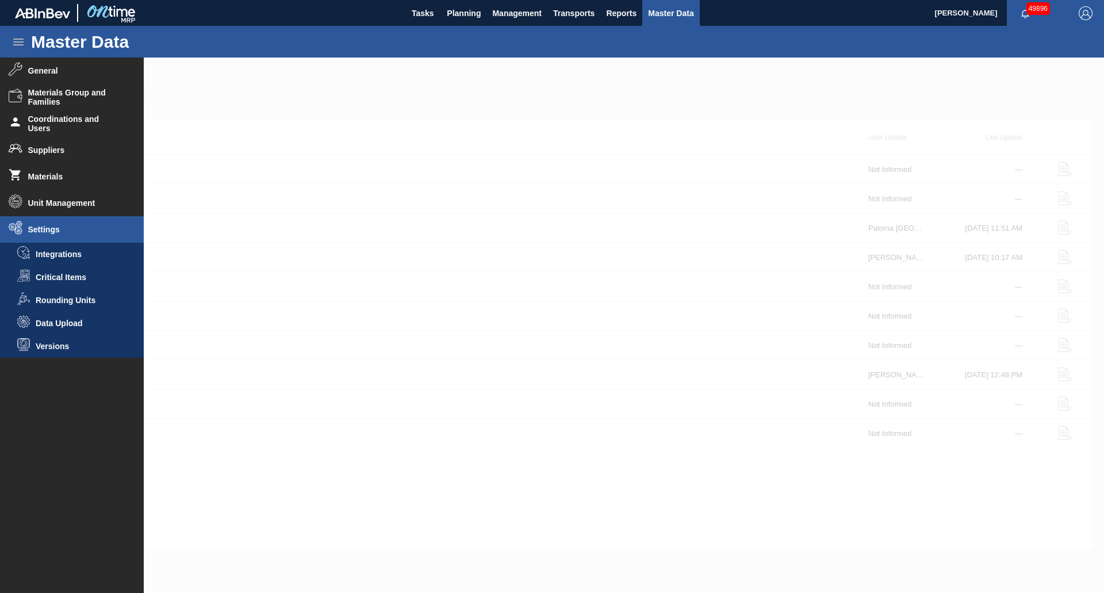
drag, startPoint x: 390, startPoint y: 314, endPoint x: 408, endPoint y: 316, distance: 18.0
click at [404, 316] on div at bounding box center [552, 325] width 1104 height 535
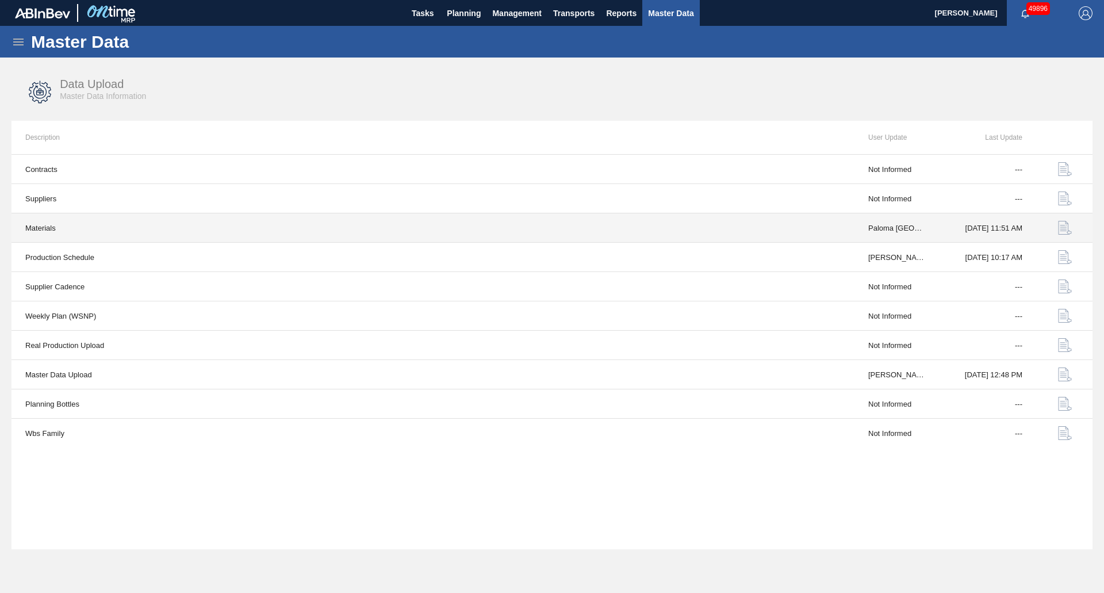
click at [1073, 228] on button "button" at bounding box center [1065, 228] width 28 height 28
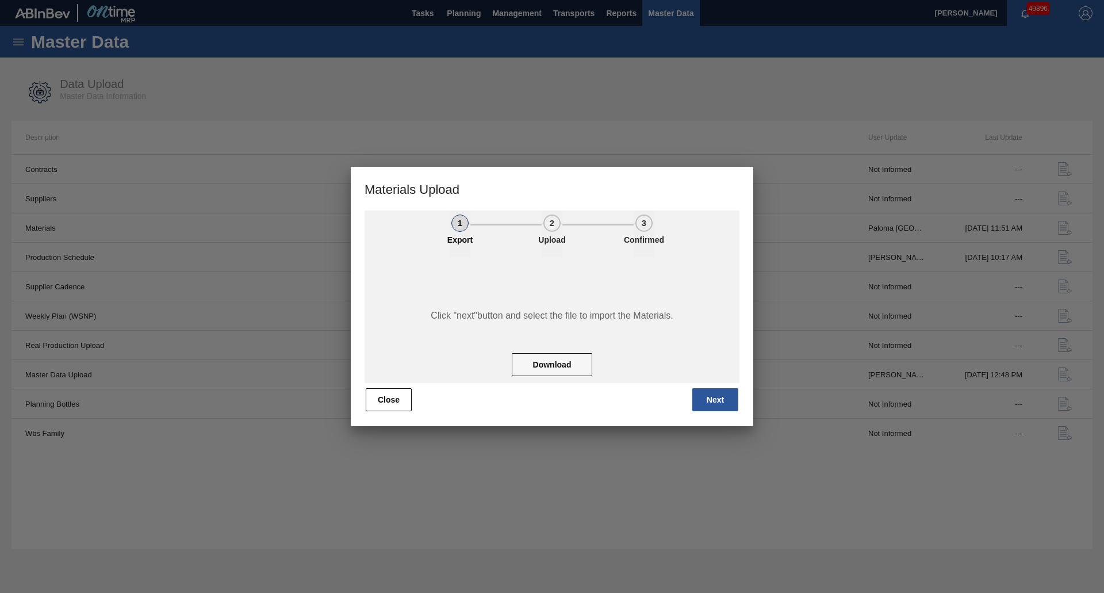
click at [402, 384] on div "1 Export 2 Upload 3 Confirmed Click "next"button and select the file to import …" at bounding box center [552, 311] width 375 height 202
click at [398, 391] on button "Close" at bounding box center [389, 399] width 46 height 23
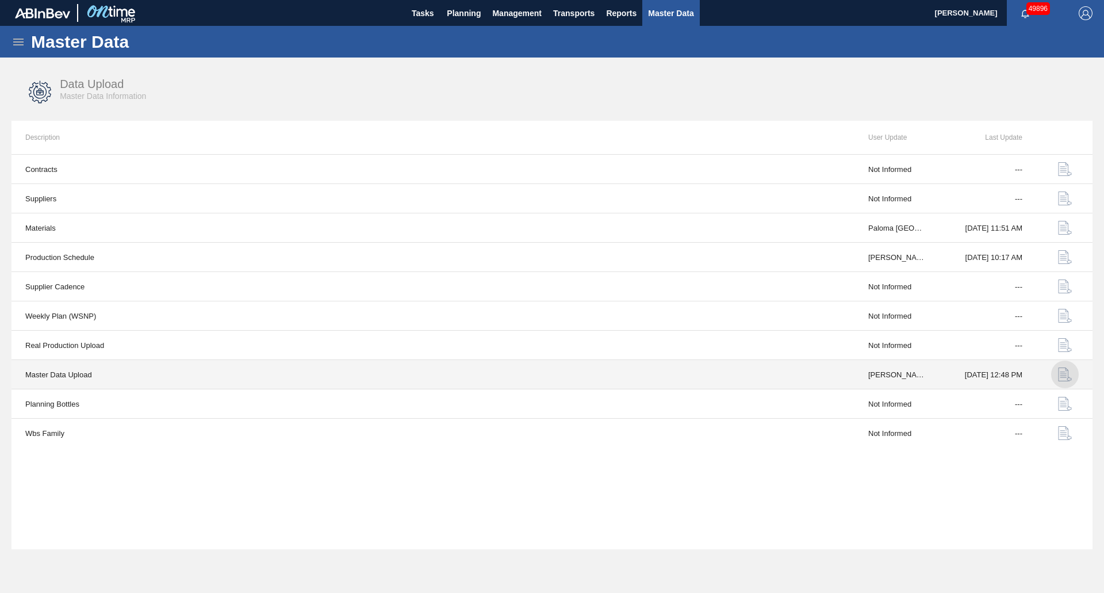
click at [1070, 373] on img "button" at bounding box center [1065, 374] width 14 height 14
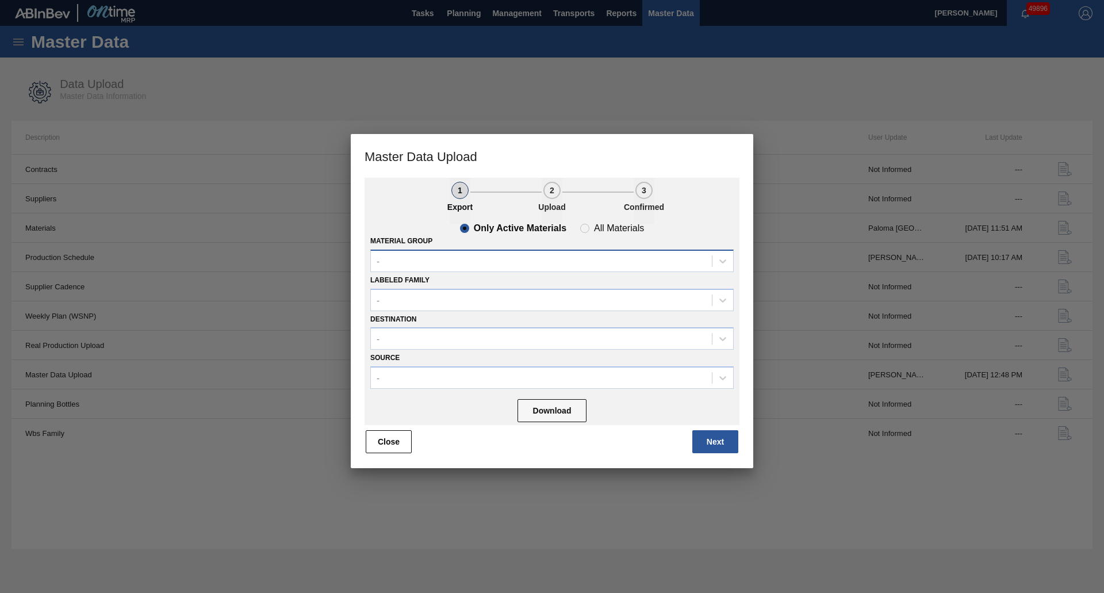
click at [394, 260] on div "-" at bounding box center [541, 260] width 341 height 17
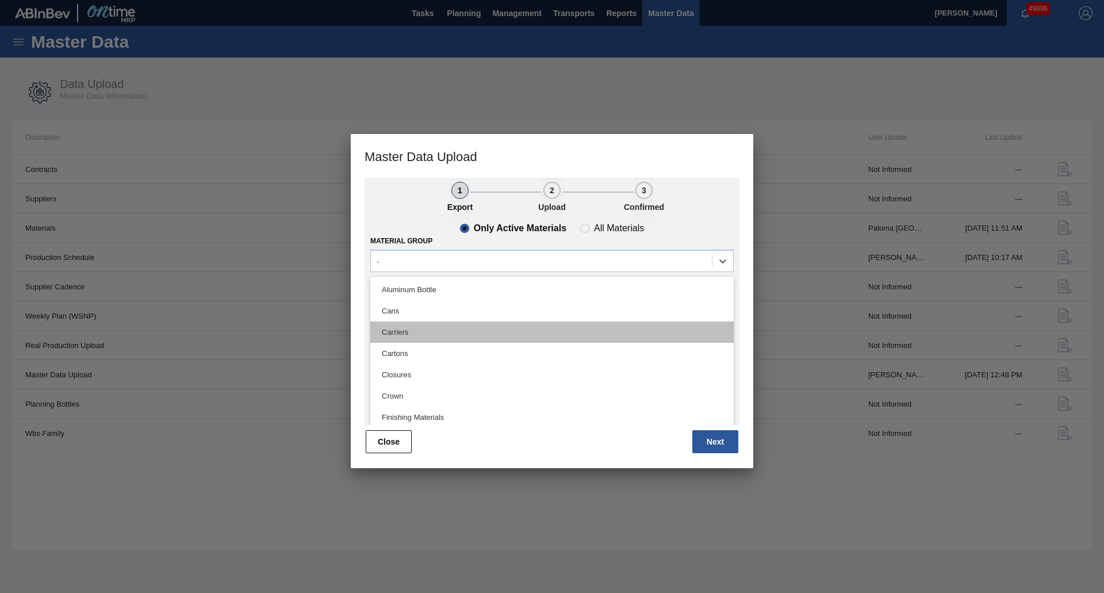
click at [431, 327] on div "Carriers" at bounding box center [551, 331] width 363 height 21
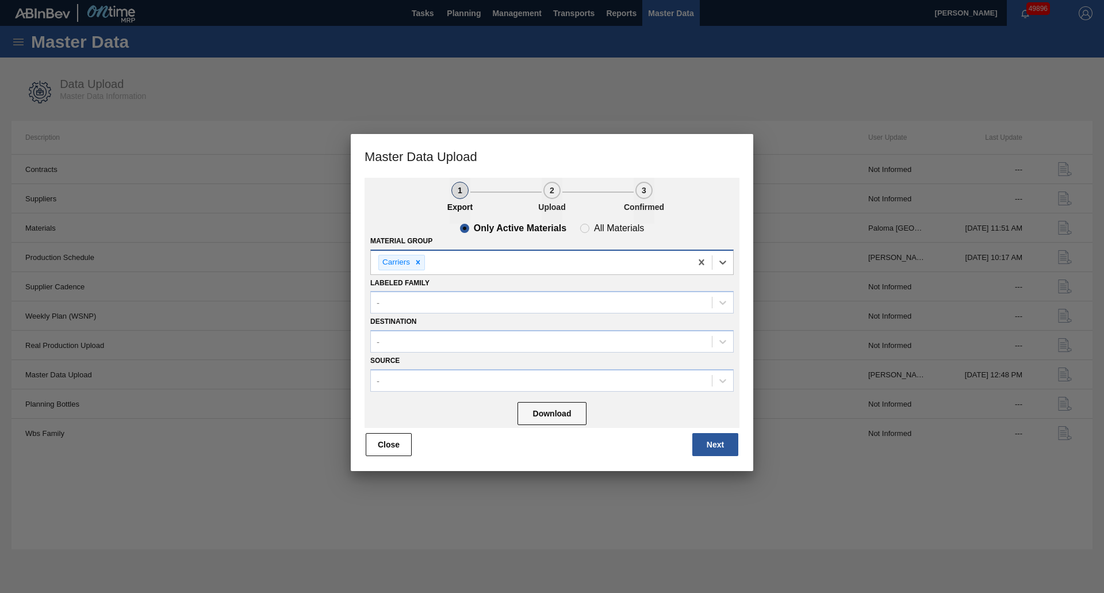
click at [443, 267] on div "Carriers" at bounding box center [531, 263] width 320 height 24
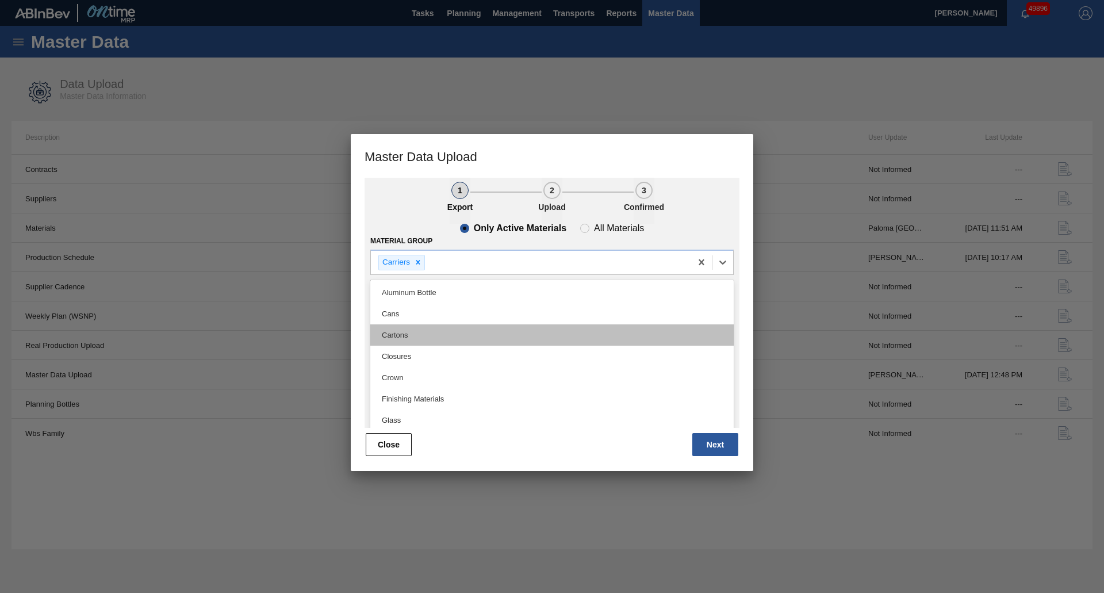
click at [403, 336] on div "Cartons" at bounding box center [551, 334] width 363 height 21
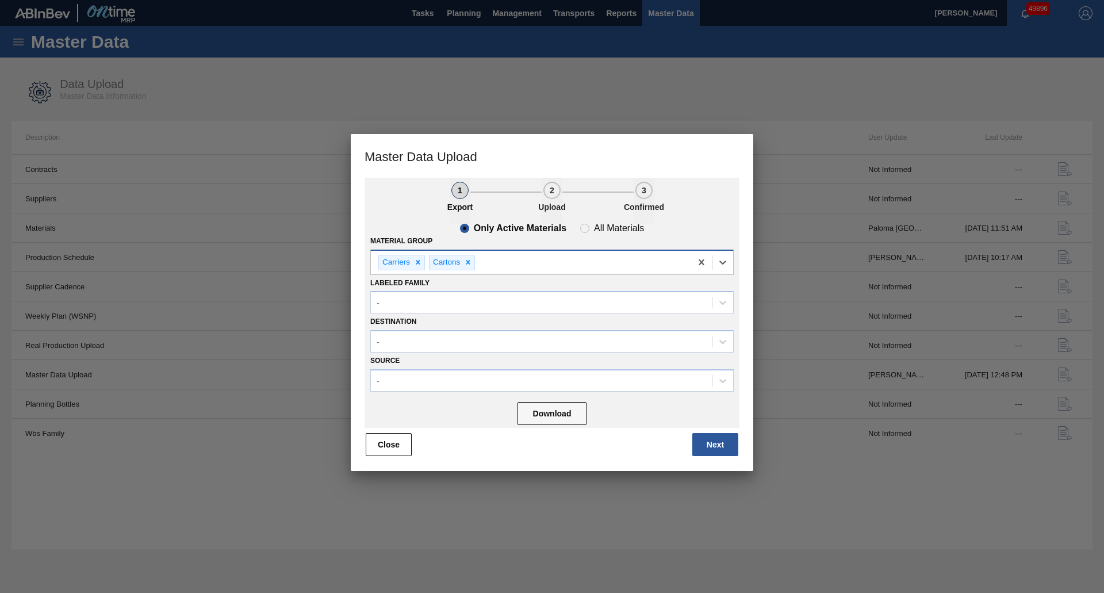
click at [518, 272] on div "Carriers Cartons" at bounding box center [531, 263] width 320 height 24
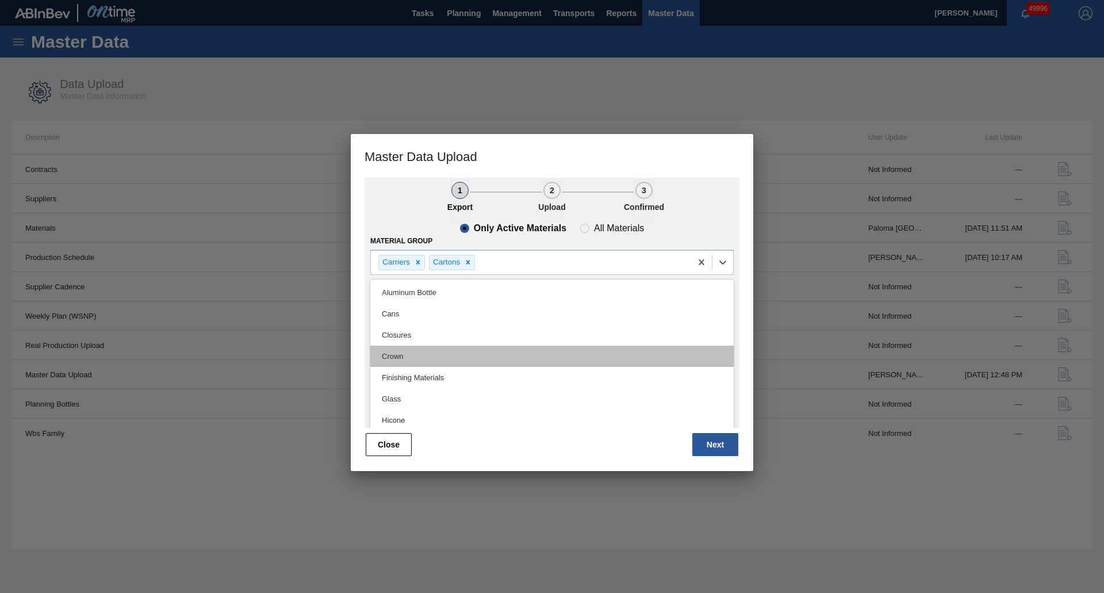
click at [428, 346] on div "Crown" at bounding box center [551, 356] width 363 height 21
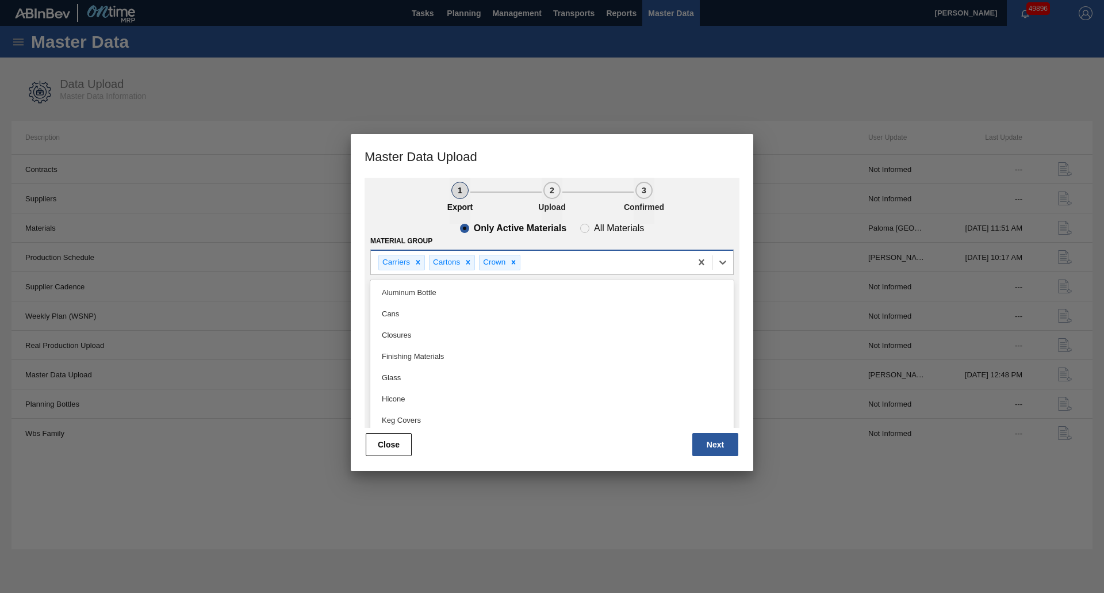
click at [563, 259] on div "Carriers Cartons Crown" at bounding box center [531, 263] width 320 height 24
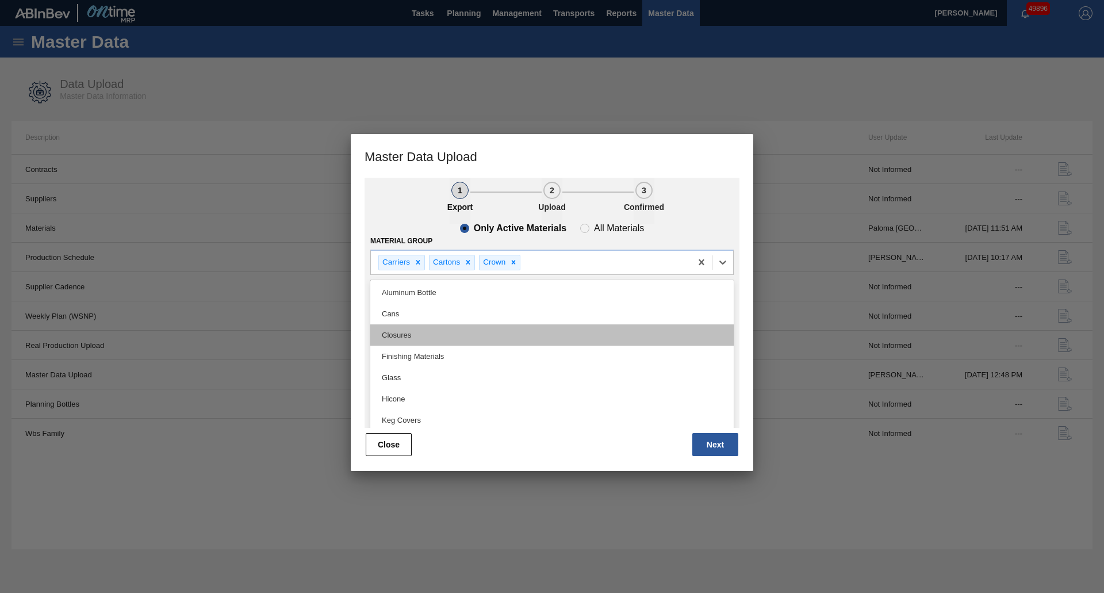
click at [430, 339] on div "Closures" at bounding box center [551, 334] width 363 height 21
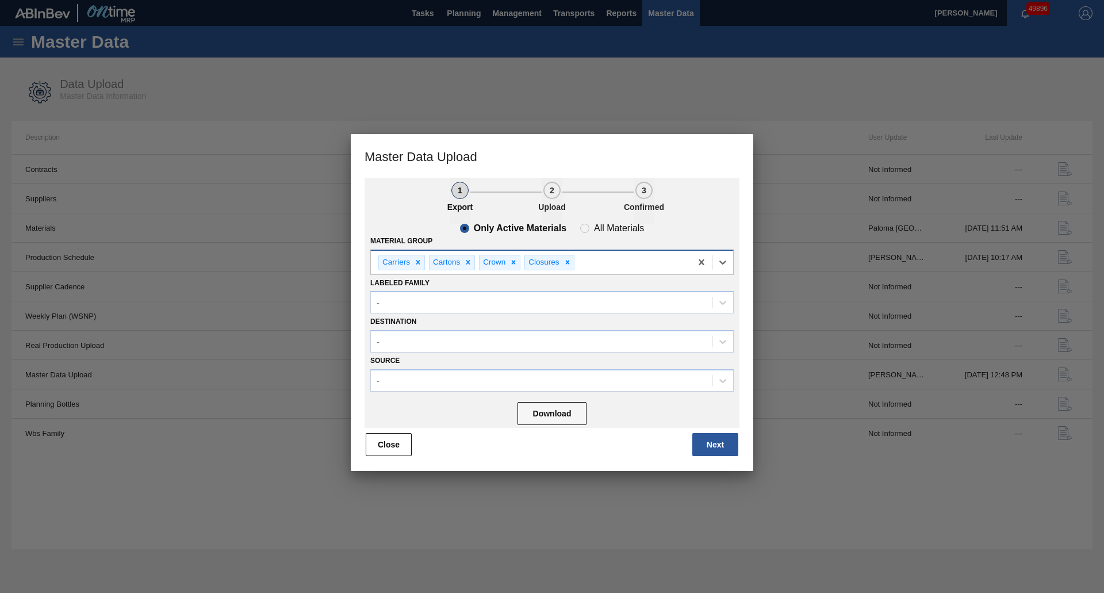
click at [621, 268] on div "Carriers Cartons Crown Closures" at bounding box center [531, 263] width 320 height 24
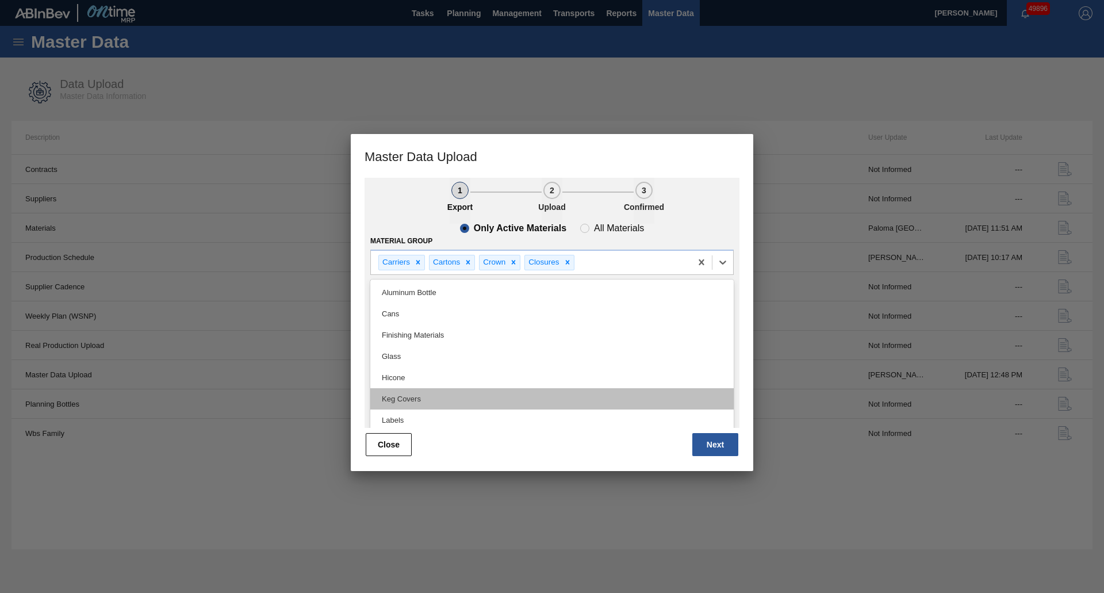
click at [432, 393] on div "Keg Covers" at bounding box center [551, 398] width 363 height 21
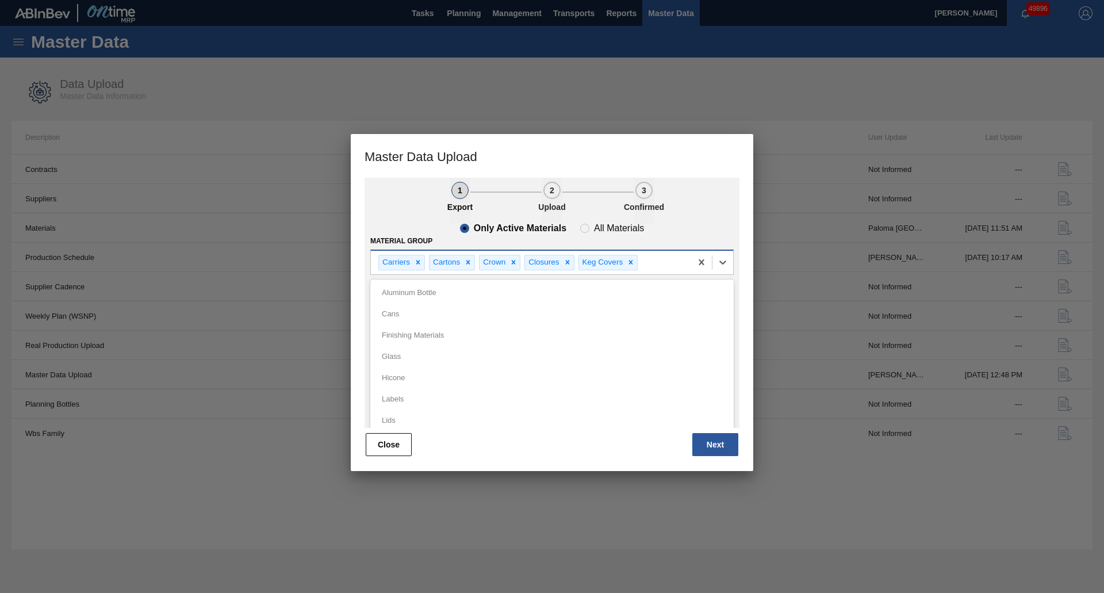
click at [661, 259] on div "Carriers Cartons Crown Closures Keg Covers" at bounding box center [531, 263] width 320 height 24
click at [564, 261] on icon at bounding box center [568, 262] width 8 height 8
click at [514, 264] on icon at bounding box center [514, 262] width 8 height 8
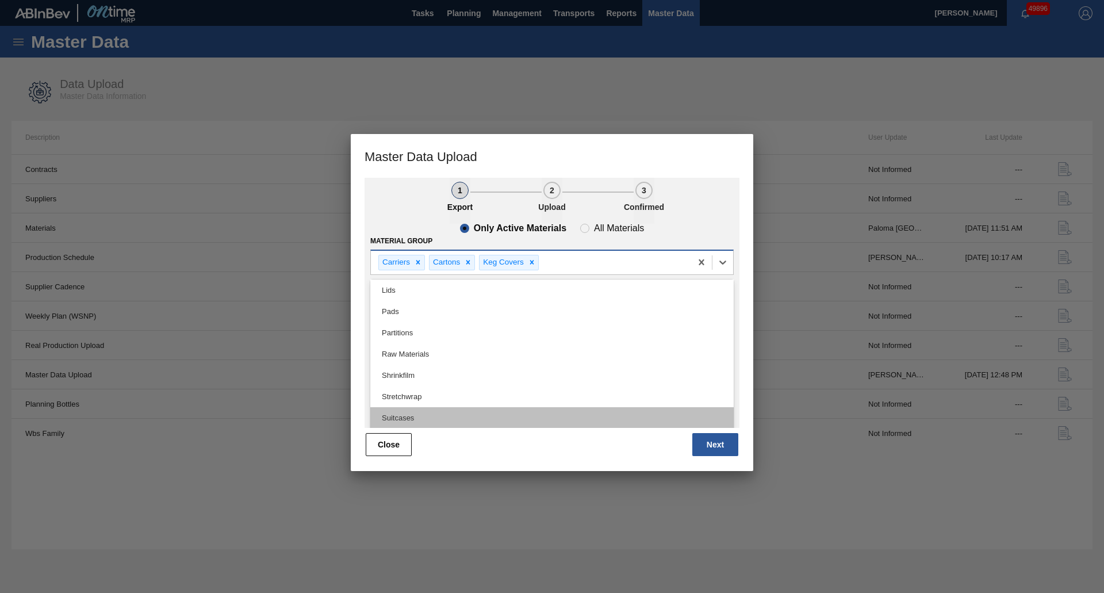
click at [393, 411] on div "Suitcases" at bounding box center [551, 417] width 363 height 21
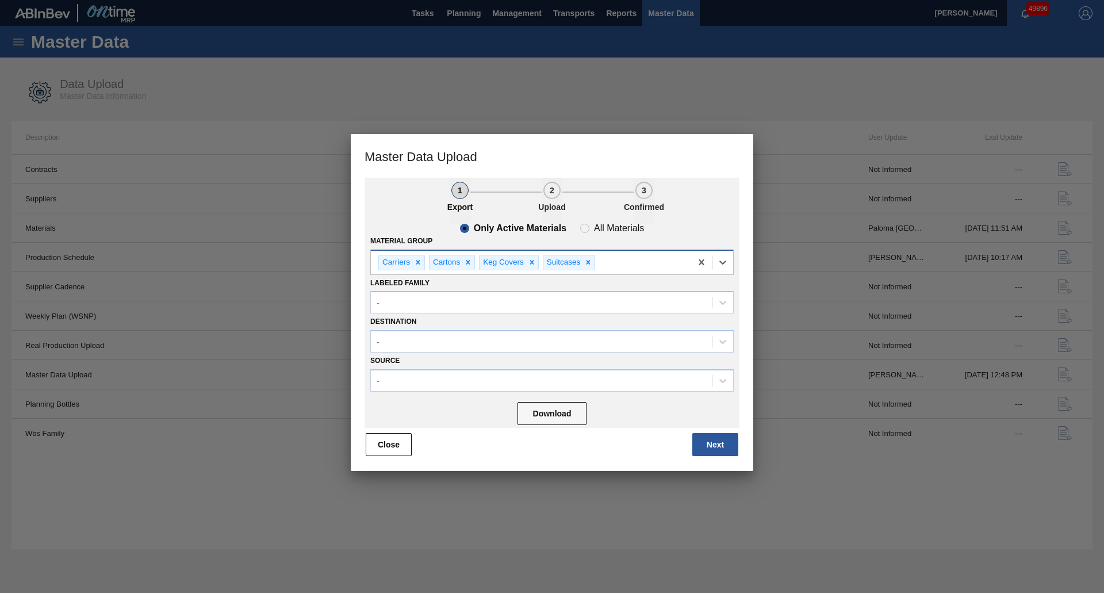
click at [618, 263] on div "Carriers Cartons Keg Covers Suitcases" at bounding box center [531, 263] width 320 height 24
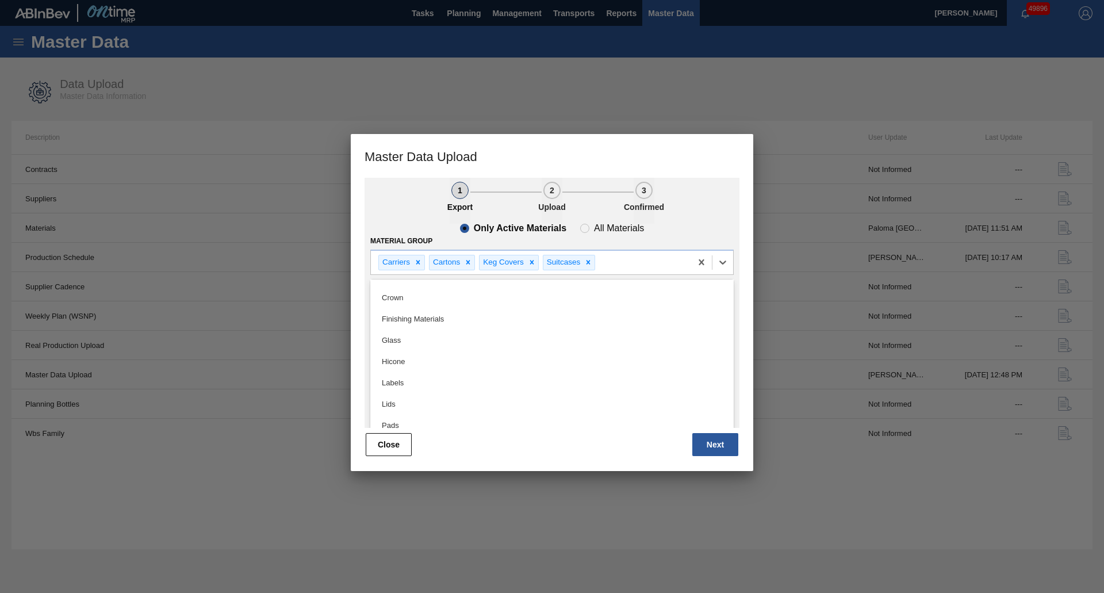
scroll to position [151, 0]
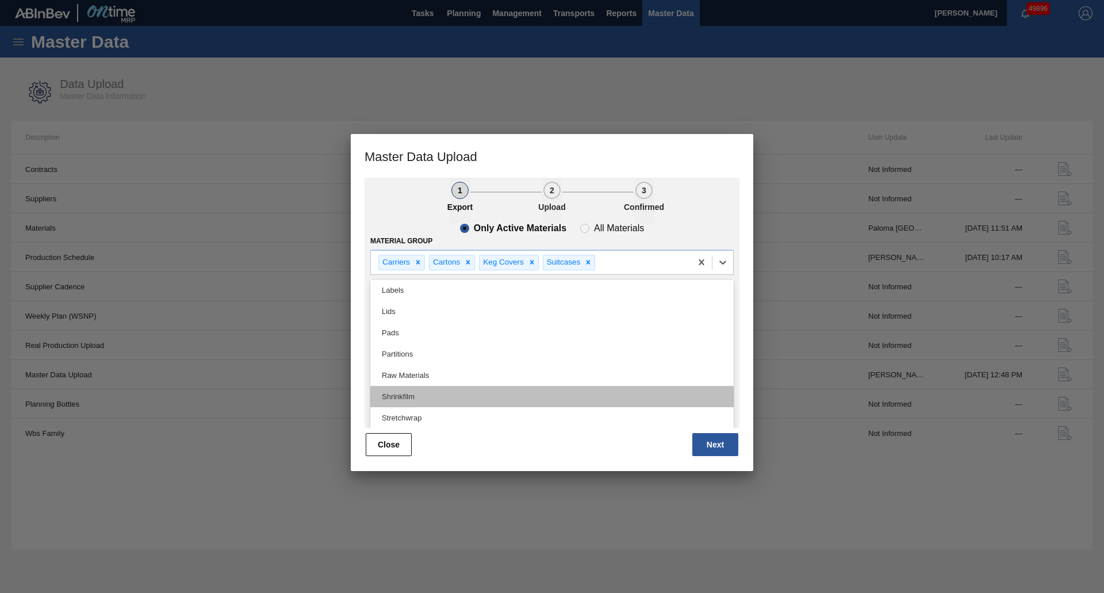
click at [410, 395] on div "Shrinkfilm" at bounding box center [551, 396] width 363 height 21
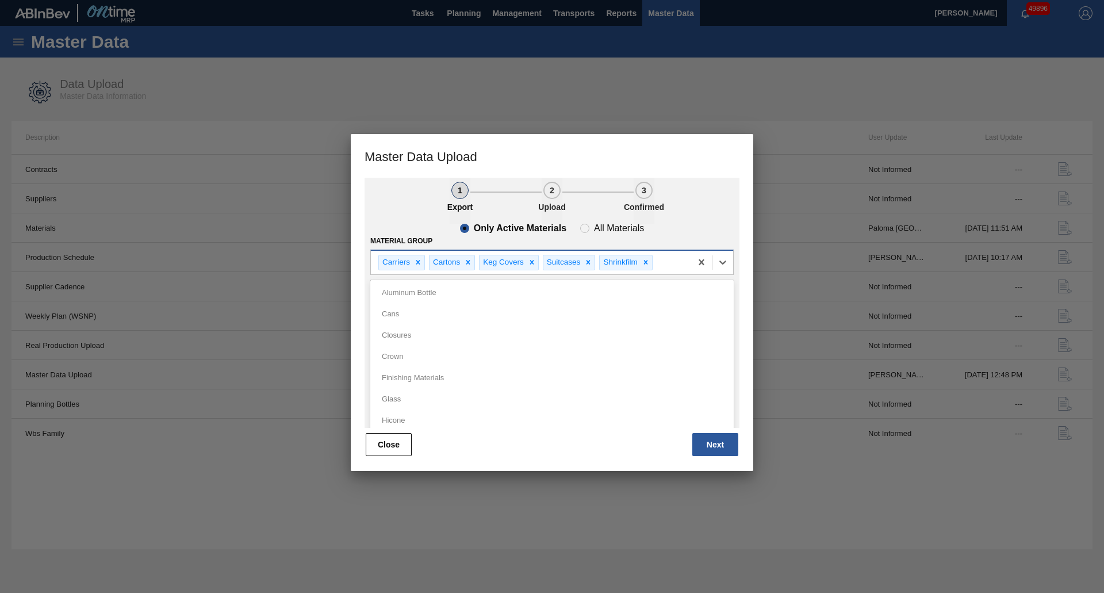
click at [673, 258] on div "Carriers Cartons Keg Covers Suitcases Shrinkfilm" at bounding box center [531, 263] width 320 height 24
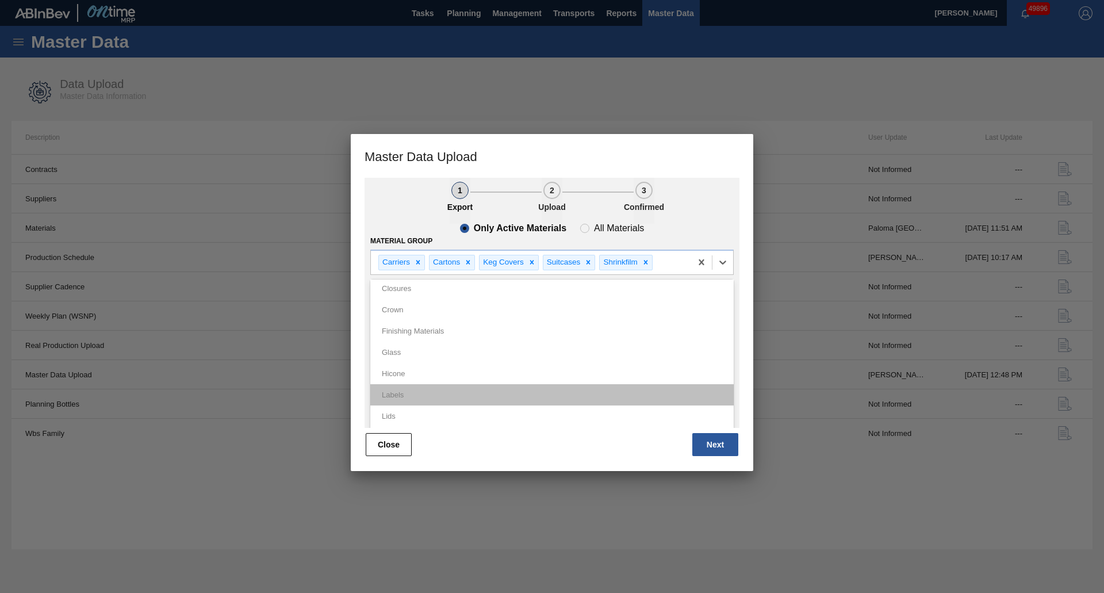
scroll to position [130, 0]
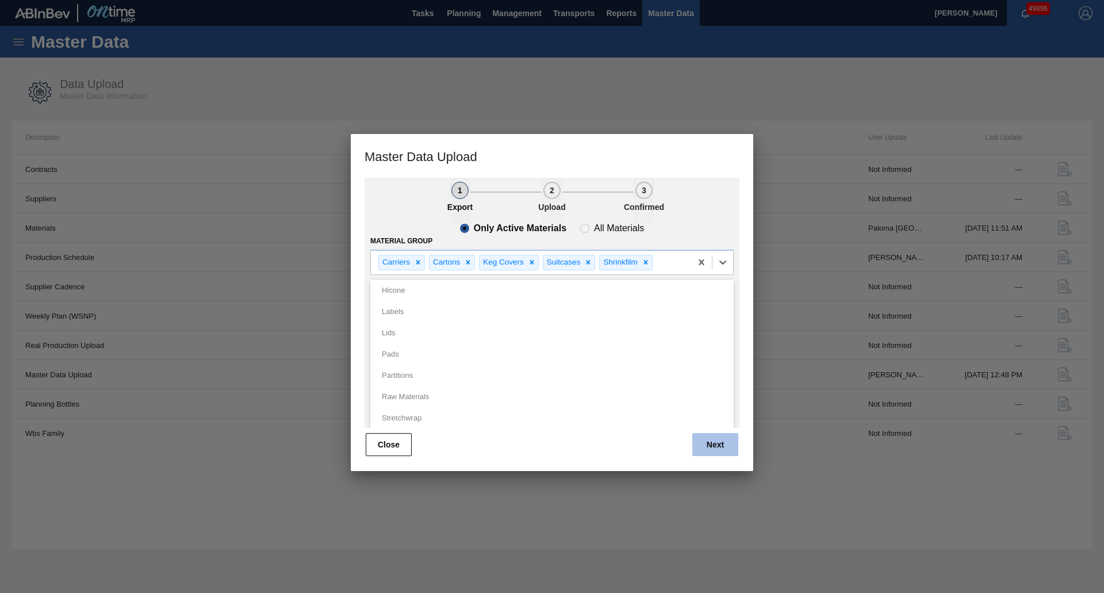
click at [695, 439] on button "Next" at bounding box center [715, 444] width 46 height 23
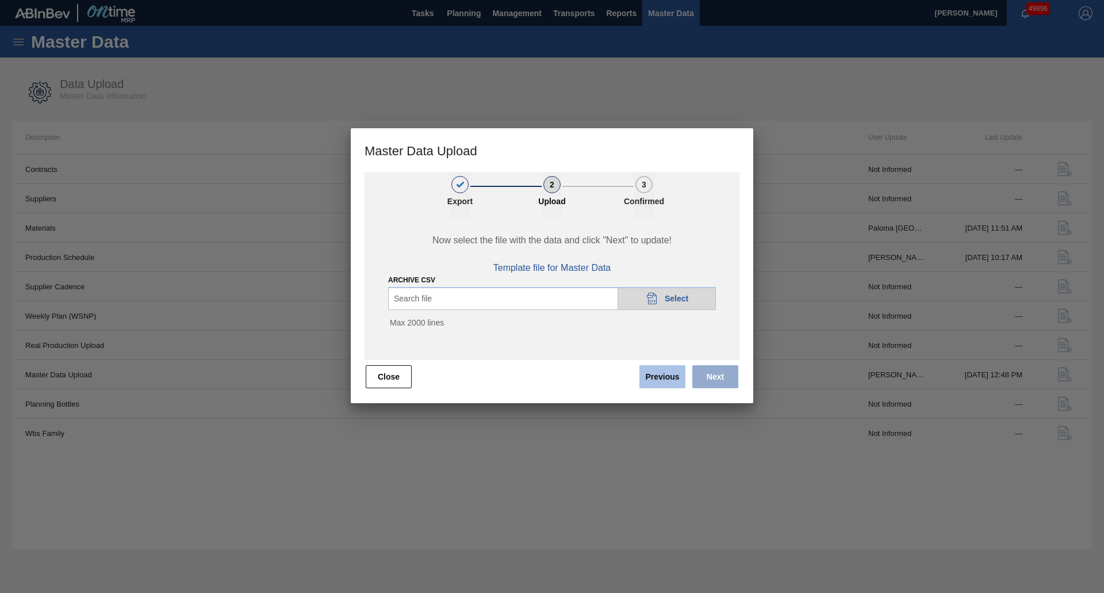
click at [647, 377] on button "Previous" at bounding box center [662, 376] width 46 height 23
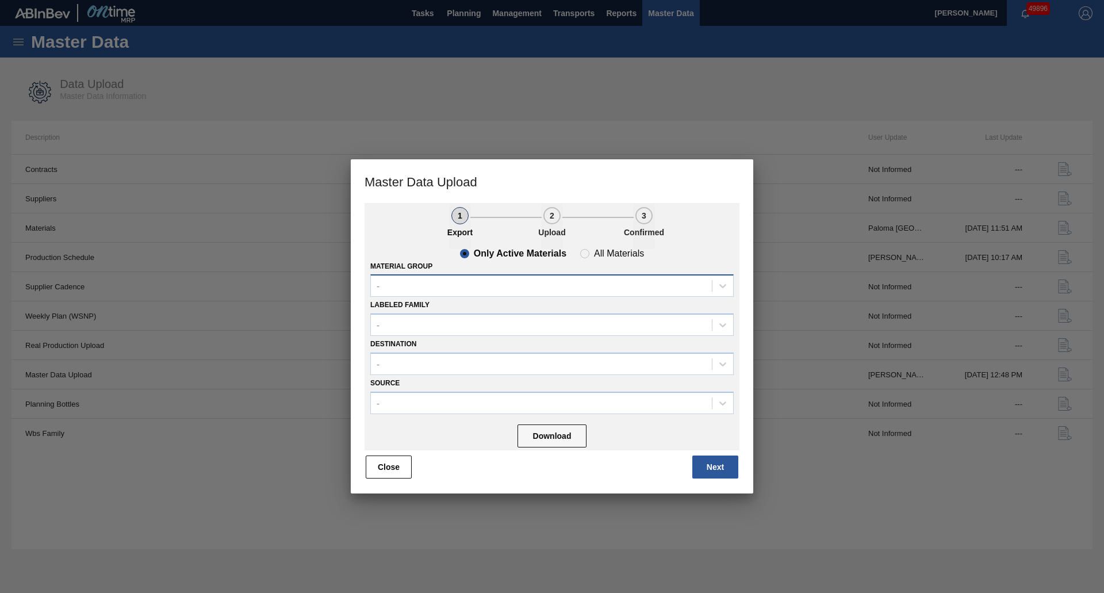
click at [450, 287] on div "-" at bounding box center [541, 286] width 341 height 17
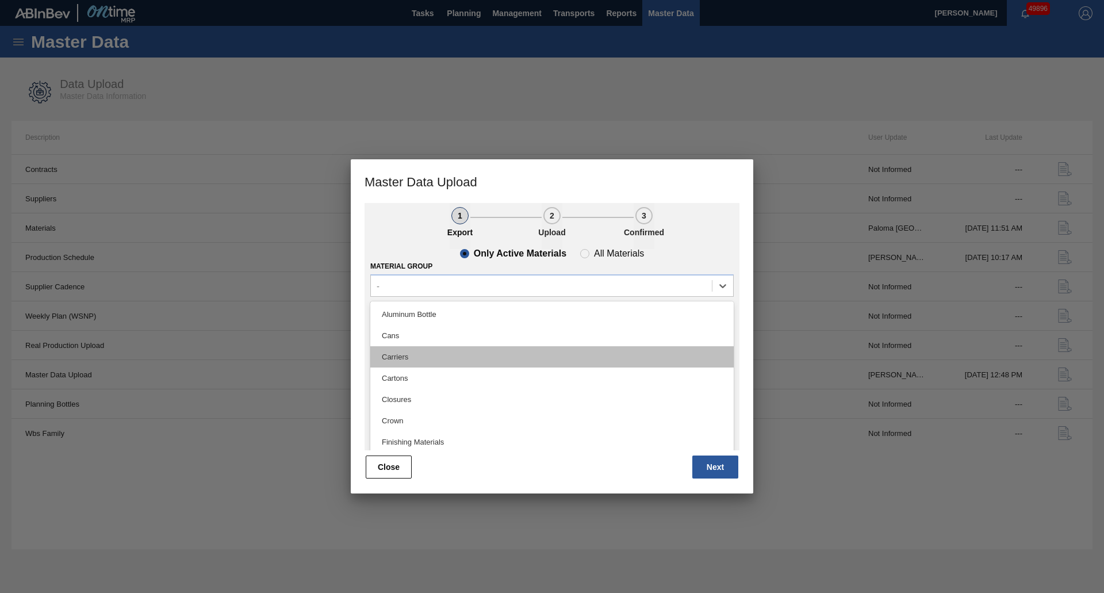
click at [404, 350] on div "Carriers" at bounding box center [551, 356] width 363 height 21
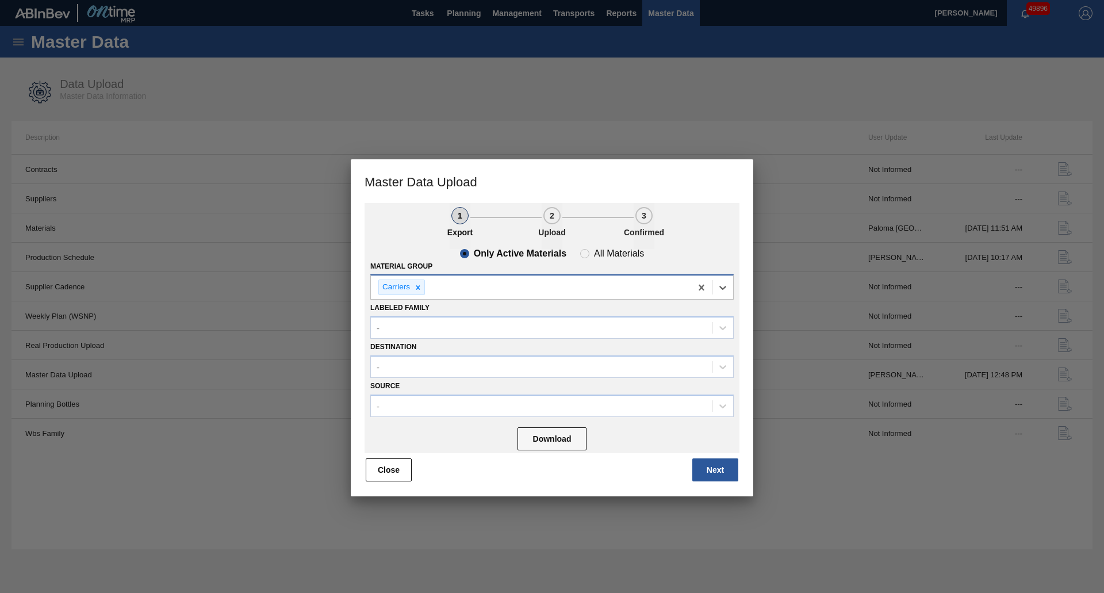
click at [470, 292] on div "Carriers" at bounding box center [531, 287] width 320 height 24
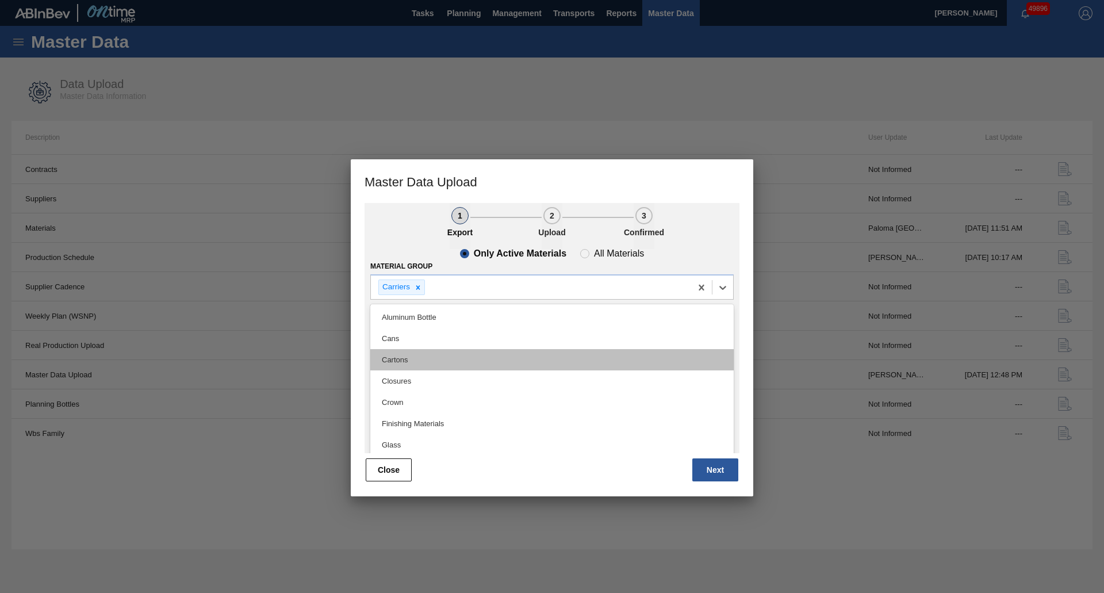
click at [423, 359] on div "Cartons" at bounding box center [551, 359] width 363 height 21
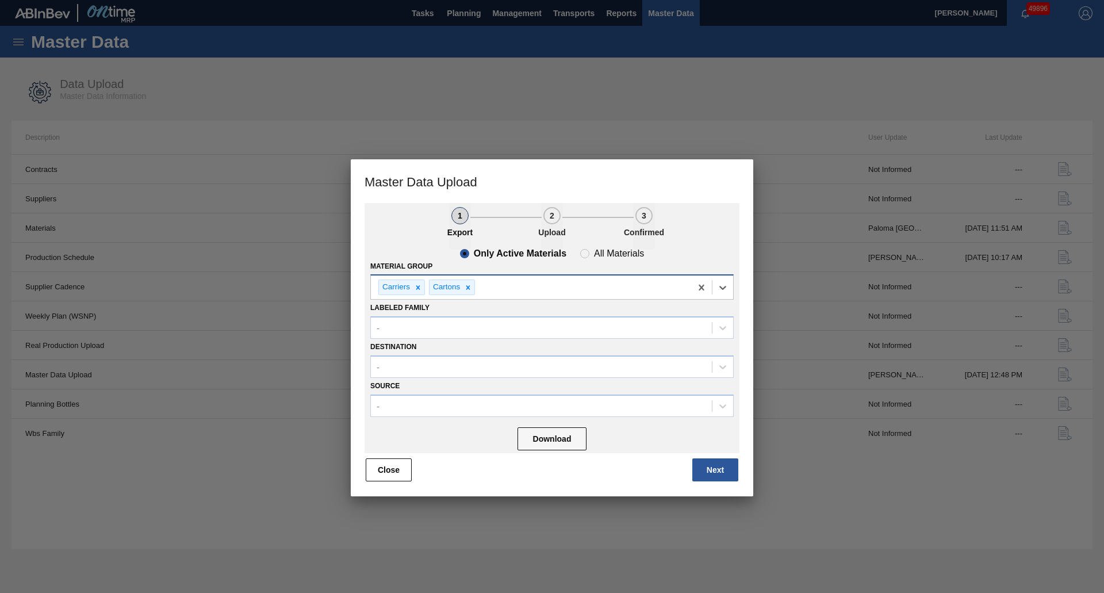
click at [530, 289] on div "Carriers Cartons" at bounding box center [531, 287] width 320 height 24
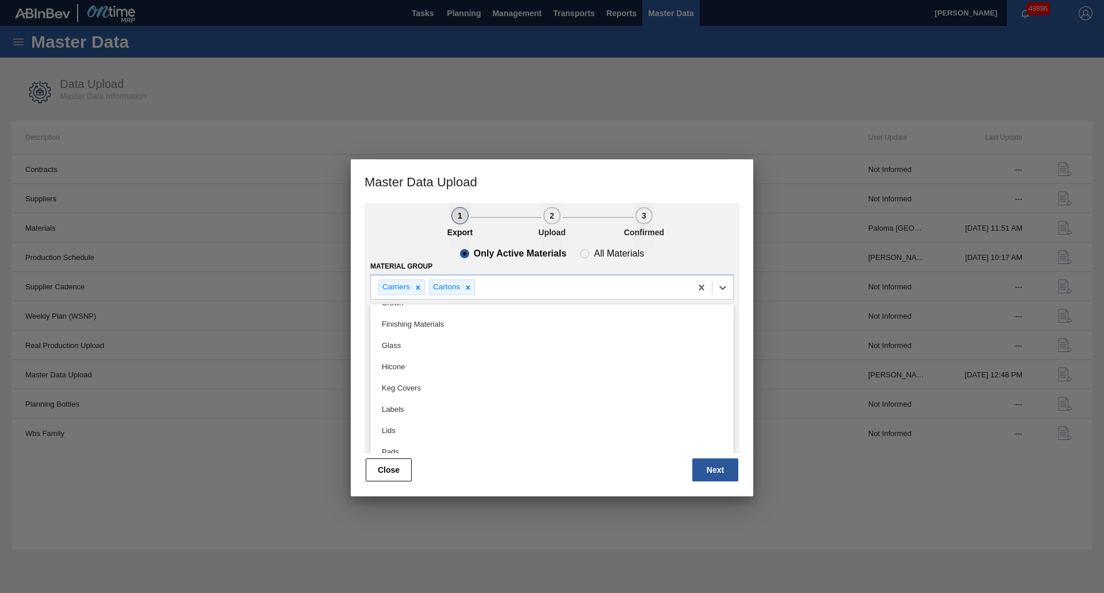
scroll to position [194, 0]
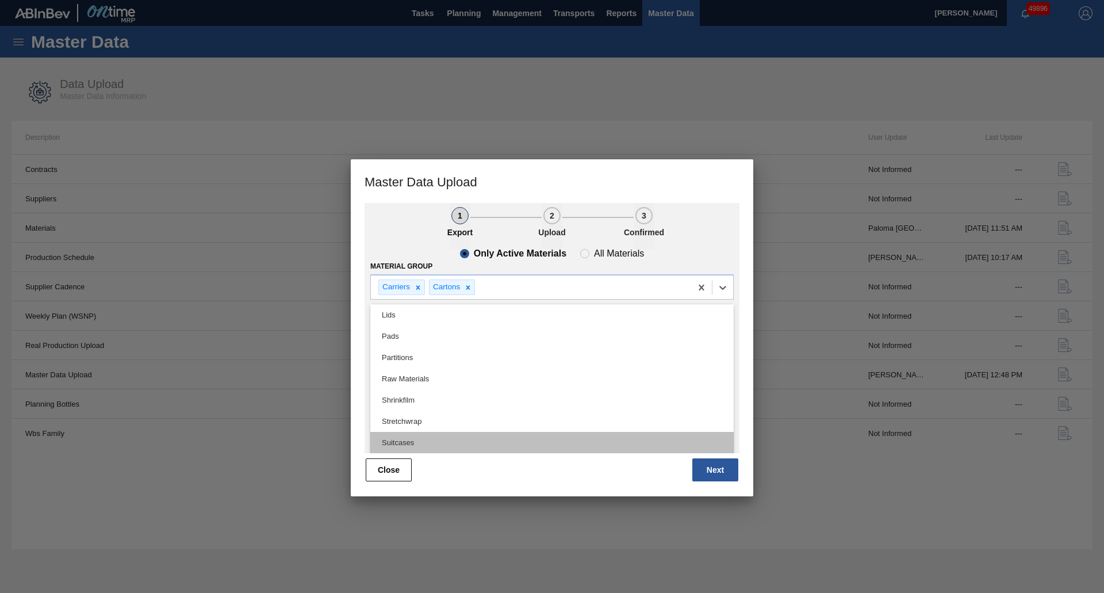
click at [407, 438] on div "Suitcases" at bounding box center [551, 442] width 363 height 21
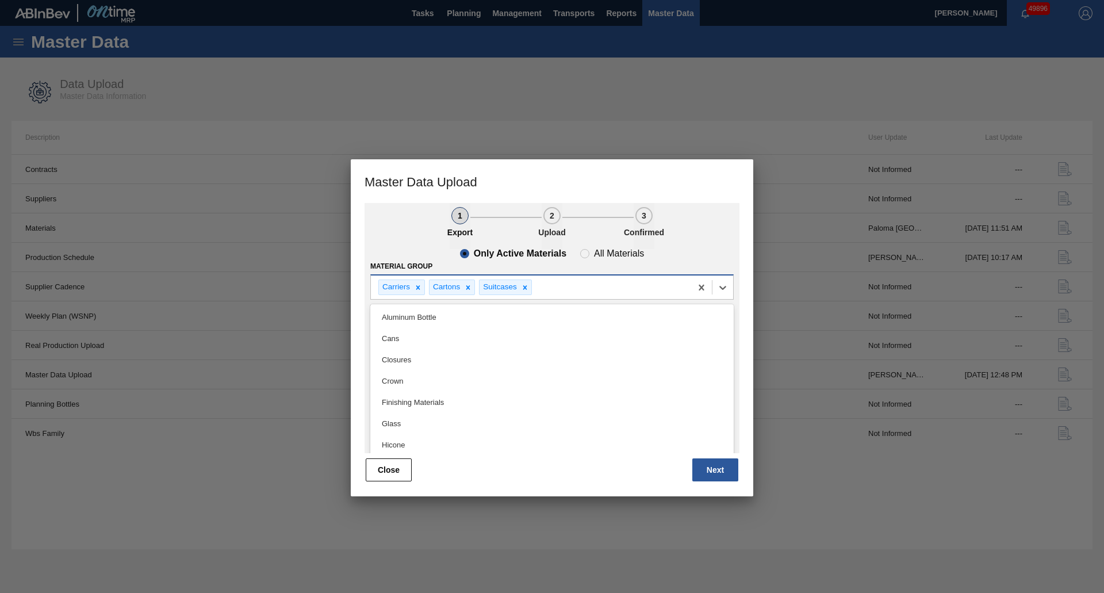
click at [570, 285] on div "Carriers Cartons Suitcases" at bounding box center [531, 287] width 320 height 24
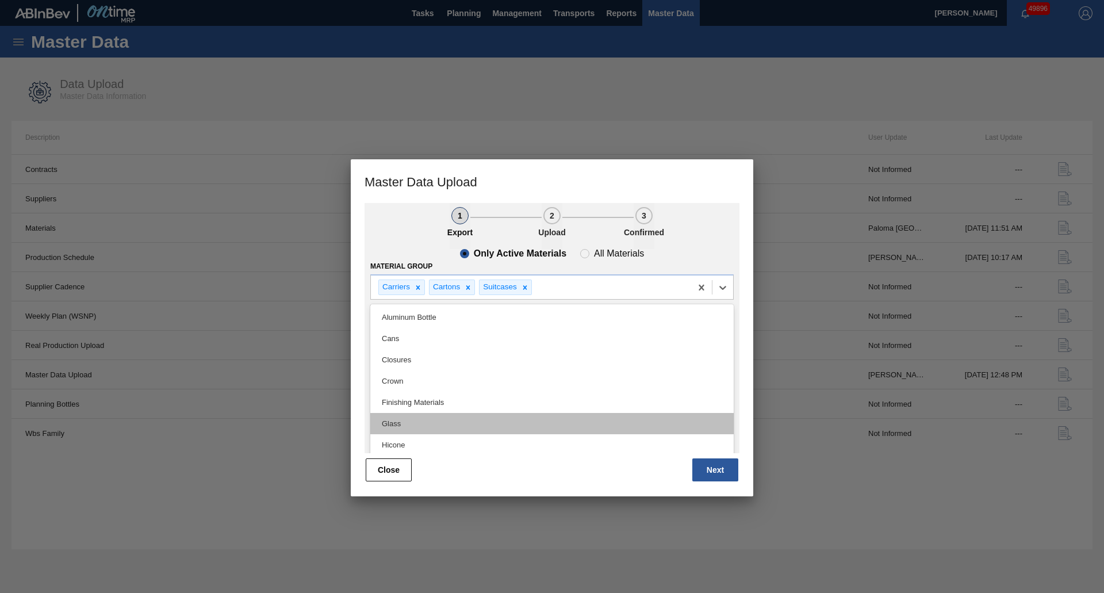
scroll to position [173, 0]
click at [462, 422] on div "Shrinkfilm" at bounding box center [551, 421] width 363 height 21
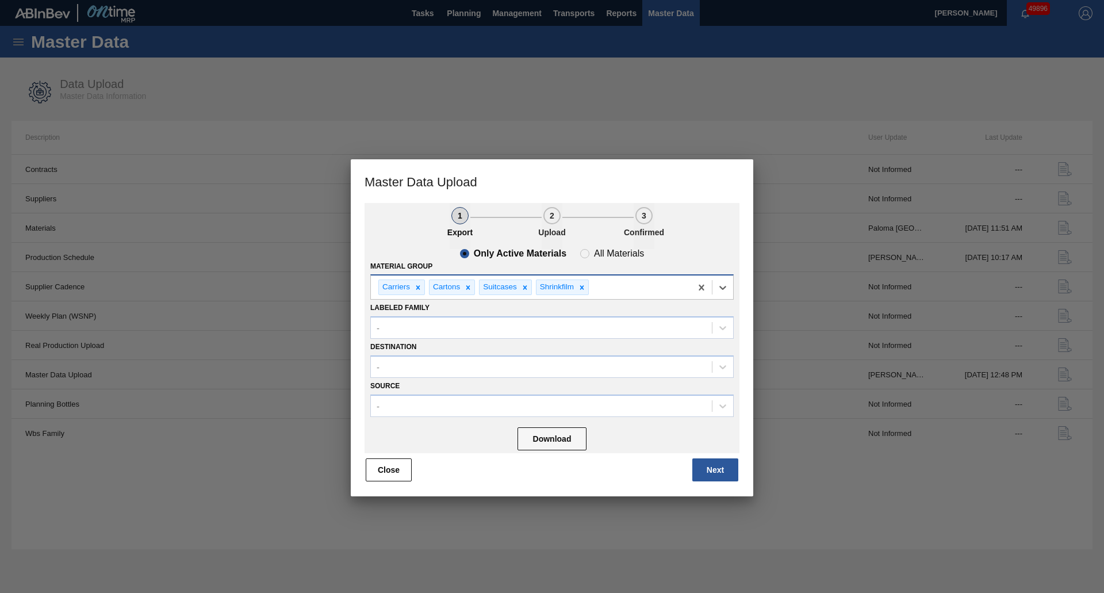
click at [612, 281] on div "Carriers Cartons Suitcases Shrinkfilm" at bounding box center [531, 287] width 320 height 24
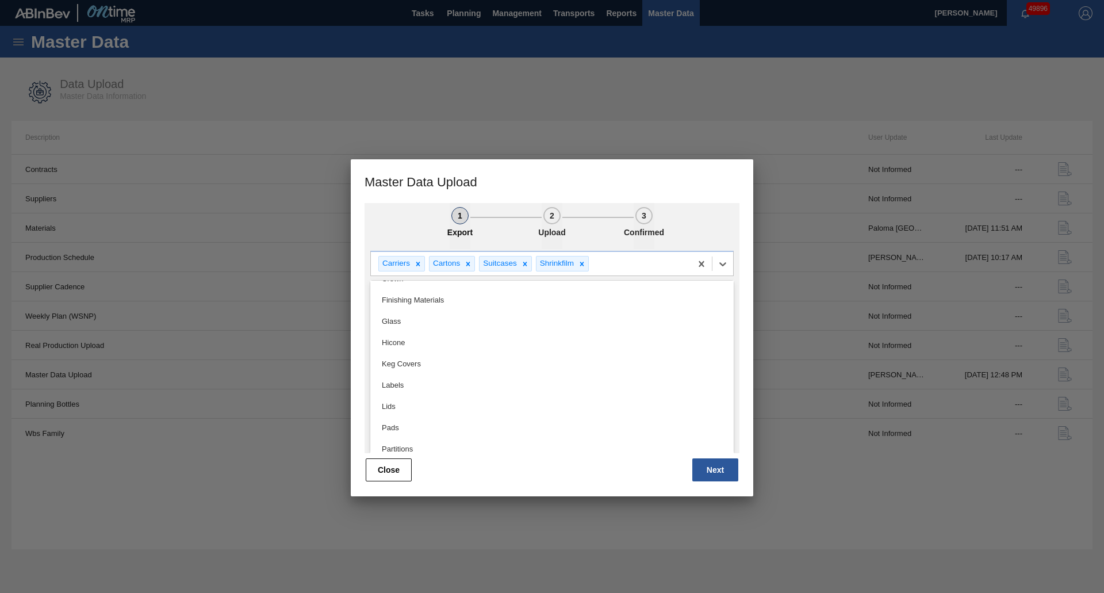
scroll to position [151, 0]
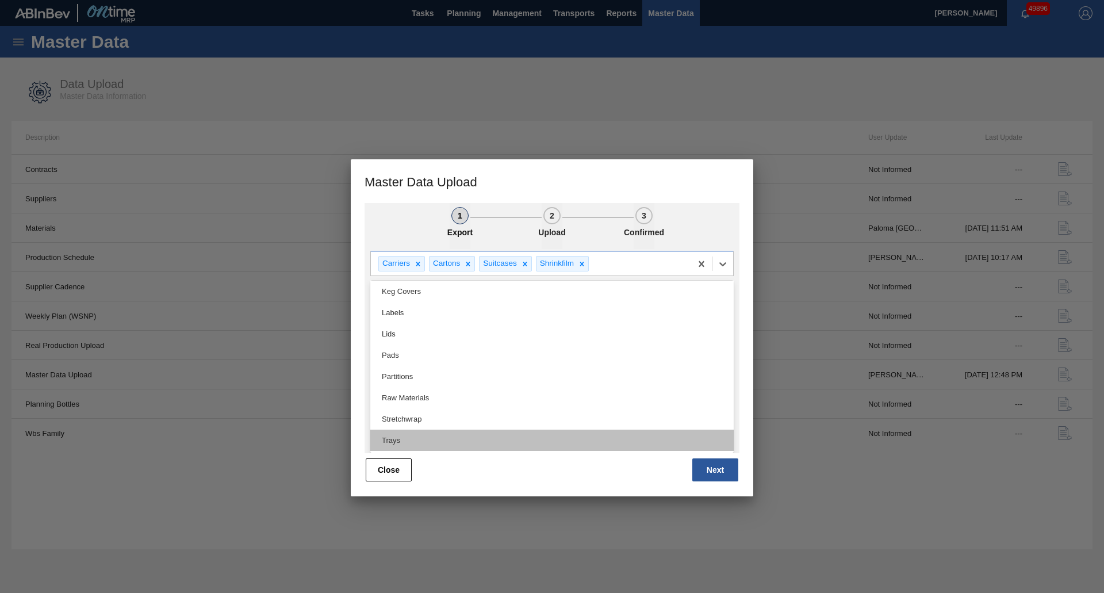
click at [434, 438] on div "Trays" at bounding box center [551, 440] width 363 height 21
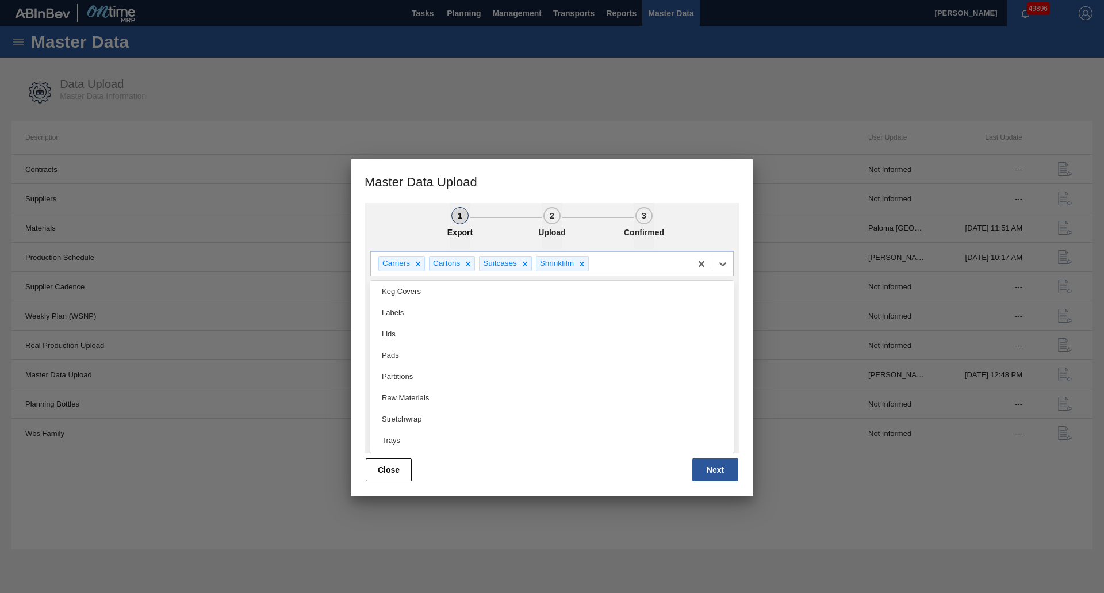
scroll to position [0, 0]
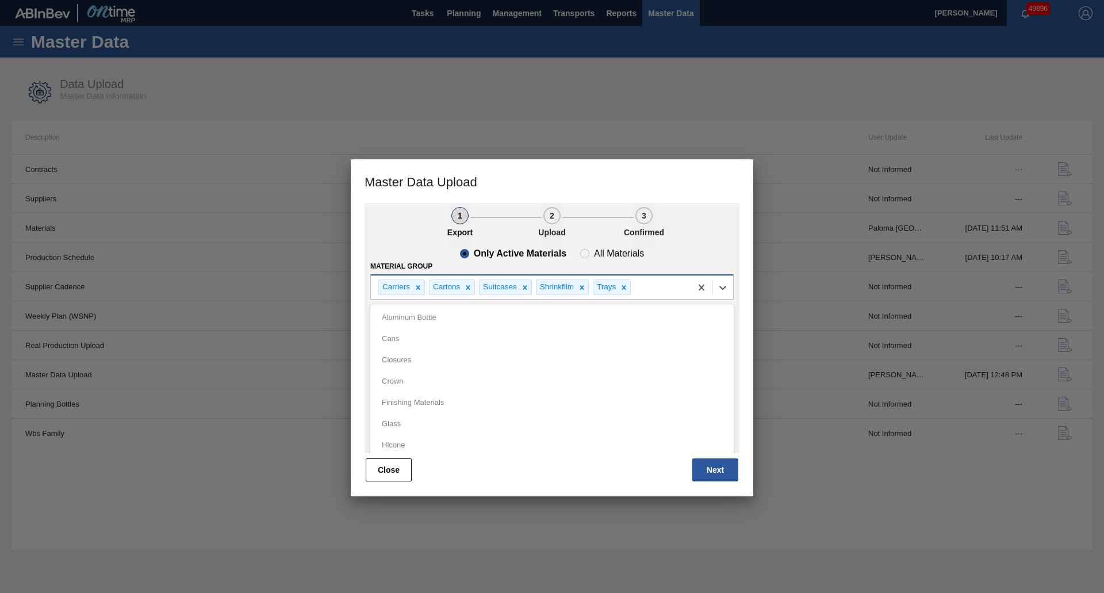
click at [664, 284] on div "Carriers Cartons Suitcases Shrinkfilm Trays" at bounding box center [531, 287] width 320 height 24
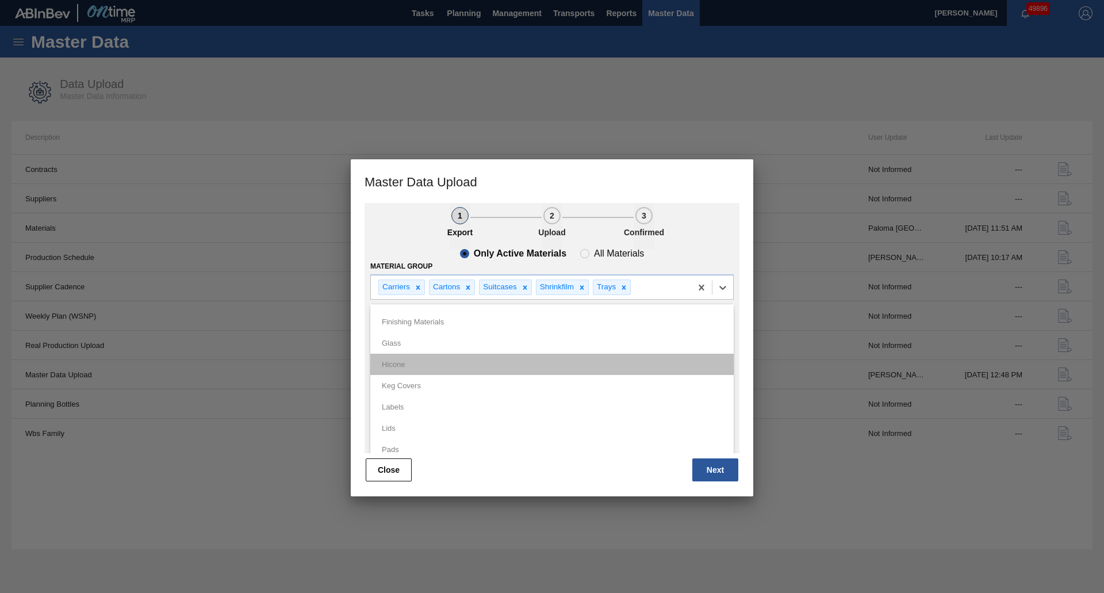
scroll to position [130, 0]
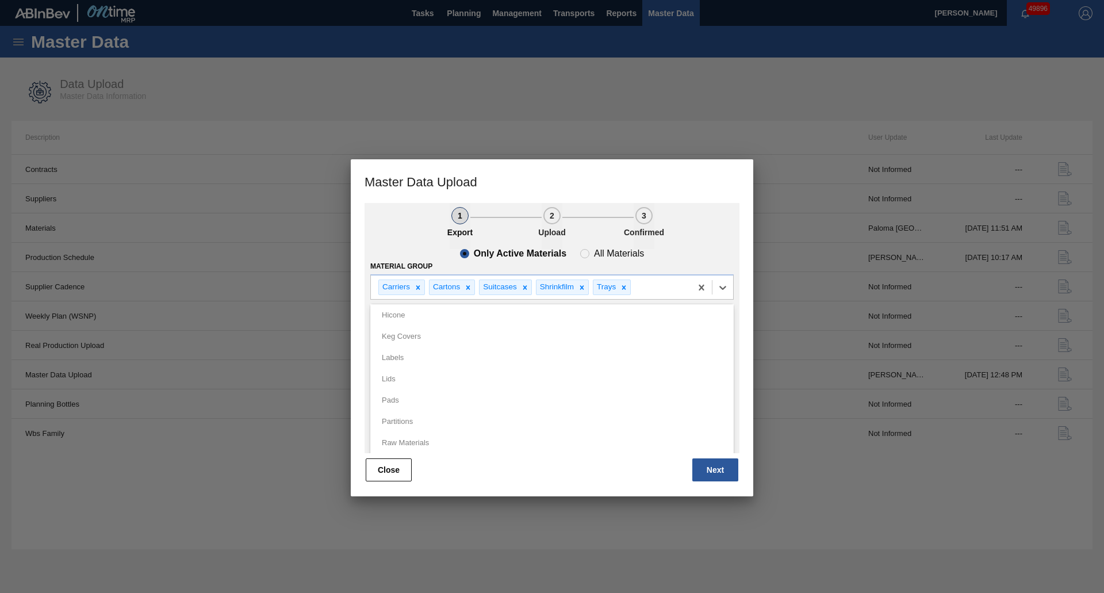
click at [688, 240] on ul "1 Export 2 Upload 3 Confirmed" at bounding box center [552, 226] width 375 height 46
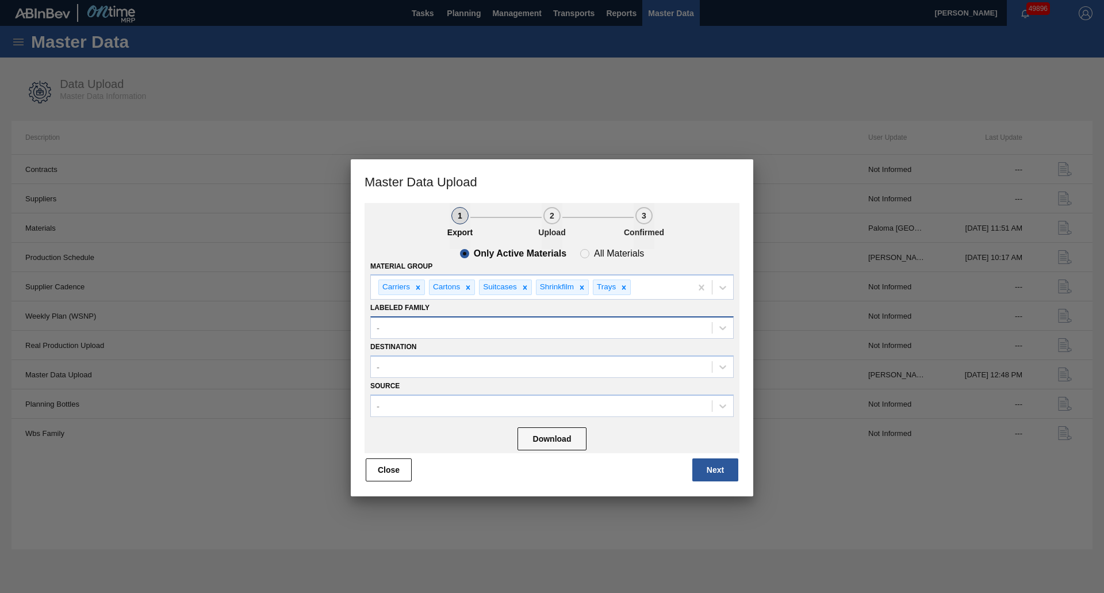
click at [447, 330] on div "-" at bounding box center [541, 327] width 341 height 17
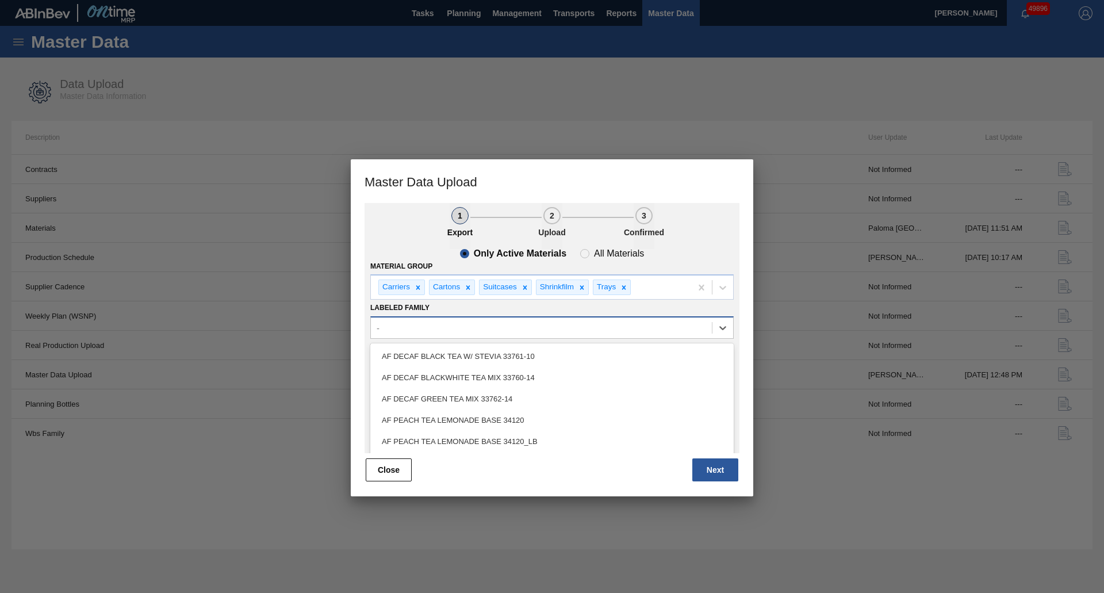
click at [453, 331] on div "-" at bounding box center [541, 327] width 341 height 17
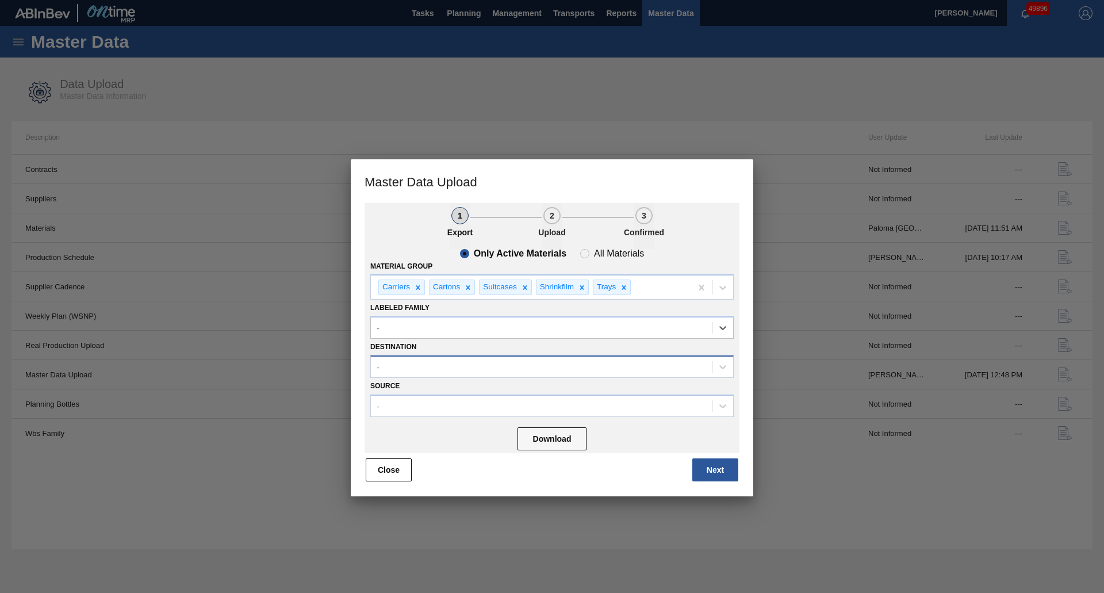
click at [393, 376] on div "-" at bounding box center [551, 366] width 363 height 22
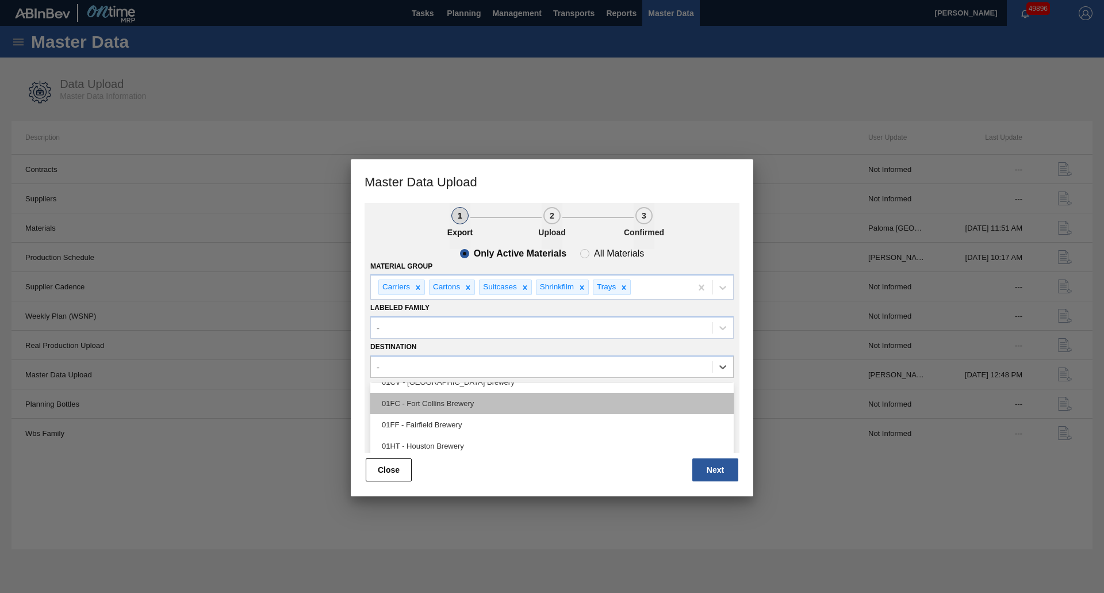
scroll to position [87, 0]
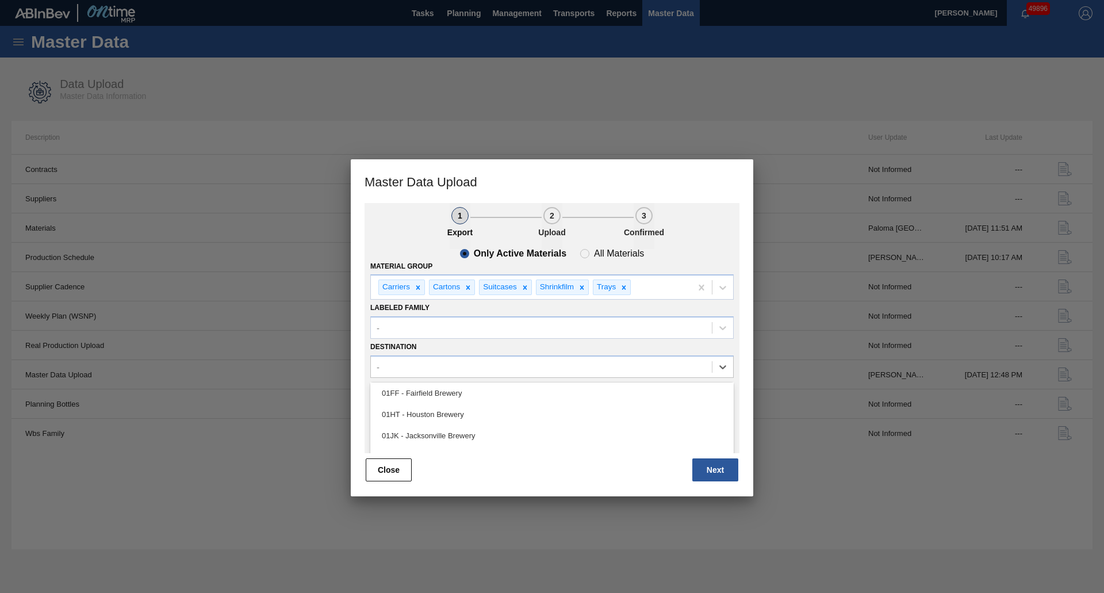
click at [424, 418] on div "01HT - Houston Brewery" at bounding box center [551, 414] width 363 height 21
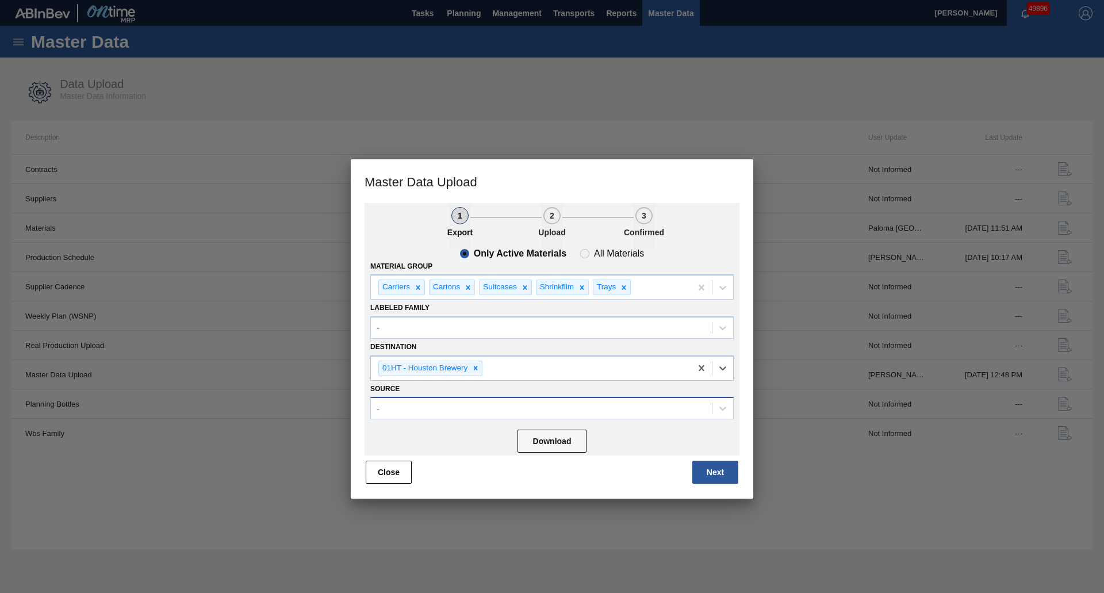
click at [440, 409] on div "-" at bounding box center [541, 408] width 341 height 17
click at [530, 405] on div "-" at bounding box center [541, 408] width 341 height 17
click at [562, 439] on button "Download" at bounding box center [552, 441] width 69 height 23
click at [704, 474] on button "Next" at bounding box center [715, 472] width 46 height 23
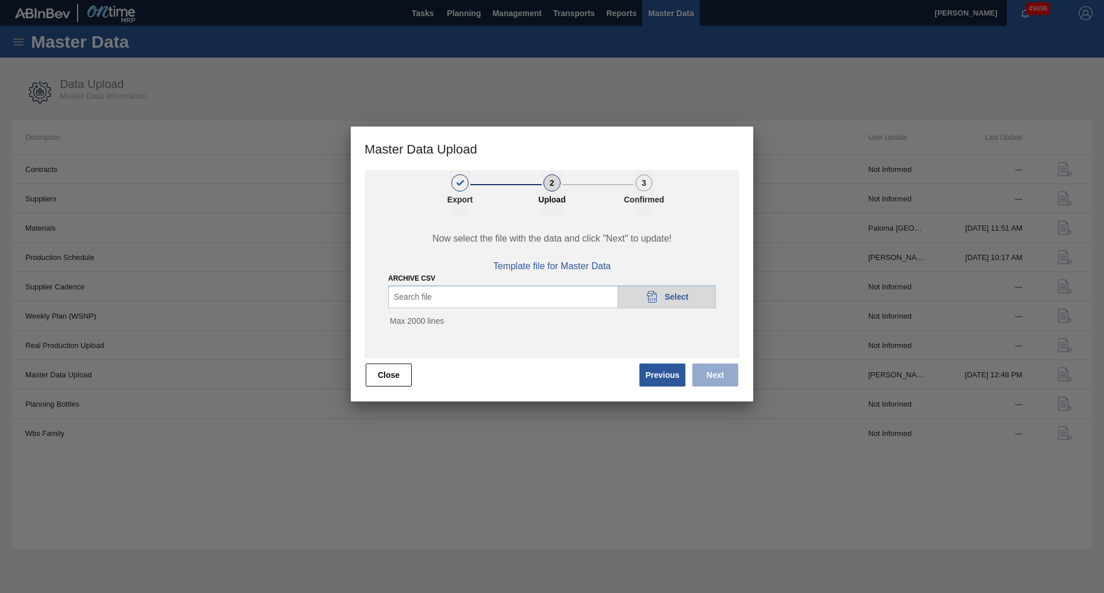
click at [654, 288] on div "20DAD902-3625-4257-8FDA-0C0CB19E2A3D Select" at bounding box center [667, 296] width 98 height 23
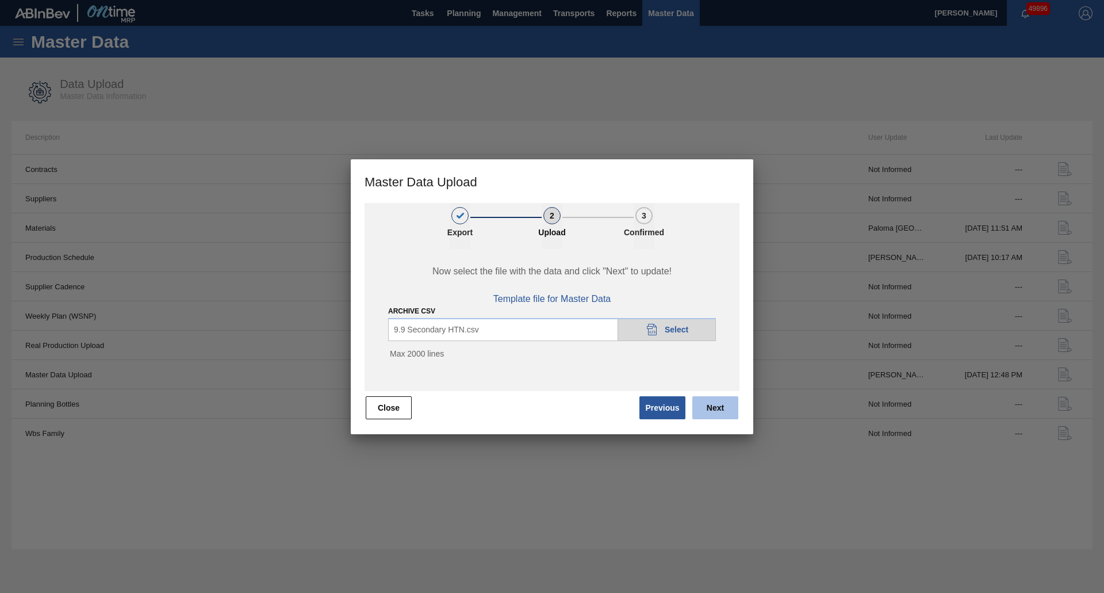
click at [714, 403] on button "Next" at bounding box center [715, 407] width 46 height 23
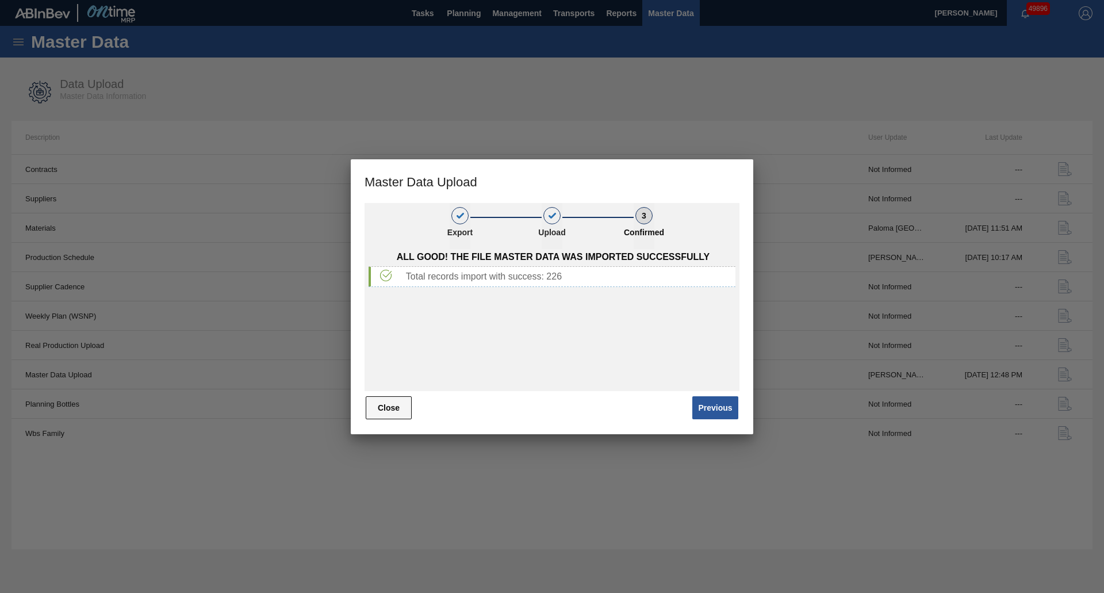
click at [411, 411] on button "Close" at bounding box center [389, 407] width 46 height 23
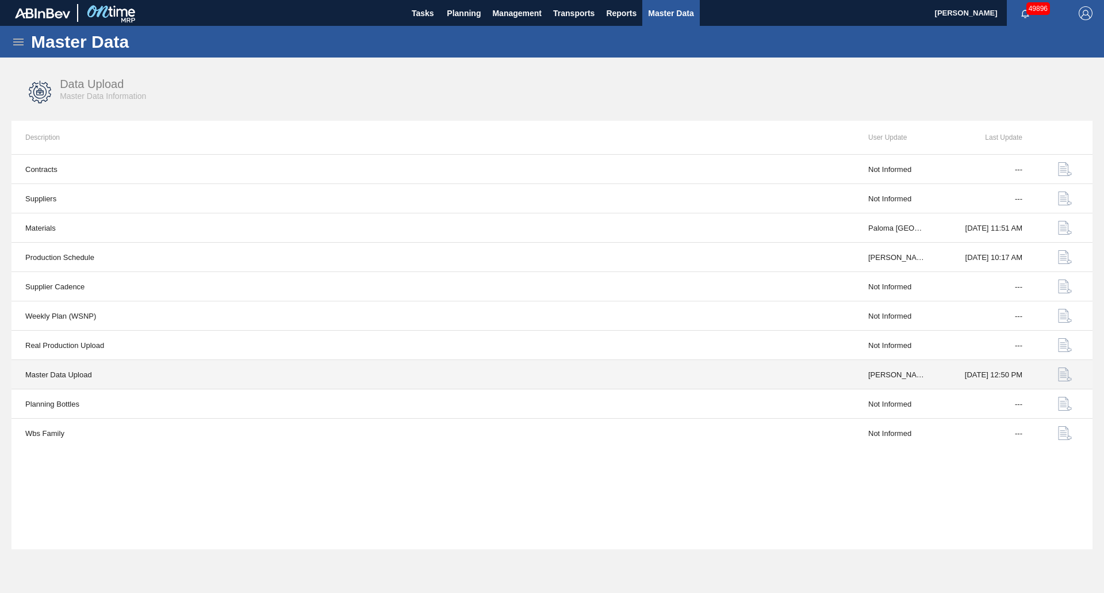
click at [1058, 373] on button "button" at bounding box center [1065, 375] width 28 height 28
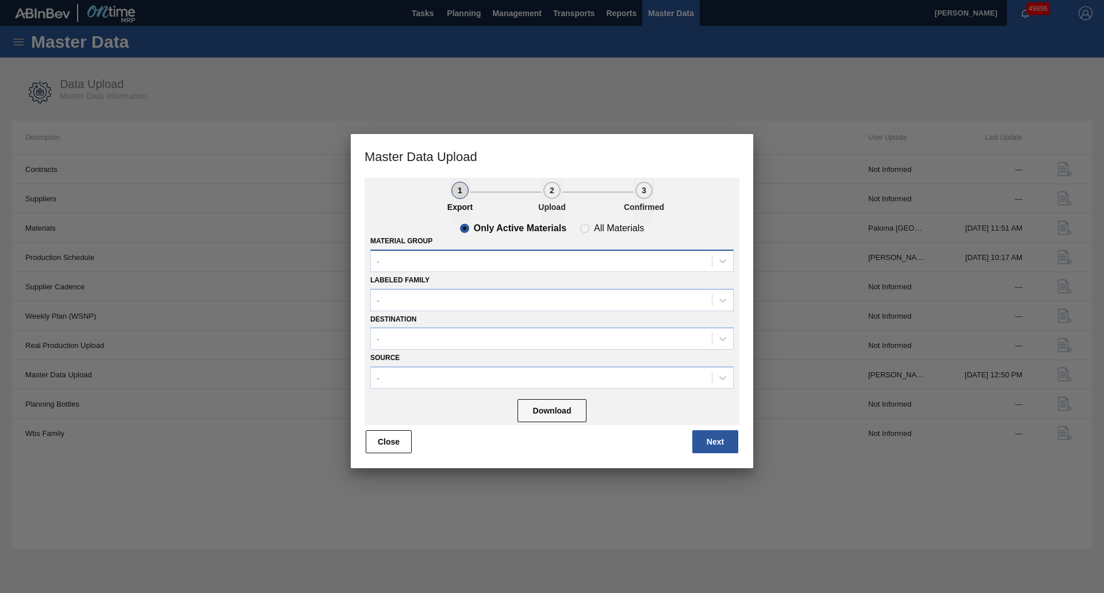
click at [432, 250] on div "-" at bounding box center [551, 261] width 363 height 22
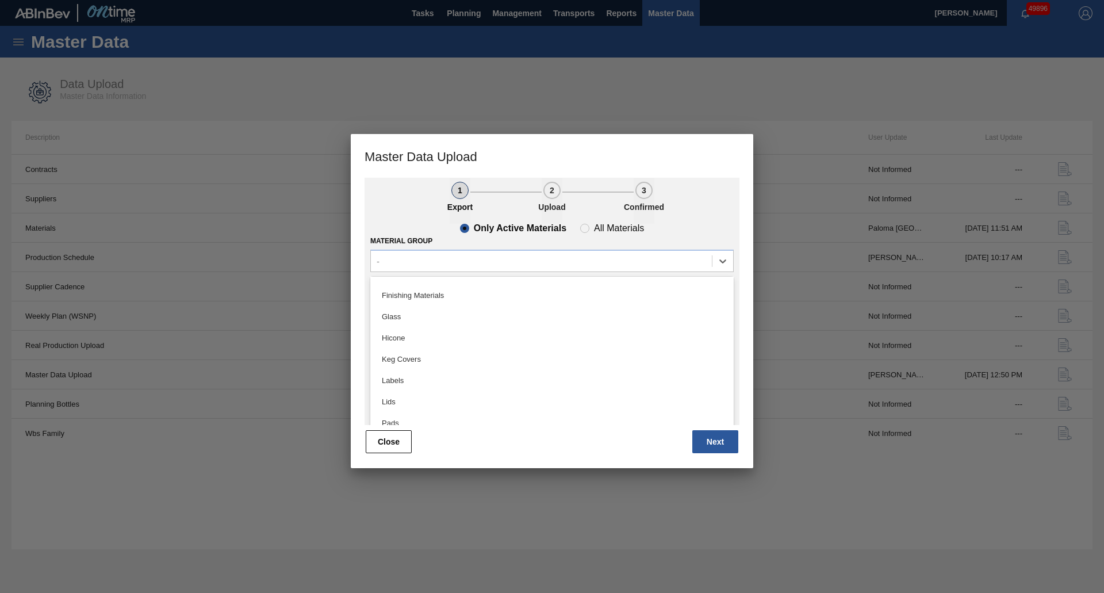
scroll to position [121, 0]
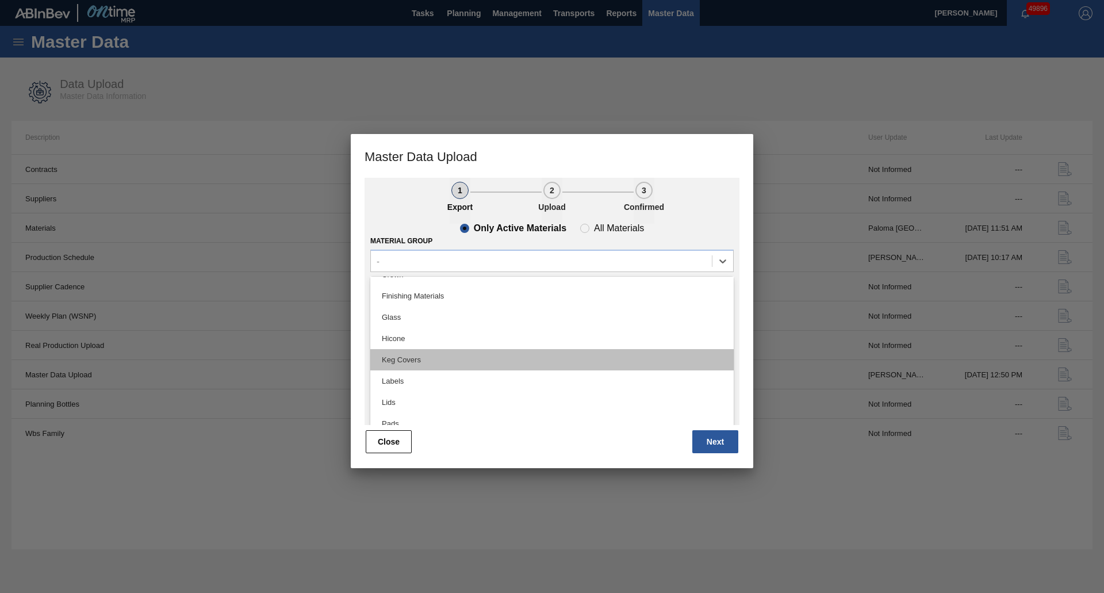
click at [408, 363] on div "Keg Covers" at bounding box center [551, 359] width 363 height 21
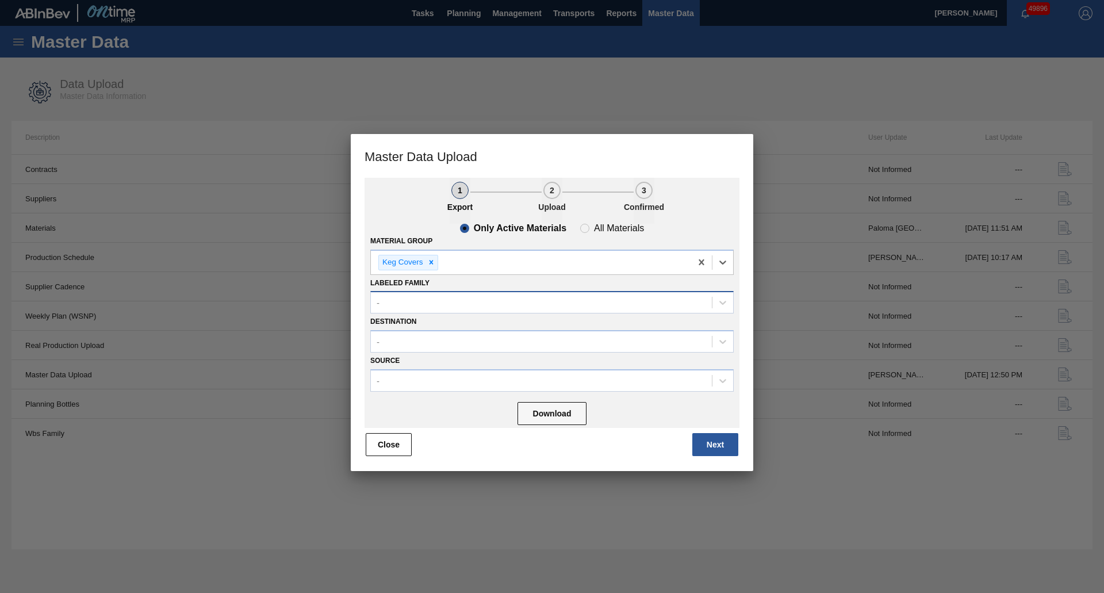
click at [447, 301] on div "-" at bounding box center [541, 302] width 341 height 17
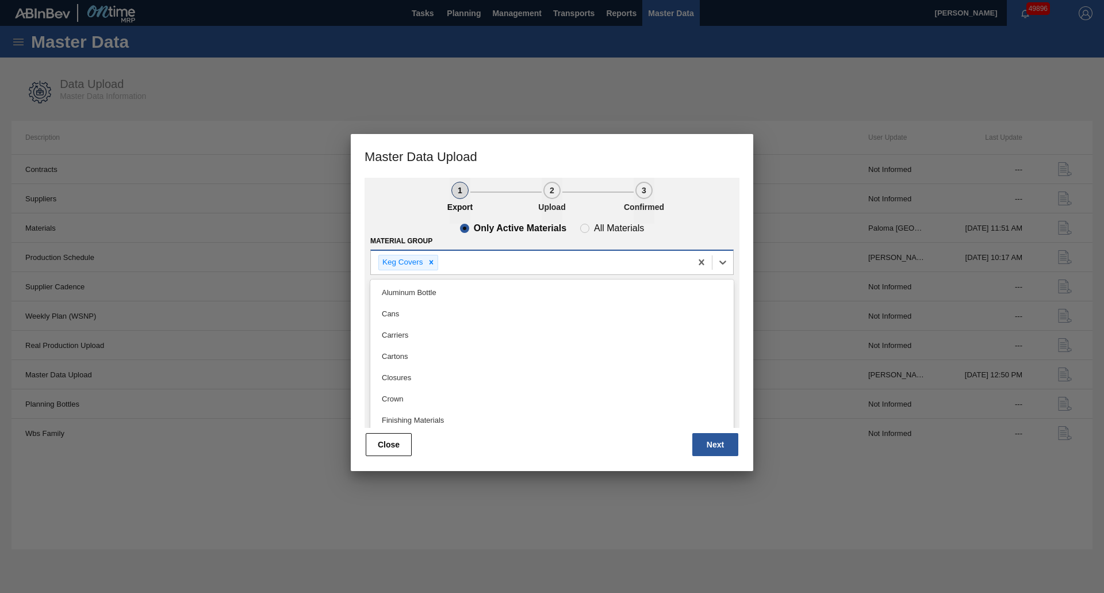
click at [483, 266] on div "Keg Covers" at bounding box center [531, 263] width 320 height 24
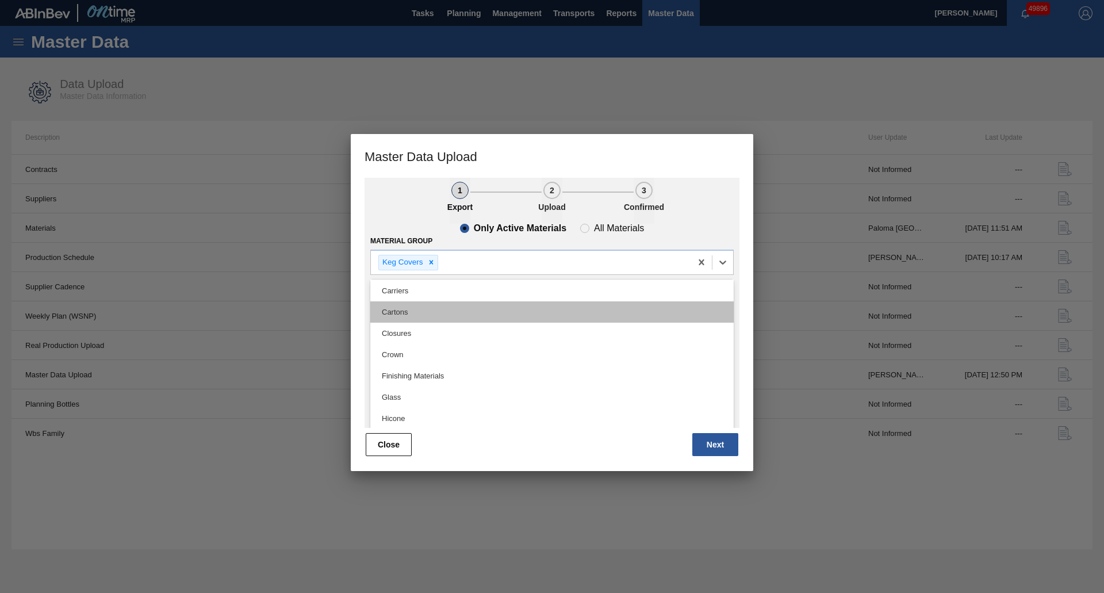
scroll to position [115, 0]
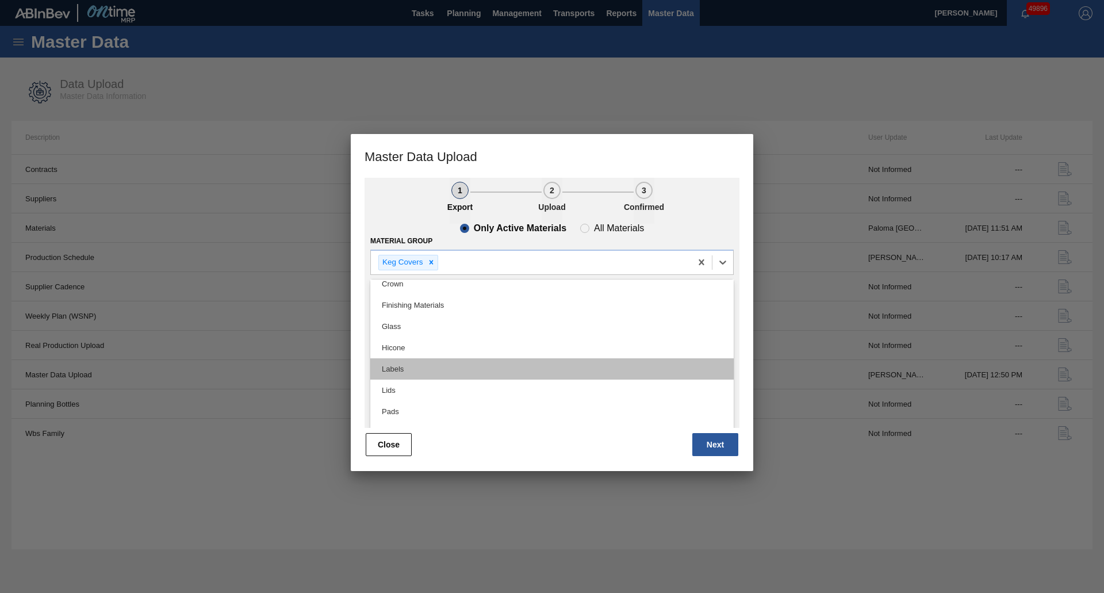
click at [404, 367] on div "Labels" at bounding box center [551, 368] width 363 height 21
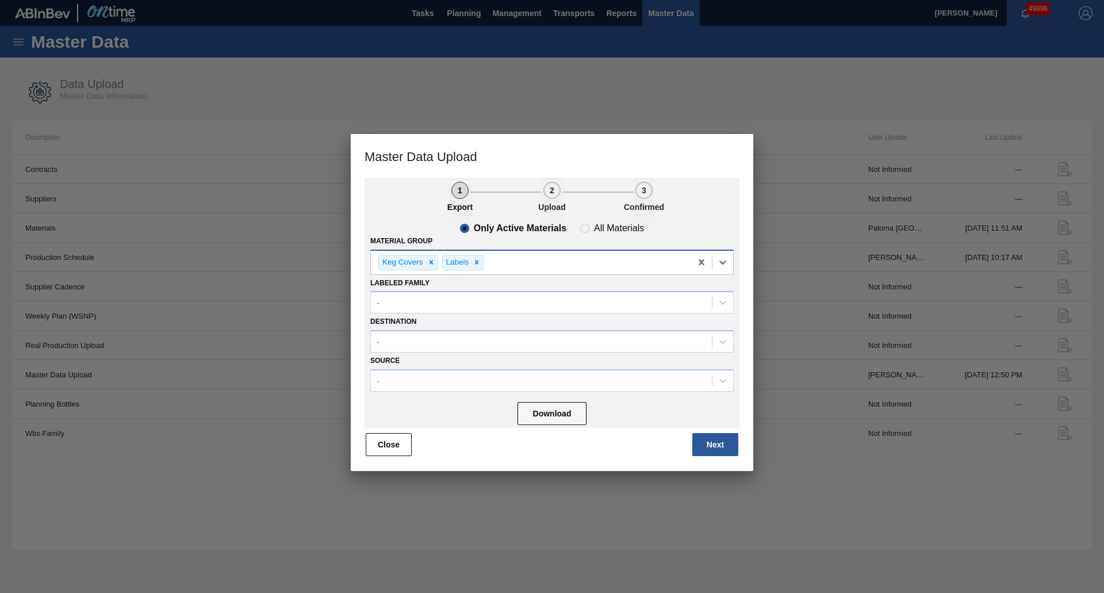
click at [538, 262] on div "Keg Covers Labels" at bounding box center [531, 263] width 320 height 24
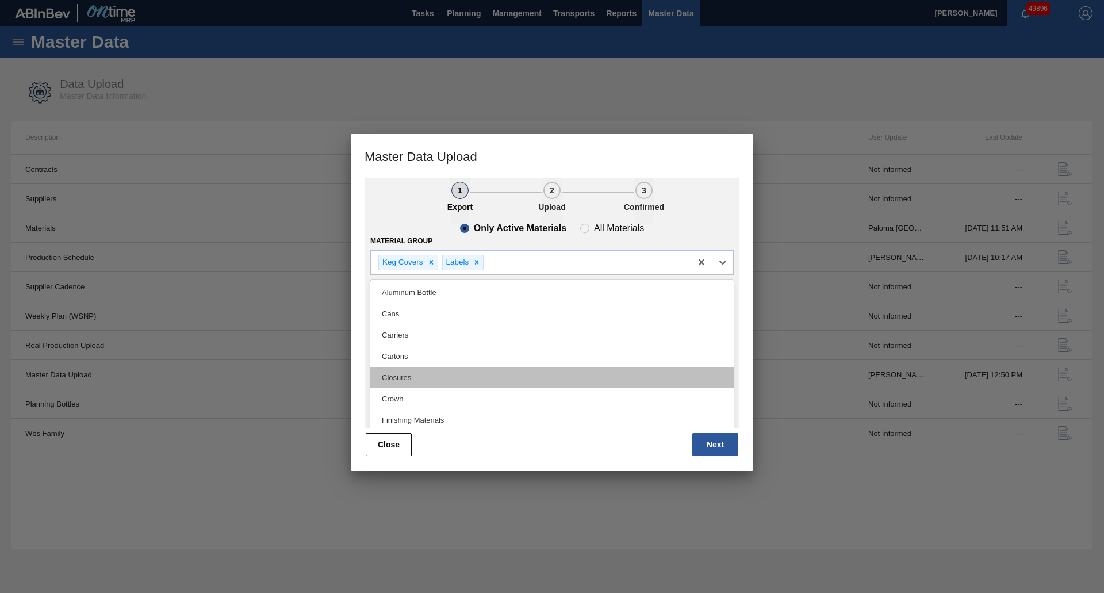
click at [411, 373] on div "Closures" at bounding box center [551, 377] width 363 height 21
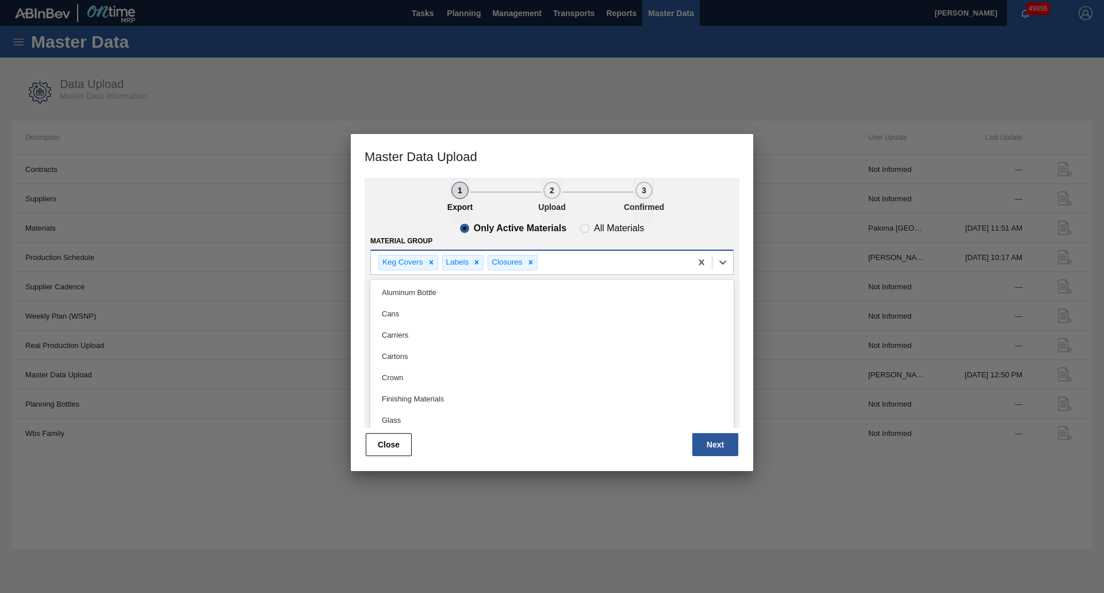
click at [575, 262] on div "Keg Covers Labels Closures" at bounding box center [531, 263] width 320 height 24
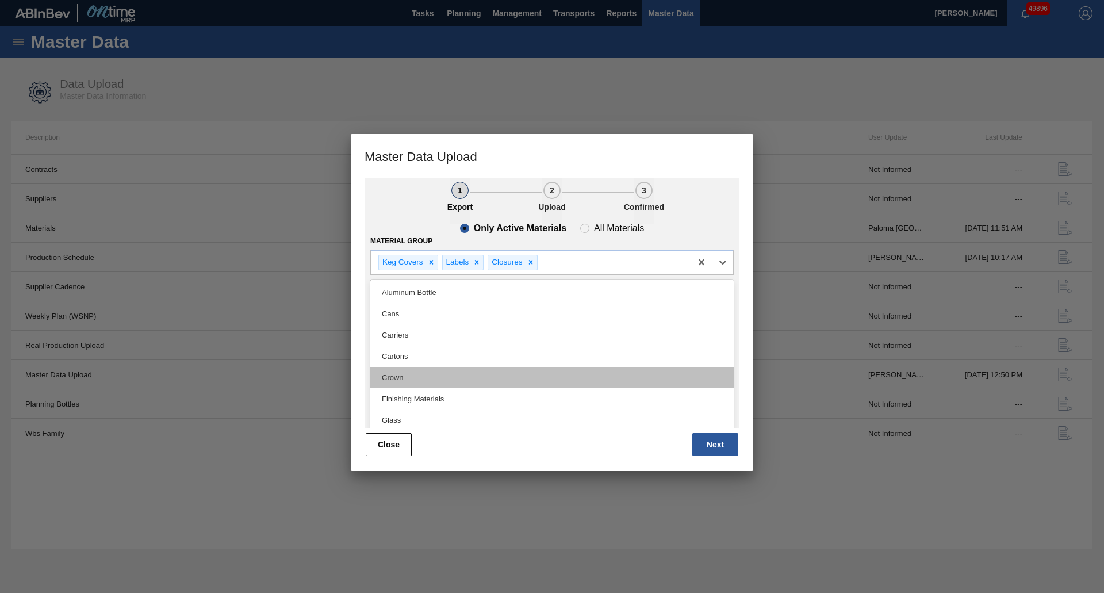
click at [407, 372] on div "Crown" at bounding box center [551, 377] width 363 height 21
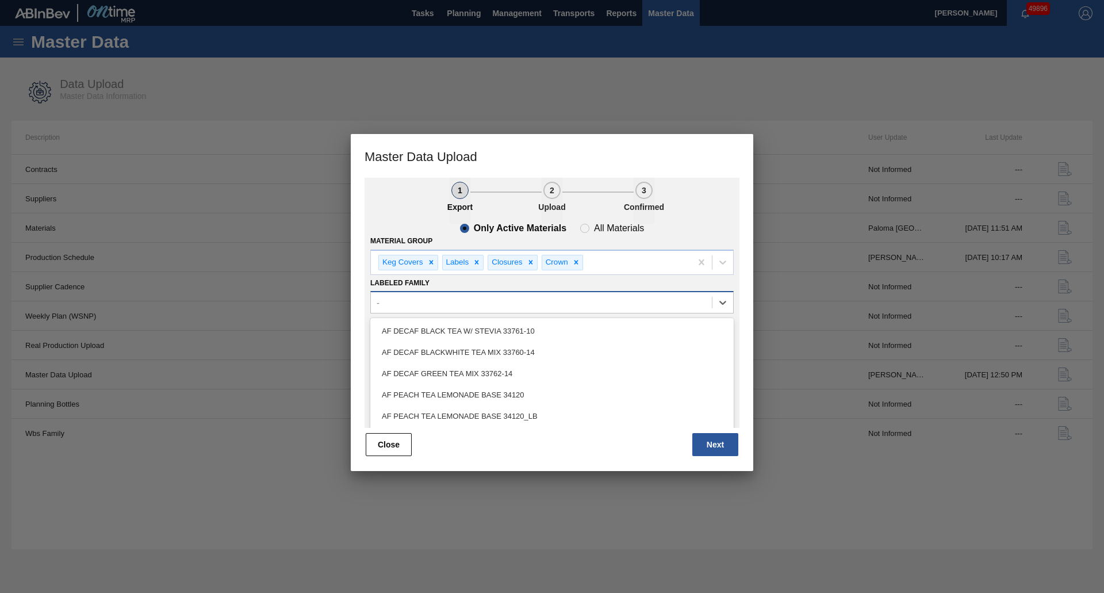
click at [447, 296] on div "-" at bounding box center [541, 302] width 341 height 17
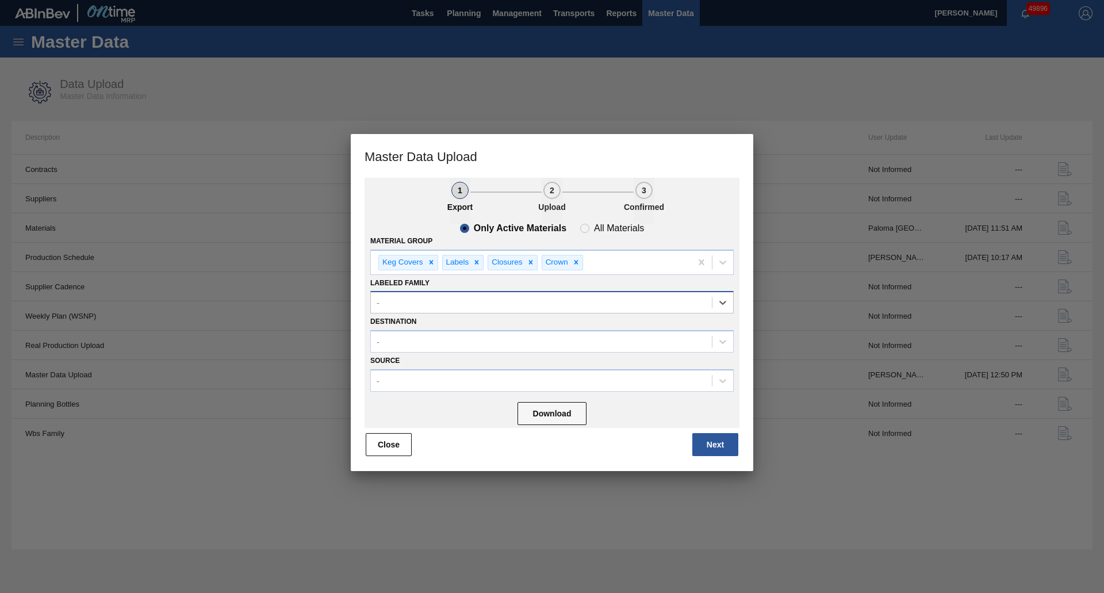
click at [447, 296] on div "-" at bounding box center [541, 302] width 341 height 17
click at [401, 334] on div "-" at bounding box center [541, 342] width 341 height 17
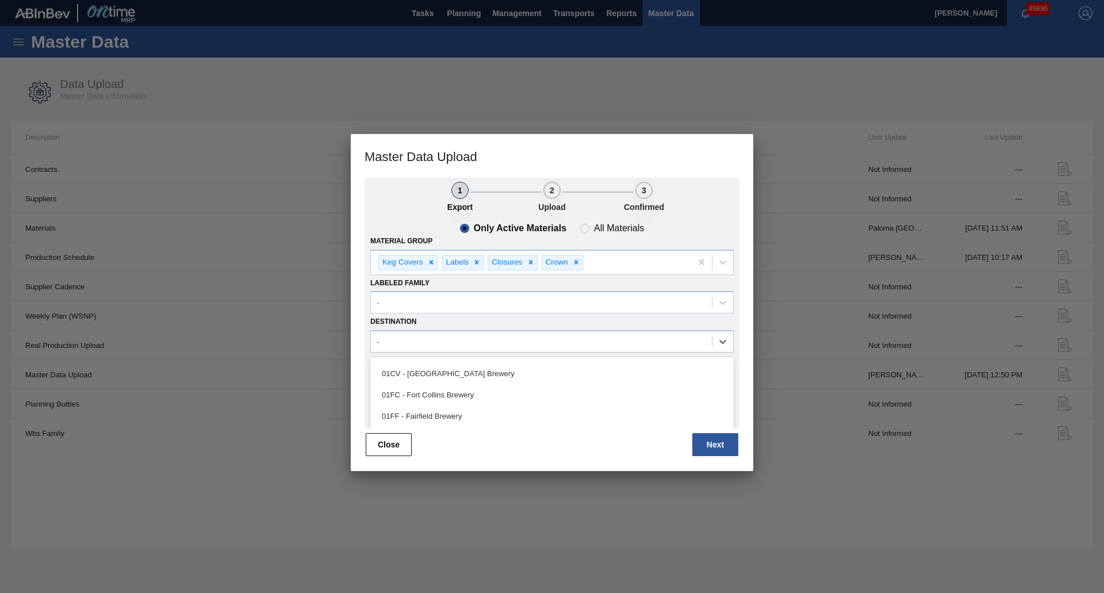
scroll to position [58, 0]
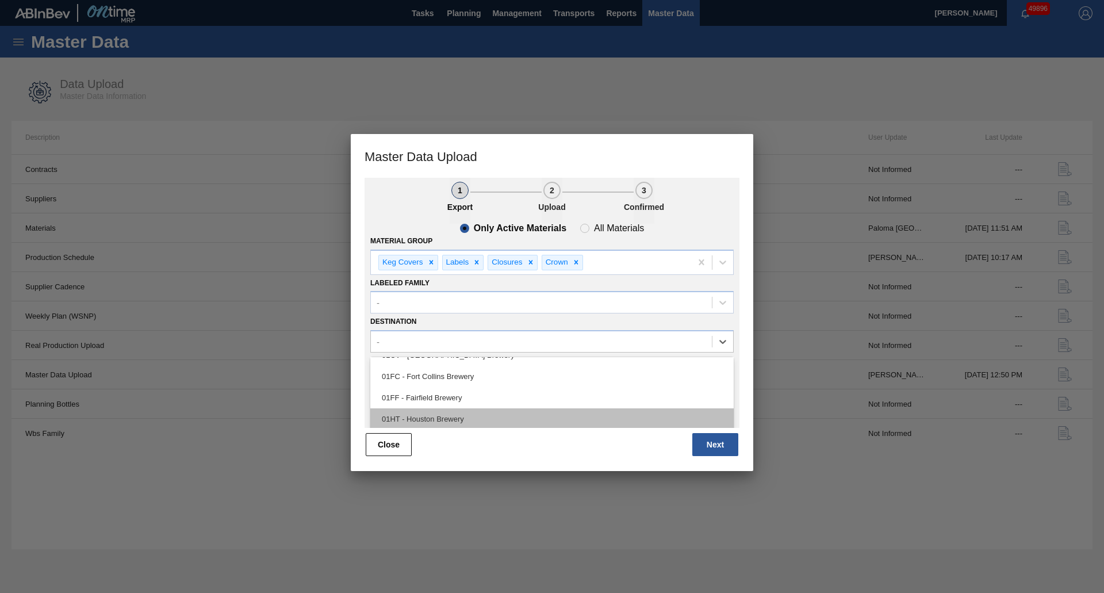
click at [400, 414] on div "01HT - Houston Brewery" at bounding box center [551, 418] width 363 height 21
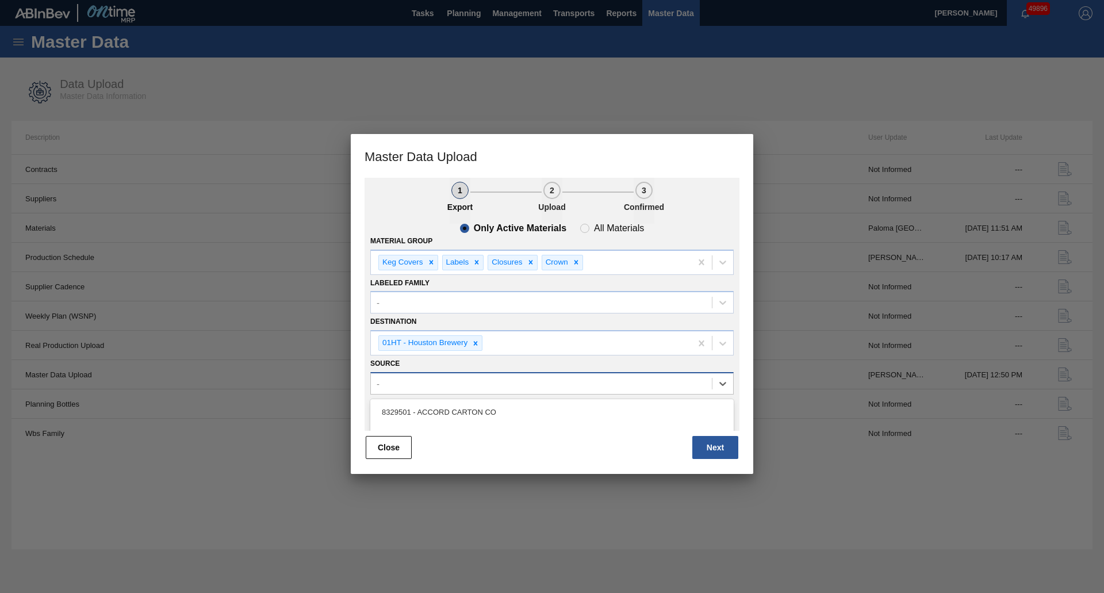
click at [455, 381] on div "-" at bounding box center [541, 383] width 341 height 17
click at [464, 361] on div "Source option 8329501 - ACCORD CARTON CO focused, 1 of 101. 101 results availab…" at bounding box center [551, 374] width 363 height 39
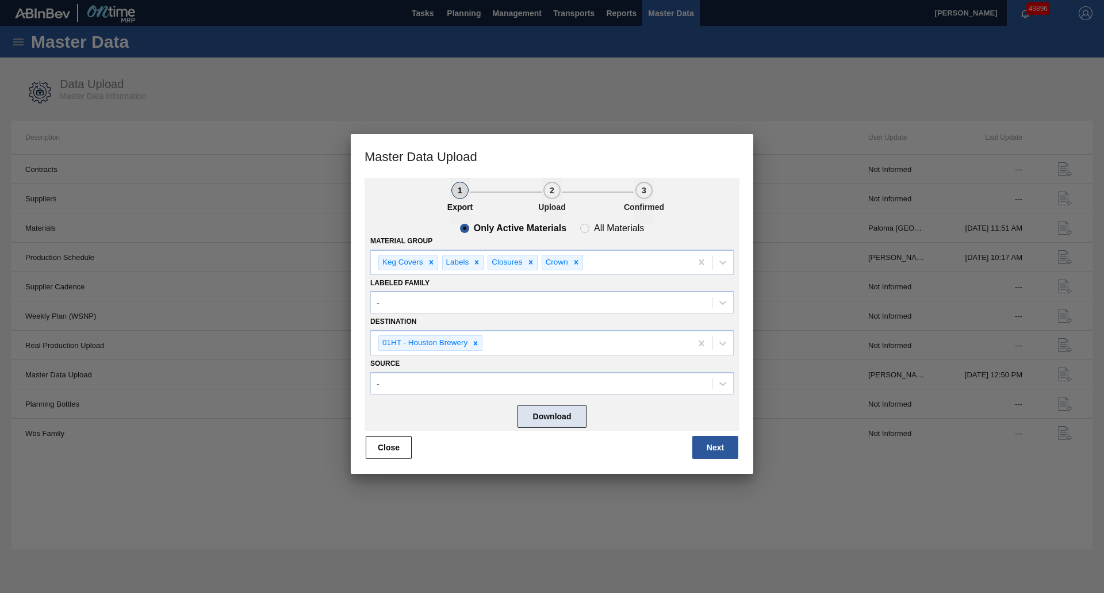
click at [556, 412] on button "Download" at bounding box center [552, 416] width 69 height 23
click at [712, 446] on button "Next" at bounding box center [715, 447] width 46 height 23
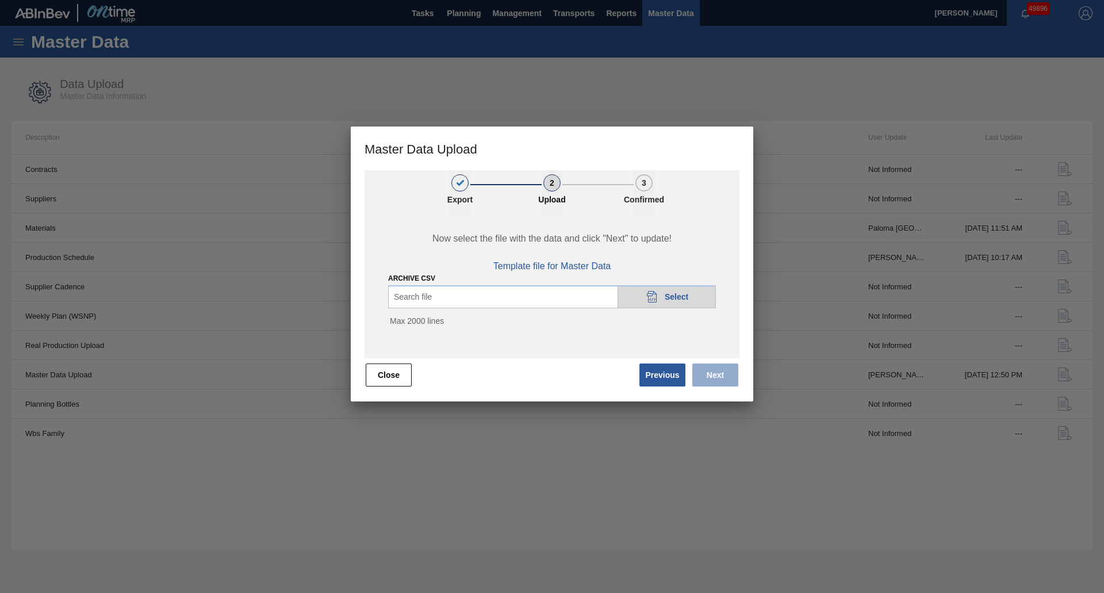
click at [645, 290] on div "20DAD902-3625-4257-8FDA-0C0CB19E2A3D Select" at bounding box center [667, 296] width 98 height 23
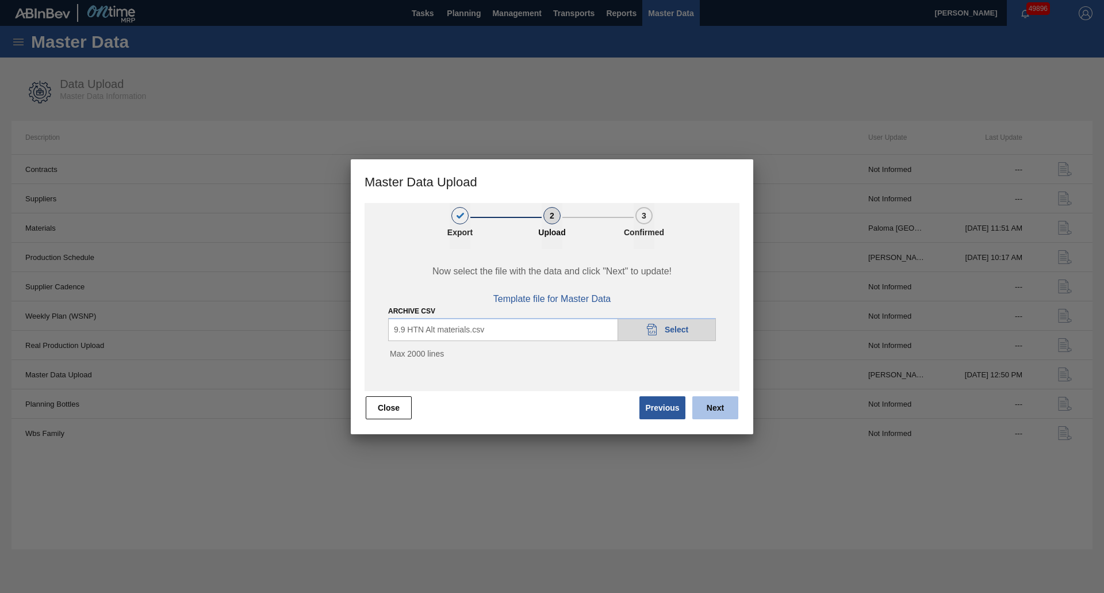
click at [727, 403] on button "Next" at bounding box center [715, 407] width 46 height 23
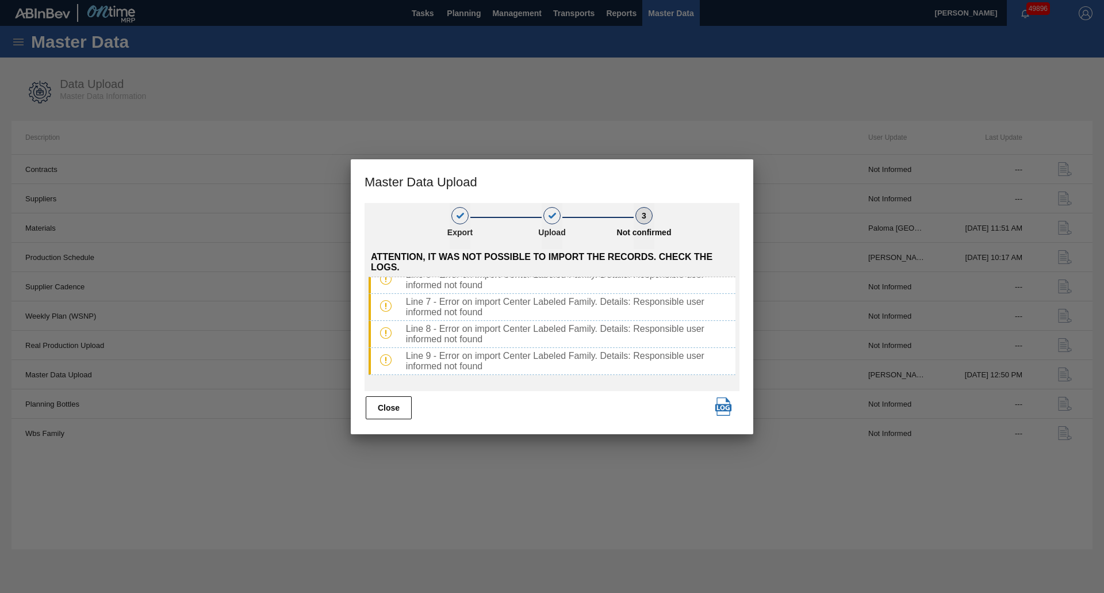
scroll to position [0, 0]
click at [471, 397] on div "Close" at bounding box center [552, 407] width 375 height 25
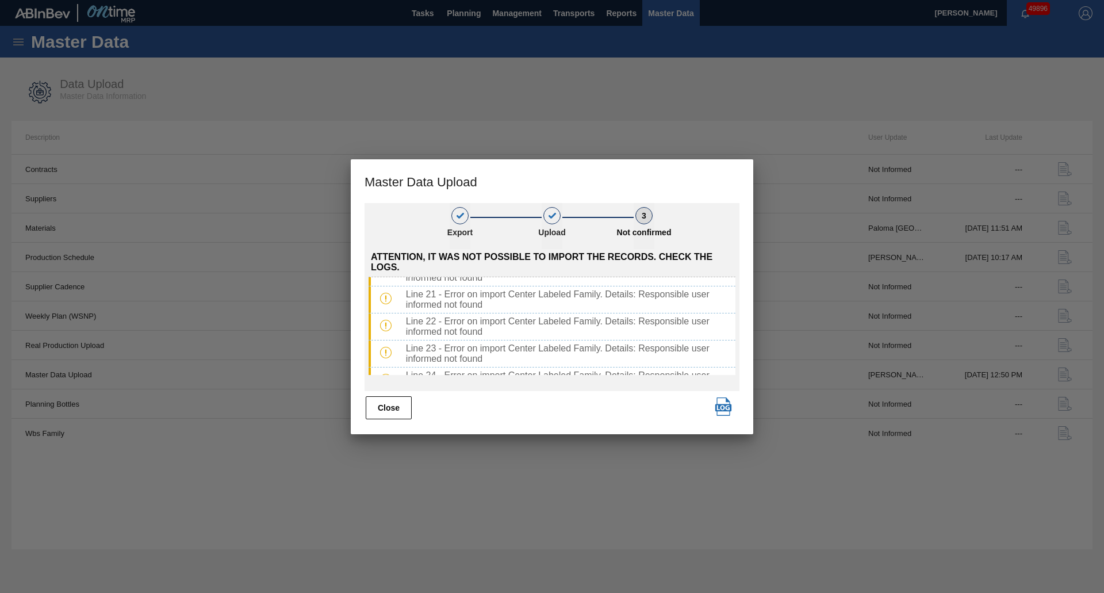
scroll to position [372, 0]
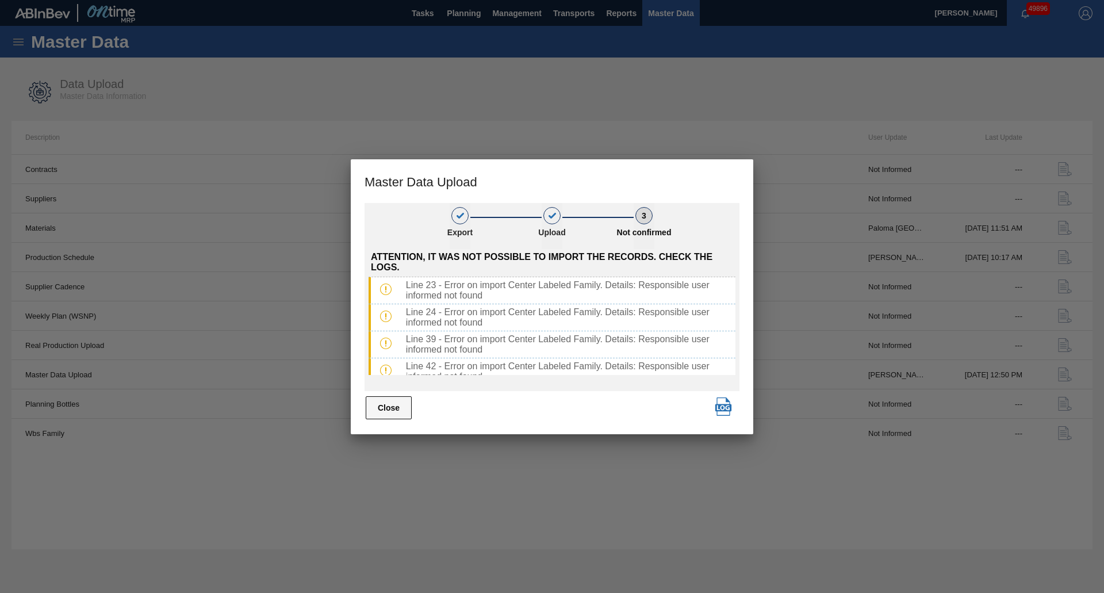
click at [407, 407] on button "Close" at bounding box center [389, 407] width 46 height 23
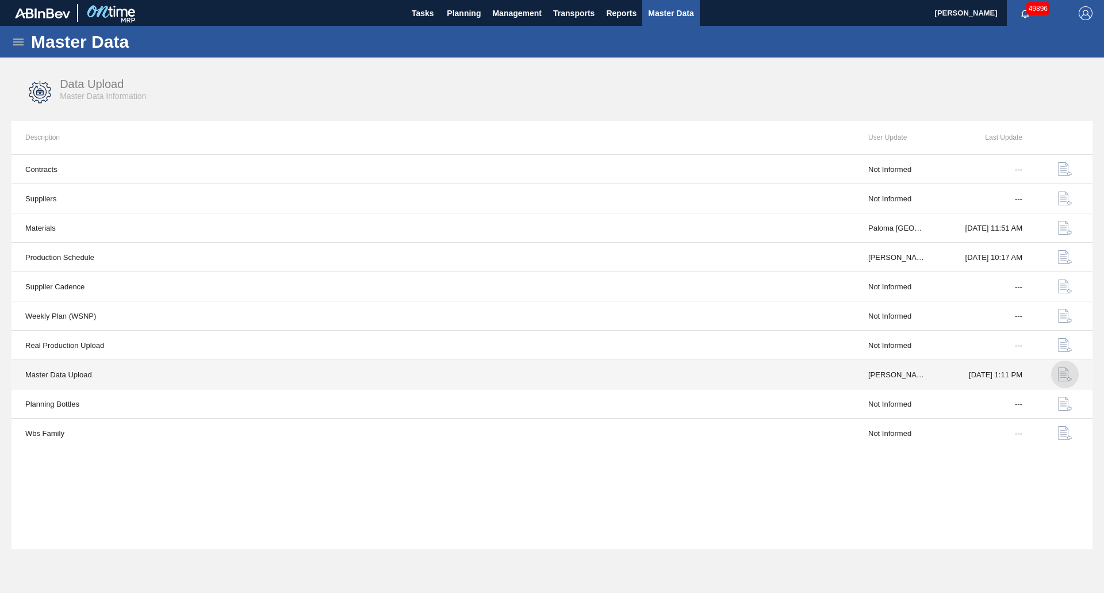
click at [1063, 370] on img "button" at bounding box center [1065, 374] width 14 height 14
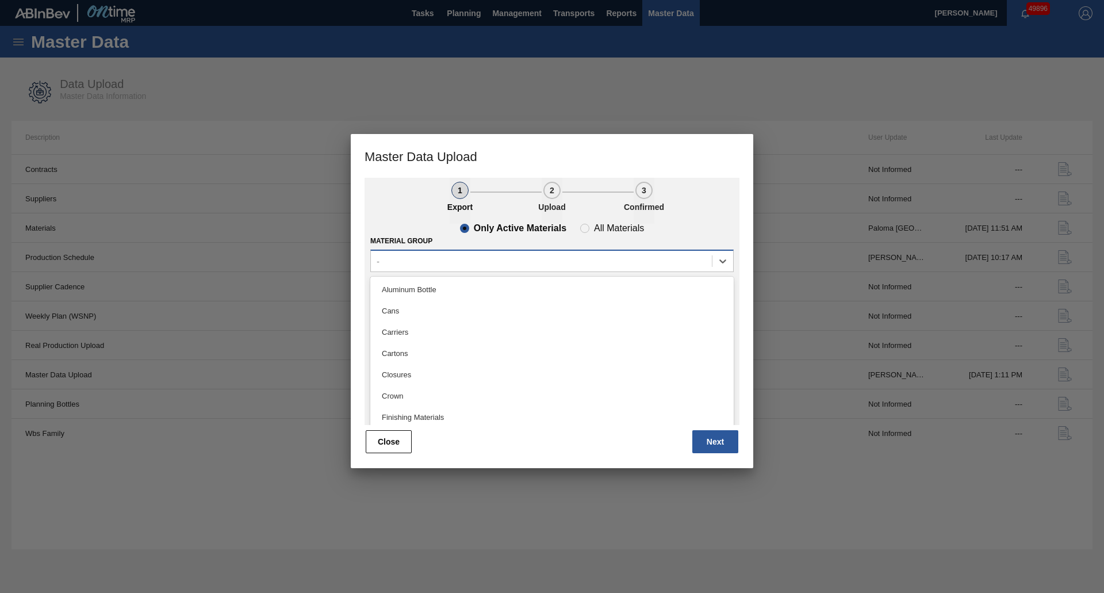
click at [422, 259] on div "-" at bounding box center [541, 260] width 341 height 17
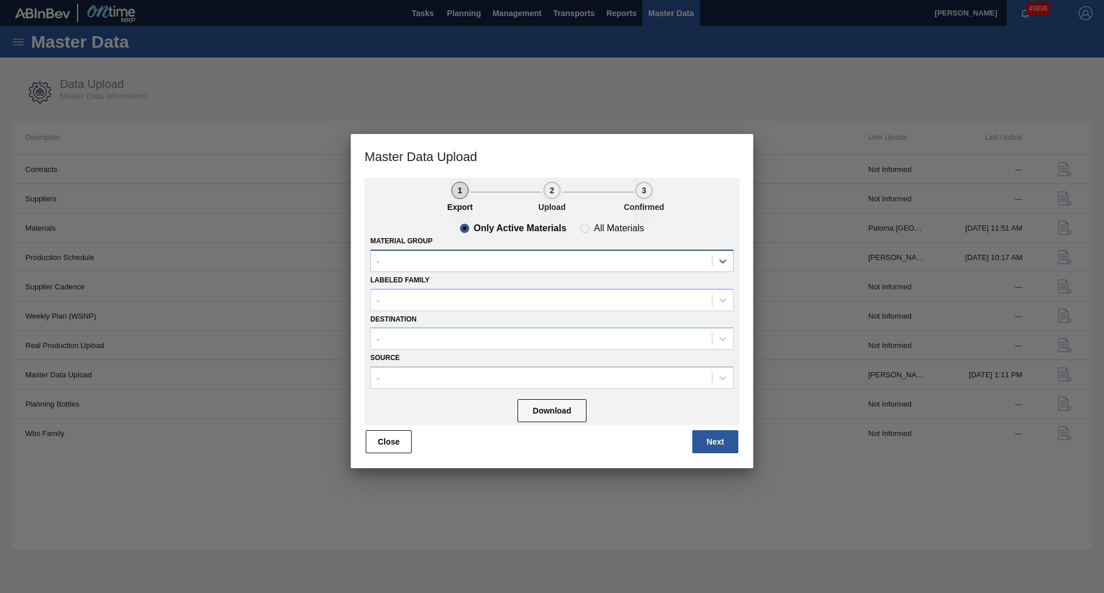
click at [411, 257] on div "-" at bounding box center [541, 260] width 341 height 17
click at [716, 442] on button "Next" at bounding box center [715, 441] width 46 height 23
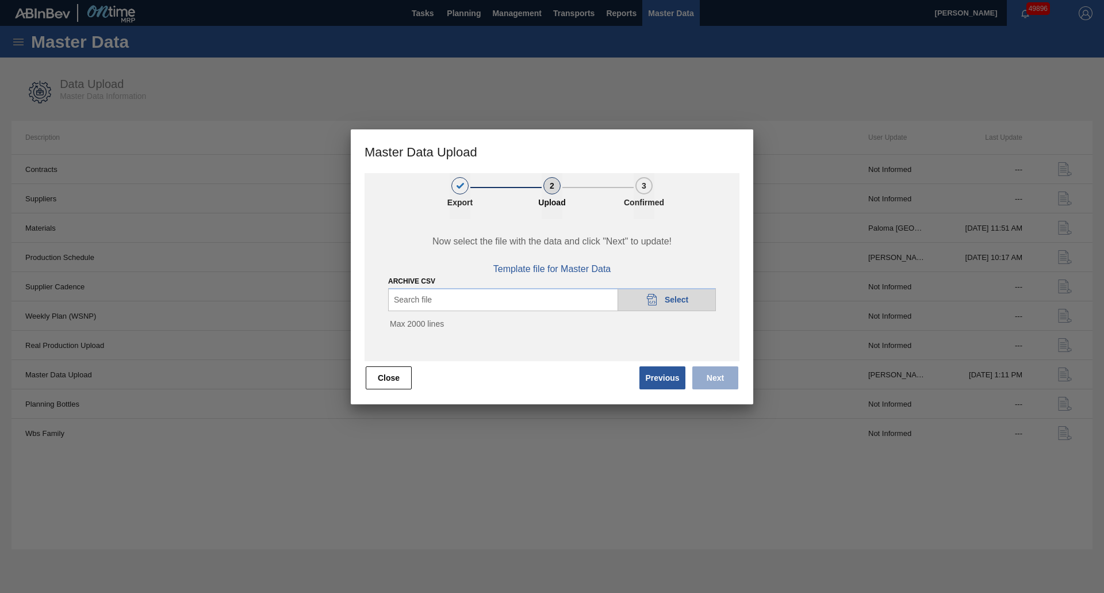
click at [655, 309] on div "20DAD902-3625-4257-8FDA-0C0CB19E2A3D Select" at bounding box center [667, 299] width 98 height 23
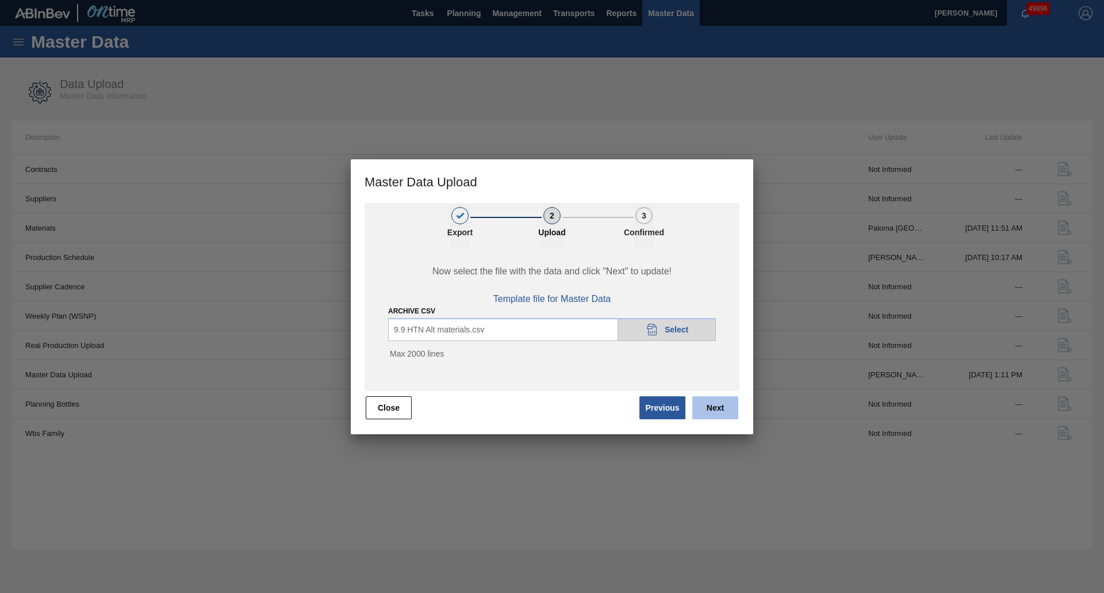
click at [710, 412] on button "Next" at bounding box center [715, 407] width 46 height 23
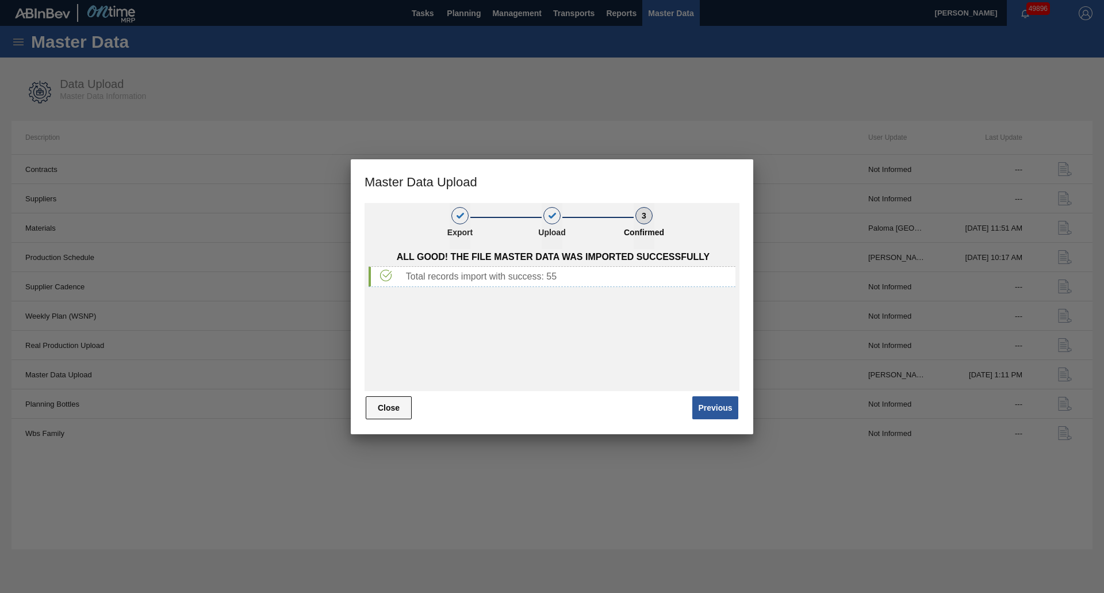
click at [401, 411] on button "Close" at bounding box center [389, 407] width 46 height 23
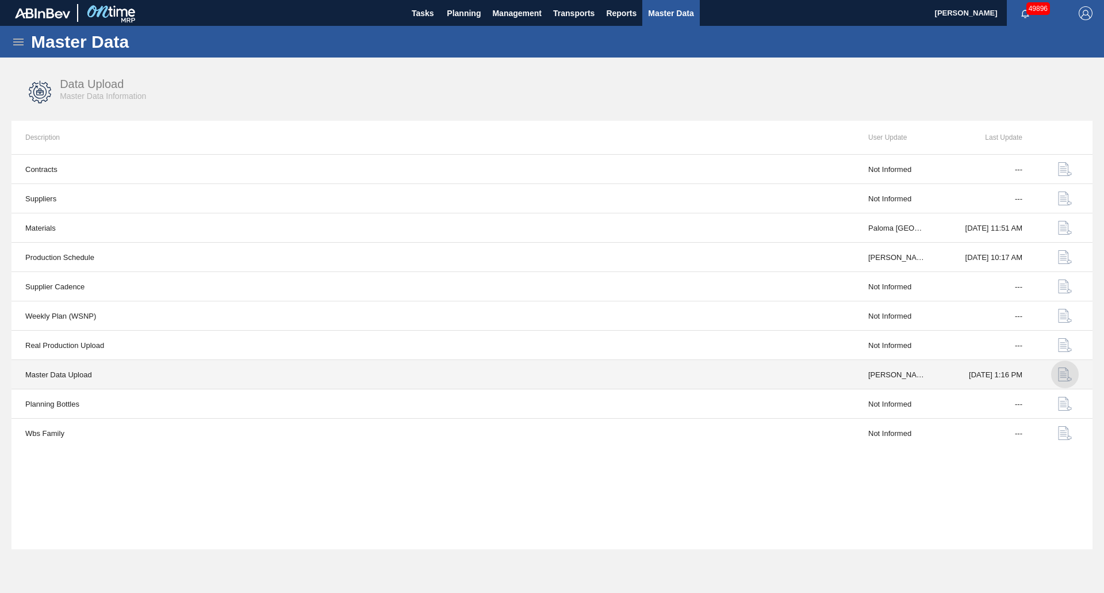
click at [1068, 379] on img "button" at bounding box center [1065, 374] width 14 height 14
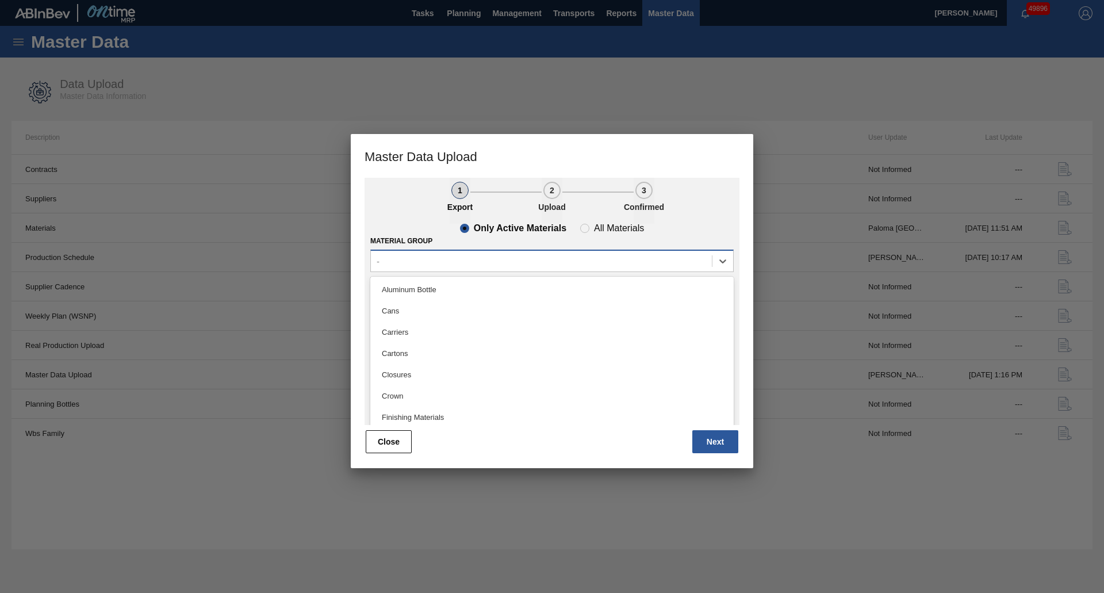
click at [409, 261] on div "-" at bounding box center [541, 260] width 341 height 17
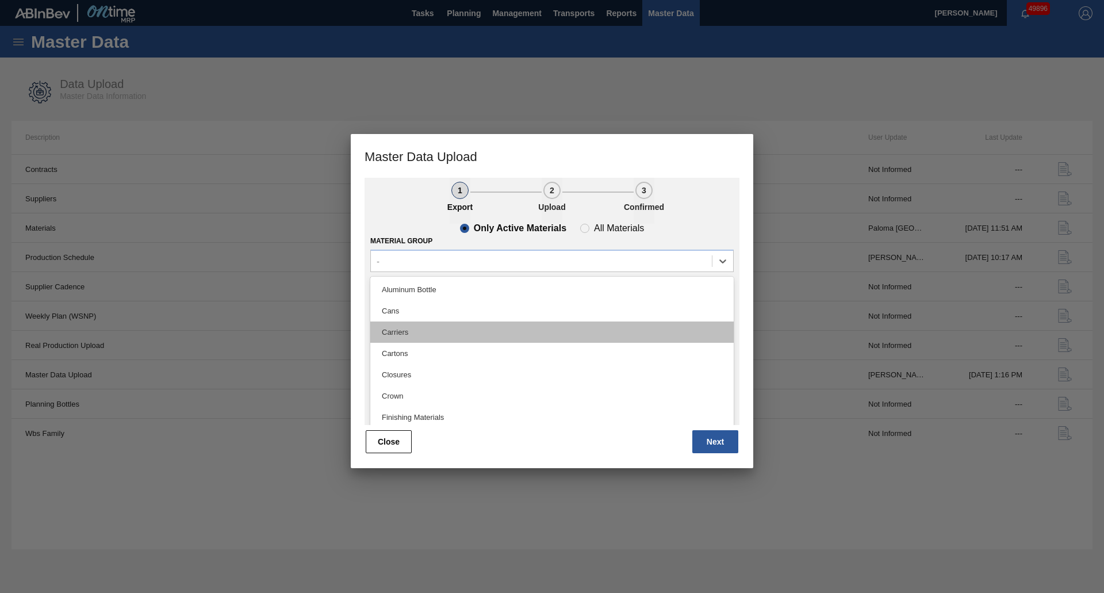
click at [394, 331] on div "Carriers" at bounding box center [551, 331] width 363 height 21
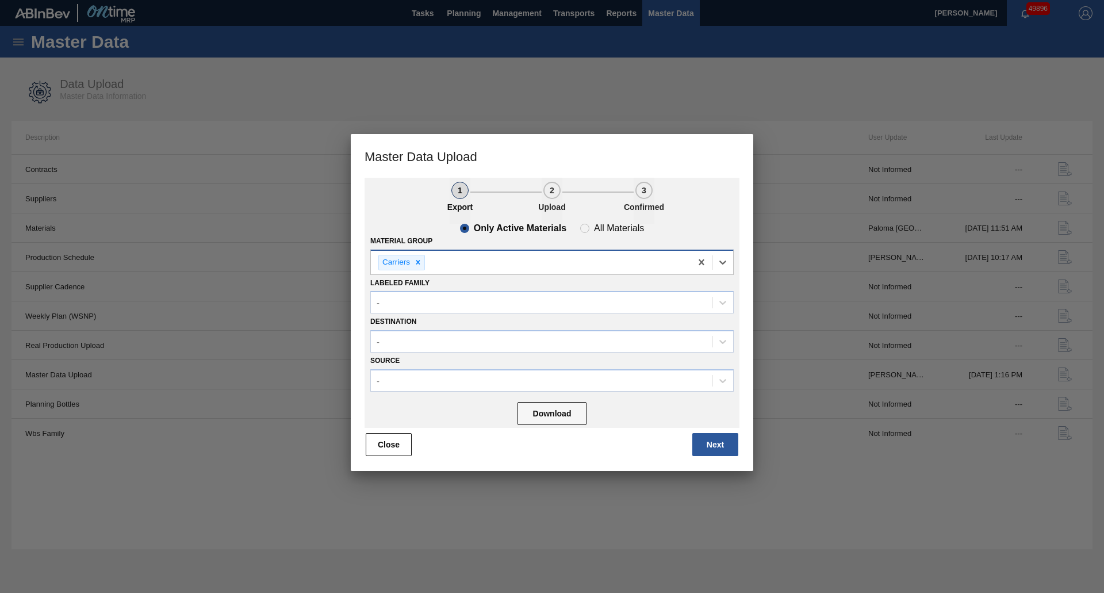
click at [440, 265] on div "Carriers" at bounding box center [531, 263] width 320 height 24
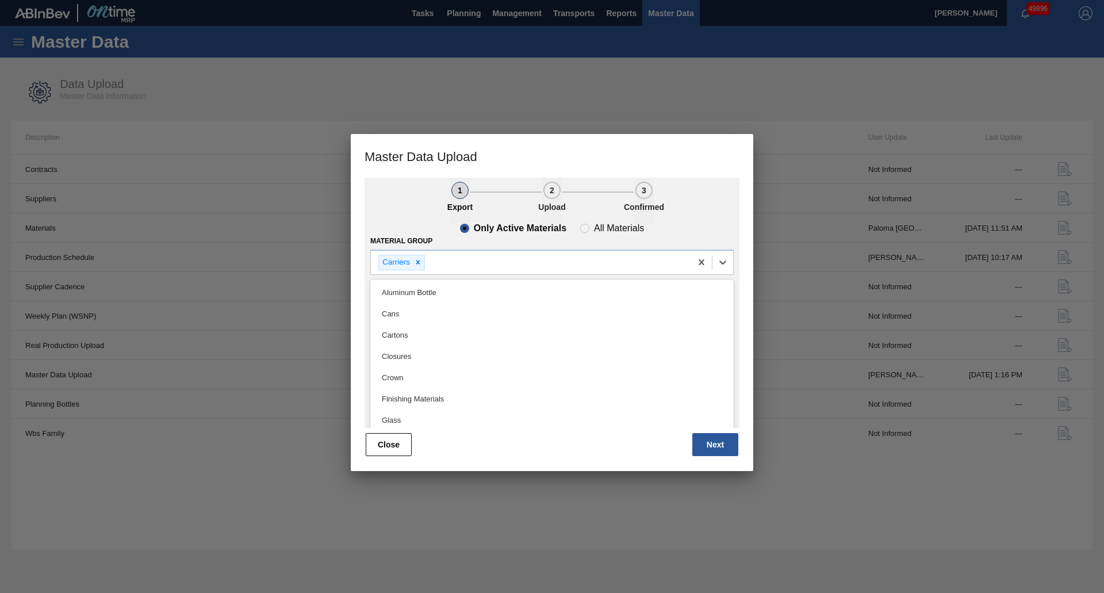
drag, startPoint x: 412, startPoint y: 341, endPoint x: 451, endPoint y: 311, distance: 49.2
click at [412, 340] on div "Cartons" at bounding box center [551, 334] width 363 height 21
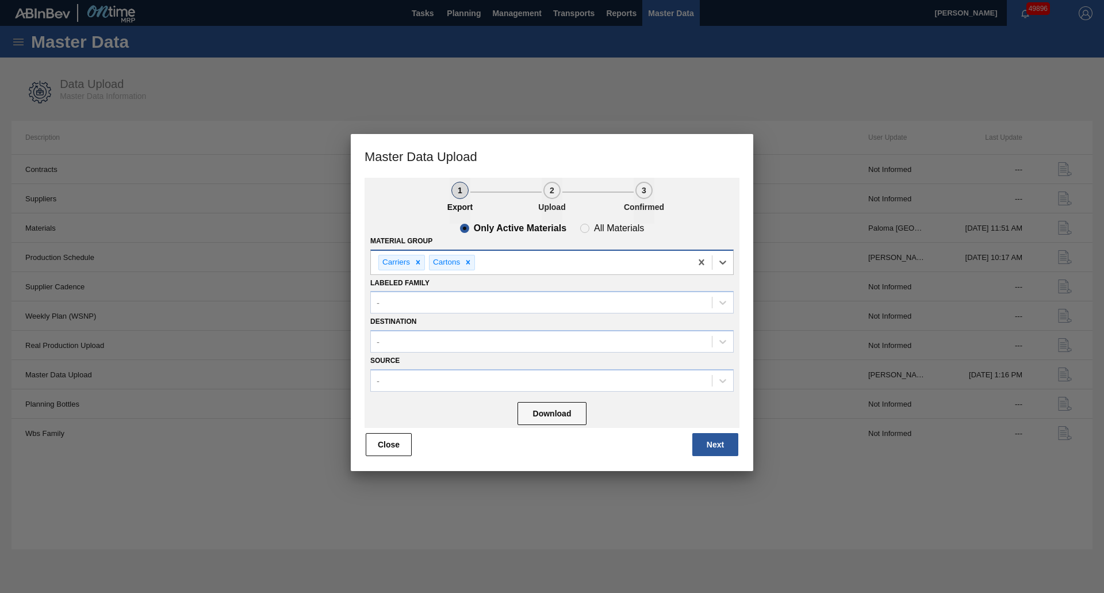
click at [504, 267] on div "Carriers Cartons" at bounding box center [531, 263] width 320 height 24
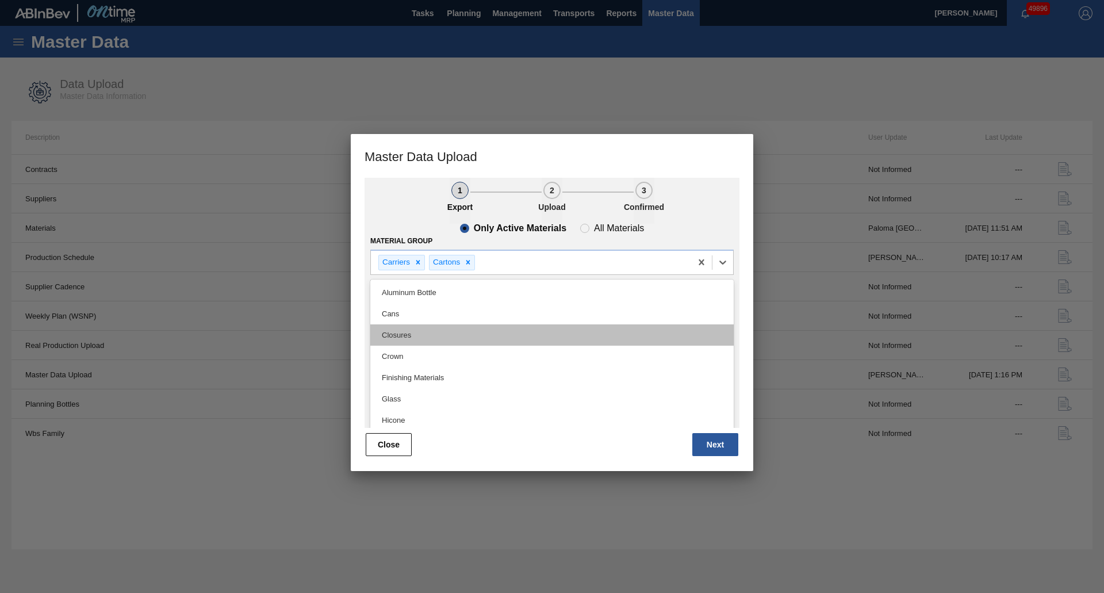
click at [426, 337] on div "Closures" at bounding box center [551, 334] width 363 height 21
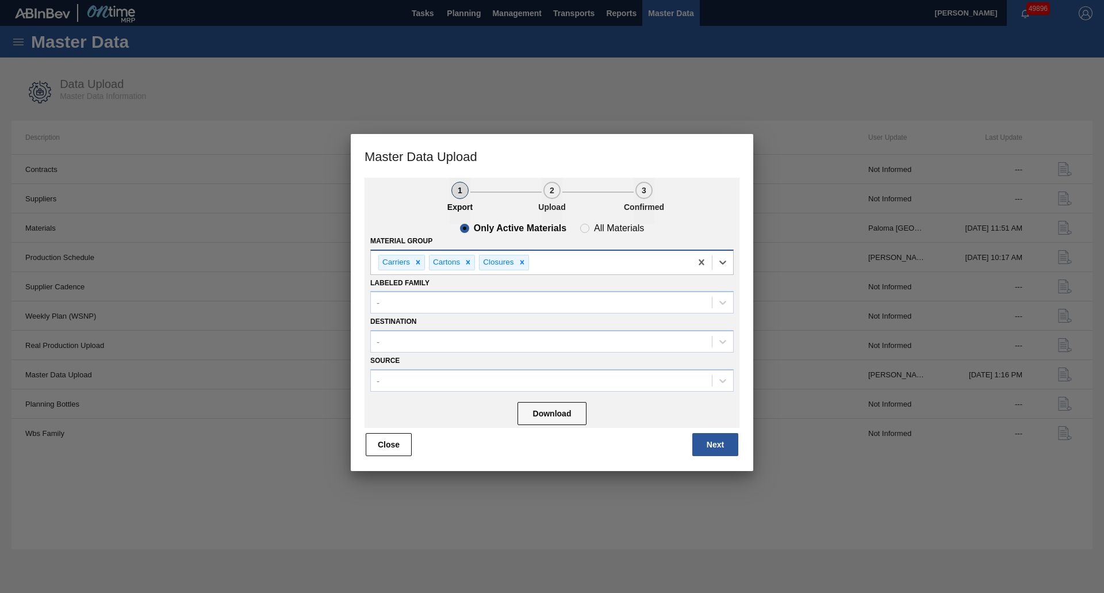
click at [543, 264] on div "Carriers Cartons Closures" at bounding box center [531, 263] width 320 height 24
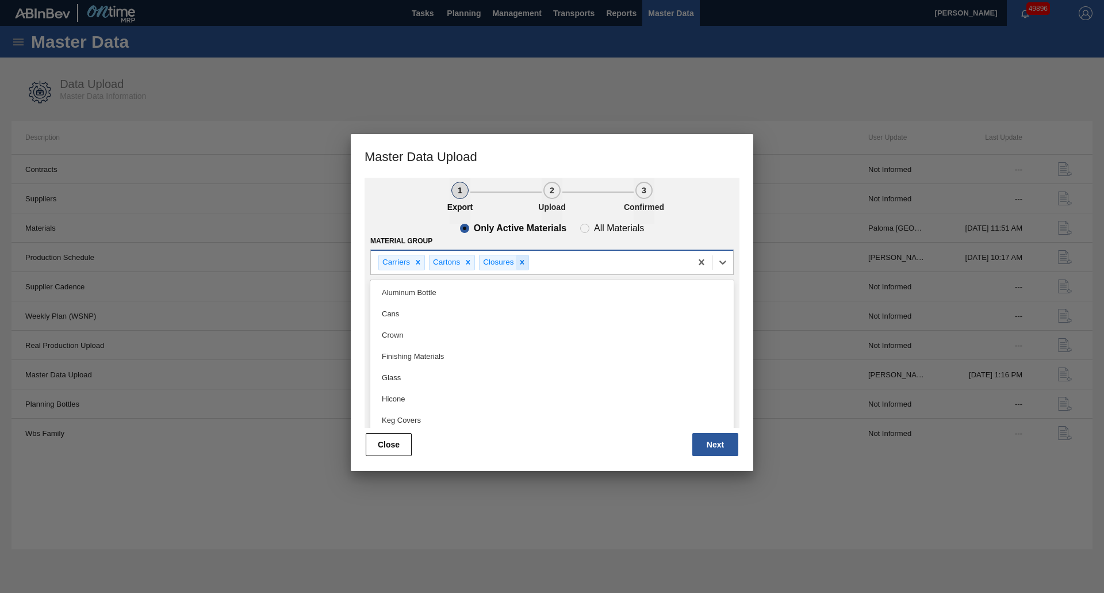
click at [520, 265] on icon at bounding box center [522, 262] width 8 height 8
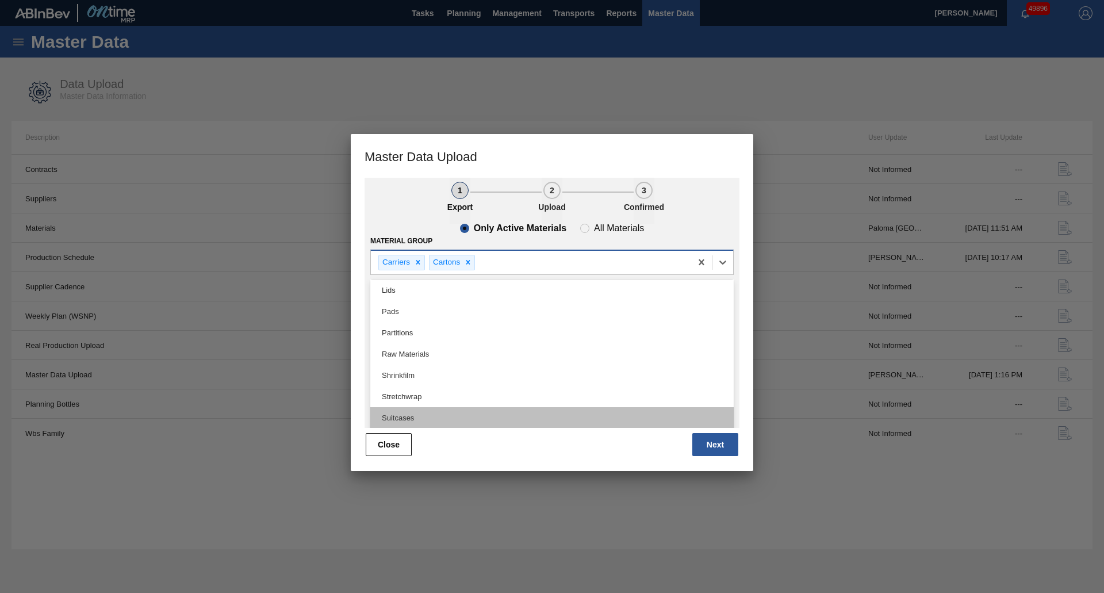
click at [428, 411] on div "Suitcases" at bounding box center [551, 417] width 363 height 21
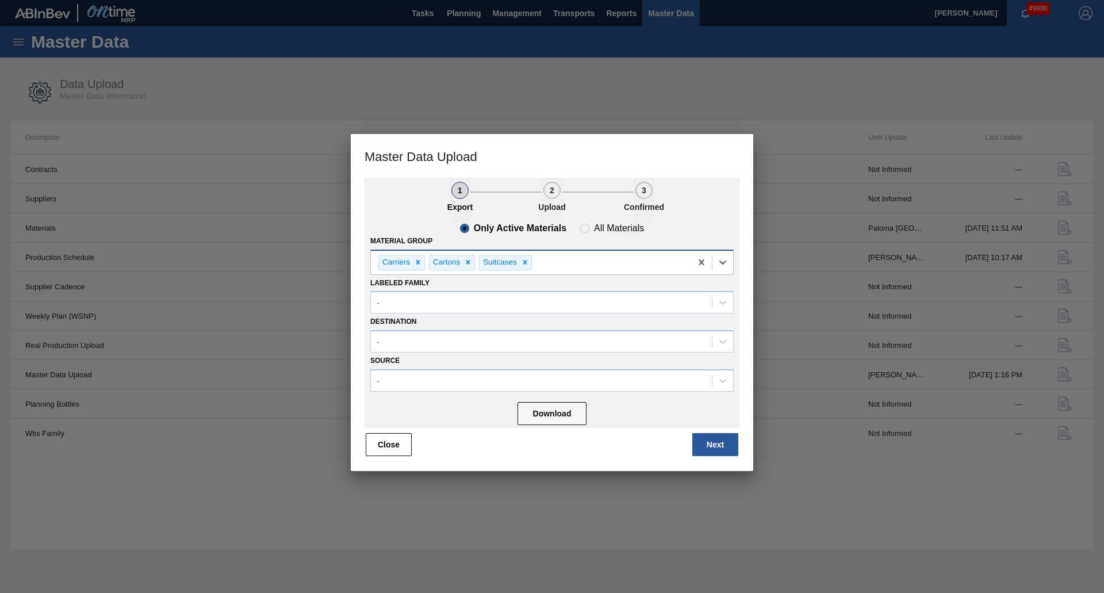
click at [552, 261] on div "Carriers Cartons Suitcases" at bounding box center [531, 263] width 320 height 24
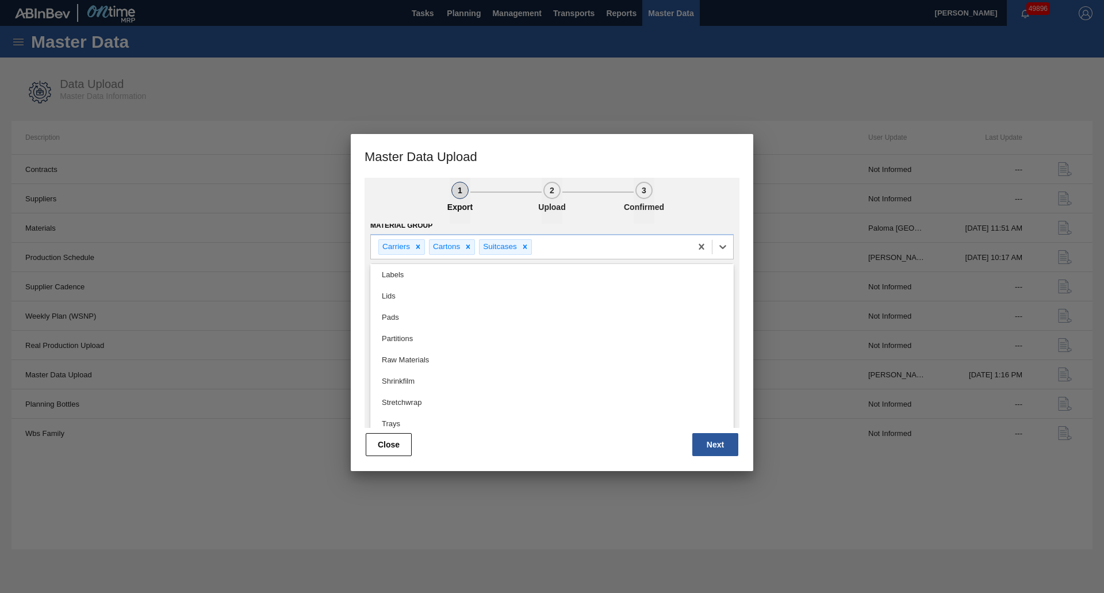
scroll to position [24, 0]
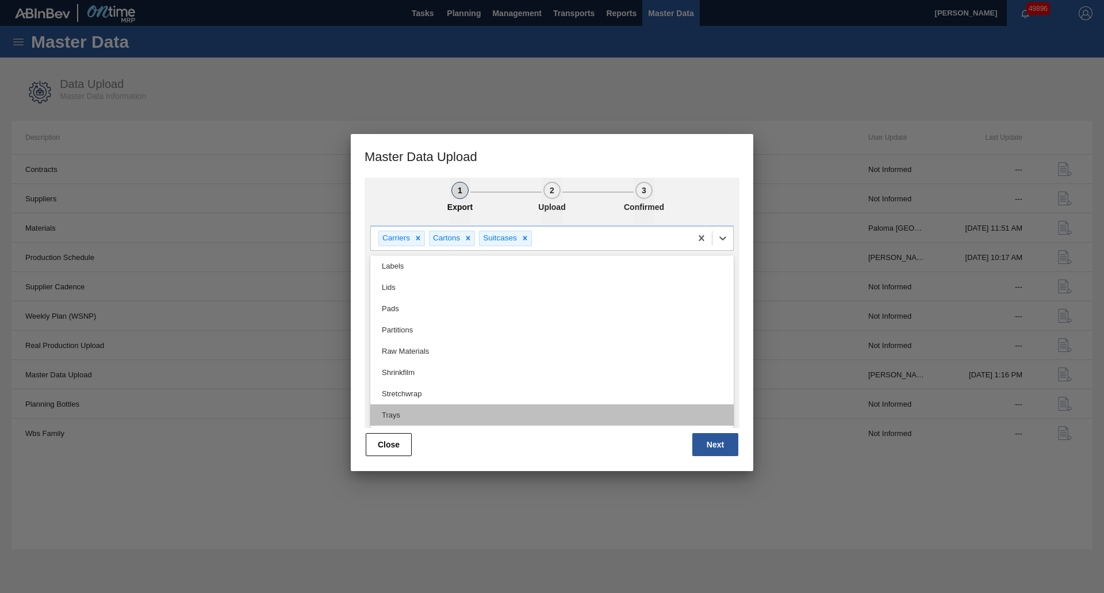
click at [514, 409] on div "Trays" at bounding box center [551, 414] width 363 height 21
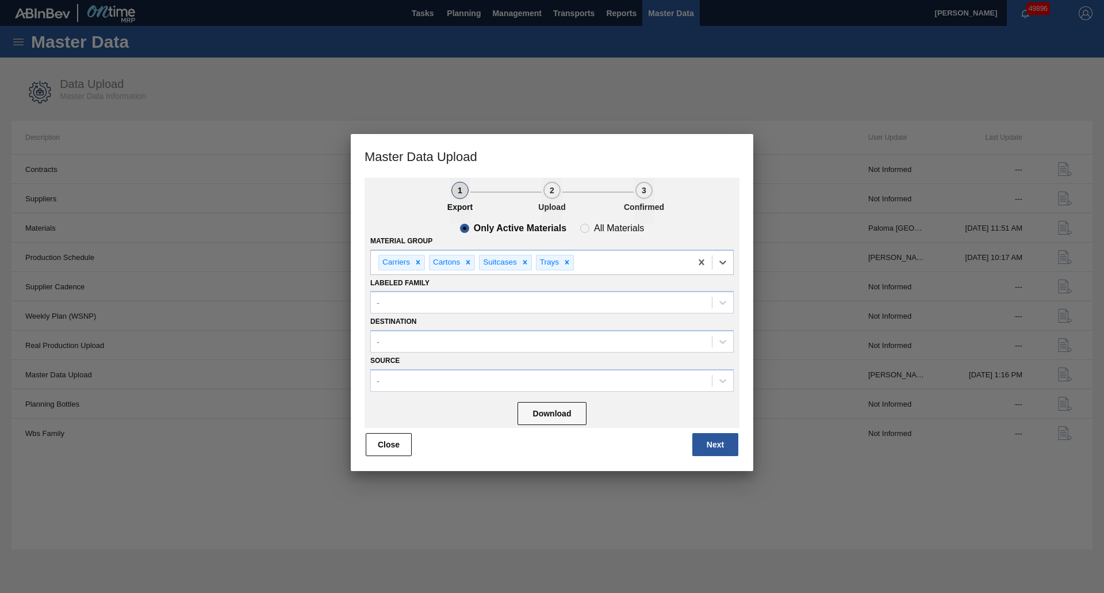
scroll to position [0, 0]
click at [646, 267] on div "Carriers Cartons Suitcases Trays" at bounding box center [531, 263] width 320 height 24
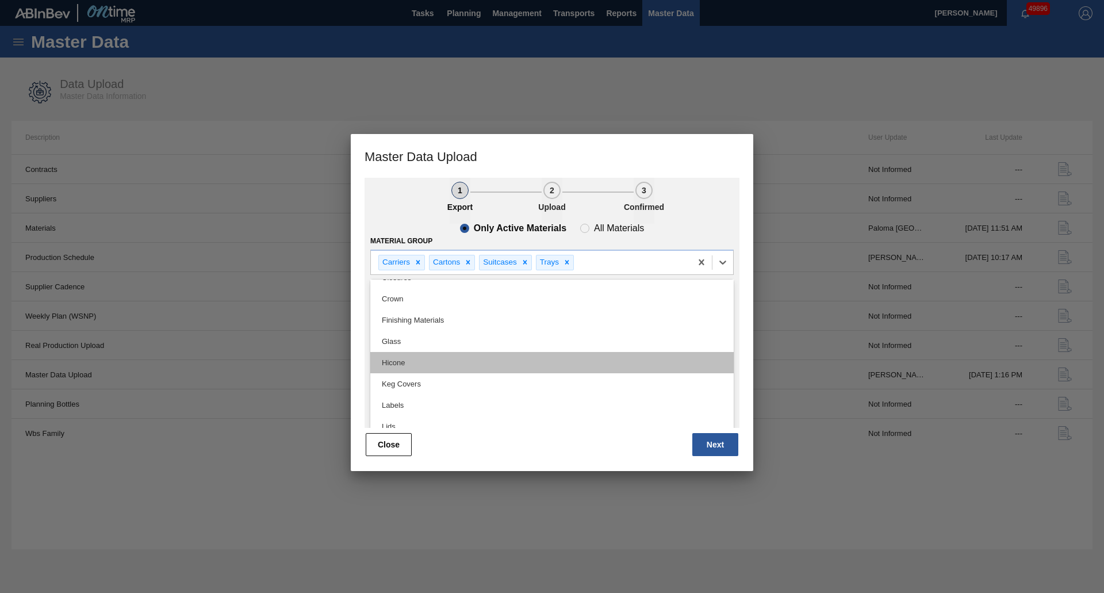
scroll to position [151, 0]
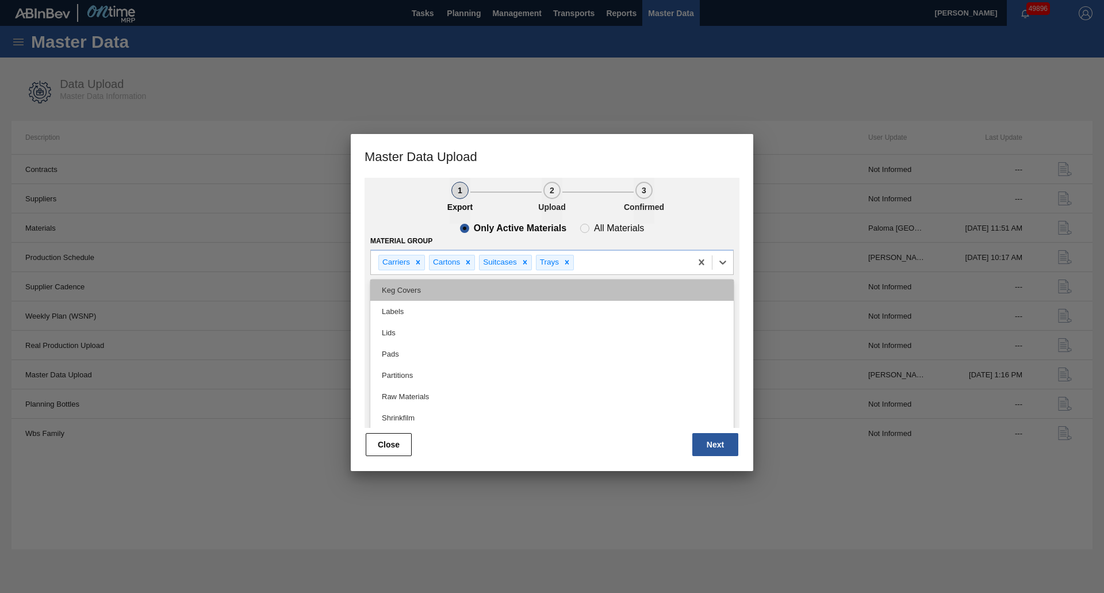
click at [409, 291] on div "Keg Covers" at bounding box center [551, 289] width 363 height 21
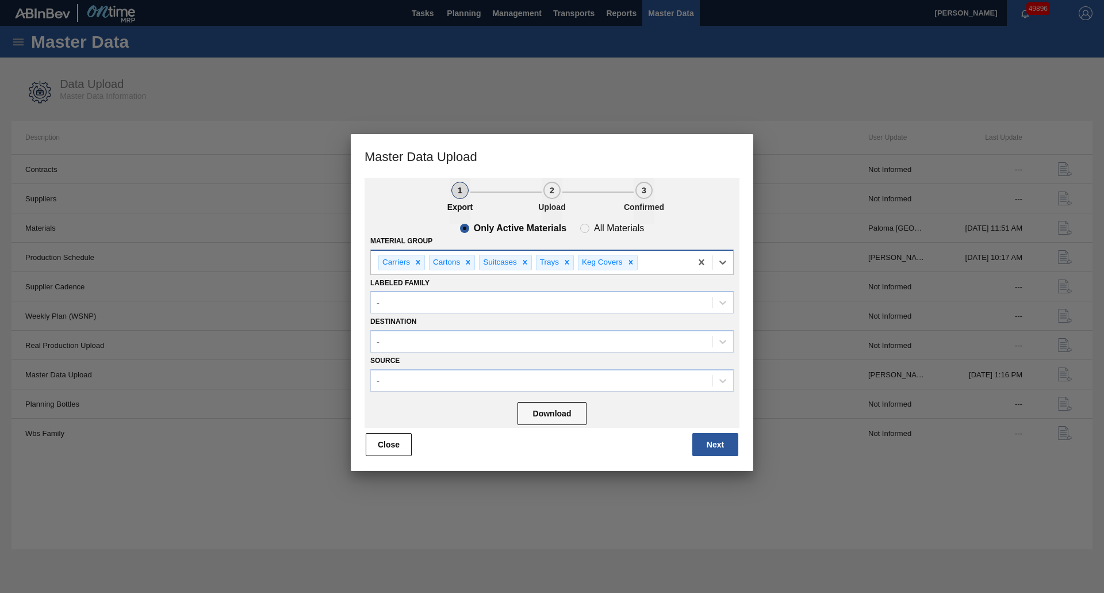
click at [680, 265] on div "Carriers Cartons Suitcases Trays Keg Covers" at bounding box center [531, 263] width 320 height 24
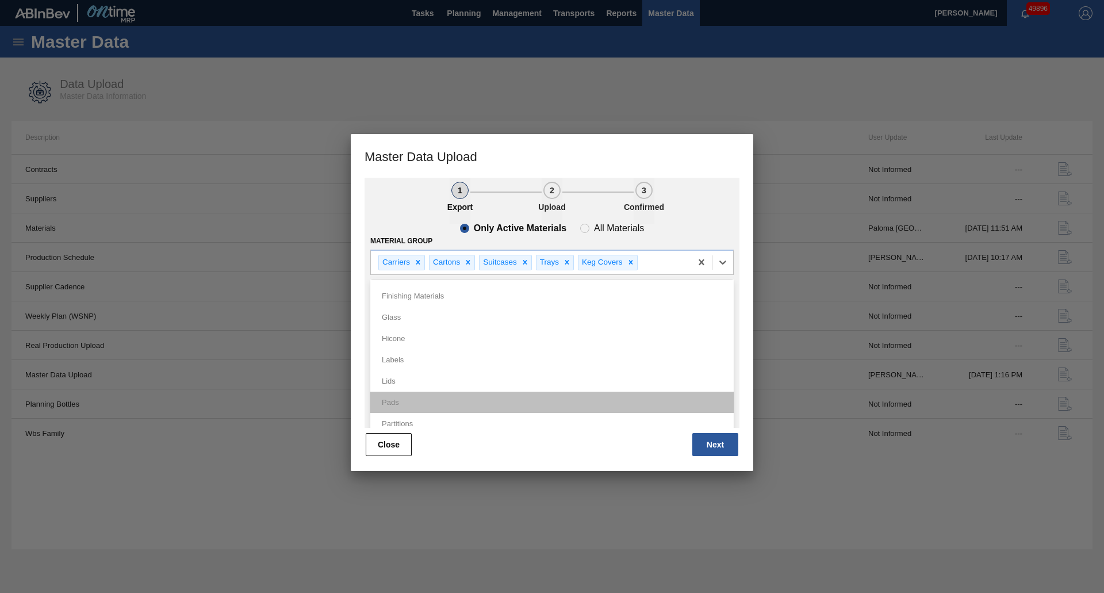
scroll to position [130, 0]
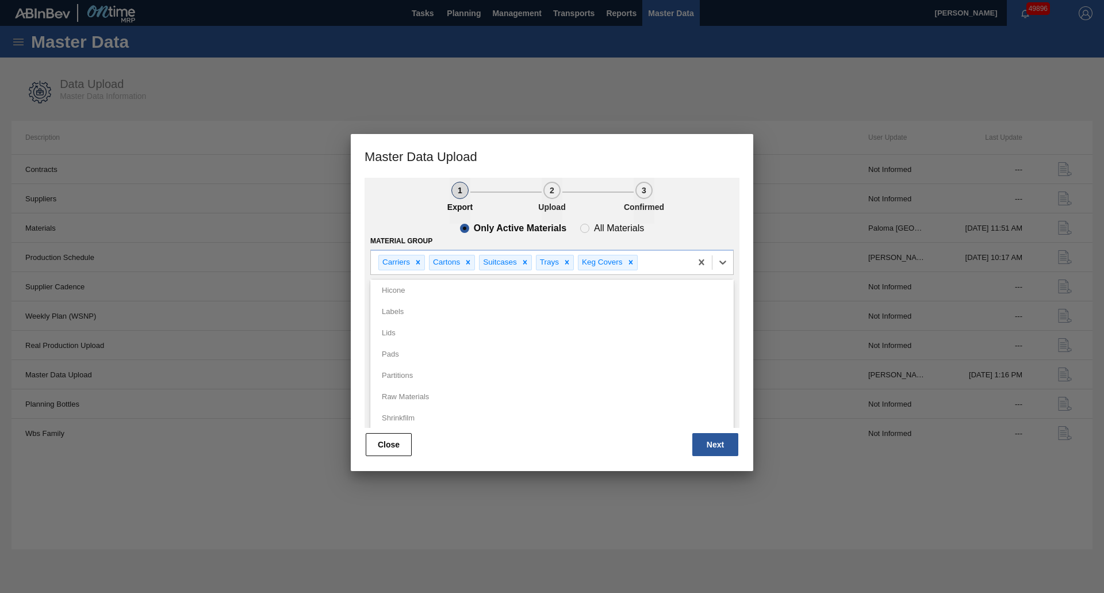
click at [705, 225] on div "Only Active Materials All Materials" at bounding box center [551, 228] width 363 height 9
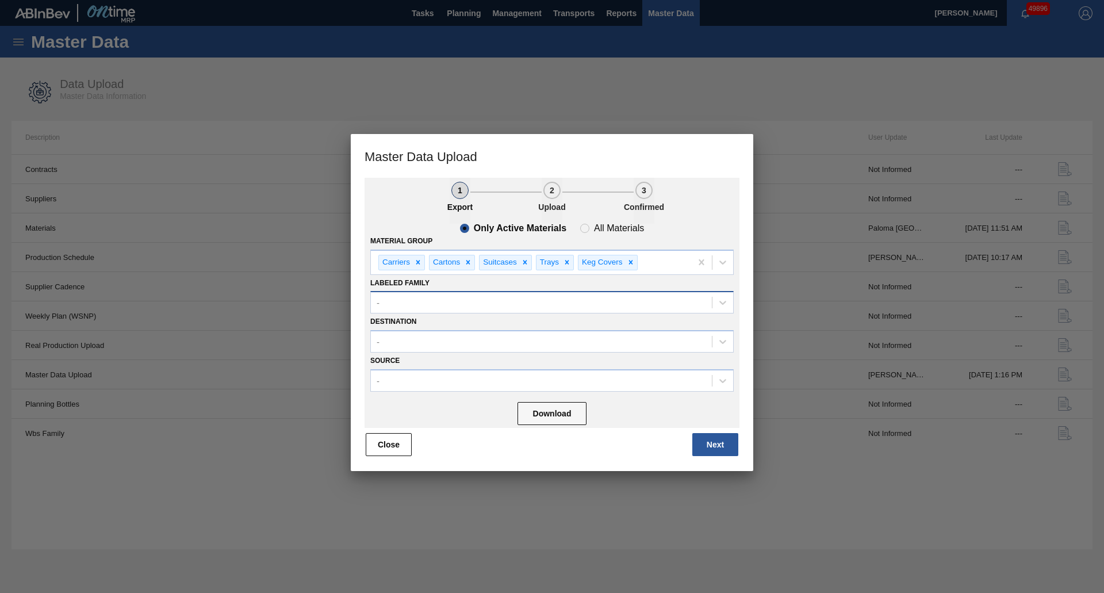
click at [463, 301] on div "-" at bounding box center [541, 302] width 341 height 17
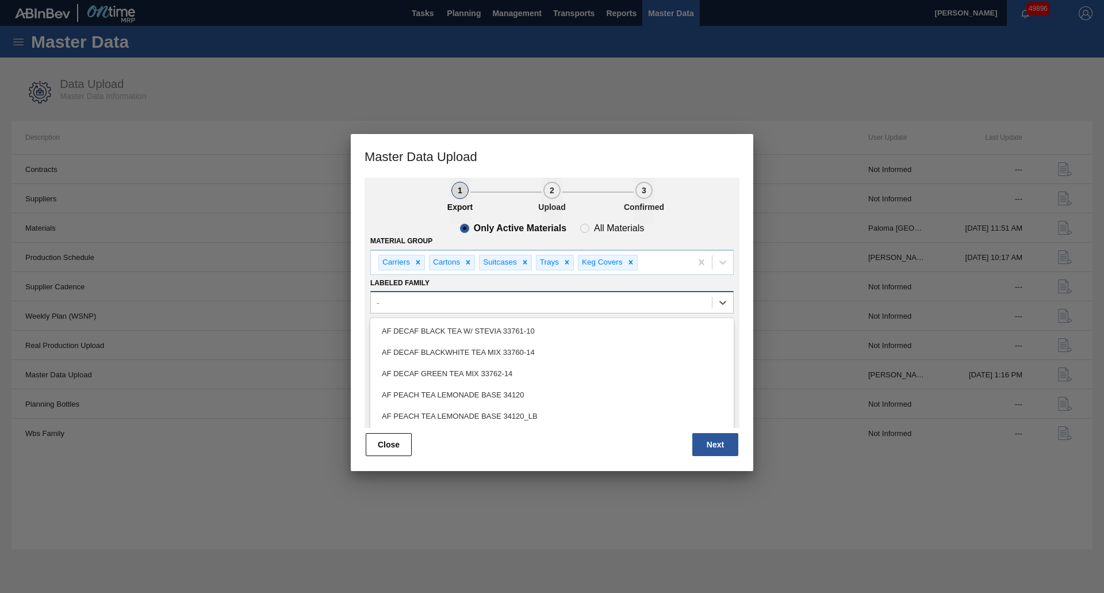
click at [463, 301] on div "-" at bounding box center [541, 302] width 341 height 17
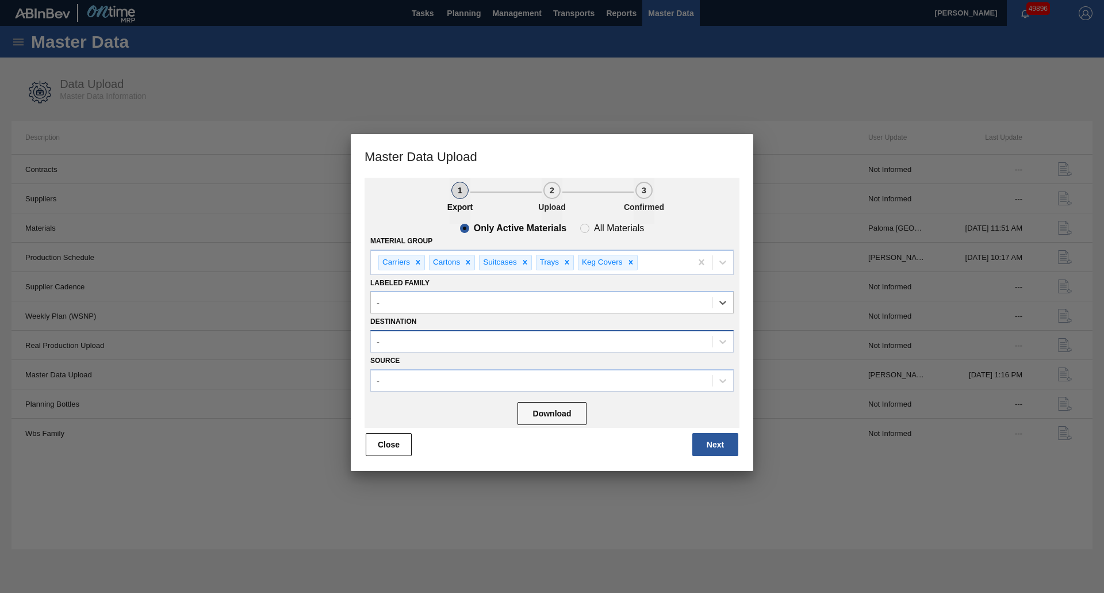
click at [401, 338] on div "-" at bounding box center [541, 342] width 341 height 17
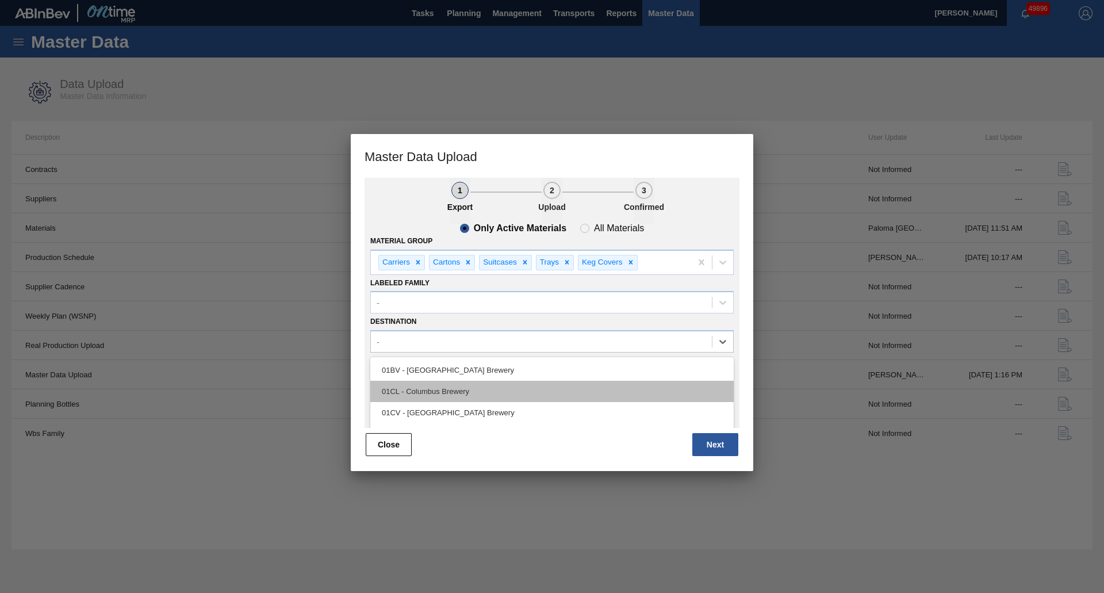
click at [434, 392] on div "01CL - Columbus Brewery" at bounding box center [551, 391] width 363 height 21
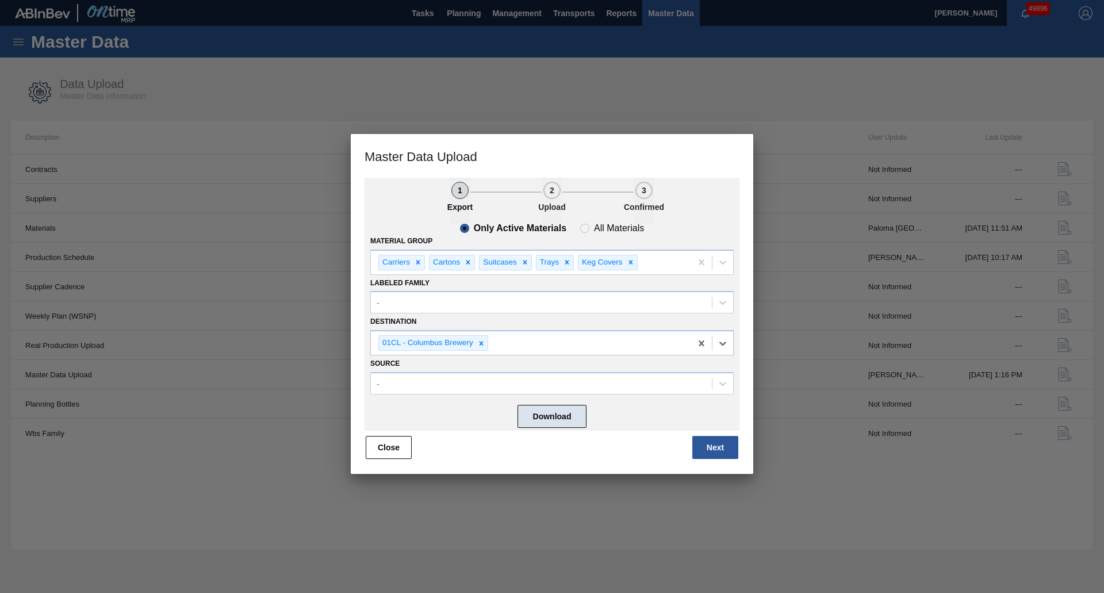
click at [559, 419] on button "Download" at bounding box center [552, 416] width 69 height 23
click at [708, 441] on button "Next" at bounding box center [715, 447] width 46 height 23
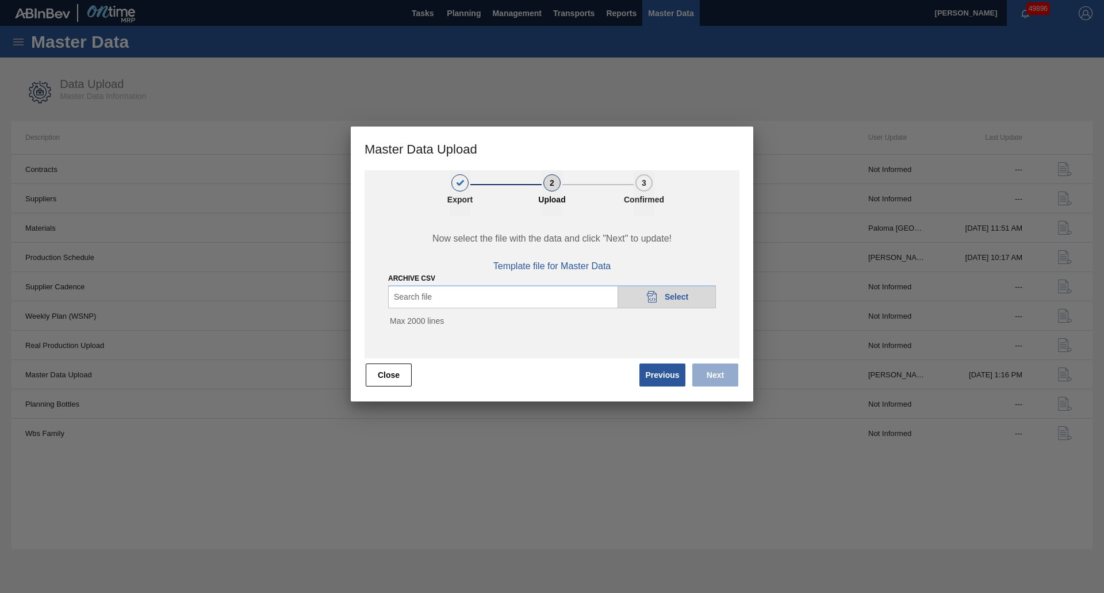
click at [670, 290] on div "20DAD902-3625-4257-8FDA-0C0CB19E2A3D Select" at bounding box center [667, 296] width 98 height 23
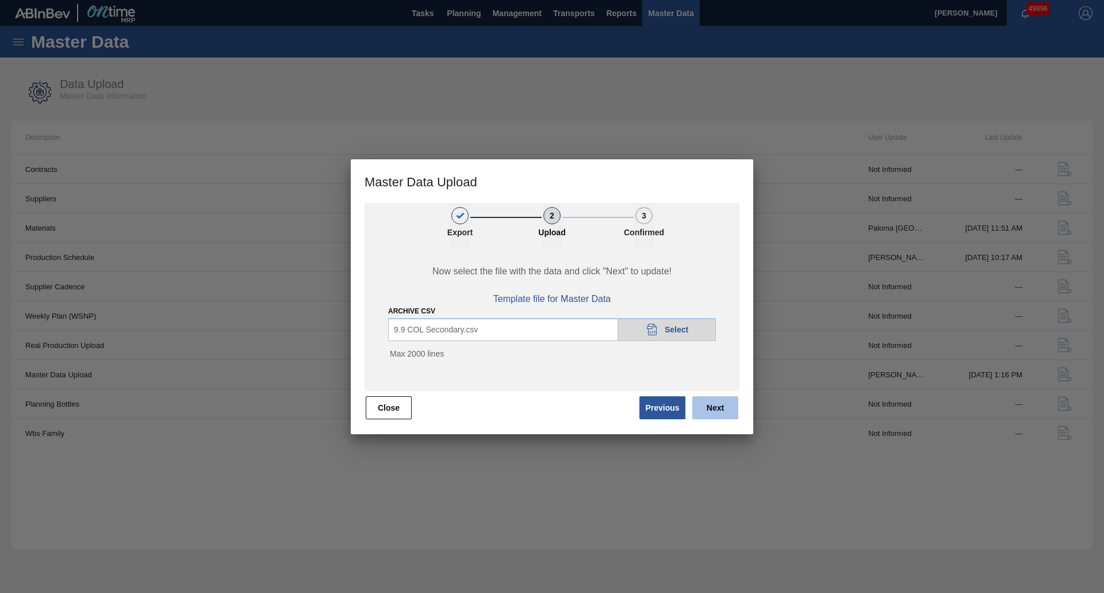
click at [718, 399] on button "Next" at bounding box center [715, 407] width 46 height 23
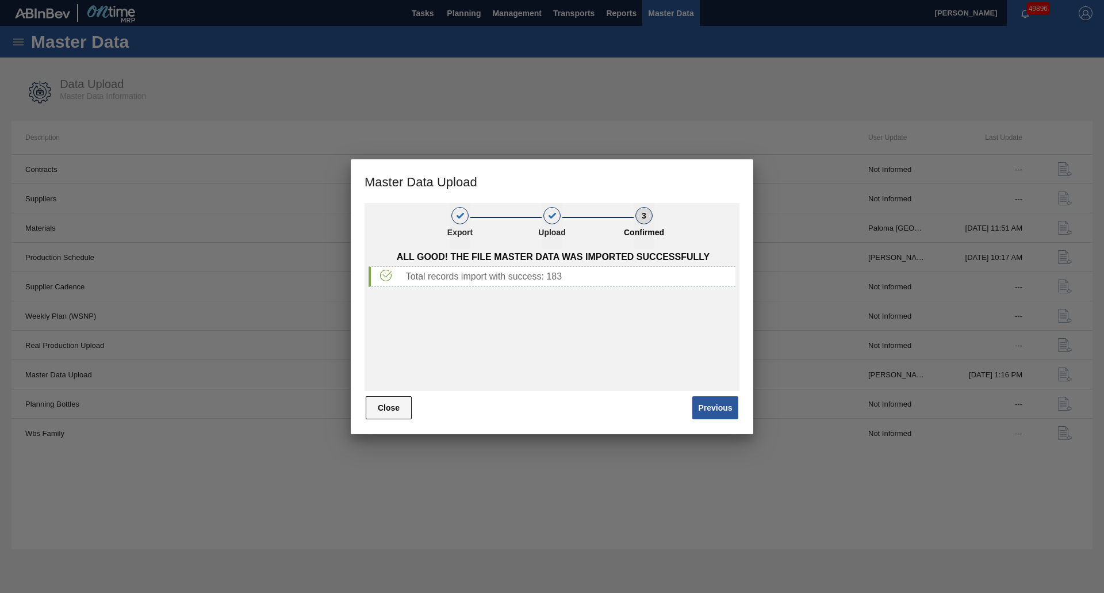
click at [386, 401] on button "Close" at bounding box center [389, 407] width 46 height 23
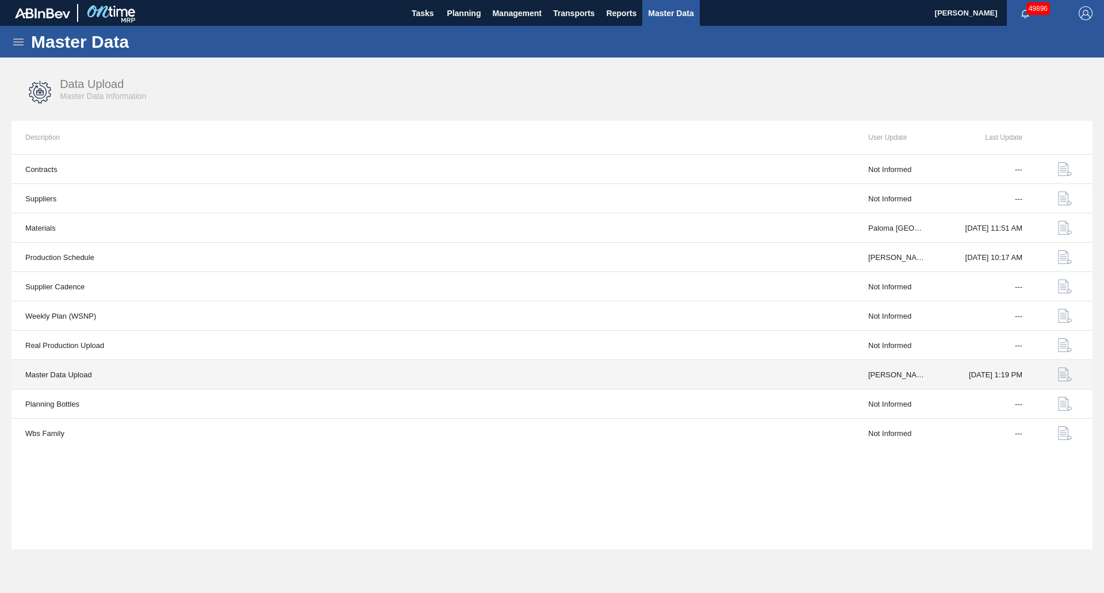
click at [1059, 376] on img "button" at bounding box center [1065, 374] width 14 height 14
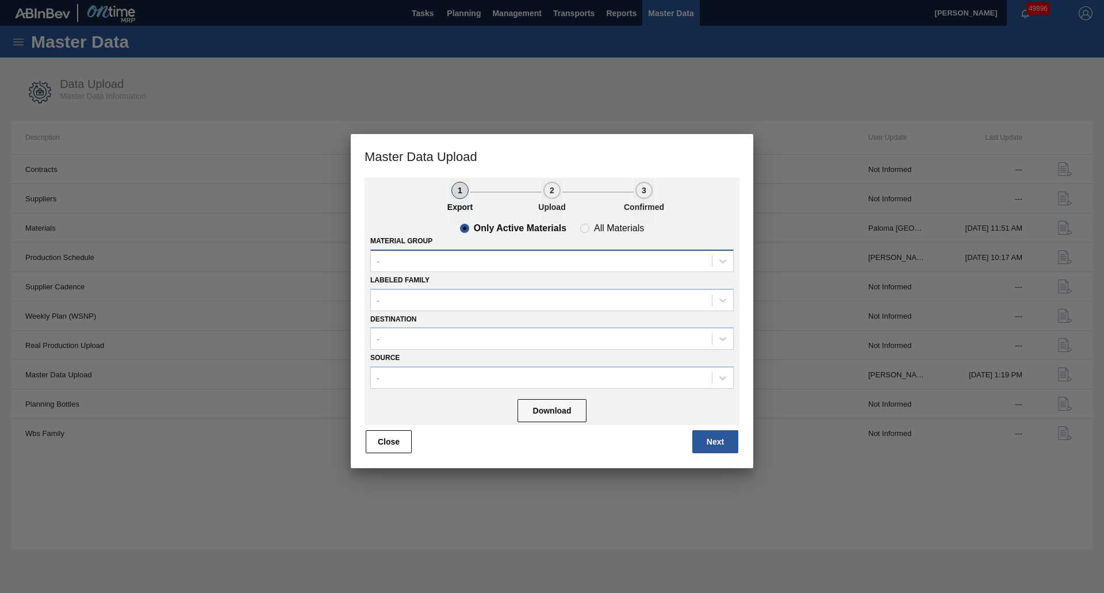
click at [443, 263] on div "-" at bounding box center [541, 260] width 341 height 17
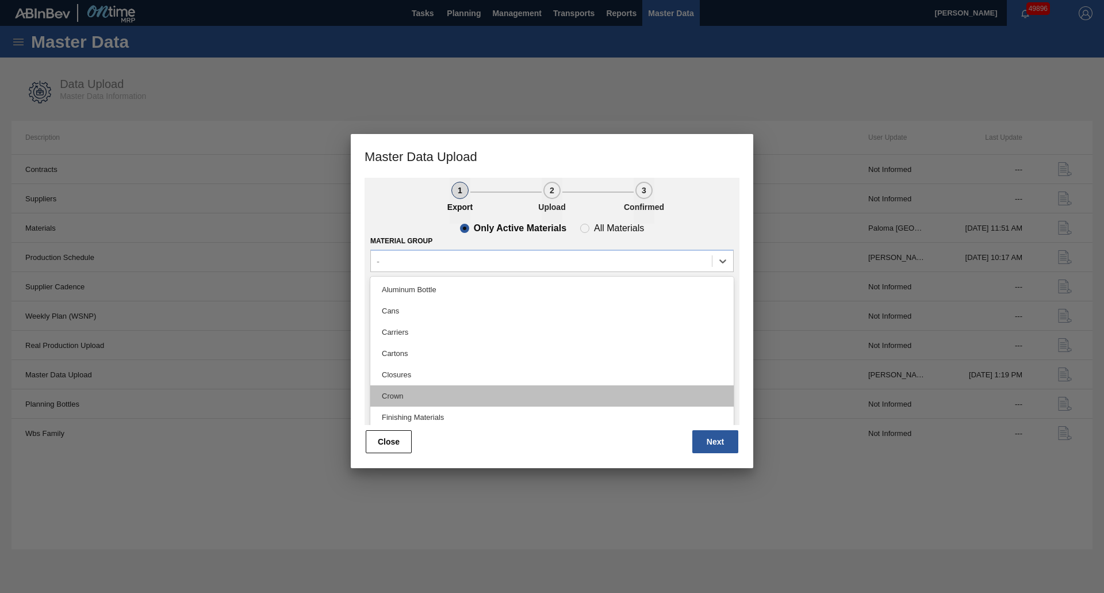
click at [396, 390] on div "Crown" at bounding box center [551, 395] width 363 height 21
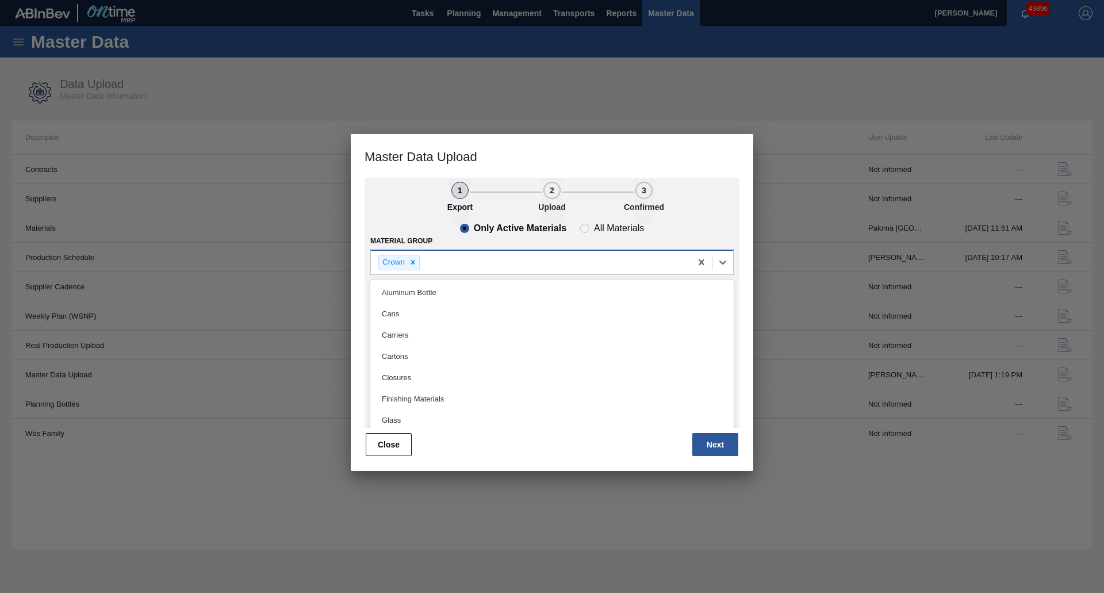
click at [503, 255] on div "Crown" at bounding box center [531, 263] width 320 height 24
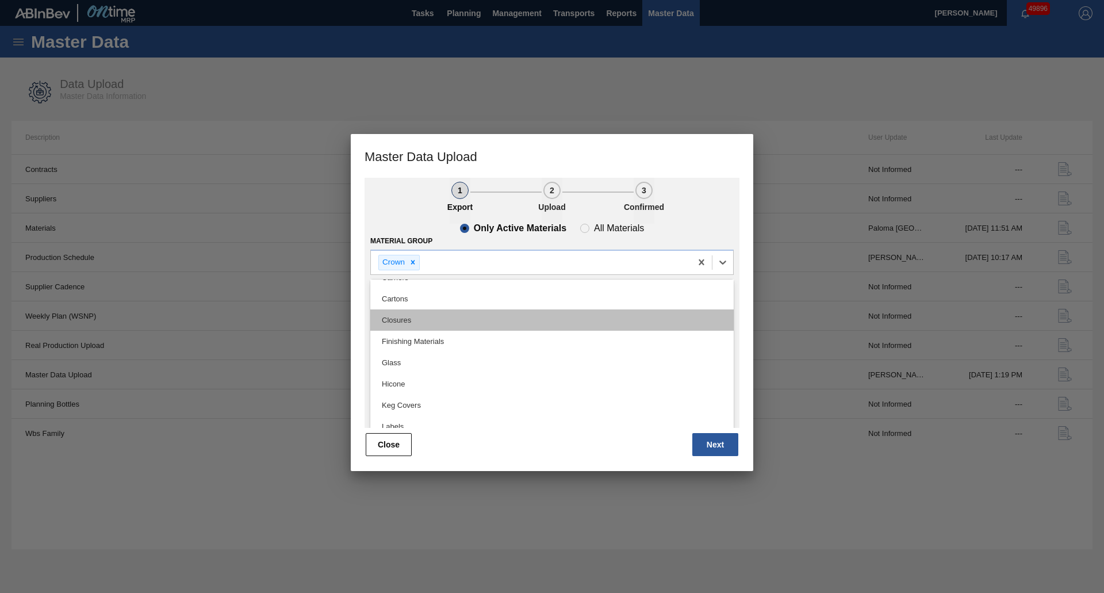
click at [401, 317] on div "Closures" at bounding box center [551, 319] width 363 height 21
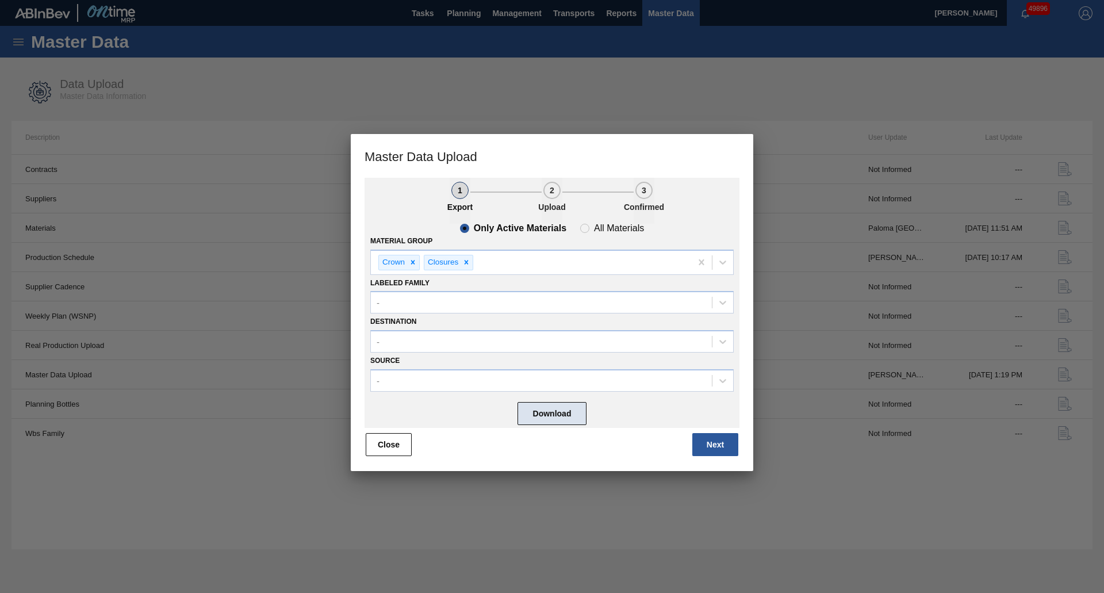
click at [562, 420] on button "Download" at bounding box center [552, 413] width 69 height 23
click at [728, 458] on div "1 Export 2 Upload 3 Confirmed Only Active Materials All Materials Material Grou…" at bounding box center [552, 324] width 403 height 293
click at [723, 450] on button "Next" at bounding box center [715, 444] width 46 height 23
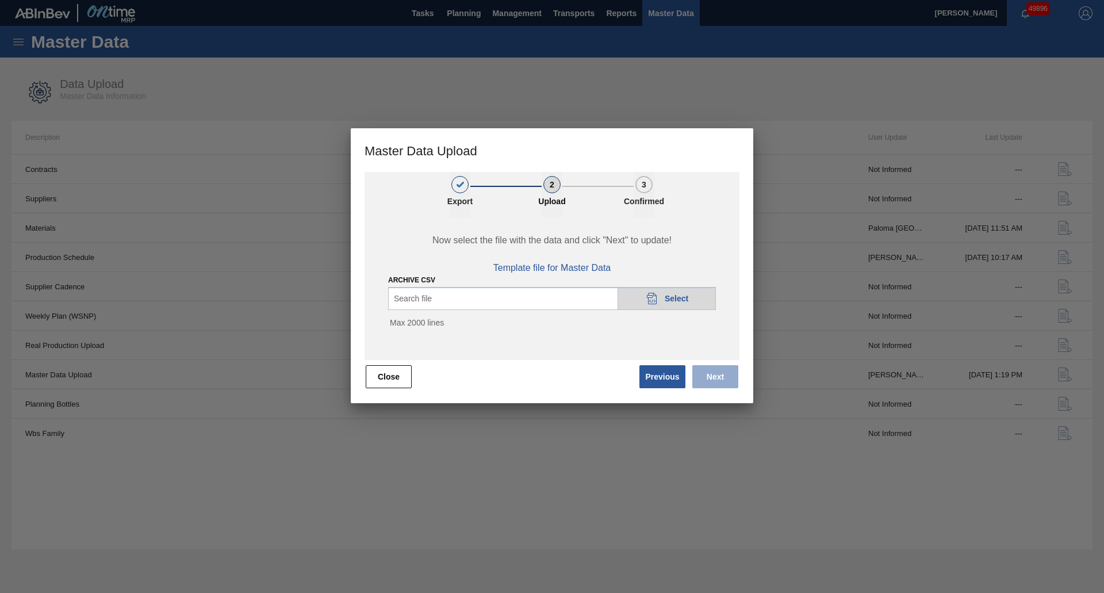
click at [645, 287] on div "20DAD902-3625-4257-8FDA-0C0CB19E2A3D Select" at bounding box center [667, 298] width 98 height 23
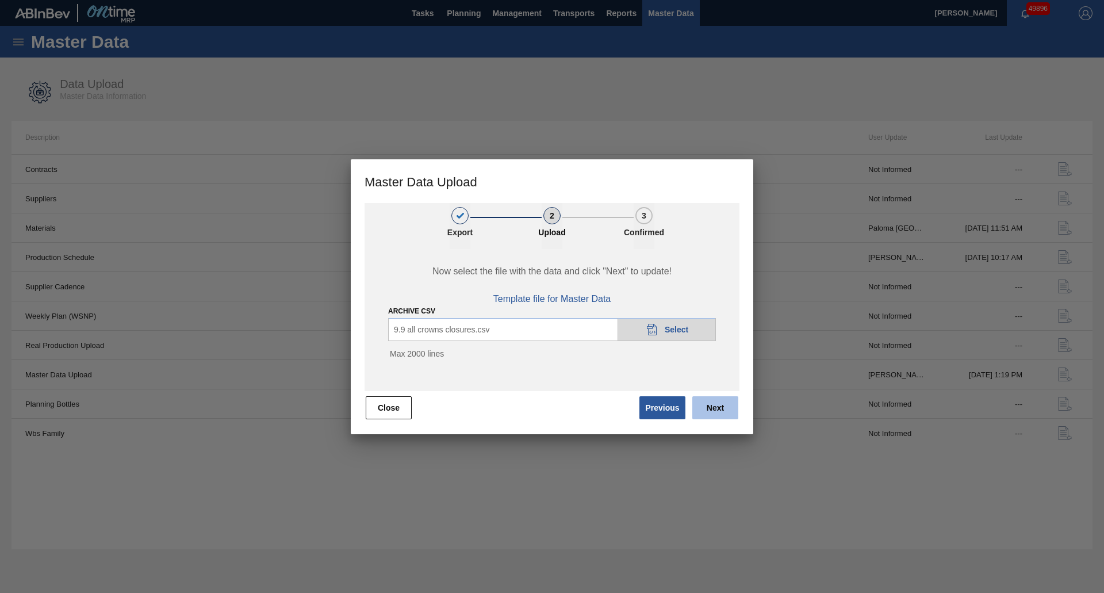
click at [721, 401] on button "Next" at bounding box center [715, 407] width 46 height 23
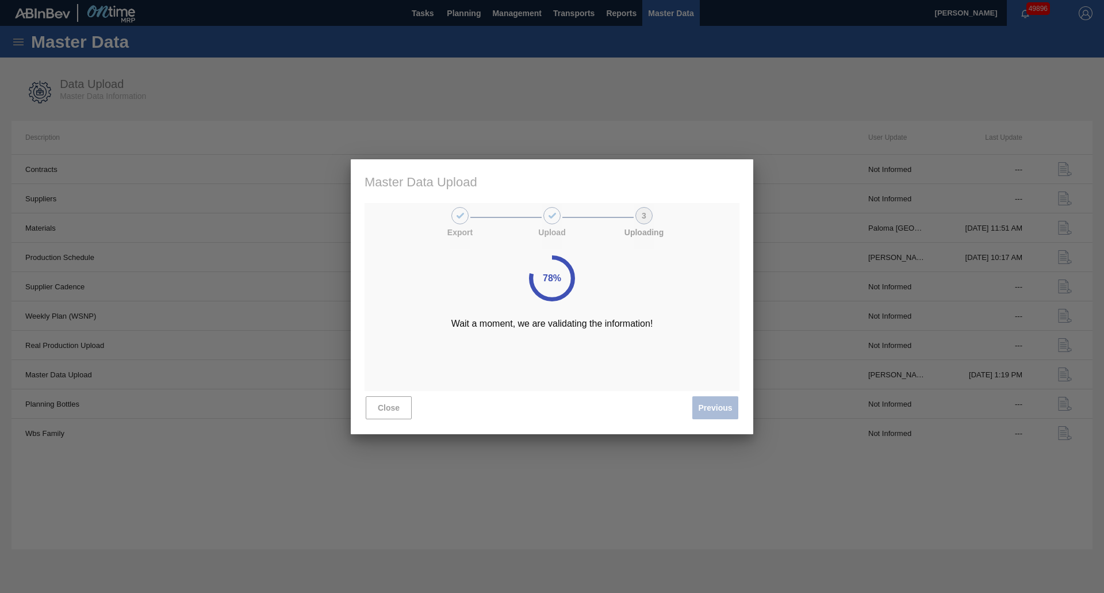
click at [995, 527] on div at bounding box center [552, 296] width 1104 height 593
